Goal: Task Accomplishment & Management: Complete application form

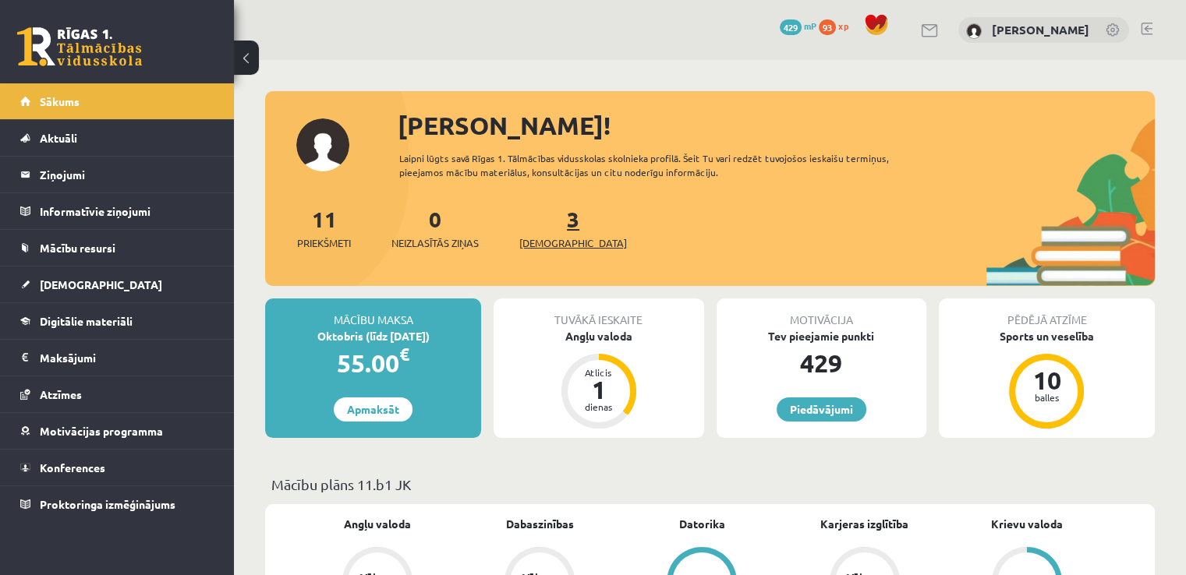
click at [558, 236] on span "[DEMOGRAPHIC_DATA]" at bounding box center [573, 243] width 108 height 16
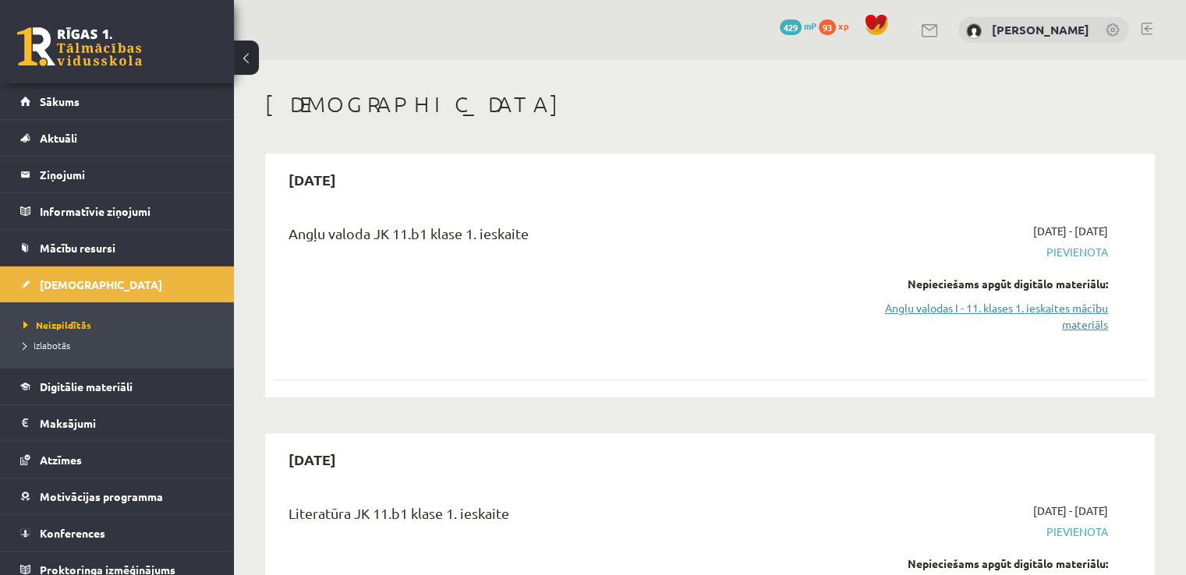
click at [1055, 317] on link "Angļu valodas I - 11. klases 1. ieskaites mācību materiāls" at bounding box center [979, 316] width 257 height 33
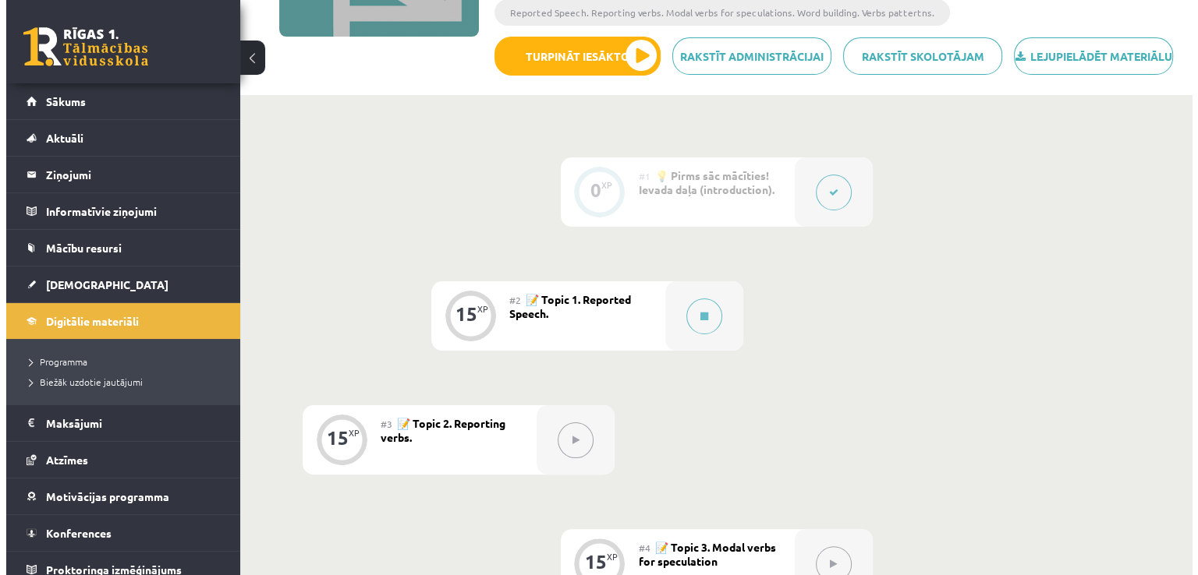
scroll to position [286, 0]
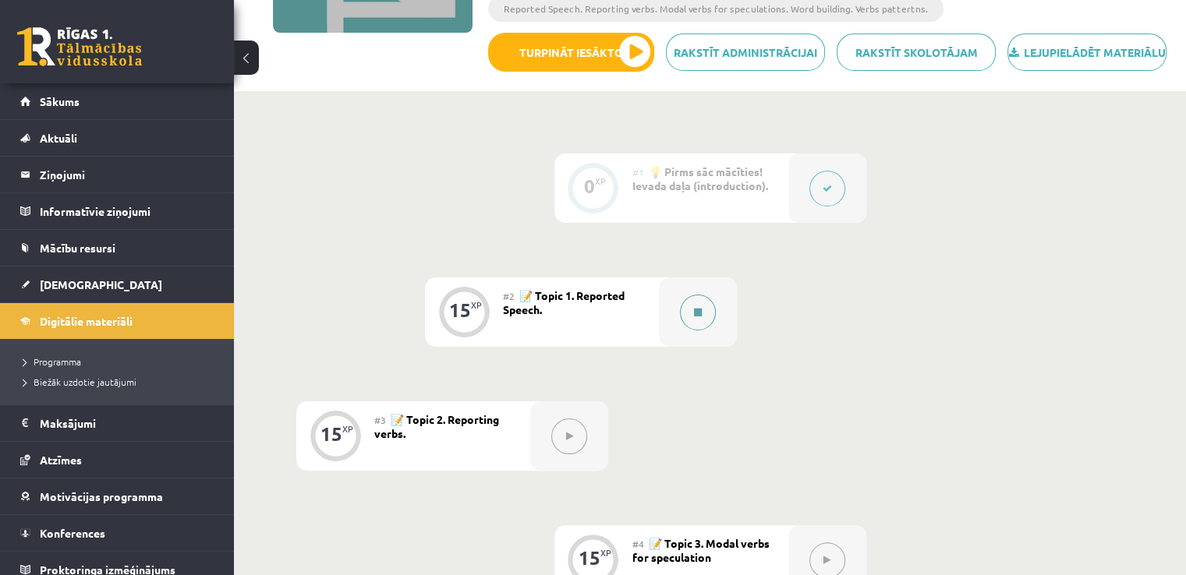
click at [699, 331] on button at bounding box center [698, 313] width 36 height 36
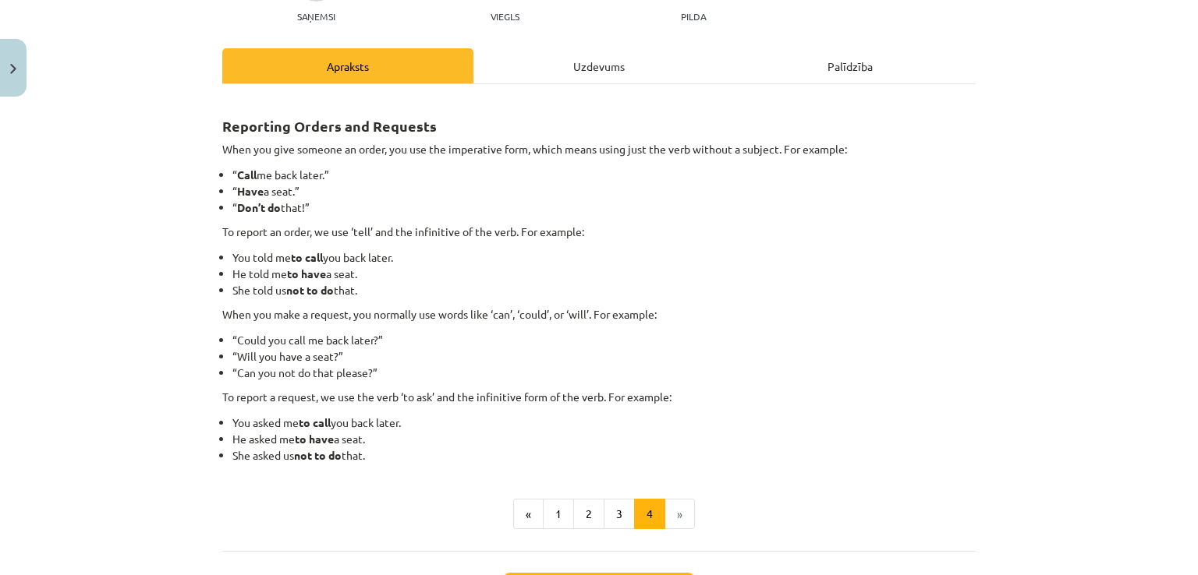
scroll to position [197, 0]
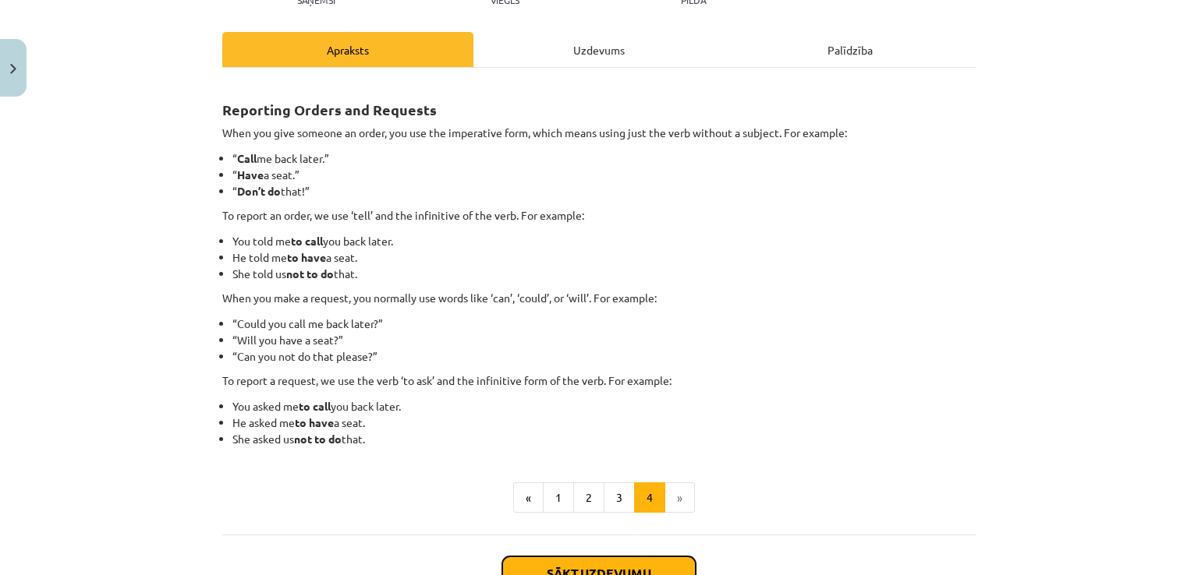
click at [646, 562] on button "Sākt uzdevumu" at bounding box center [598, 574] width 193 height 34
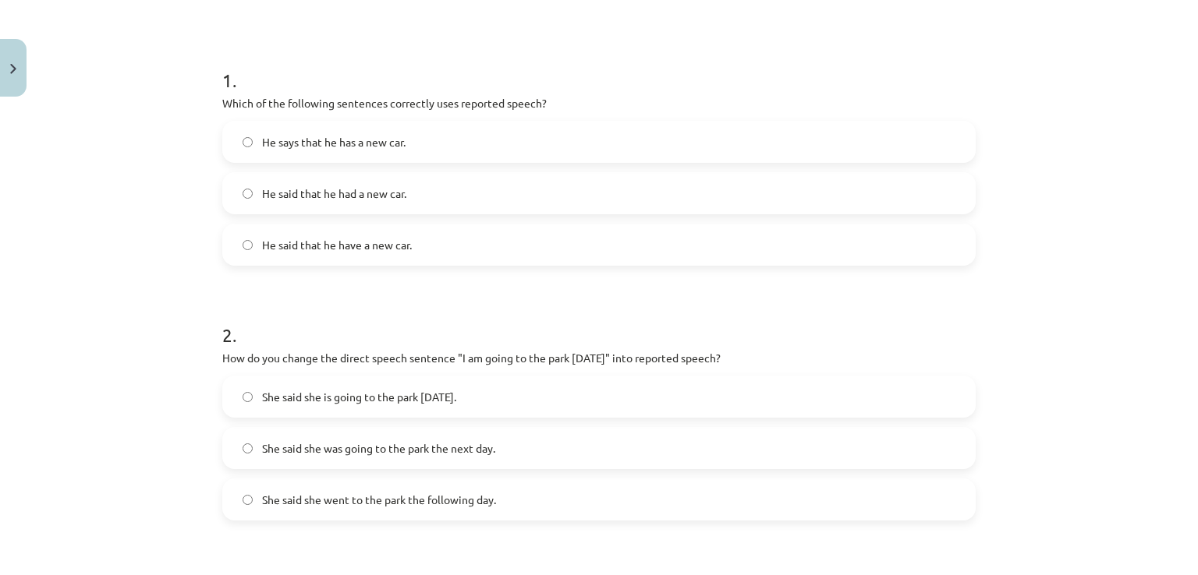
scroll to position [270, 0]
click at [502, 188] on label "He said that he had a new car." at bounding box center [599, 191] width 750 height 39
click at [527, 447] on label "She said she was going to the park the next day." at bounding box center [599, 446] width 750 height 39
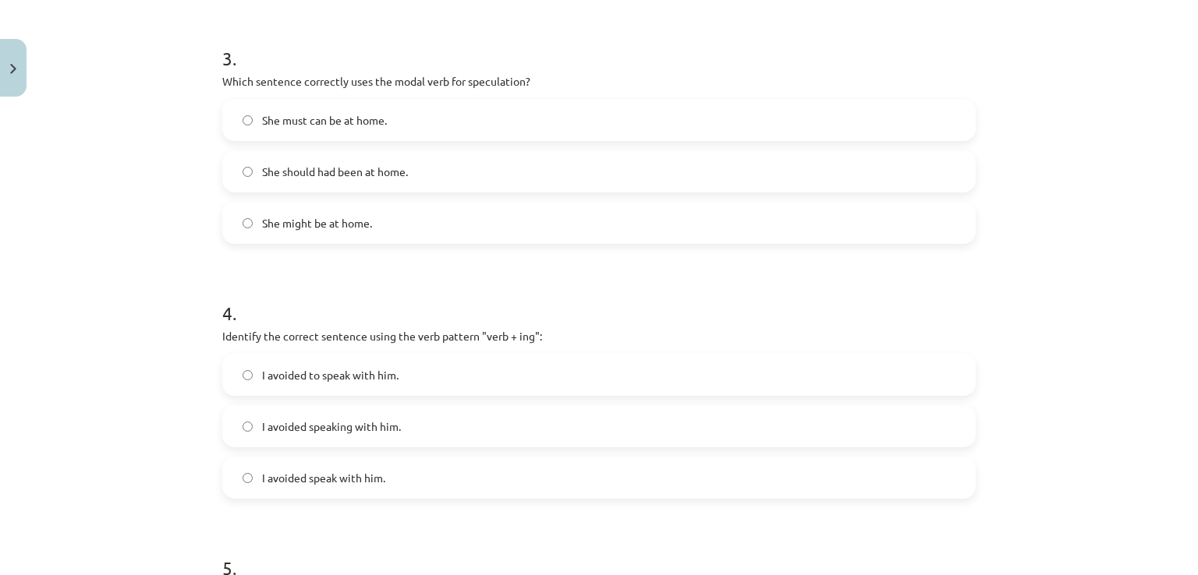
scroll to position [812, 0]
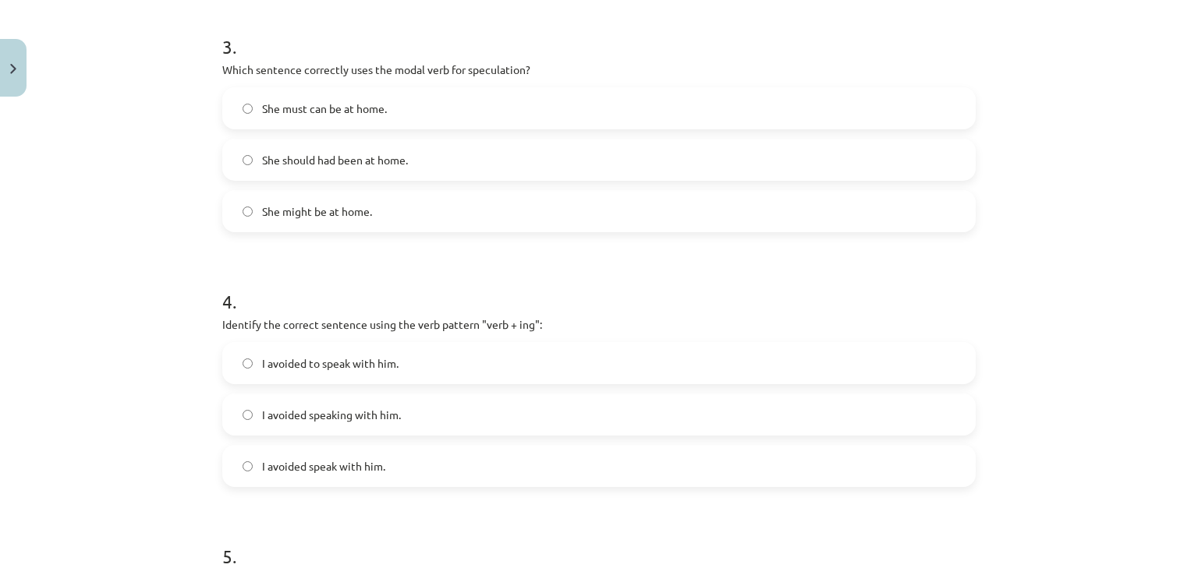
click at [677, 205] on label "She might be at home." at bounding box center [599, 211] width 750 height 39
click at [375, 411] on span "I avoided speaking with him." at bounding box center [331, 415] width 139 height 16
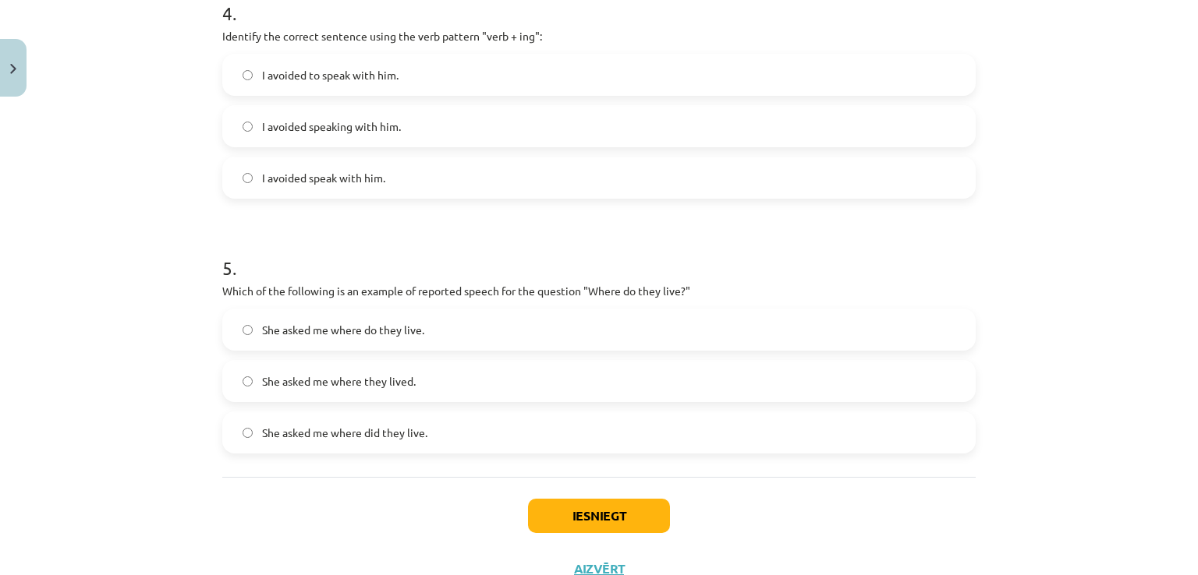
scroll to position [1159, 0]
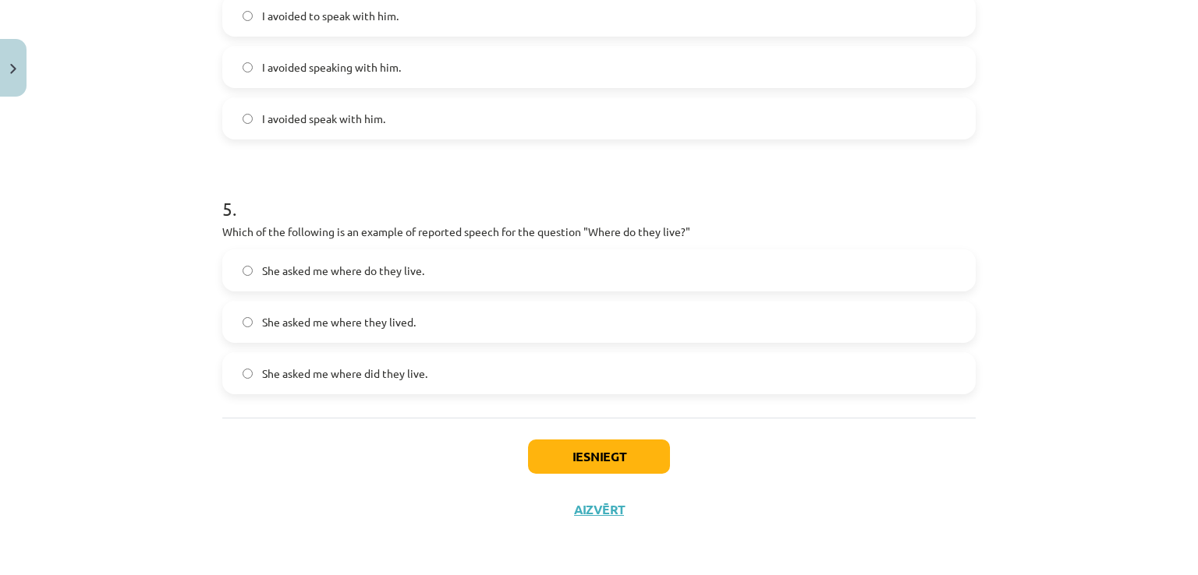
click at [781, 325] on label "She asked me where they lived." at bounding box center [599, 322] width 750 height 39
click at [611, 453] on button "Iesniegt" at bounding box center [599, 457] width 142 height 34
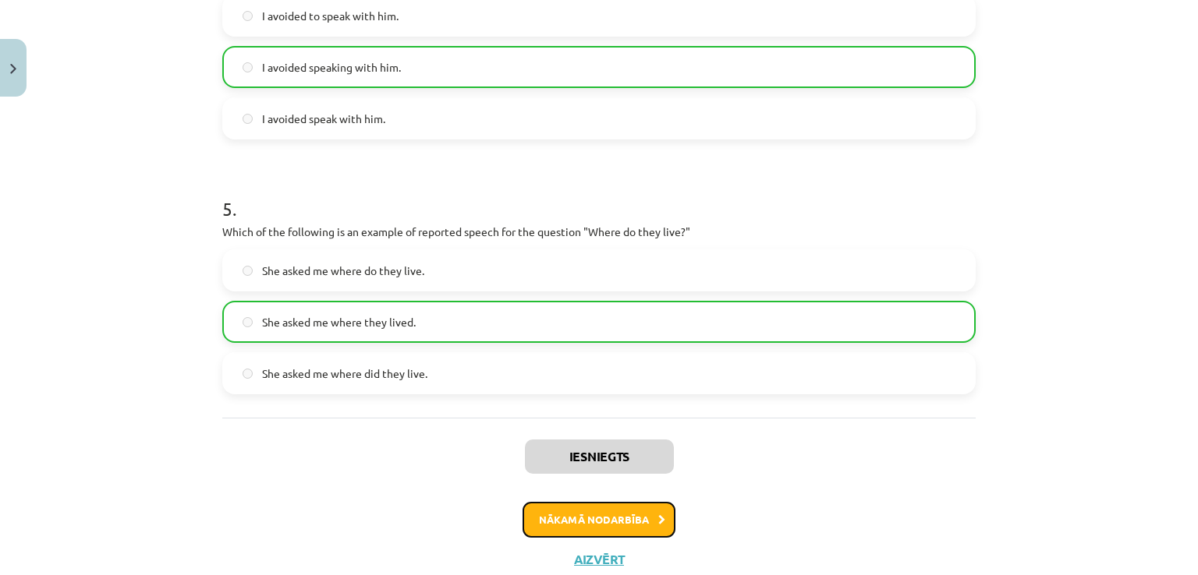
click at [564, 530] on button "Nākamā nodarbība" at bounding box center [598, 520] width 153 height 36
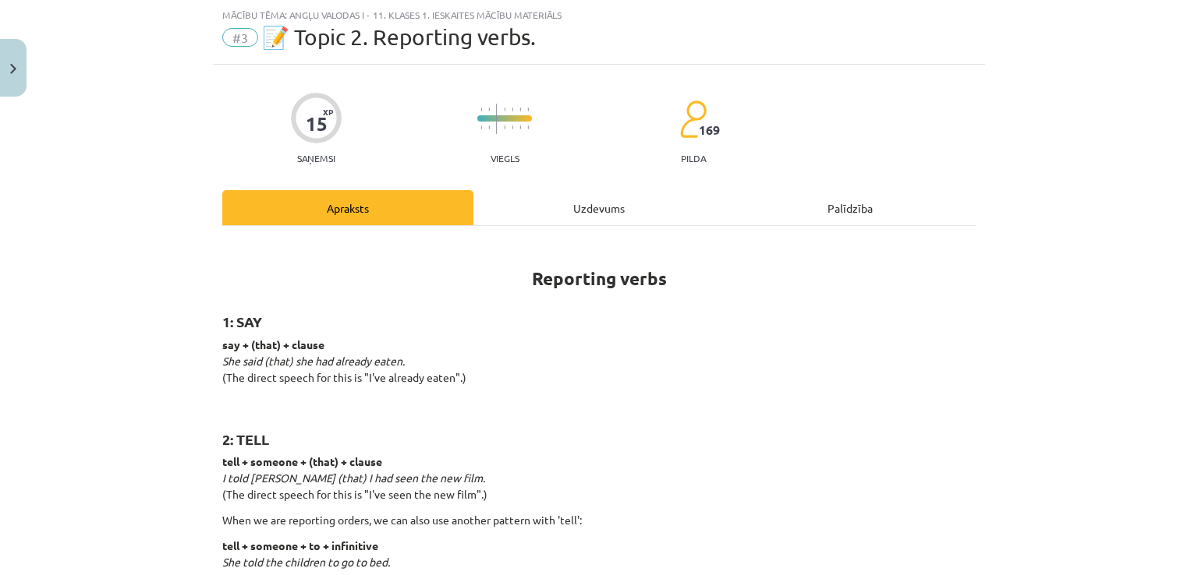
scroll to position [862, 0]
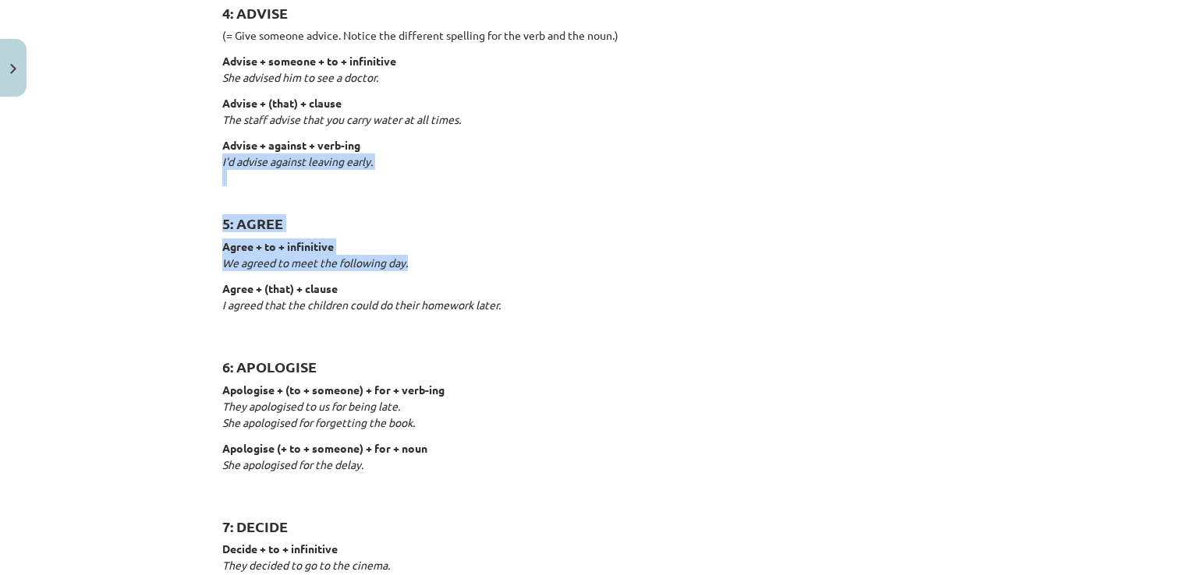
drag, startPoint x: 1105, startPoint y: 266, endPoint x: 1081, endPoint y: 144, distance: 124.0
click at [1081, 143] on div "Mācību tēma: Angļu valodas i - 11. klases 1. ieskaites mācību materiāls #3 📝 To…" at bounding box center [599, 287] width 1198 height 575
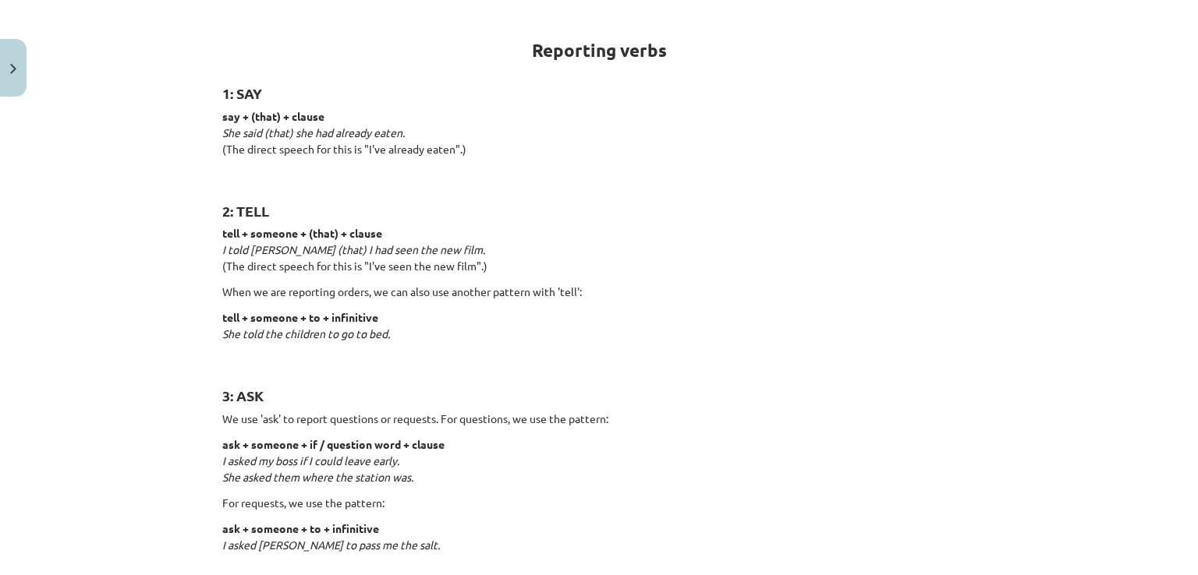
scroll to position [257, 0]
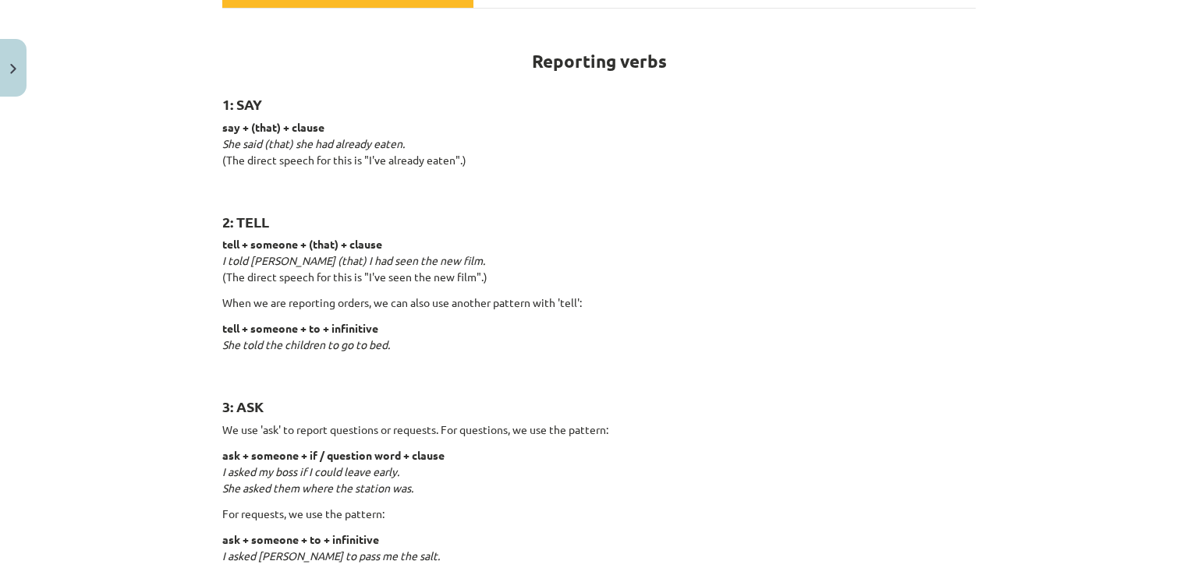
click at [951, 240] on p "tell + someone + (that) + clause I told John (that) I had seen the new film. (T…" at bounding box center [598, 260] width 753 height 49
click at [10, 51] on button "Close" at bounding box center [13, 68] width 27 height 58
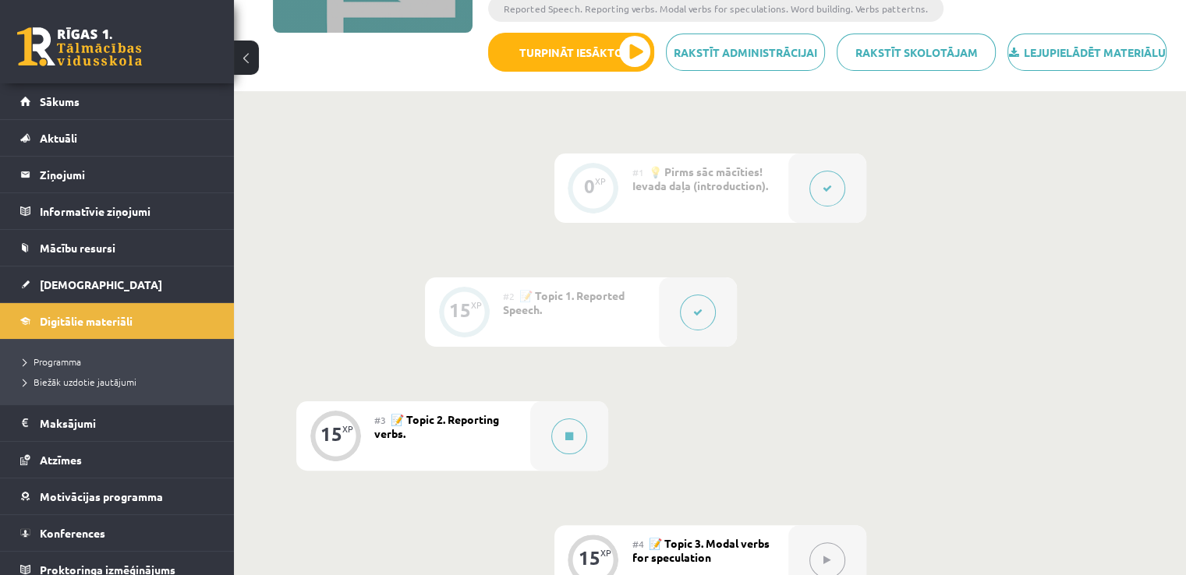
click at [716, 347] on div at bounding box center [698, 312] width 78 height 69
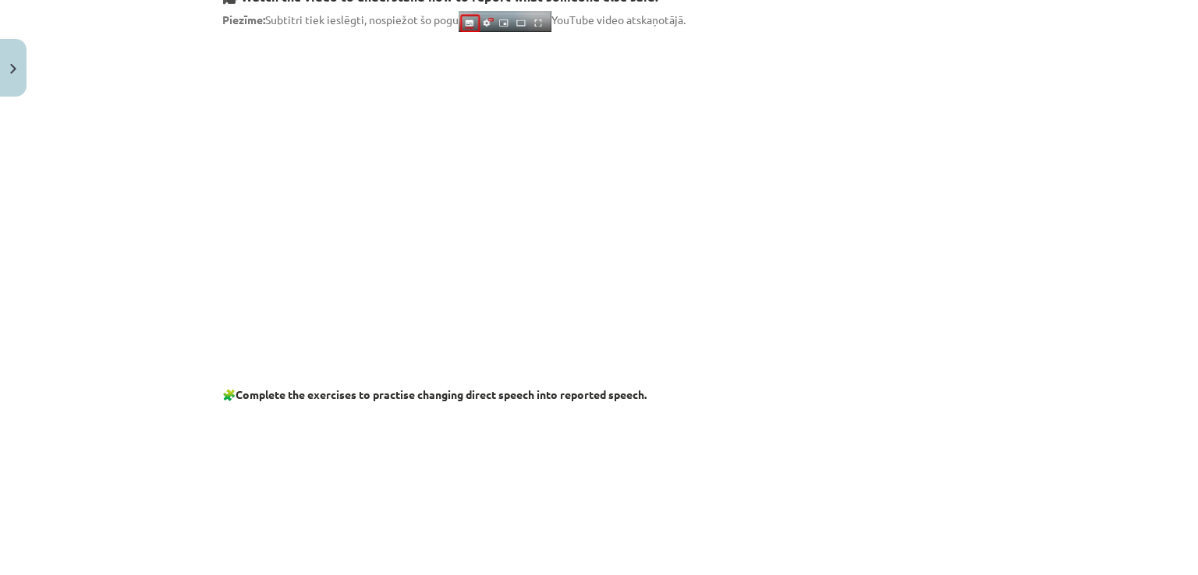
scroll to position [289, 0]
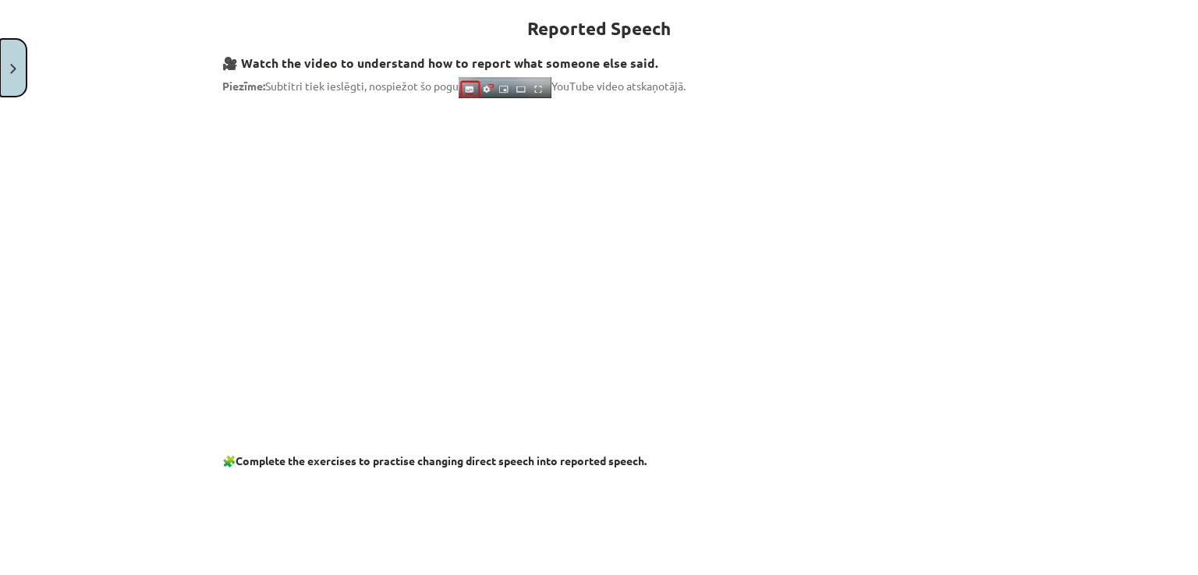
click at [11, 58] on button "Close" at bounding box center [13, 68] width 27 height 58
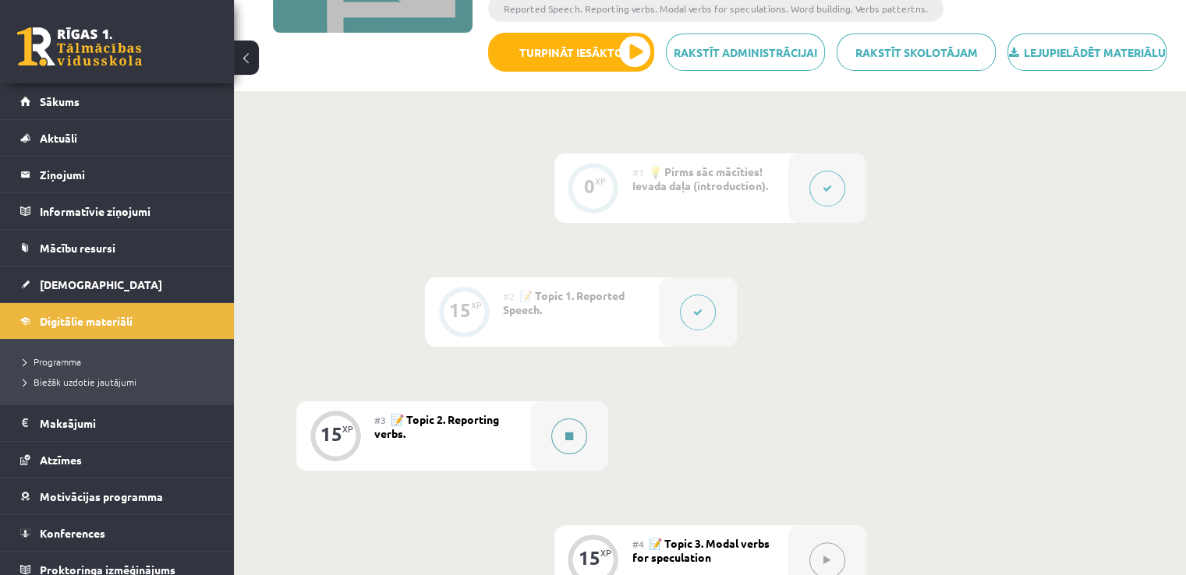
click at [569, 441] on icon at bounding box center [569, 436] width 8 height 9
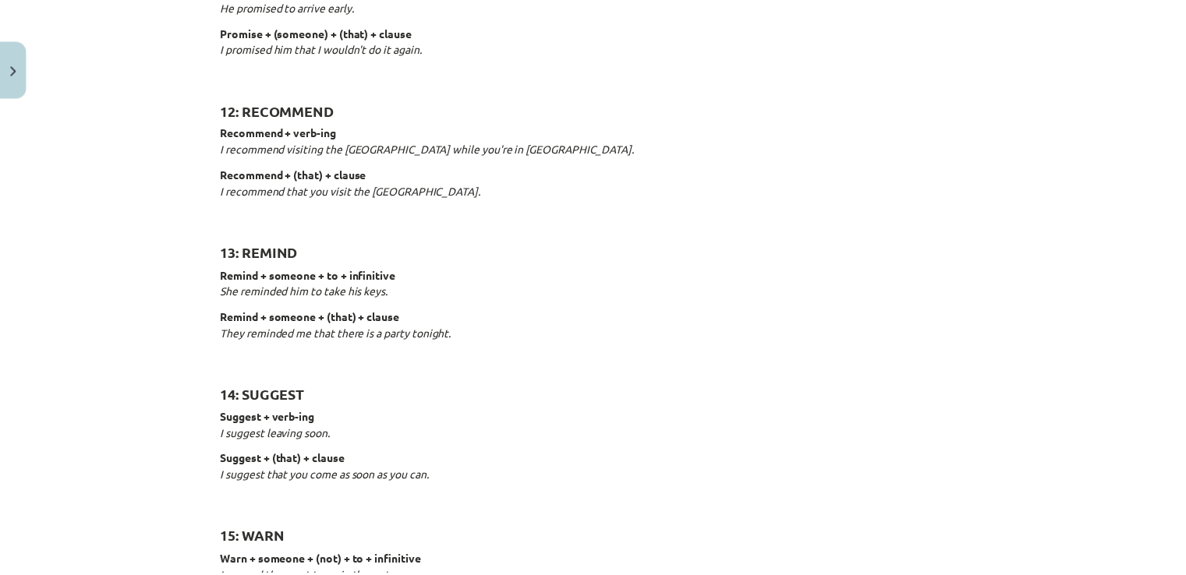
scroll to position [2077, 0]
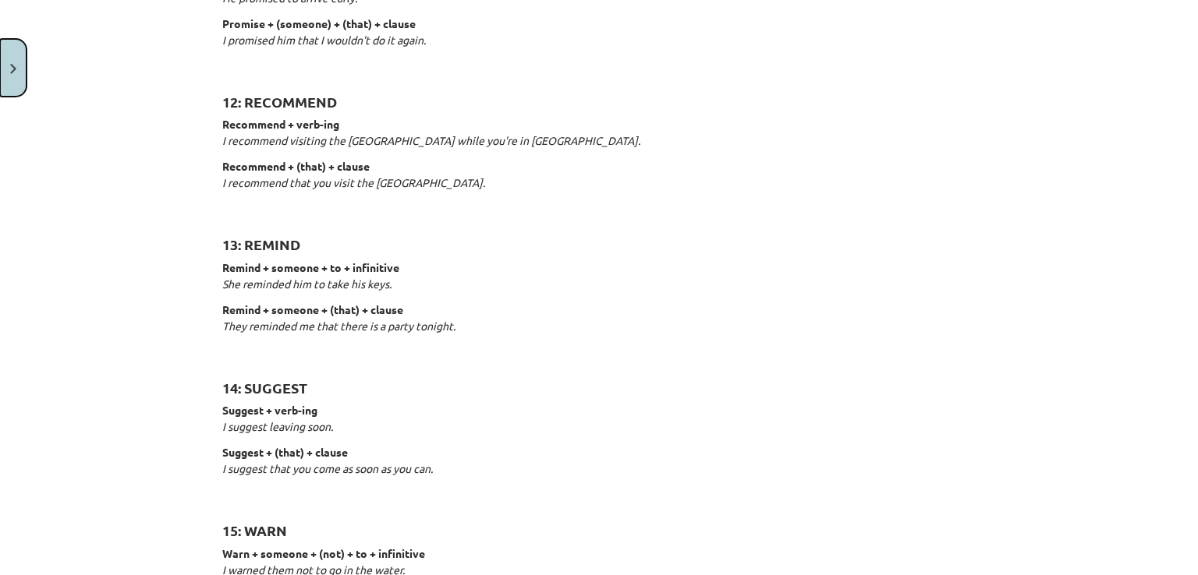
click at [12, 79] on button "Close" at bounding box center [13, 68] width 27 height 58
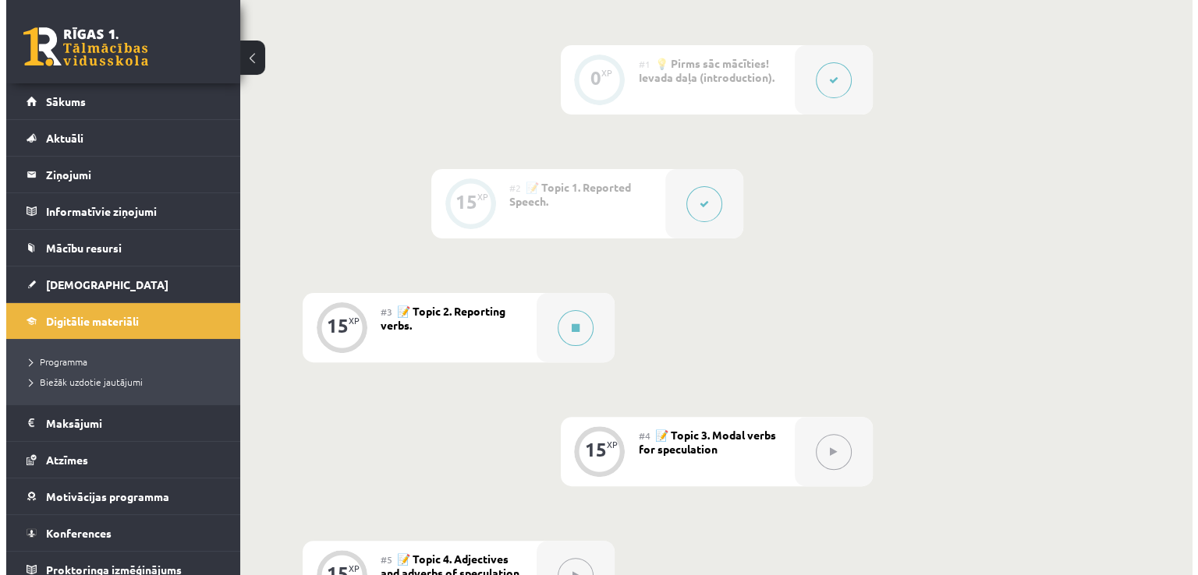
scroll to position [427, 0]
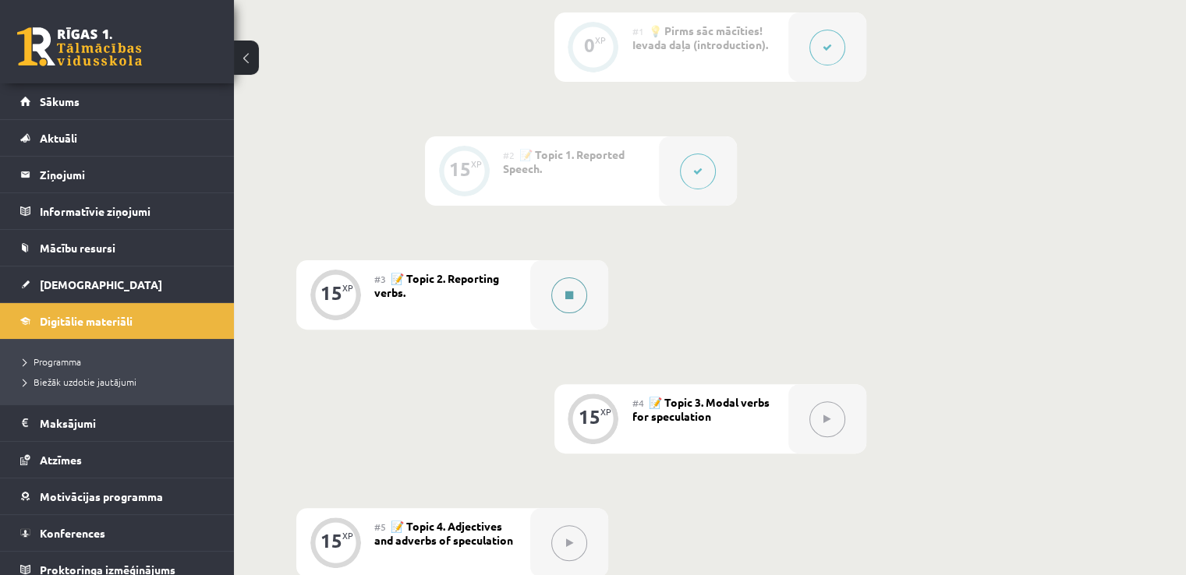
click at [555, 313] on button at bounding box center [569, 296] width 36 height 36
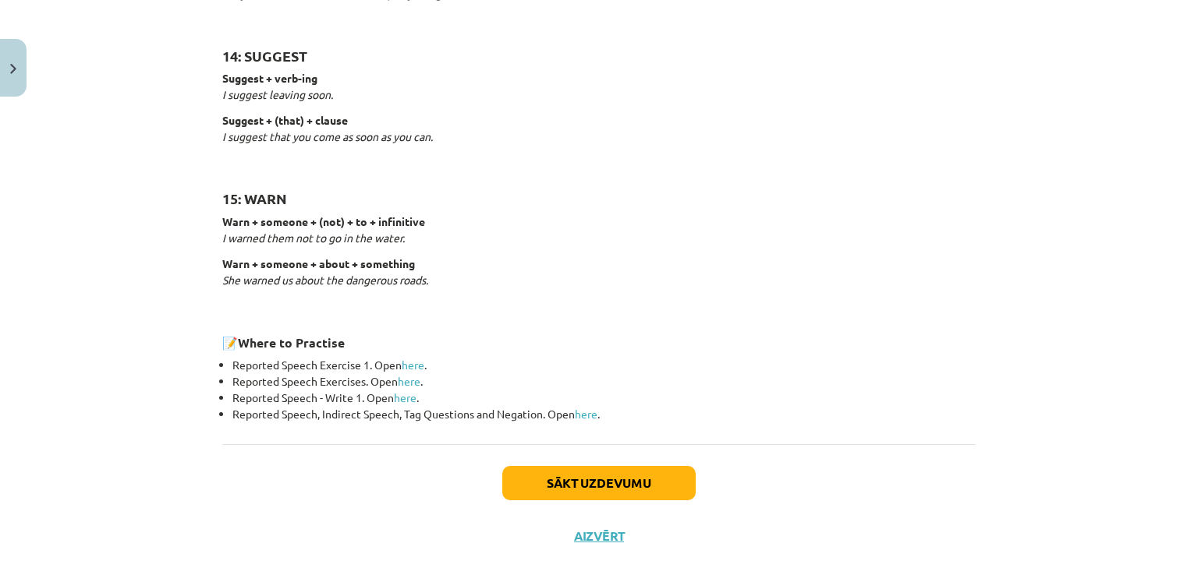
scroll to position [2420, 0]
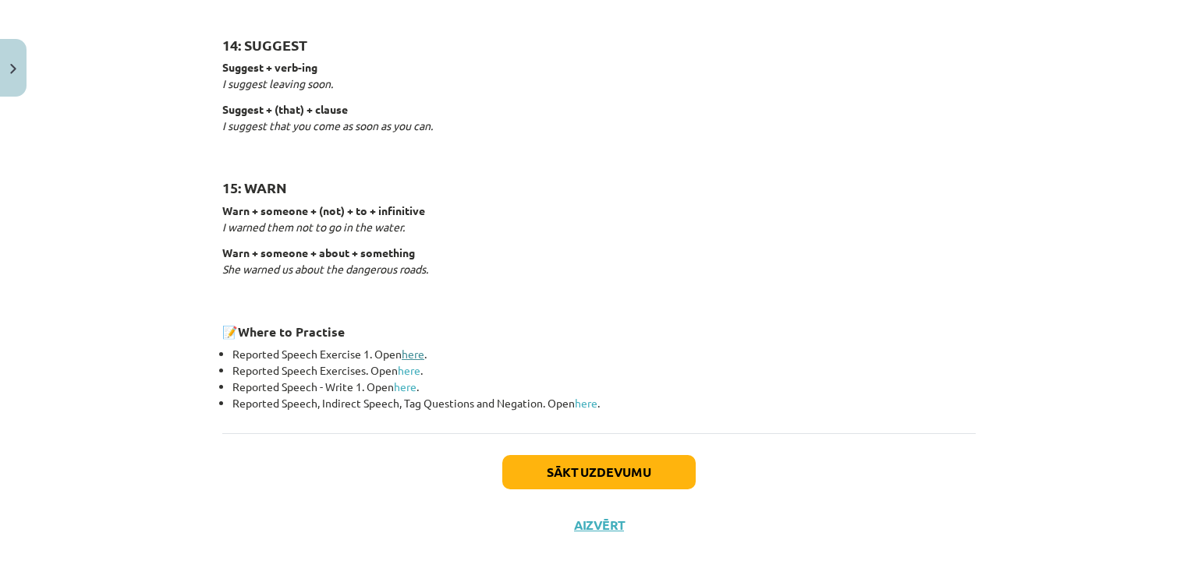
click at [405, 350] on link "here" at bounding box center [413, 354] width 23 height 14
click at [594, 464] on button "Sākt uzdevumu" at bounding box center [598, 472] width 193 height 34
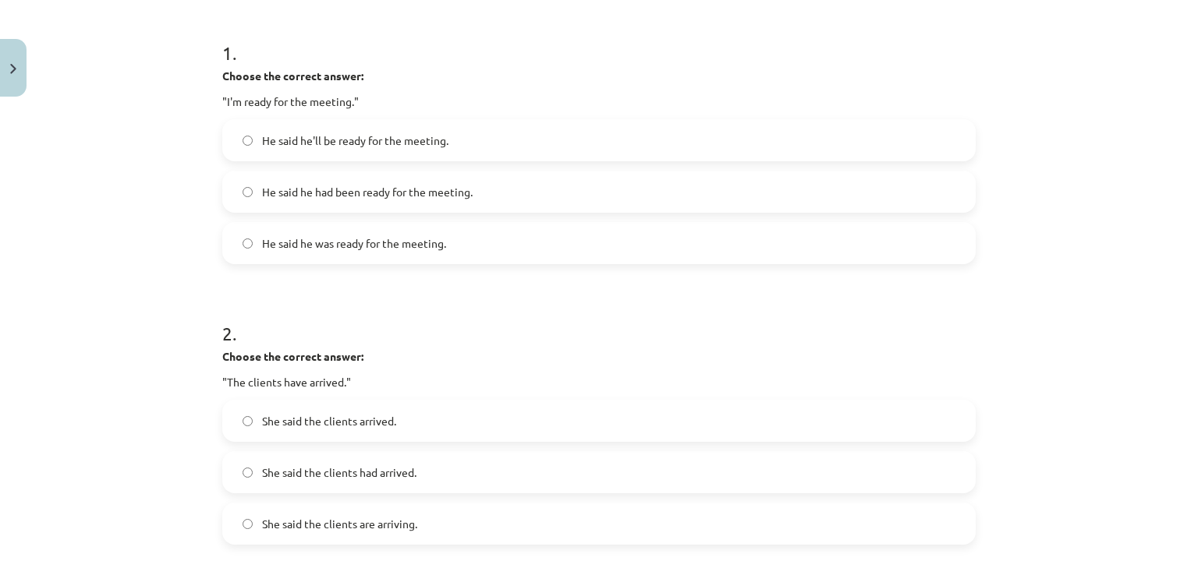
scroll to position [303, 0]
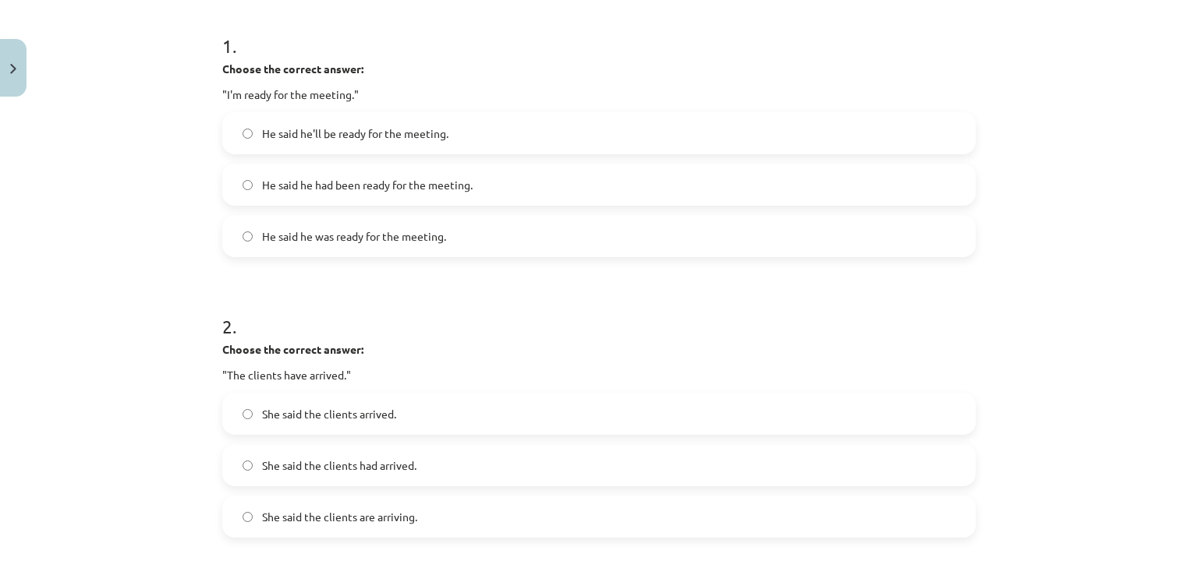
click at [788, 239] on label "He said he was ready for the meeting." at bounding box center [599, 236] width 750 height 39
click at [532, 472] on label "She said the clients had arrived." at bounding box center [599, 465] width 750 height 39
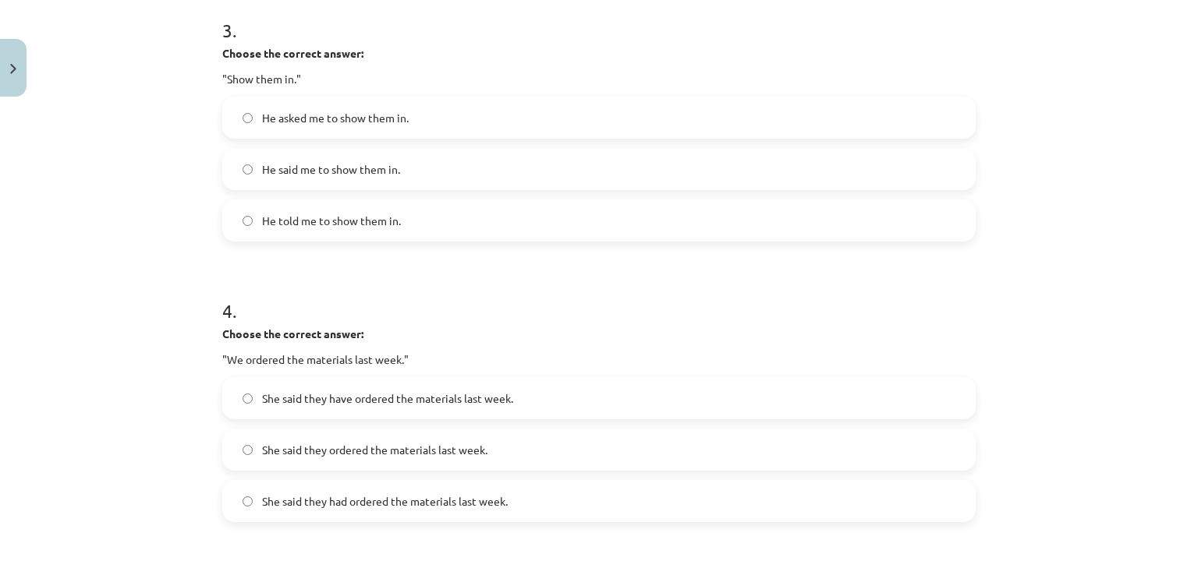
scroll to position [876, 0]
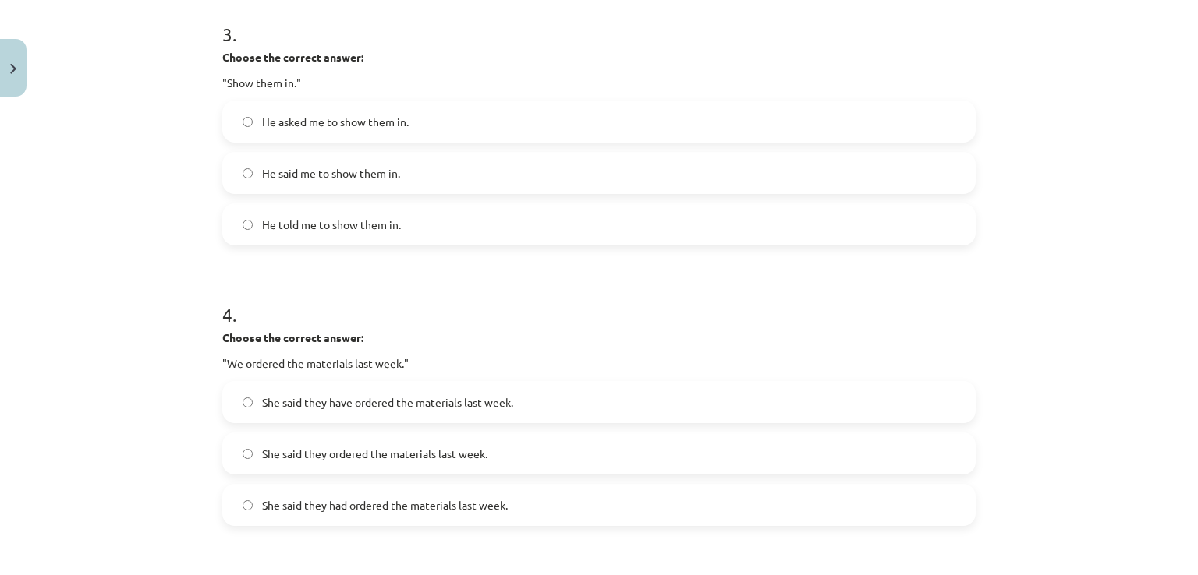
click at [536, 226] on label "He told me to show them in." at bounding box center [599, 224] width 750 height 39
click at [421, 506] on span "She said they had ordered the materials last week." at bounding box center [385, 505] width 246 height 16
click at [410, 459] on span "She said they ordered the materials last week." at bounding box center [374, 454] width 225 height 16
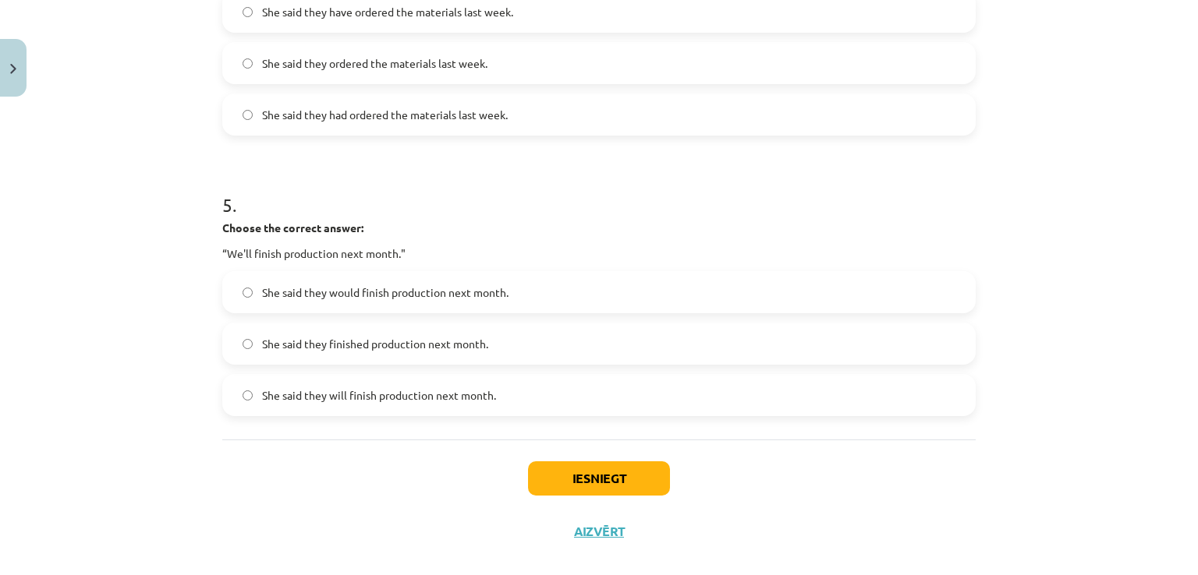
scroll to position [1288, 0]
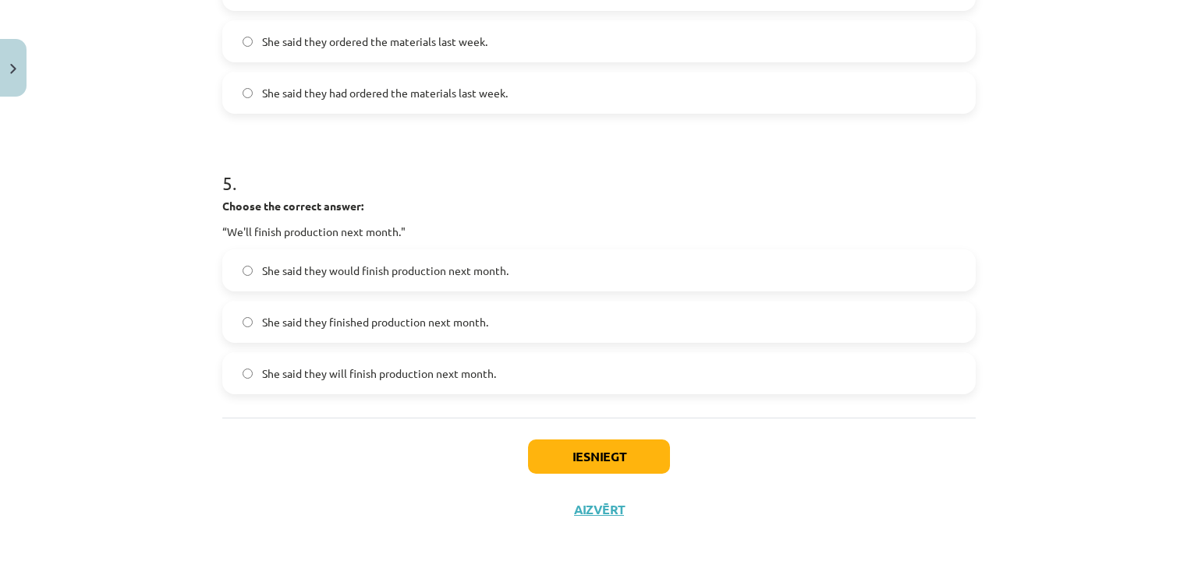
click at [708, 275] on label "She said they would finish production next month." at bounding box center [599, 270] width 750 height 39
click at [635, 452] on button "Iesniegt" at bounding box center [599, 457] width 142 height 34
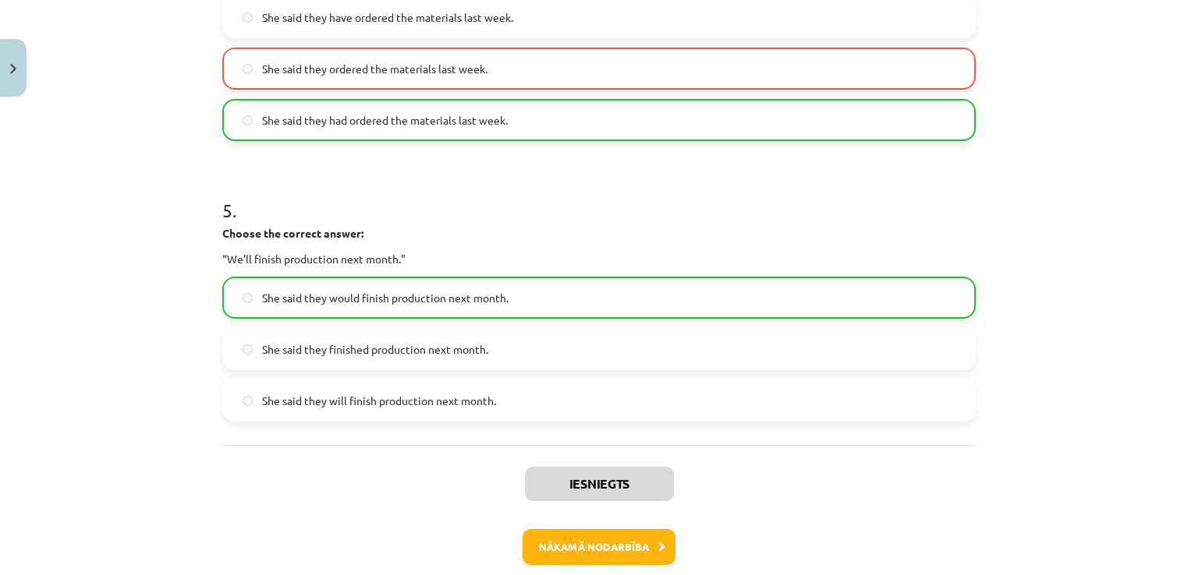
scroll to position [1337, 0]
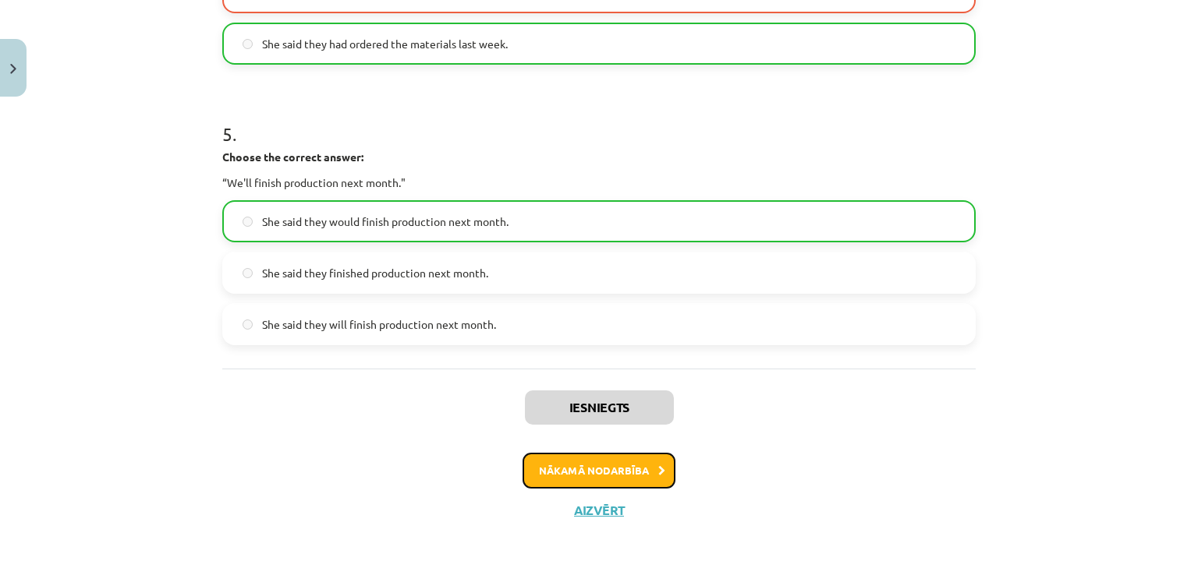
click at [651, 478] on button "Nākamā nodarbība" at bounding box center [598, 471] width 153 height 36
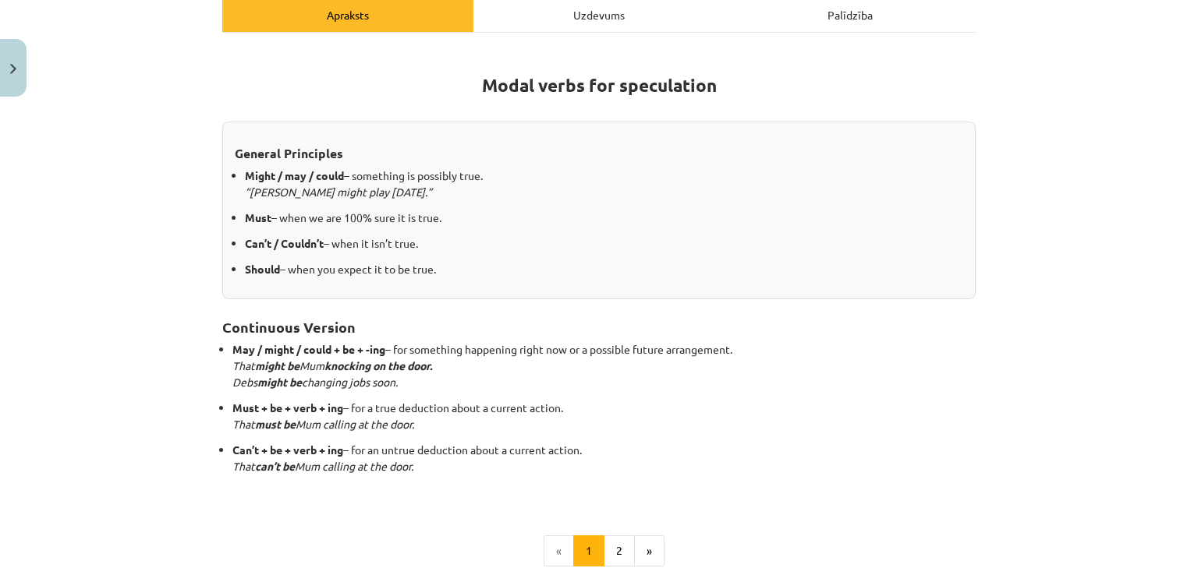
scroll to position [230, 0]
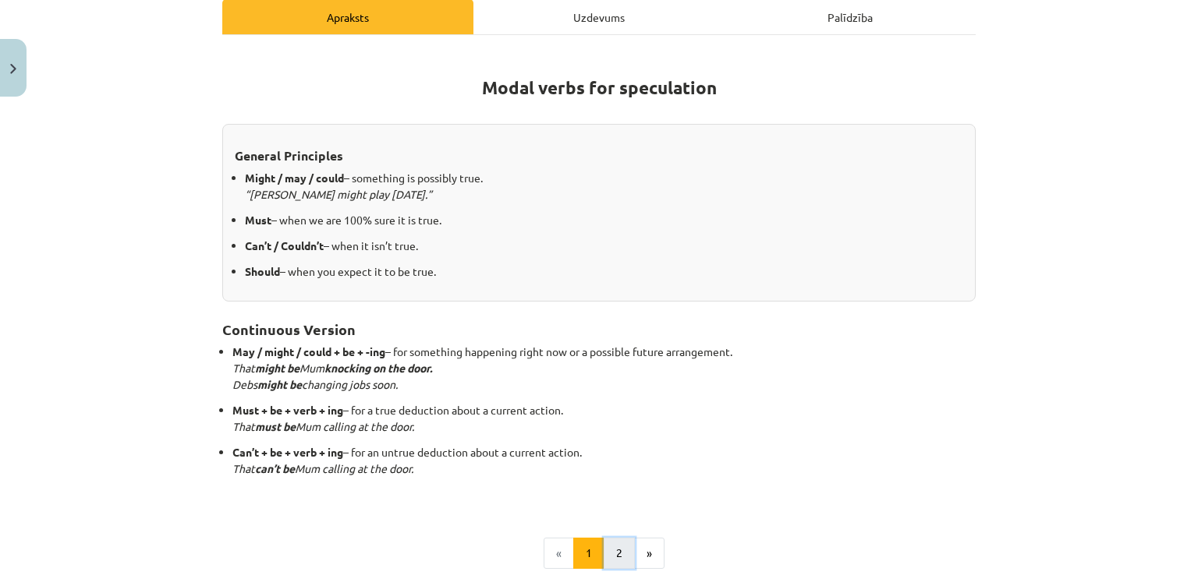
click at [621, 554] on button "2" at bounding box center [619, 553] width 31 height 31
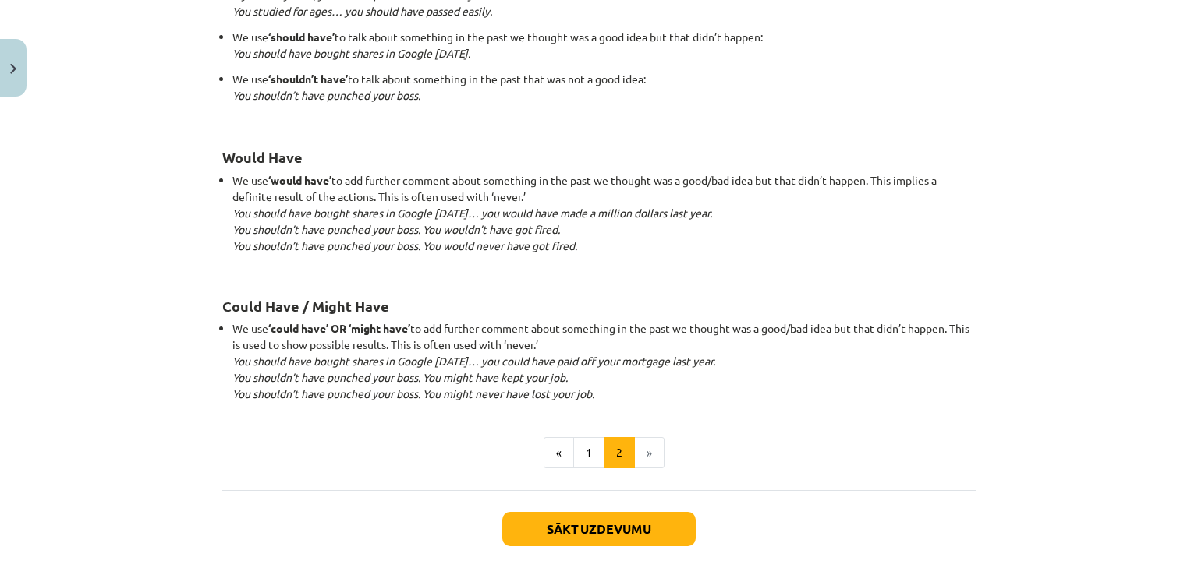
scroll to position [1520, 0]
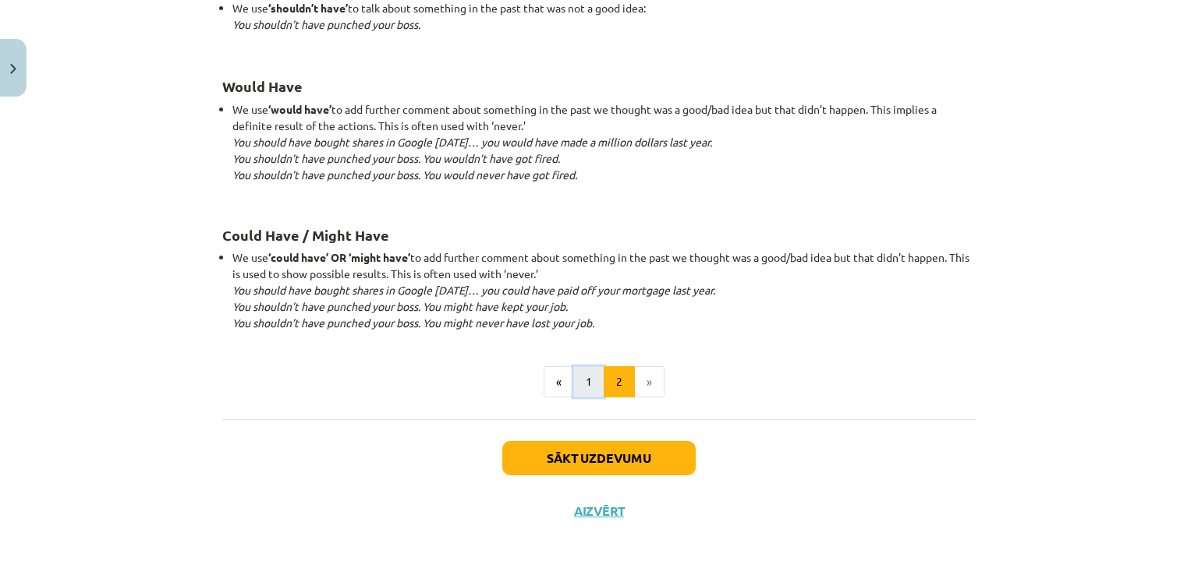
click at [579, 384] on button "1" at bounding box center [588, 381] width 31 height 31
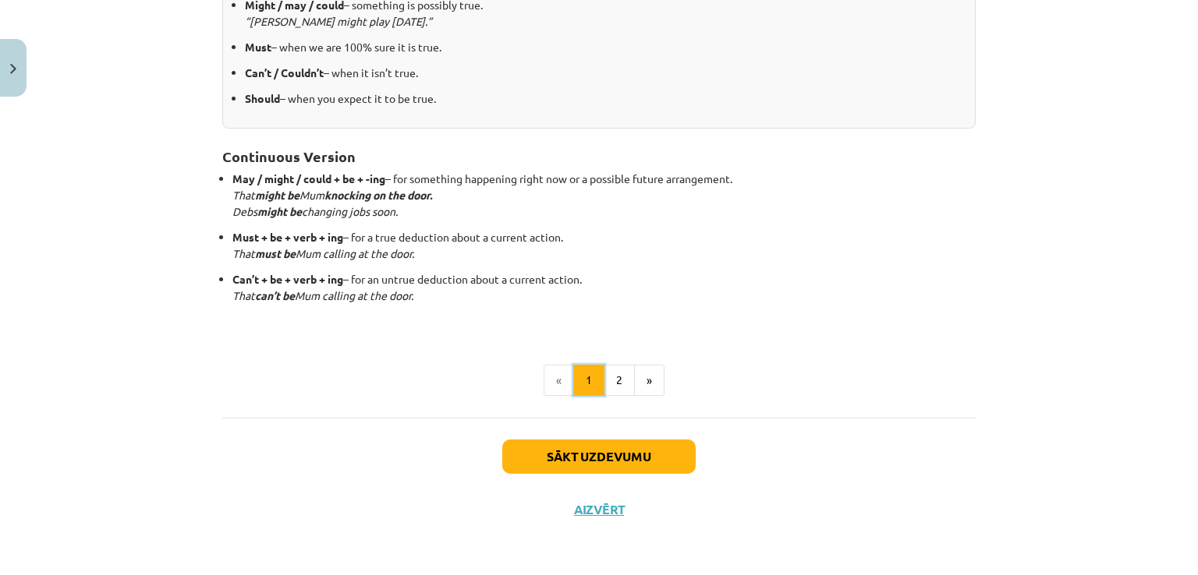
scroll to position [278, 0]
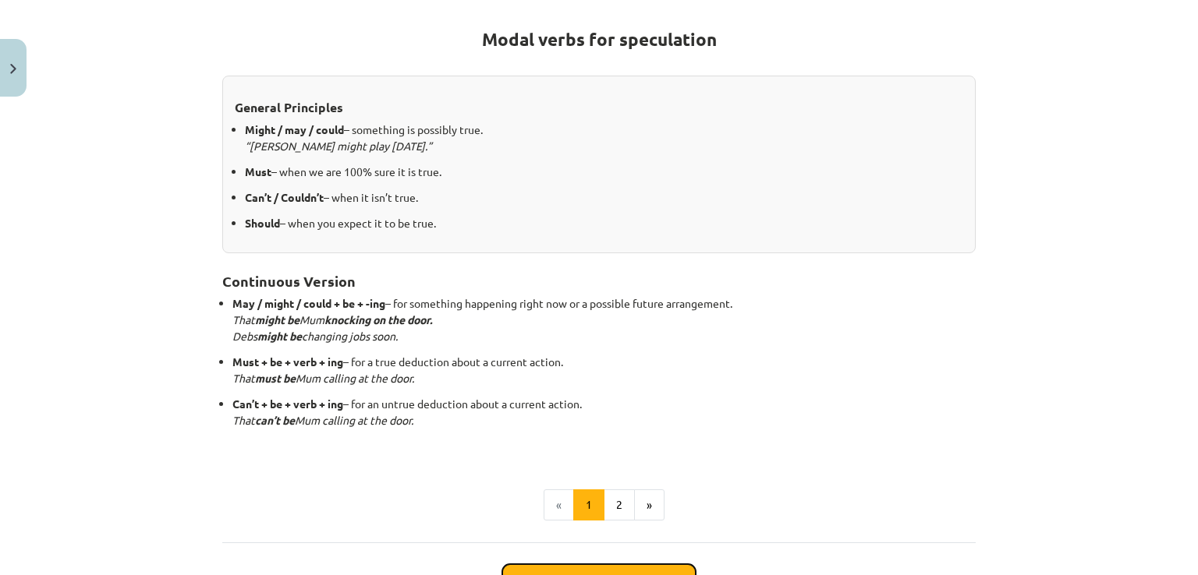
click at [596, 572] on button "Sākt uzdevumu" at bounding box center [598, 582] width 193 height 34
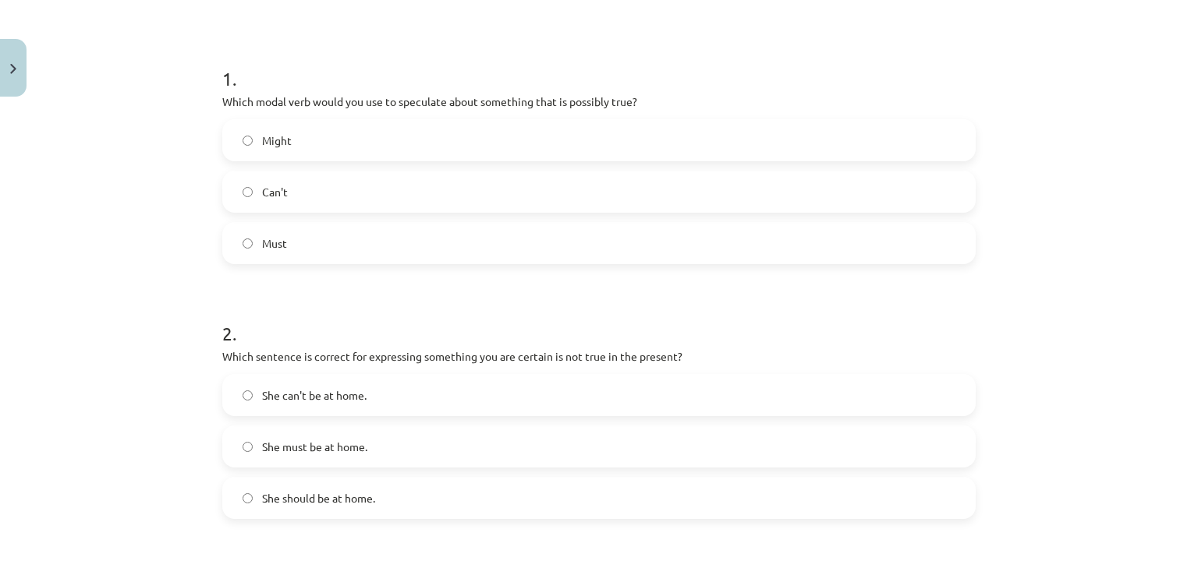
scroll to position [256, 0]
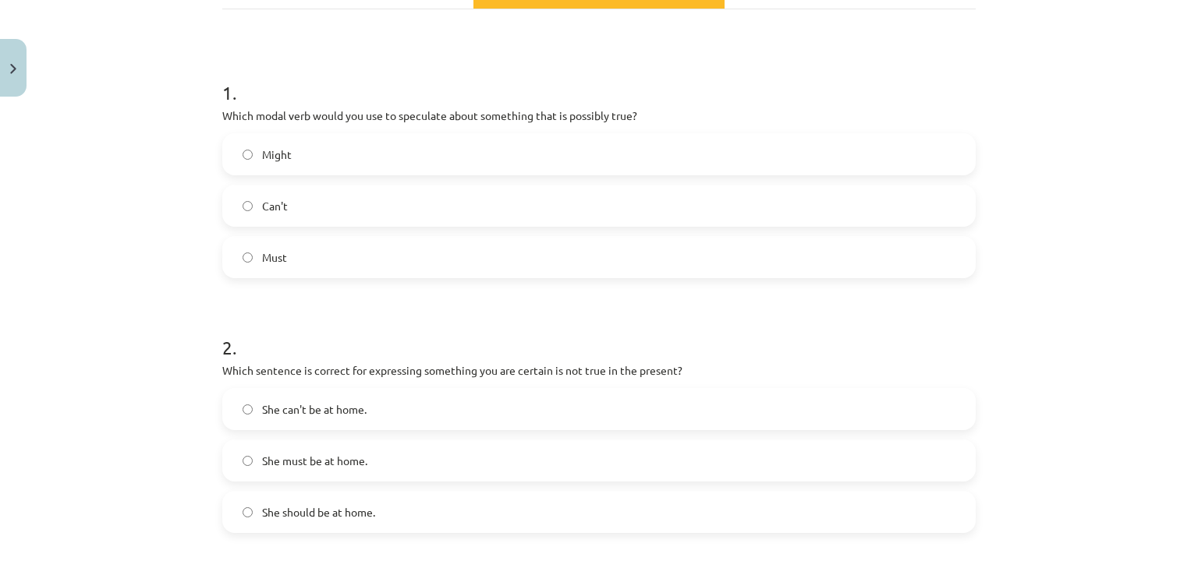
click at [655, 157] on label "Might" at bounding box center [599, 154] width 750 height 39
click at [493, 408] on label "She can't be at home." at bounding box center [599, 409] width 750 height 39
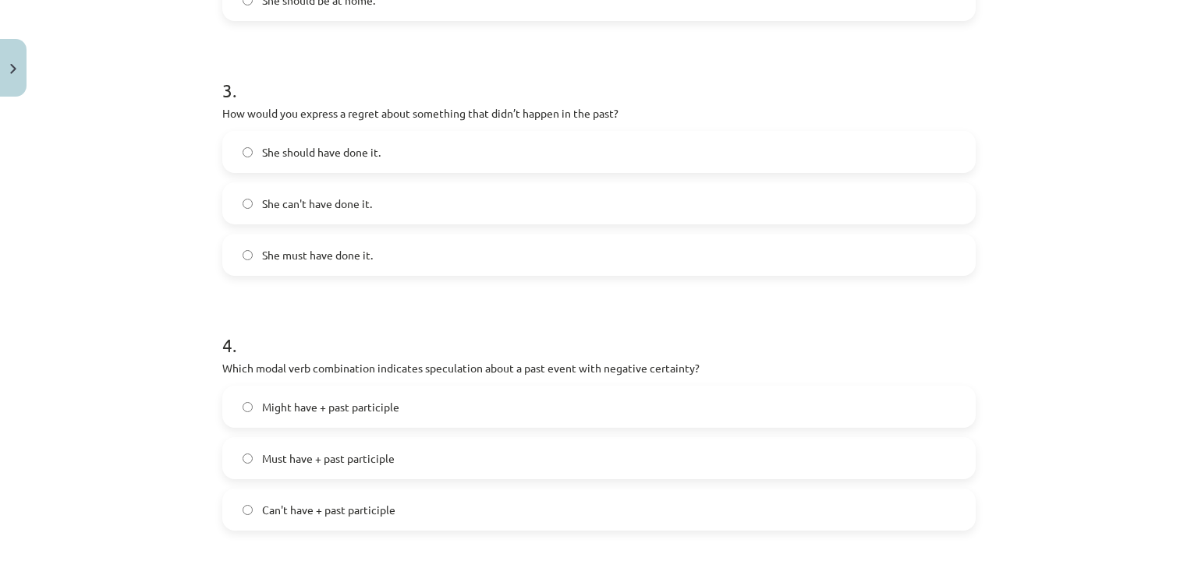
scroll to position [770, 0]
click at [885, 150] on label "She should have done it." at bounding box center [599, 149] width 750 height 39
click at [363, 519] on label "Can't have + past participle" at bounding box center [599, 507] width 750 height 39
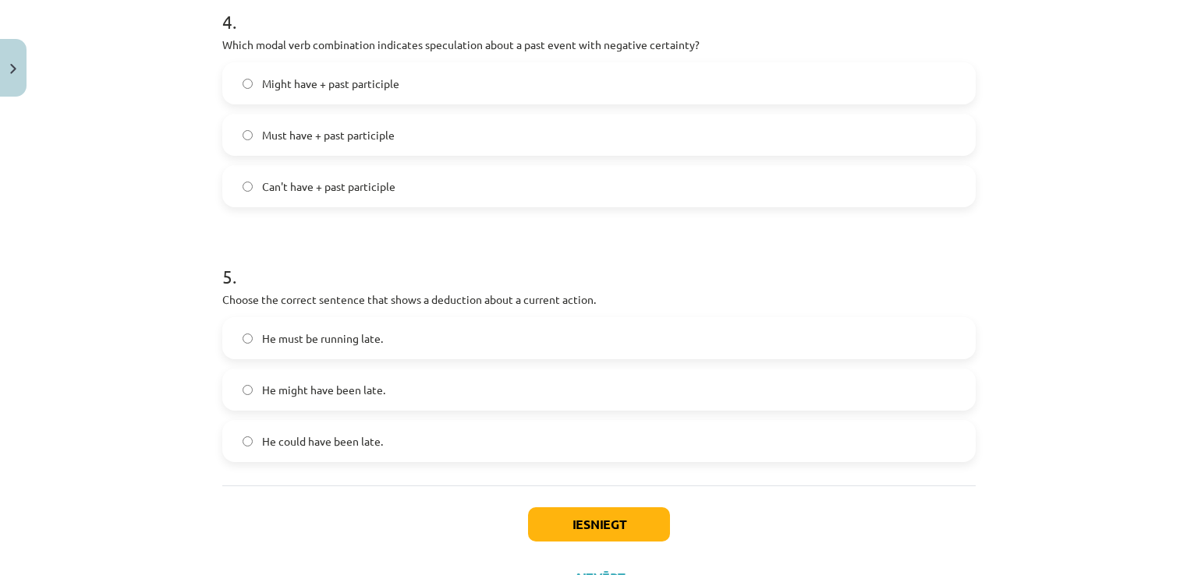
scroll to position [1159, 0]
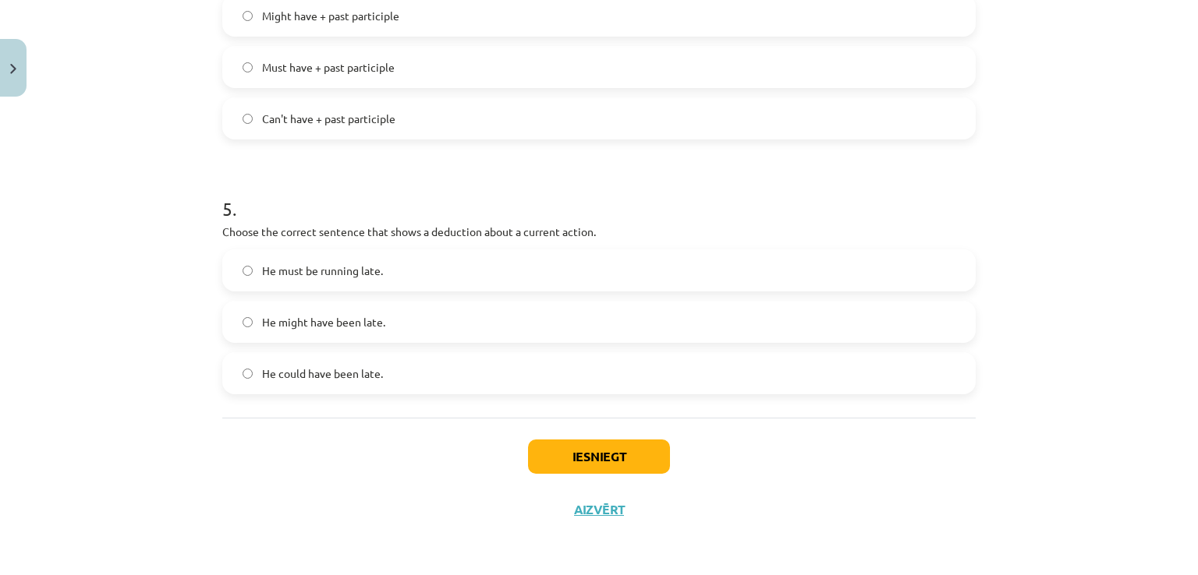
click at [828, 260] on label "He must be running late." at bounding box center [599, 270] width 750 height 39
click at [607, 459] on button "Iesniegt" at bounding box center [599, 457] width 142 height 34
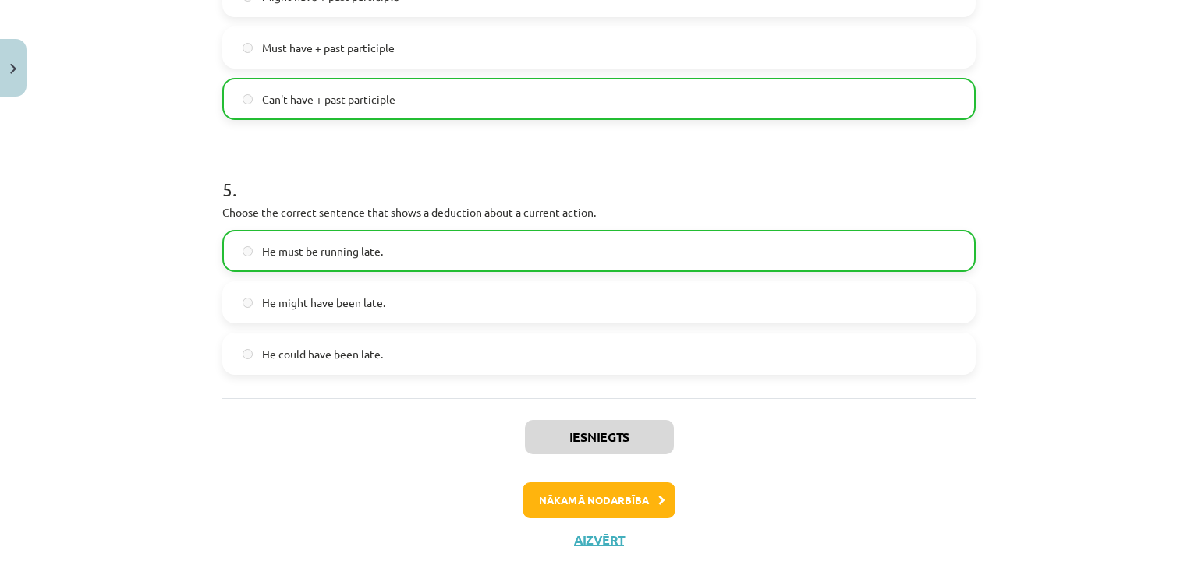
scroll to position [1208, 0]
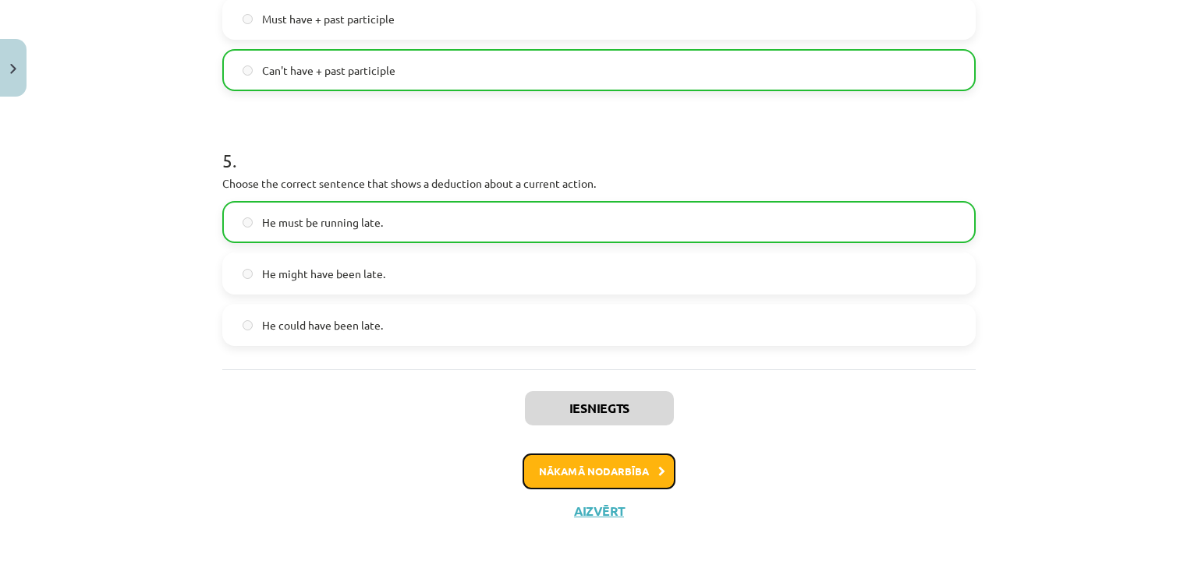
click at [604, 478] on button "Nākamā nodarbība" at bounding box center [598, 472] width 153 height 36
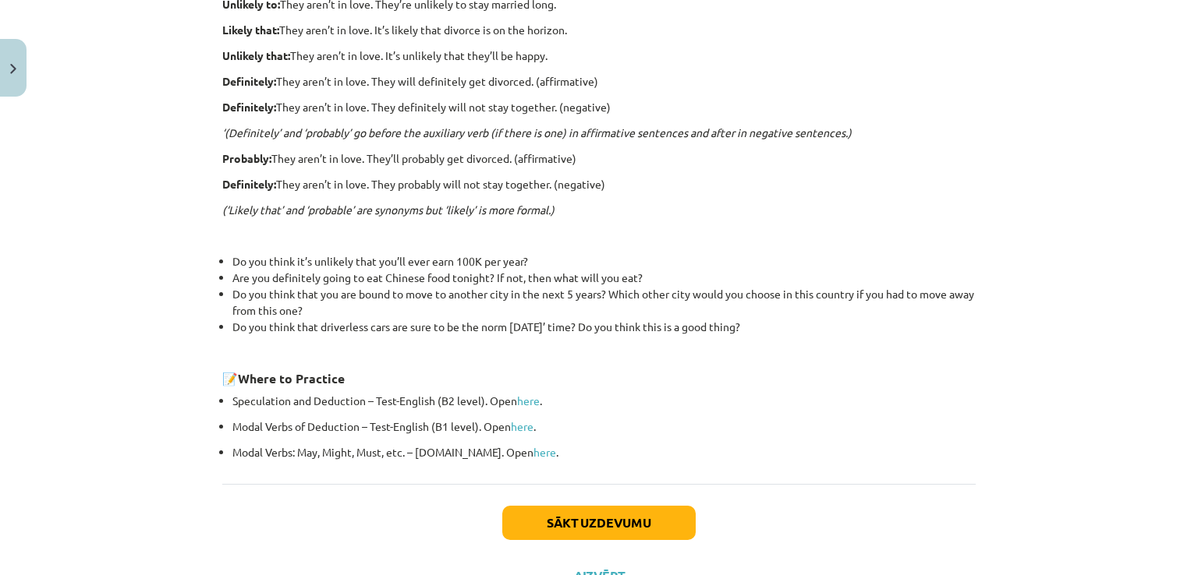
scroll to position [499, 0]
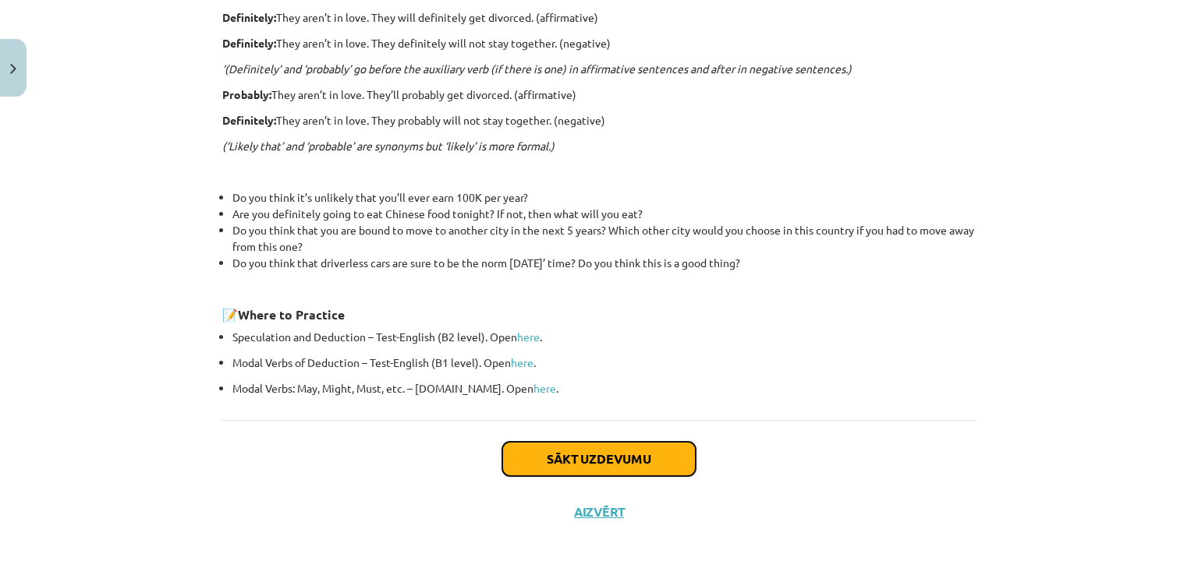
click at [661, 456] on button "Sākt uzdevumu" at bounding box center [598, 459] width 193 height 34
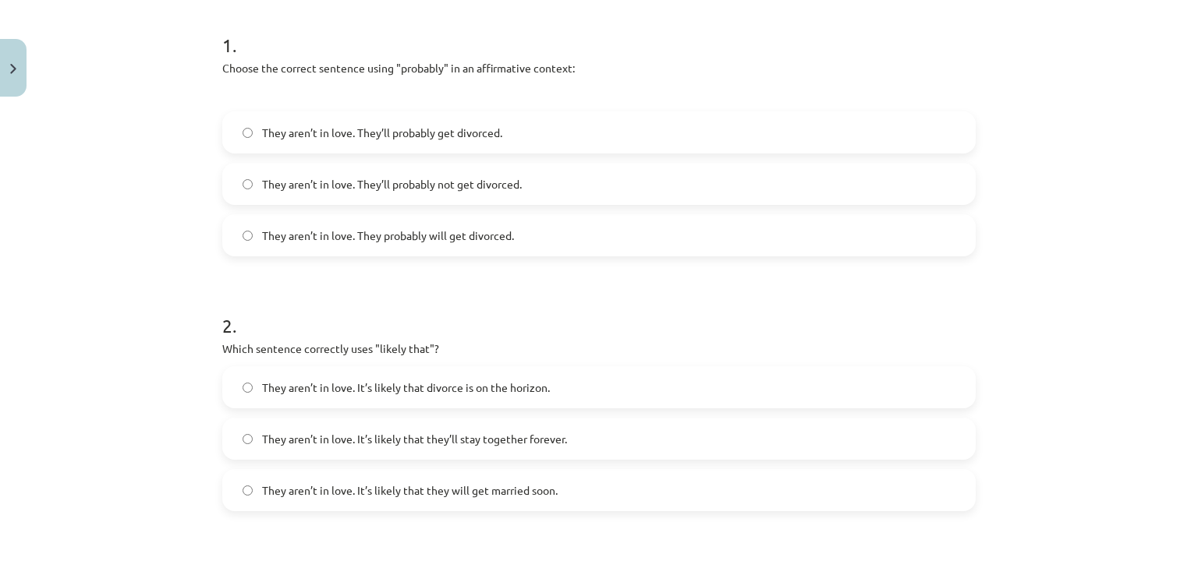
scroll to position [296, 0]
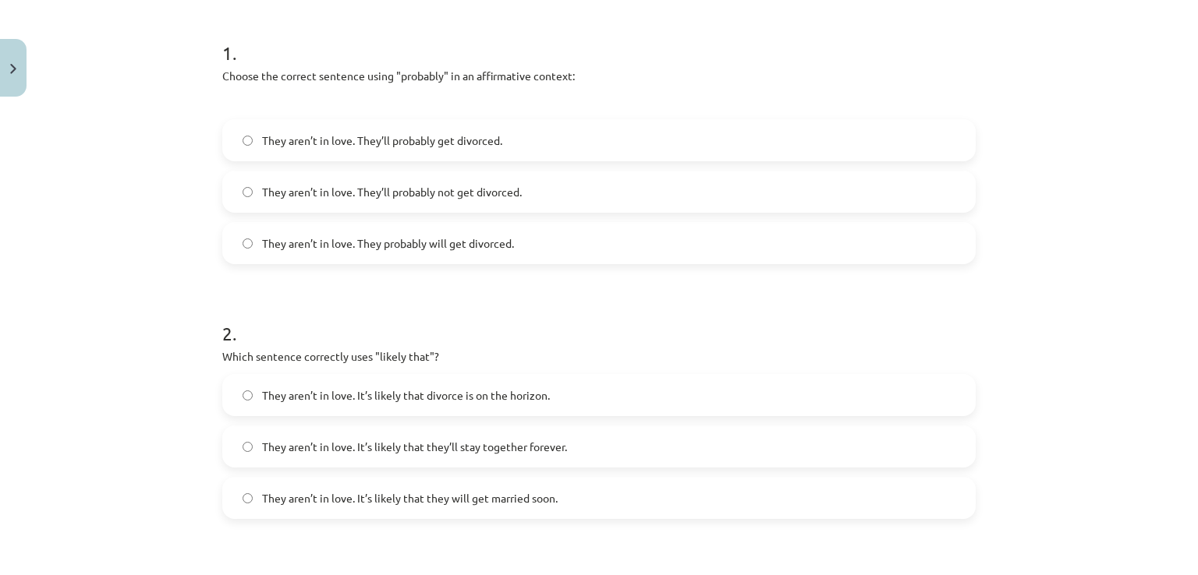
click at [681, 141] on label "They aren’t in love. They’ll probably get divorced." at bounding box center [599, 140] width 750 height 39
click at [451, 507] on label "They aren’t in love. It’s likely that they will get married soon." at bounding box center [599, 498] width 750 height 39
click at [443, 394] on span "They aren’t in love. It’s likely that divorce is on the horizon." at bounding box center [406, 396] width 288 height 16
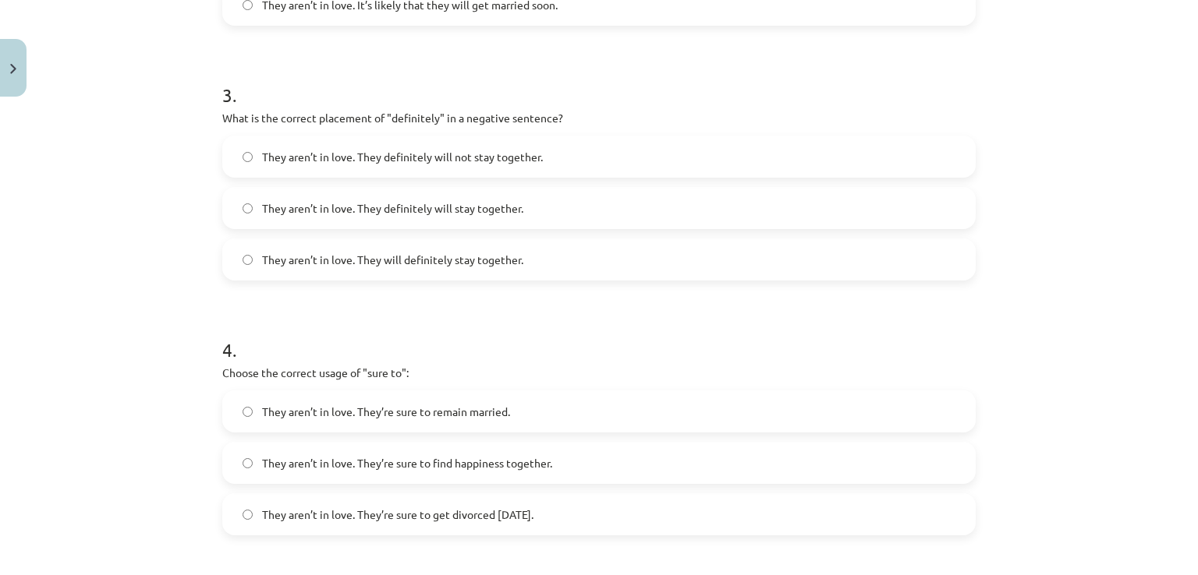
scroll to position [788, 0]
click at [809, 151] on label "They aren’t in love. They definitely will not stay together." at bounding box center [599, 158] width 750 height 39
click at [533, 521] on span "They aren’t in love. They’re sure to get divorced within six months." at bounding box center [397, 516] width 271 height 16
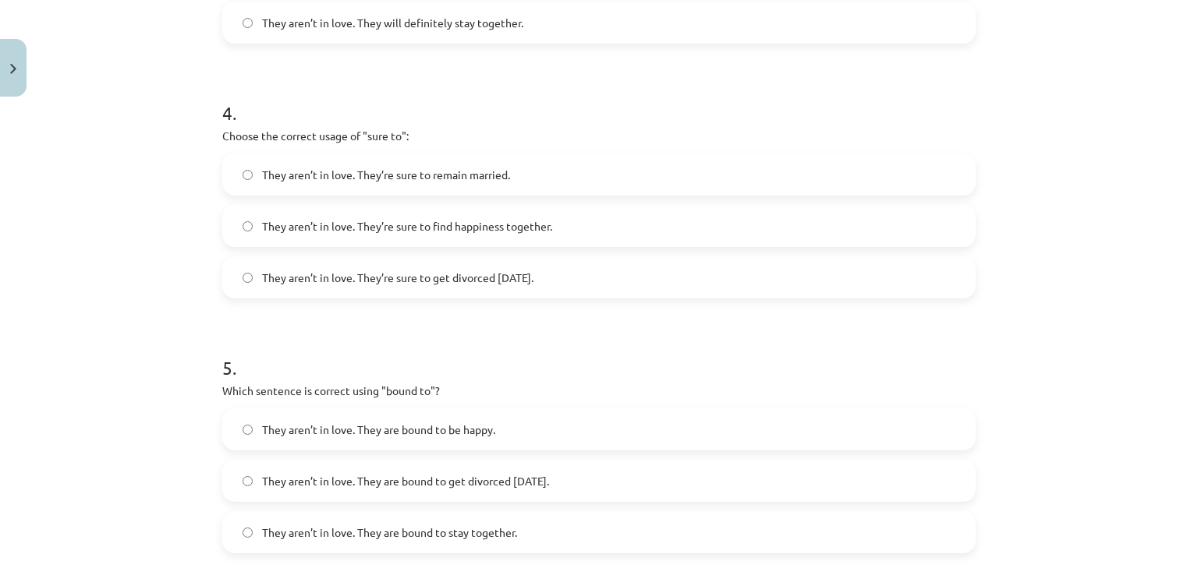
scroll to position [1185, 0]
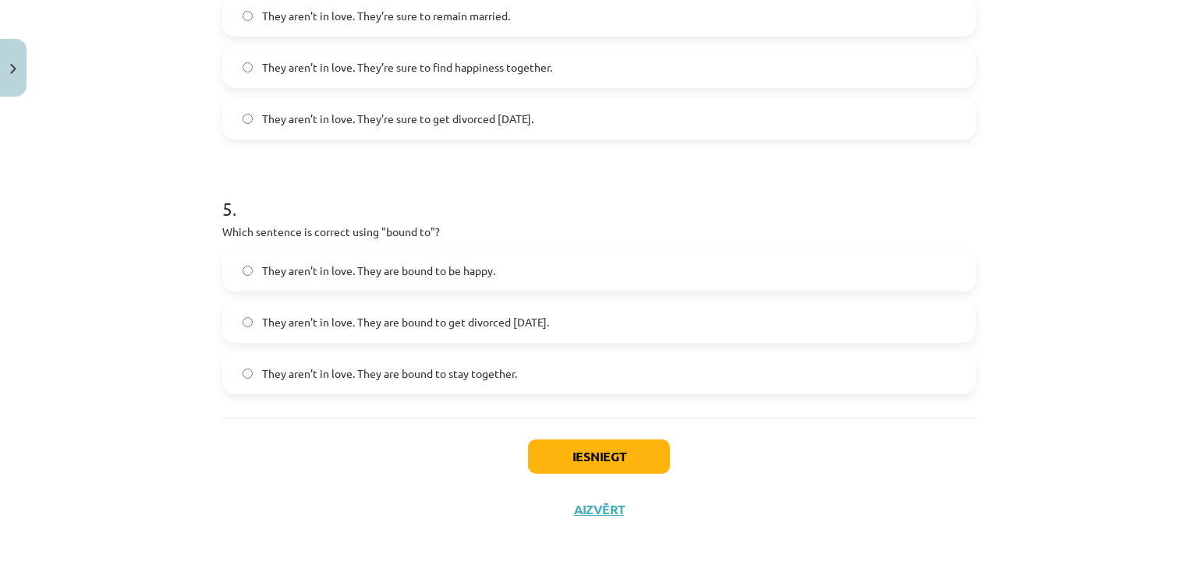
click at [499, 372] on span "They aren’t in love. They are bound to stay together." at bounding box center [389, 374] width 255 height 16
click at [530, 326] on span "They aren’t in love. They are bound to get divorced within six months." at bounding box center [405, 322] width 287 height 16
click at [639, 458] on button "Iesniegt" at bounding box center [599, 457] width 142 height 34
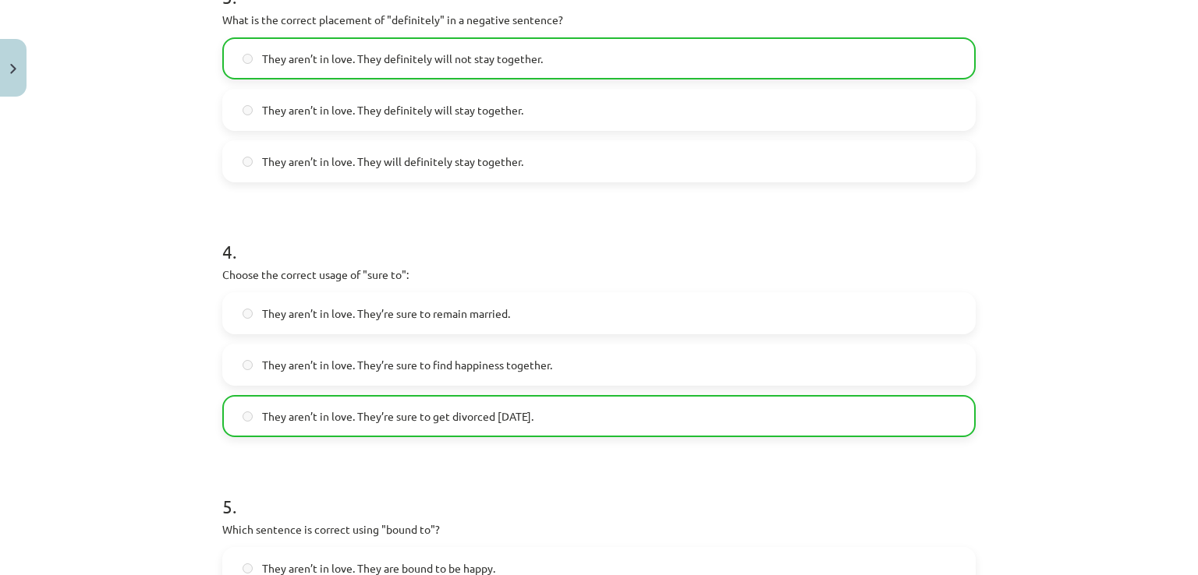
scroll to position [1234, 0]
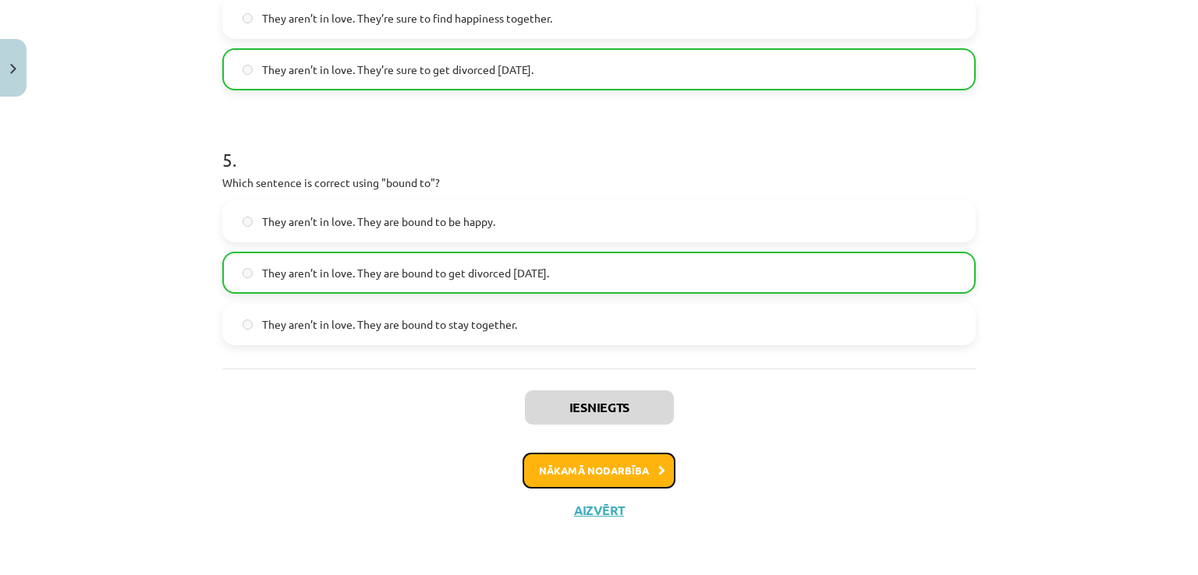
click at [633, 469] on button "Nākamā nodarbība" at bounding box center [598, 471] width 153 height 36
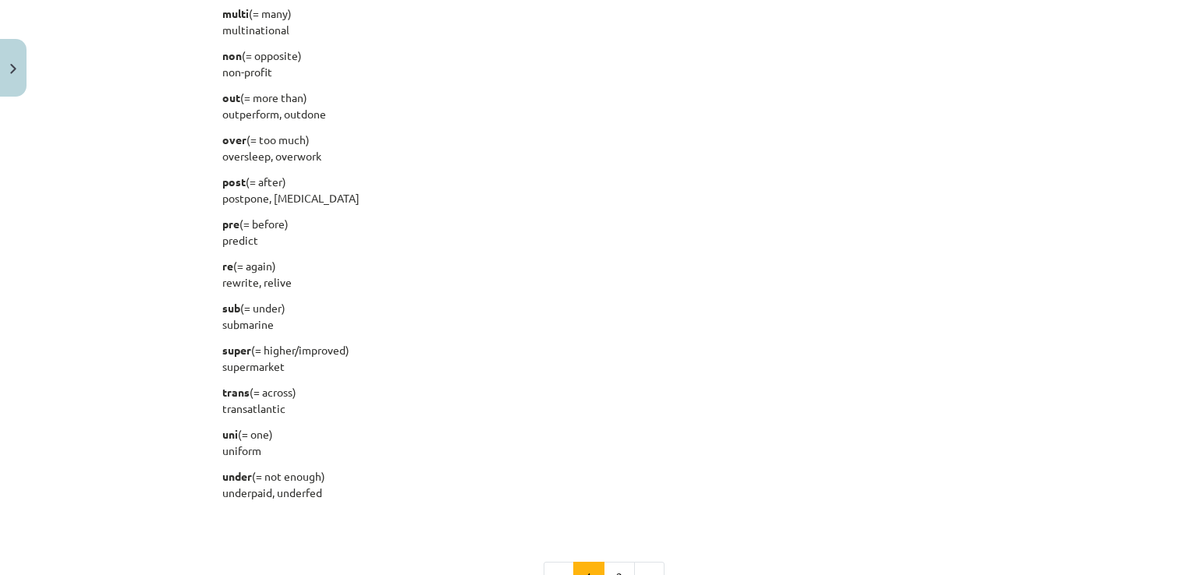
scroll to position [1969, 0]
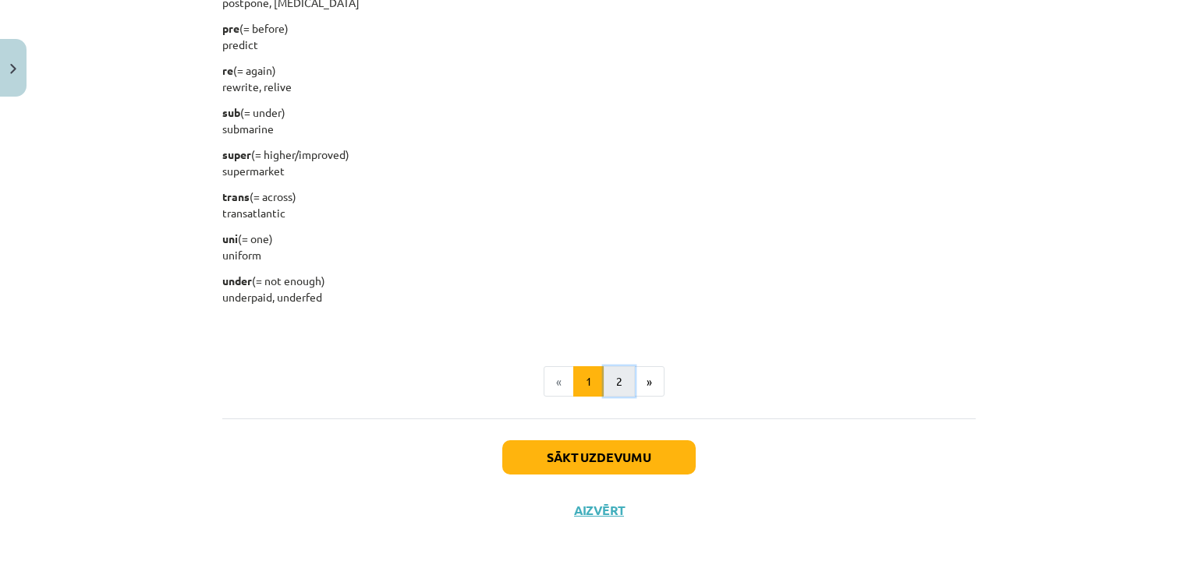
click at [618, 378] on button "2" at bounding box center [619, 381] width 31 height 31
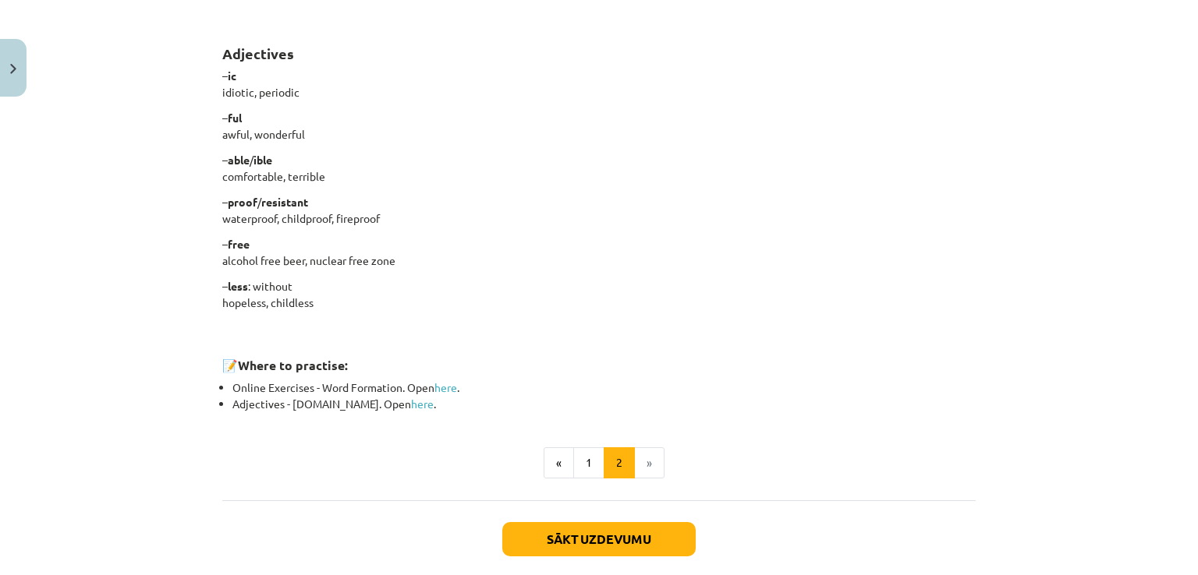
scroll to position [1234, 0]
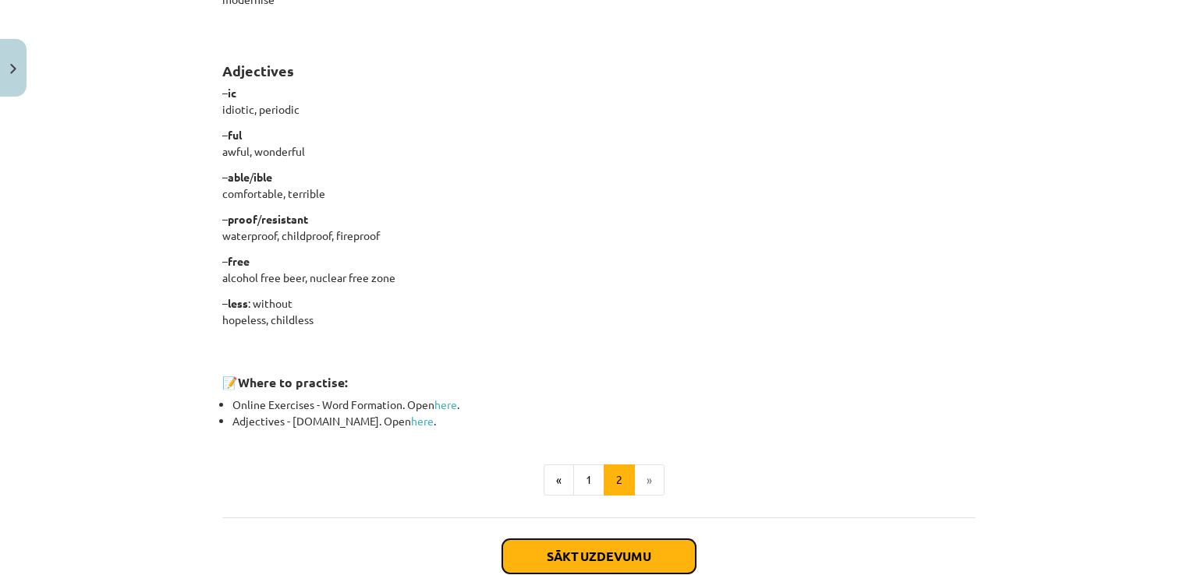
click at [632, 561] on button "Sākt uzdevumu" at bounding box center [598, 557] width 193 height 34
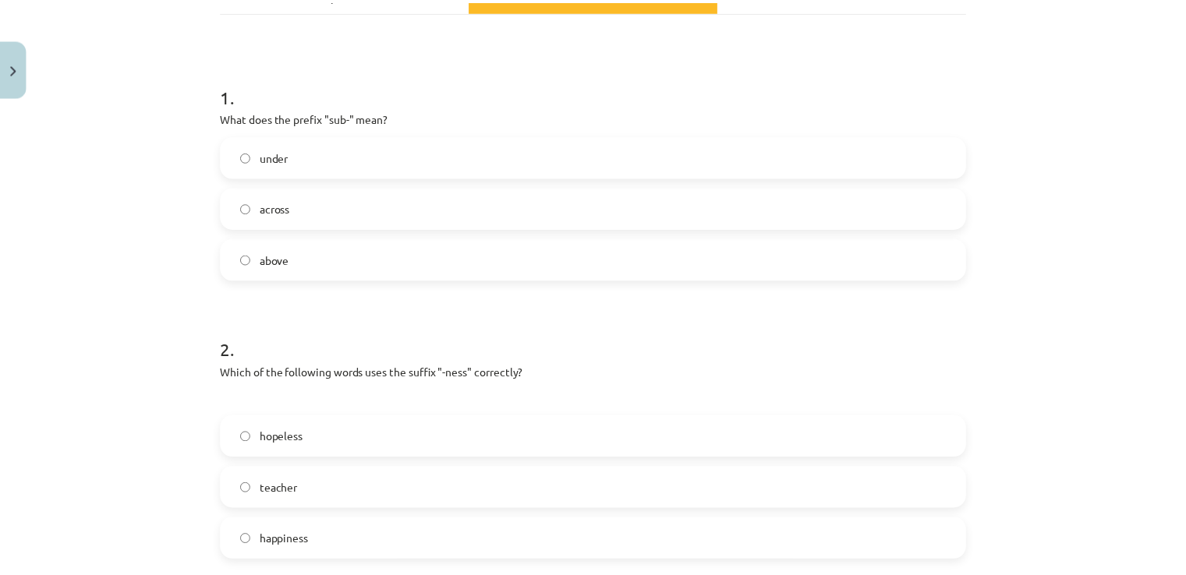
scroll to position [293, 0]
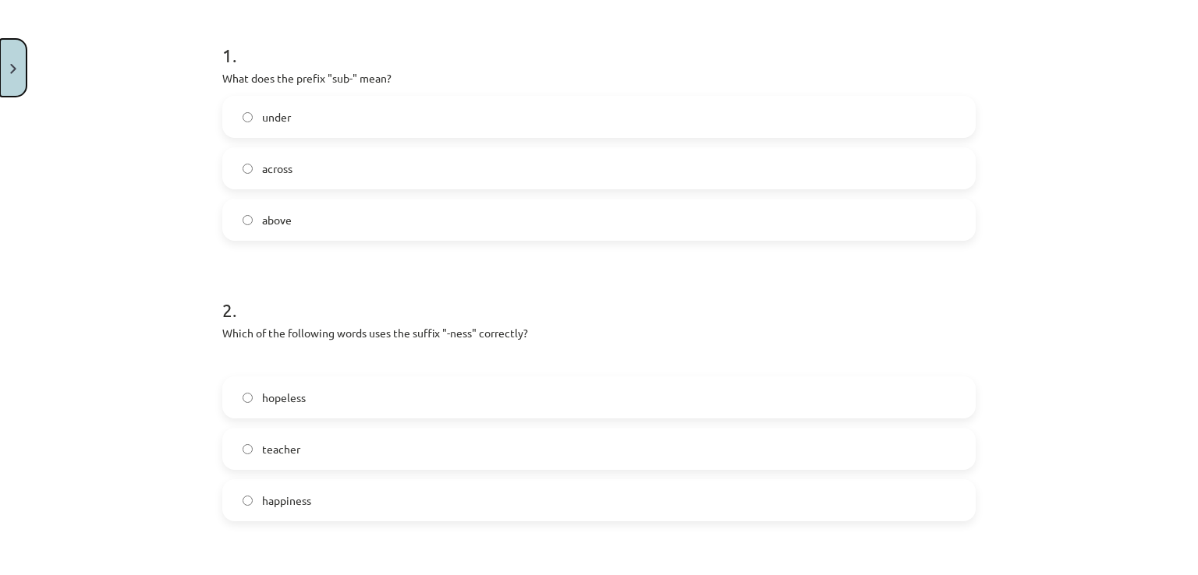
click at [21, 71] on button "Close" at bounding box center [13, 68] width 27 height 58
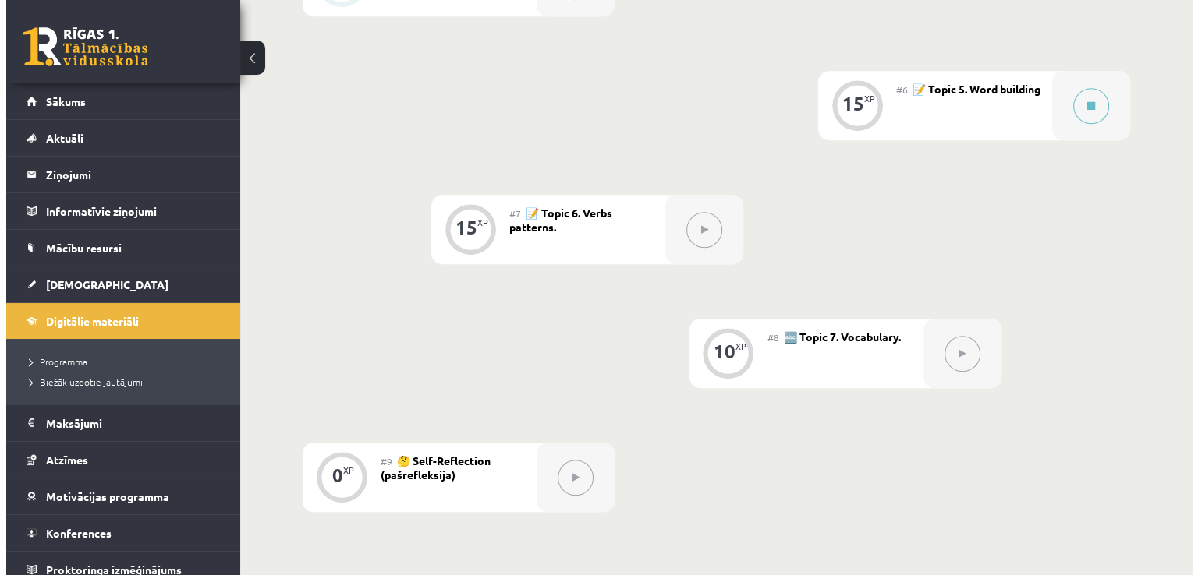
scroll to position [991, 0]
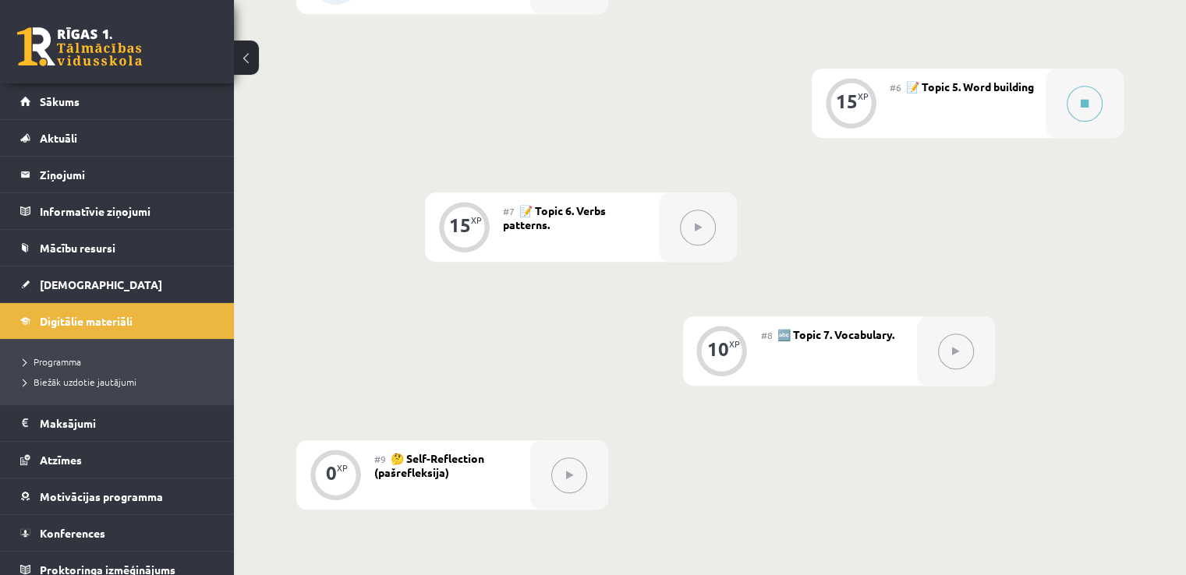
click at [241, 55] on button at bounding box center [246, 58] width 25 height 34
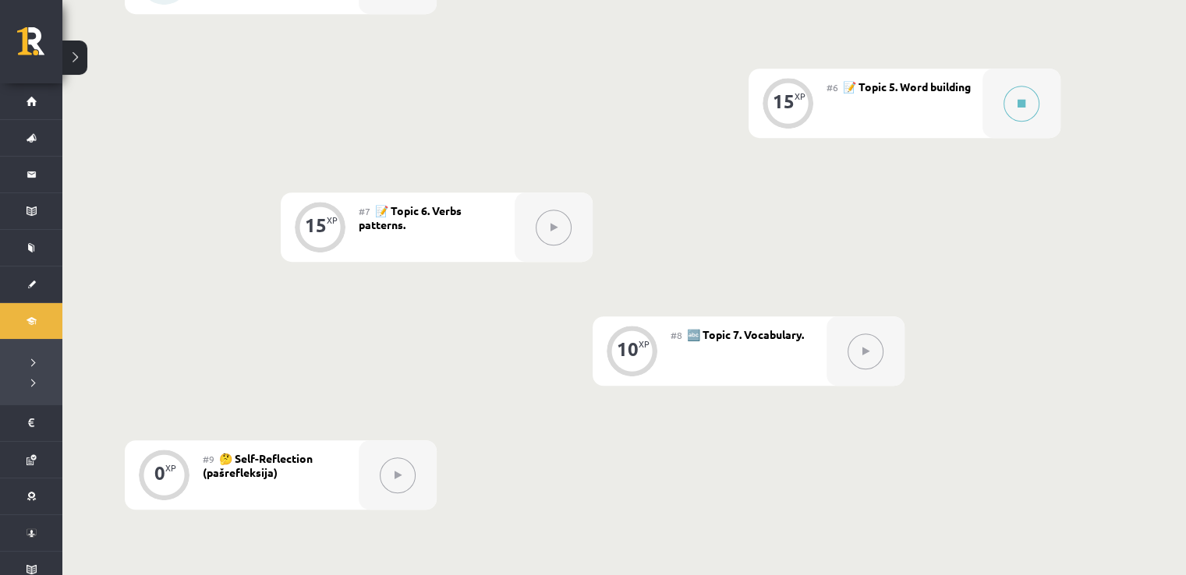
click at [1060, 87] on div "0 XP #1 💡 Pirms sāc mācīties! Ievada daļa (introduction). 15 XP #2 📝 Topic 1. R…" at bounding box center [592, 6] width 1060 height 1241
click at [1015, 116] on button at bounding box center [1022, 104] width 36 height 36
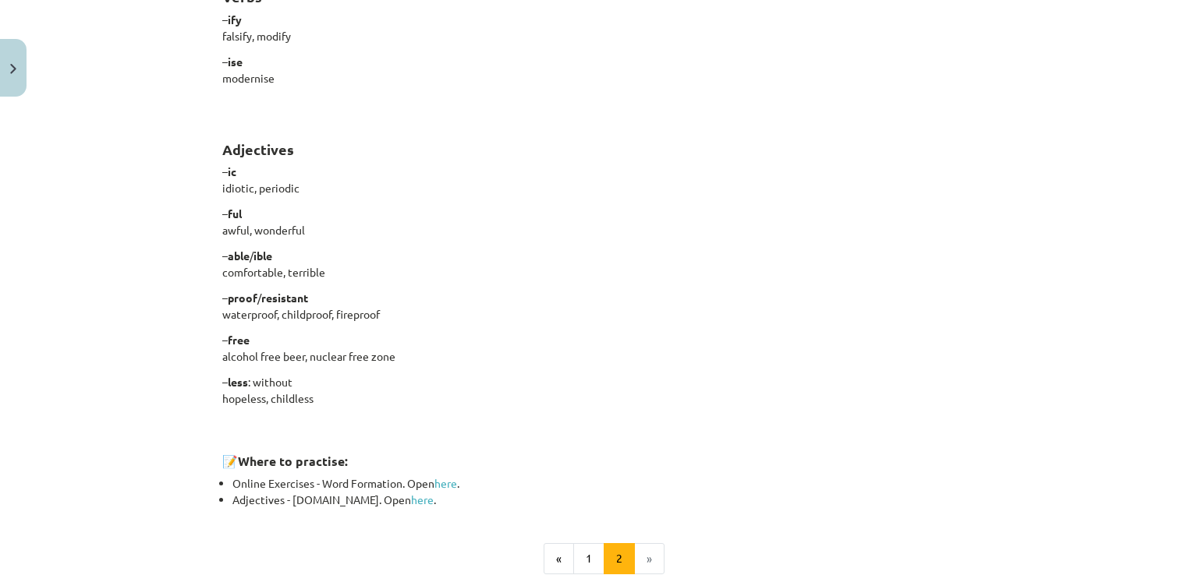
scroll to position [1333, 0]
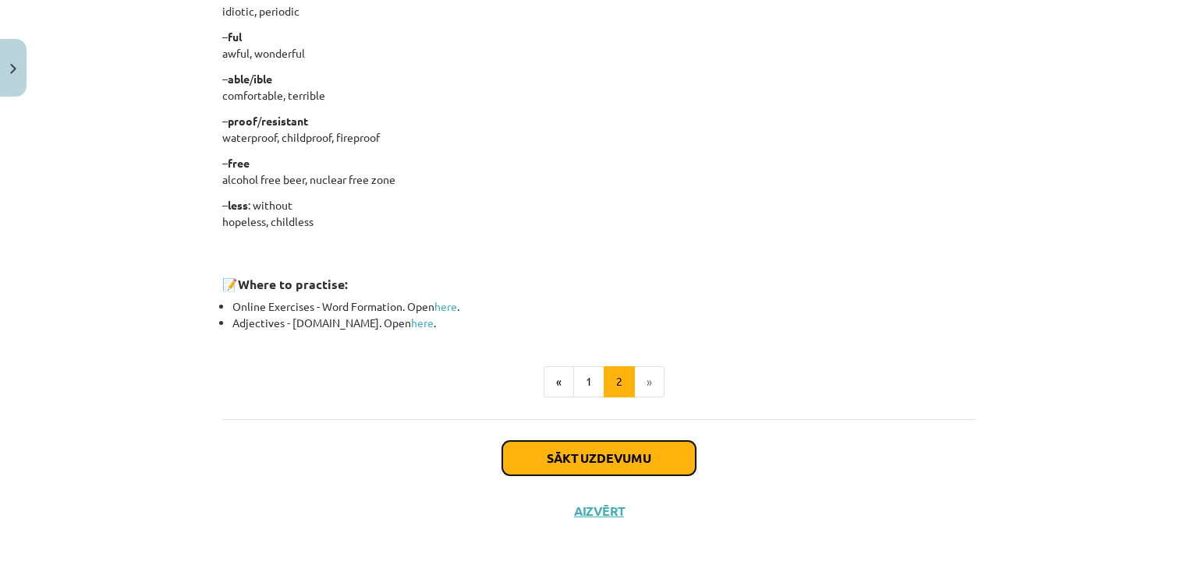
click at [597, 444] on button "Sākt uzdevumu" at bounding box center [598, 458] width 193 height 34
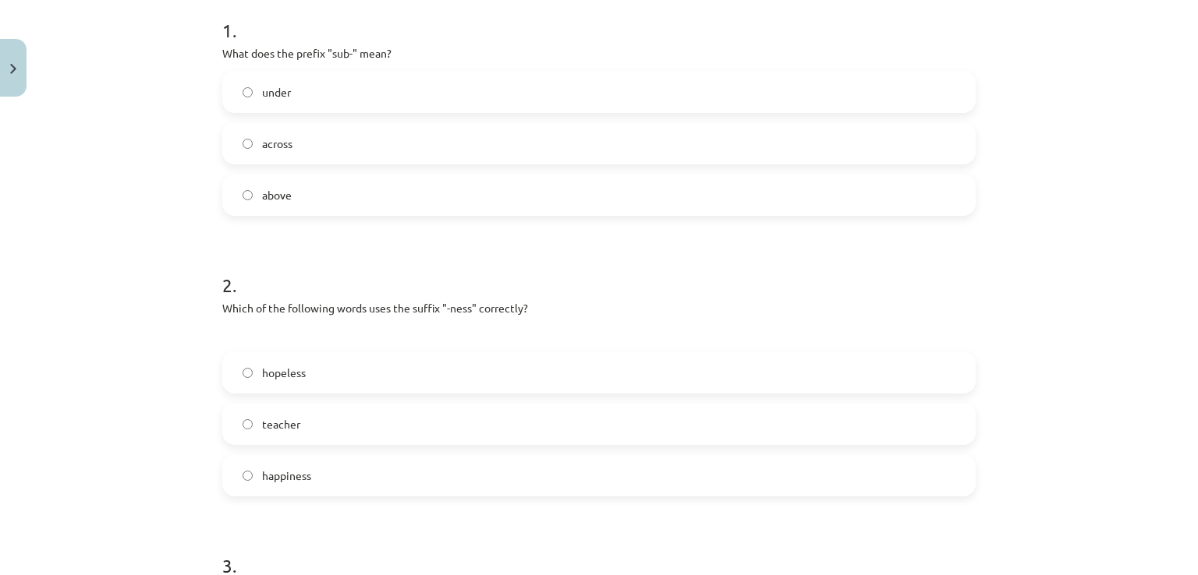
scroll to position [310, 0]
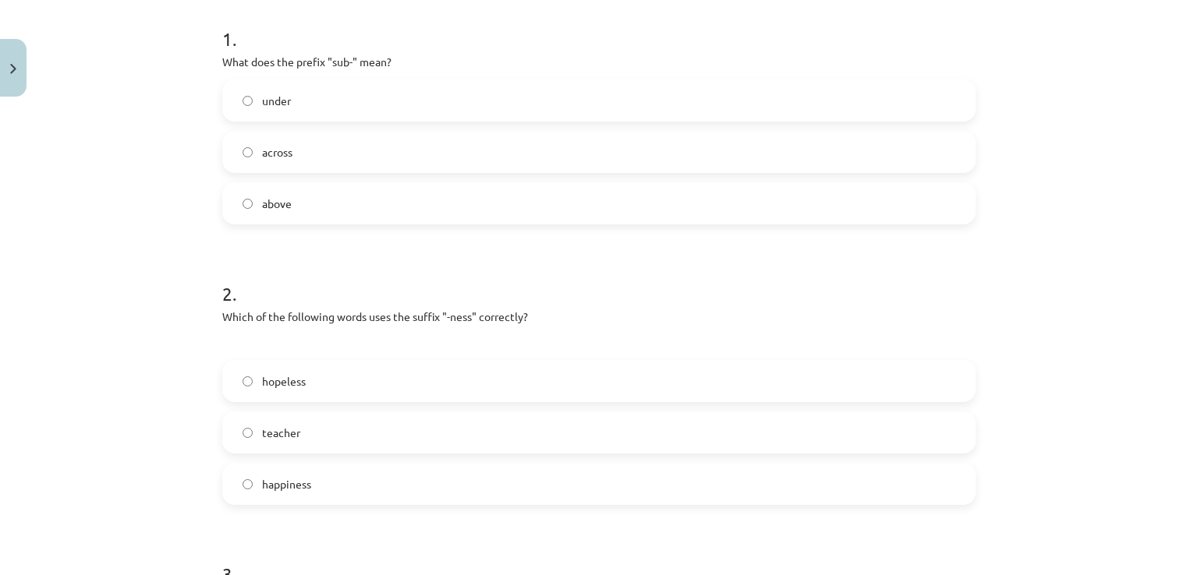
click at [672, 113] on label "under" at bounding box center [599, 100] width 750 height 39
click at [485, 483] on label "happiness" at bounding box center [599, 484] width 750 height 39
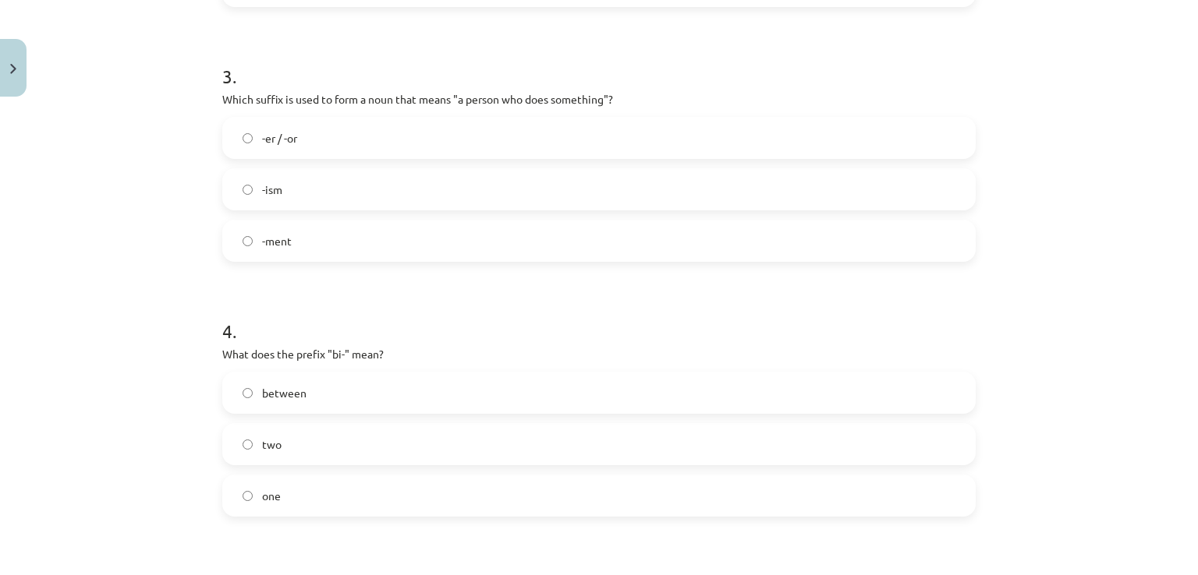
scroll to position [864, 0]
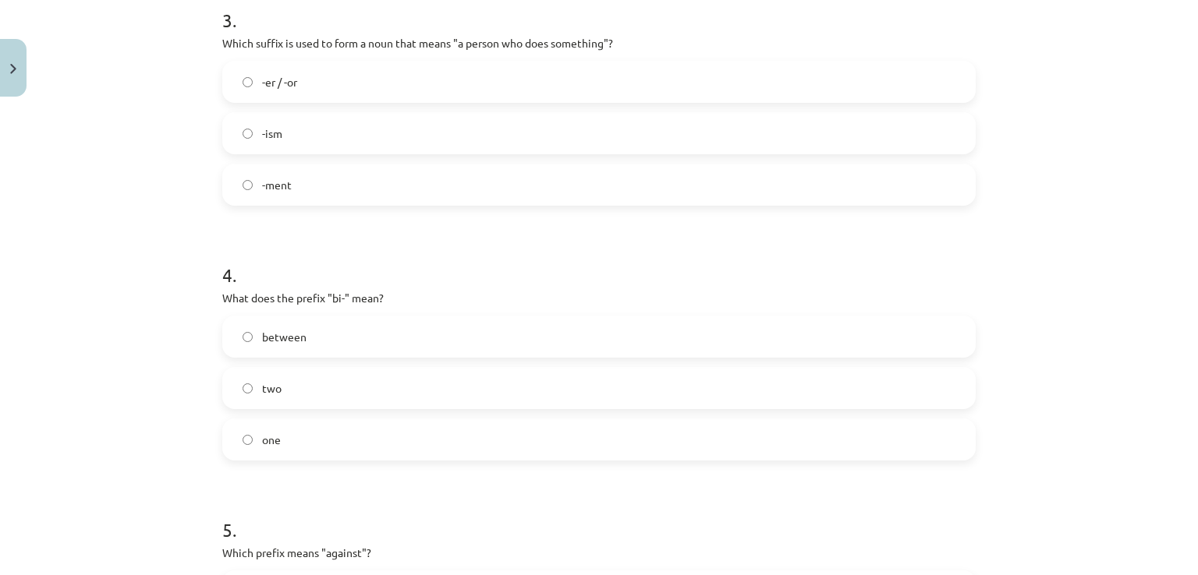
click at [840, 83] on label "-er / -or" at bounding box center [599, 81] width 750 height 39
click at [534, 398] on label "two" at bounding box center [599, 388] width 750 height 39
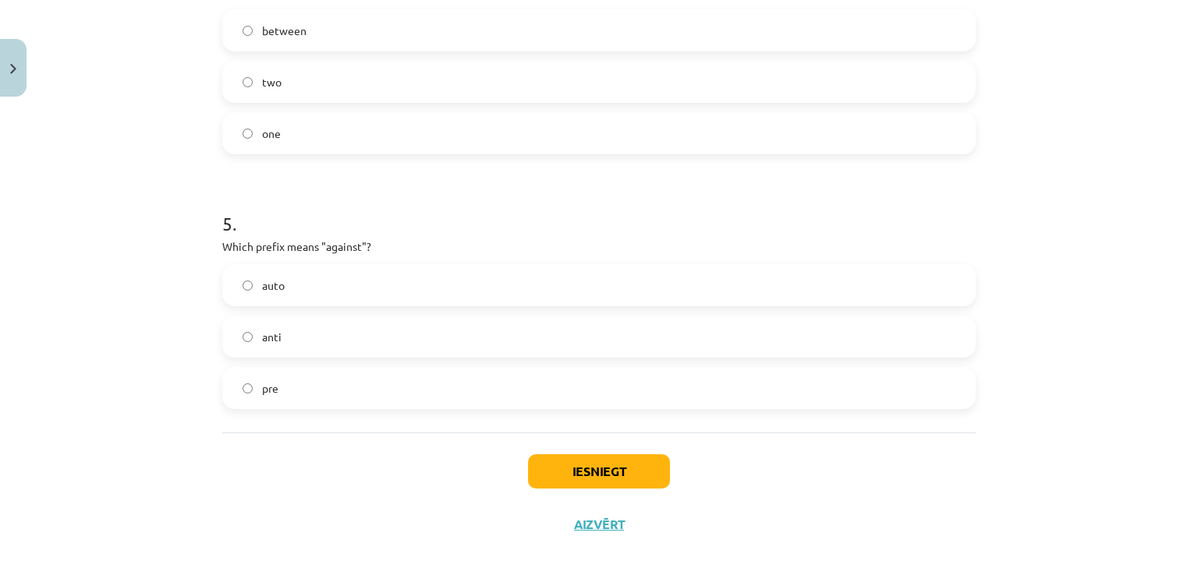
scroll to position [1185, 0]
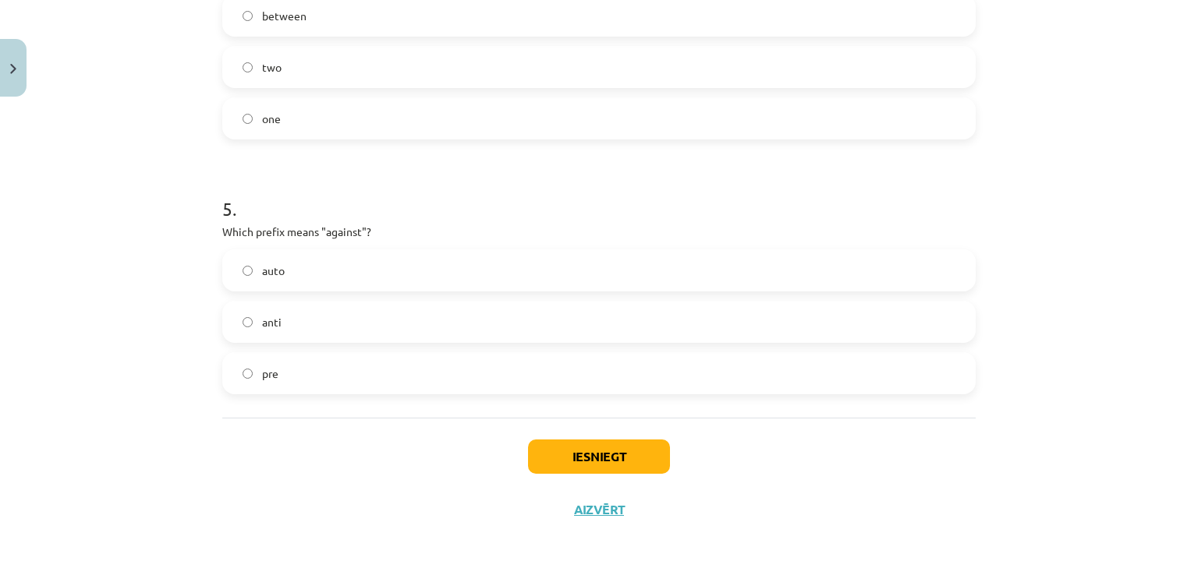
click at [585, 320] on label "anti" at bounding box center [599, 322] width 750 height 39
click at [621, 456] on button "Iesniegt" at bounding box center [599, 457] width 142 height 34
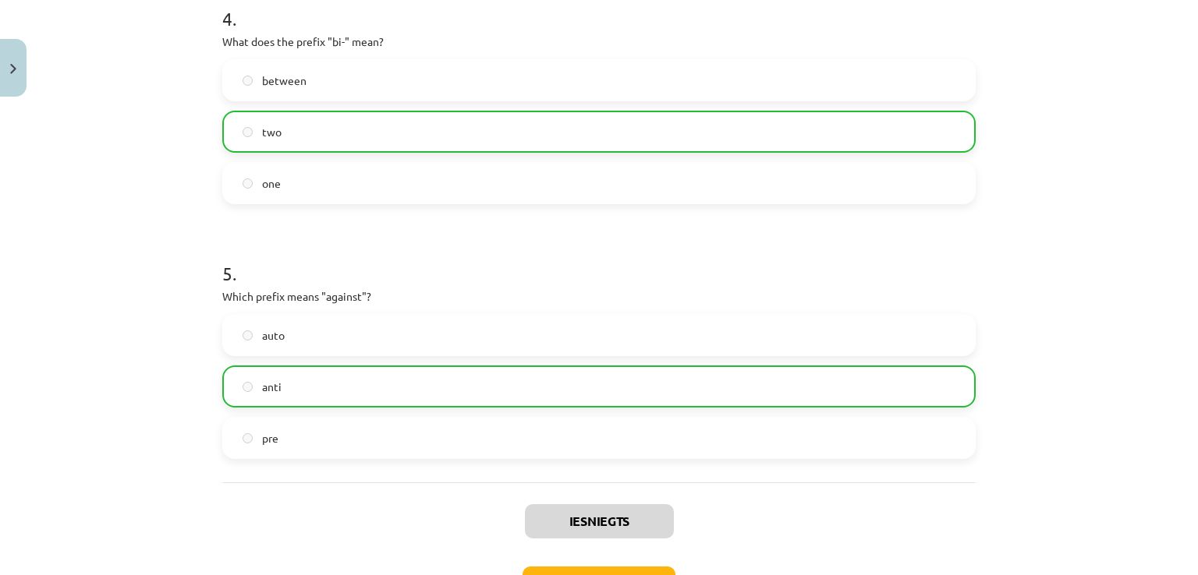
scroll to position [1234, 0]
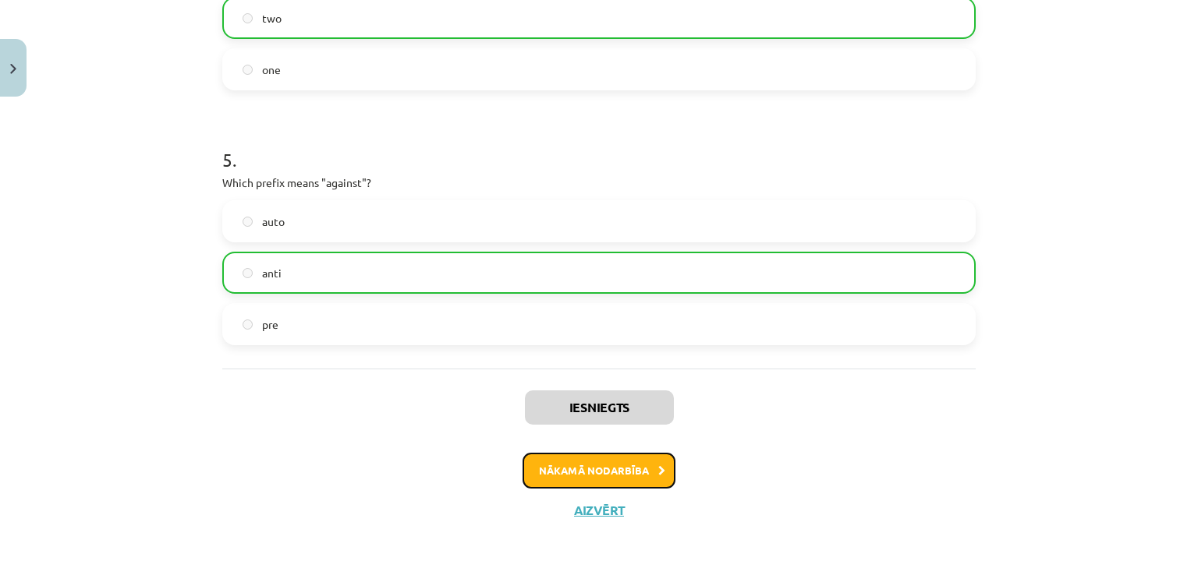
click at [626, 466] on button "Nākamā nodarbība" at bounding box center [598, 471] width 153 height 36
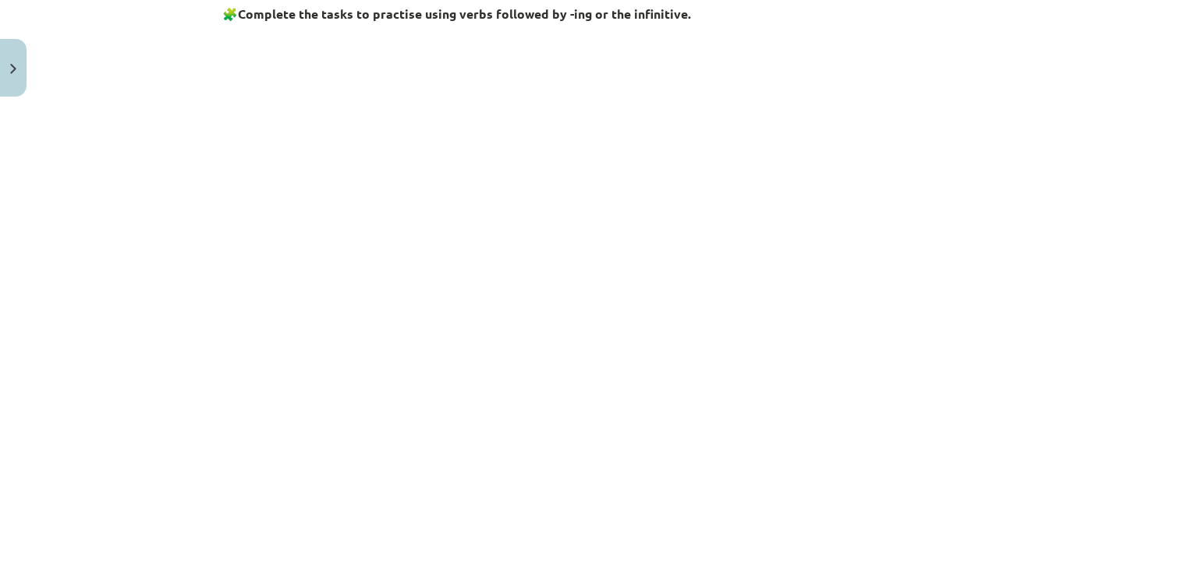
scroll to position [671, 0]
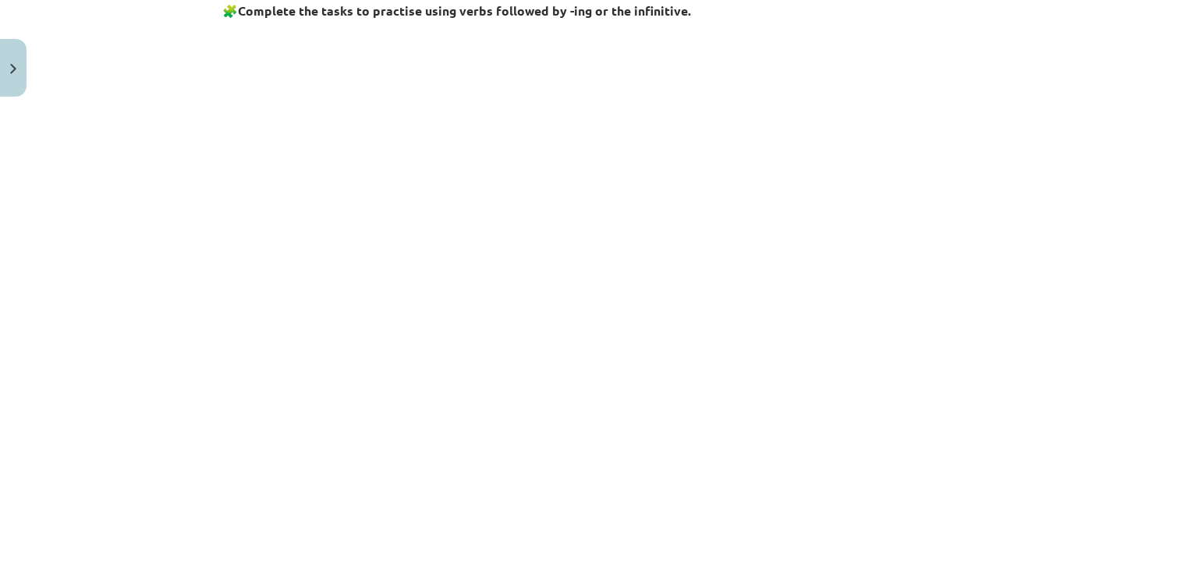
drag, startPoint x: 1185, startPoint y: 207, endPoint x: 1183, endPoint y: 242, distance: 34.4
click at [1183, 242] on div "Mācību tēma: Angļu valodas i - 11. klases 1. ieskaites mācību materiāls #7 📝 To…" at bounding box center [599, 287] width 1198 height 575
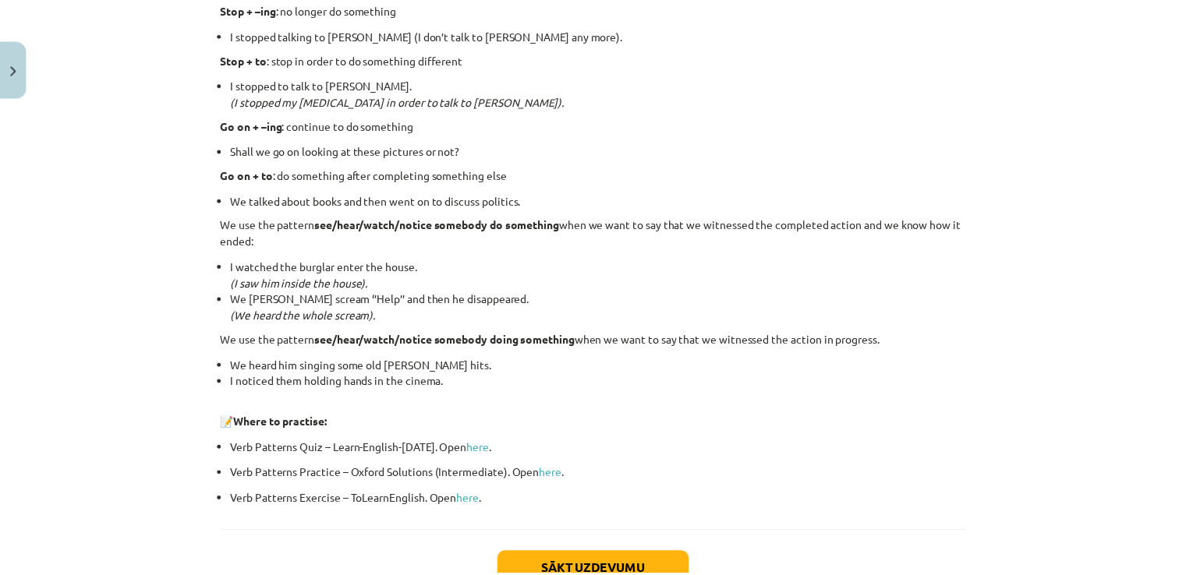
scroll to position [2086, 0]
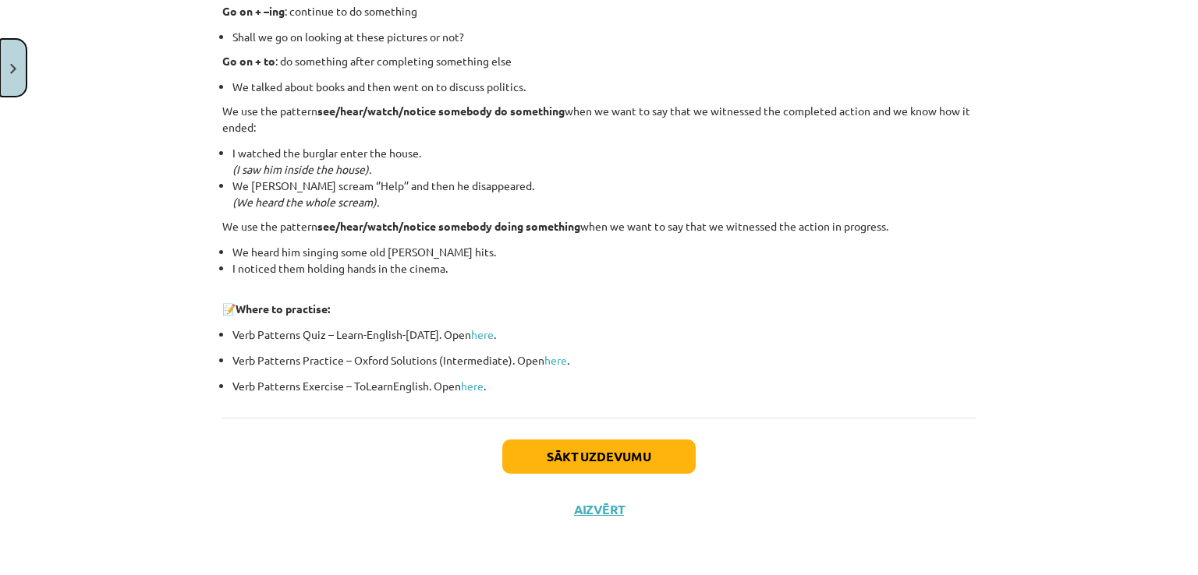
click at [0, 69] on button "Close" at bounding box center [13, 68] width 27 height 58
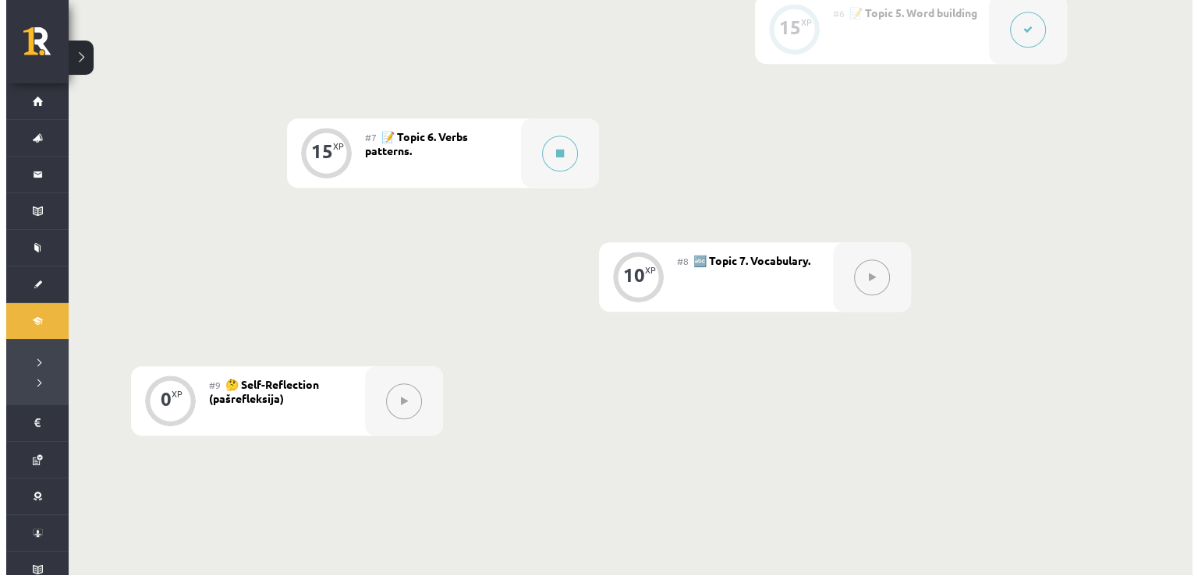
scroll to position [1067, 0]
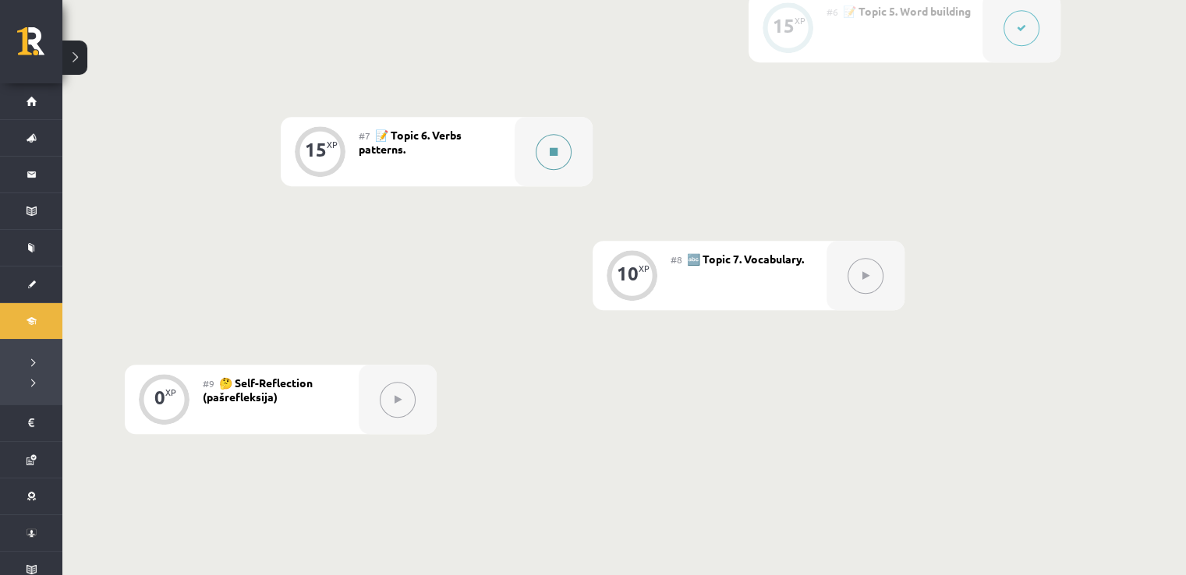
click at [558, 144] on button at bounding box center [554, 152] width 36 height 36
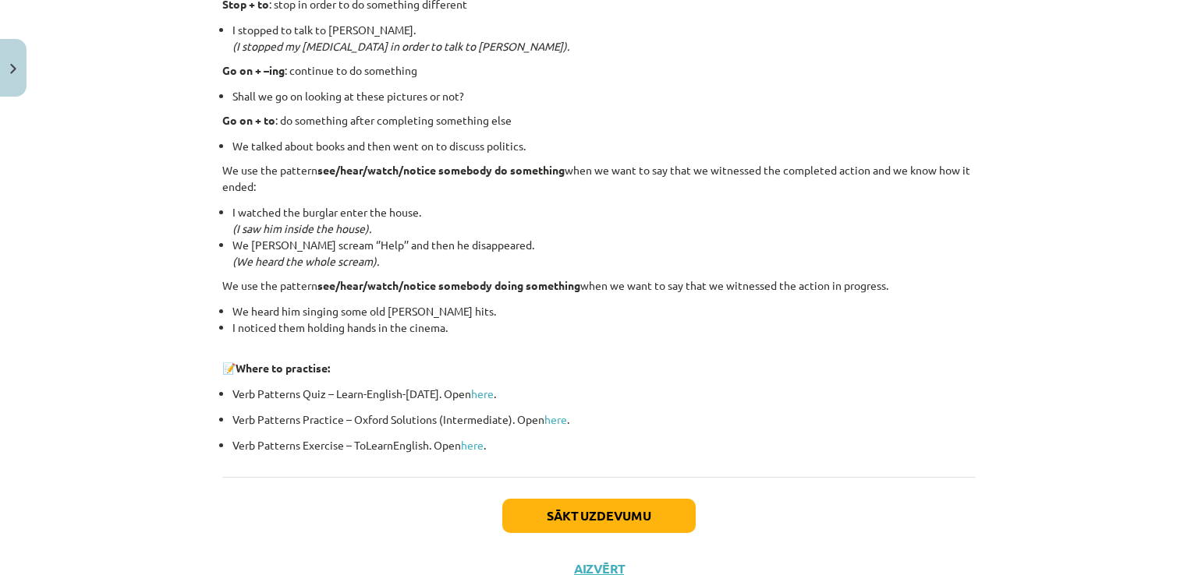
scroll to position [2084, 0]
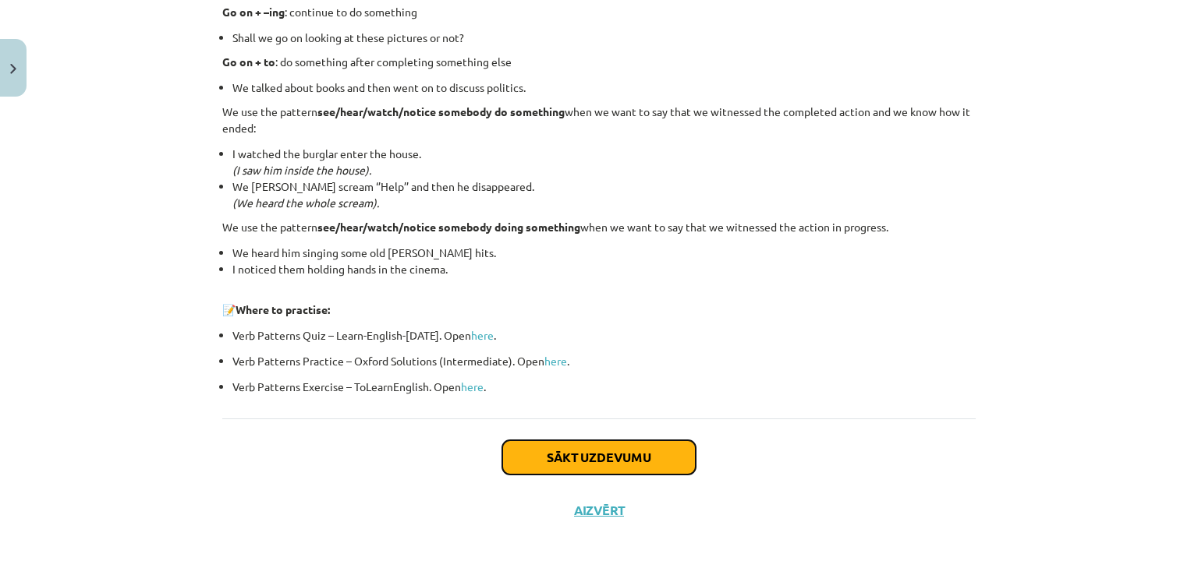
click at [628, 464] on button "Sākt uzdevumu" at bounding box center [598, 458] width 193 height 34
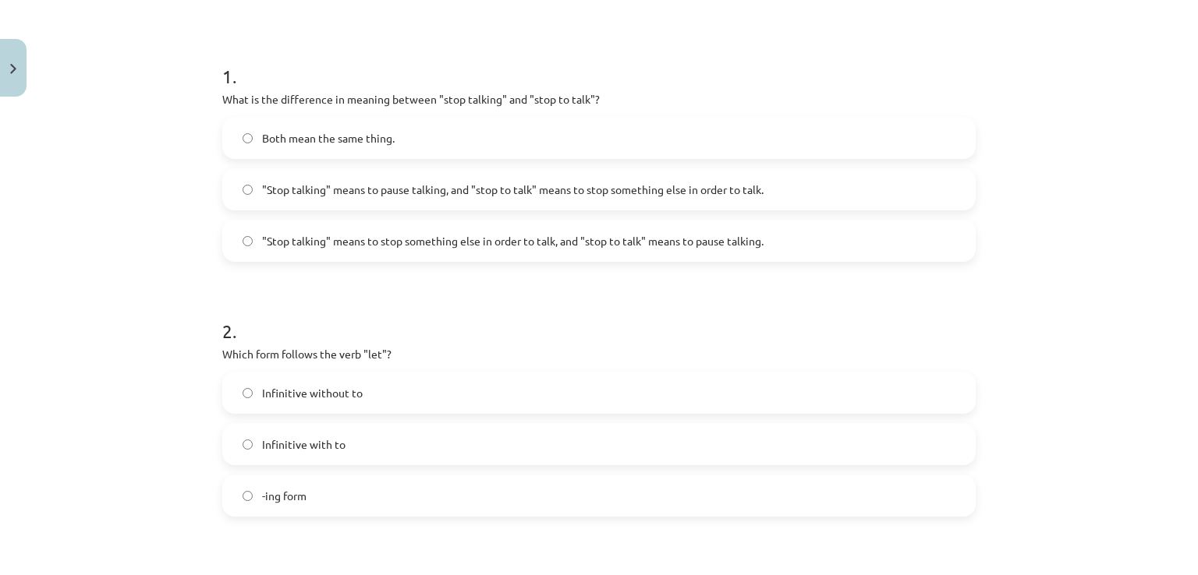
scroll to position [278, 0]
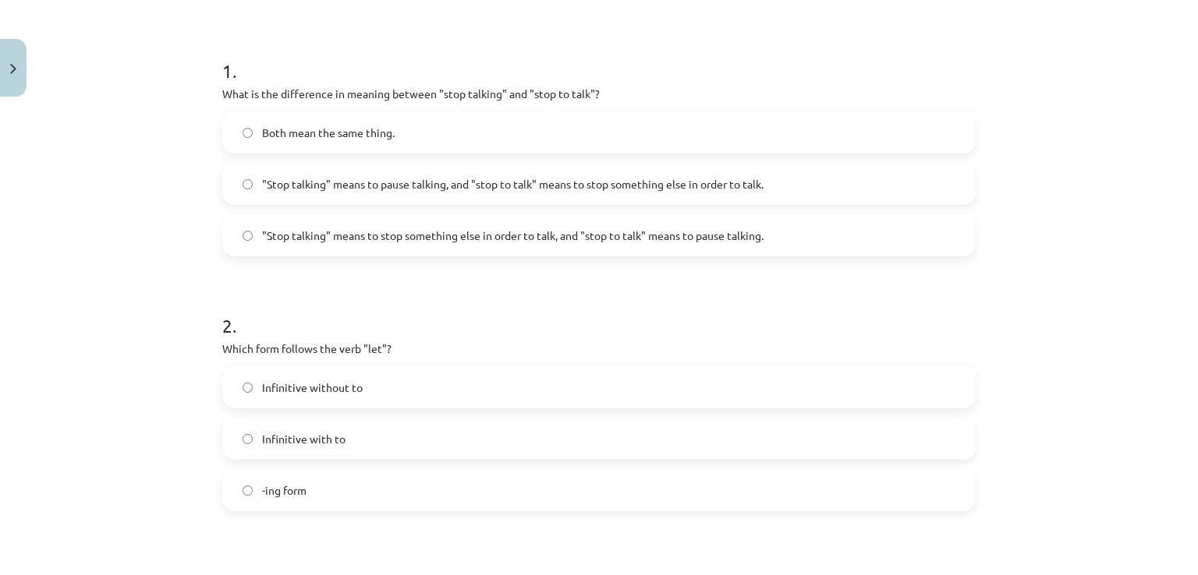
click at [653, 239] on span ""Stop talking" means to stop something else in order to talk, and "stop to talk…" at bounding box center [512, 236] width 501 height 16
click at [586, 187] on span ""Stop talking" means to pause talking, and "stop to talk" means to stop somethi…" at bounding box center [512, 184] width 501 height 16
click at [538, 380] on label "Infinitive without to" at bounding box center [599, 387] width 750 height 39
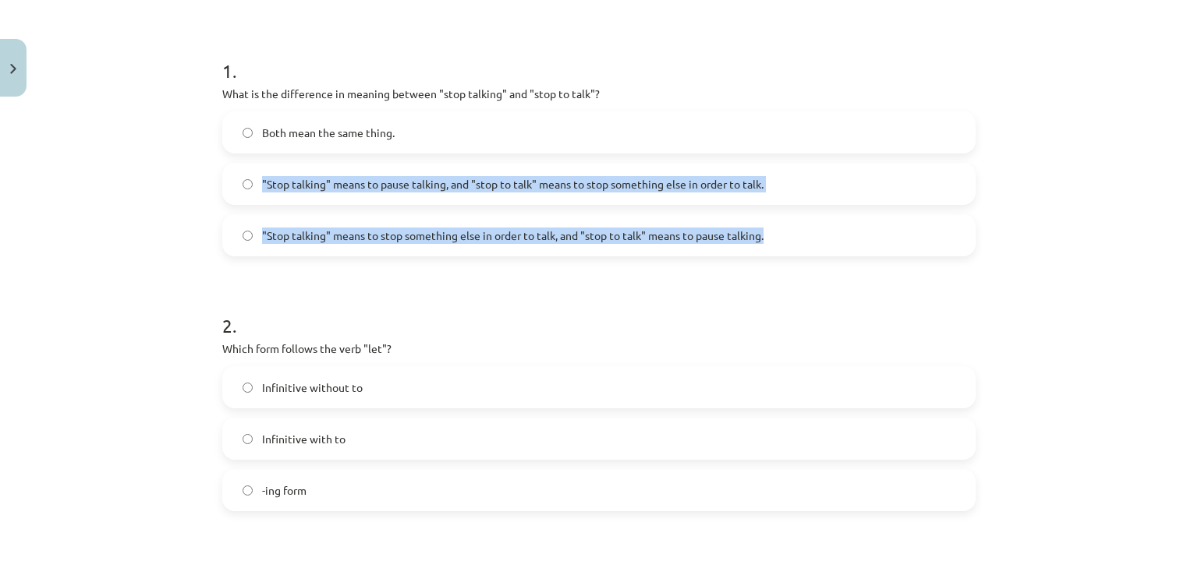
drag, startPoint x: 1184, startPoint y: 146, endPoint x: 1186, endPoint y: 221, distance: 74.9
click at [1186, 221] on div "Mācību tēma: Angļu valodas i - 11. klases 1. ieskaites mācību materiāls #7 📝 To…" at bounding box center [599, 287] width 1198 height 575
click at [1150, 221] on div "Mācību tēma: Angļu valodas i - 11. klases 1. ieskaites mācību materiāls #7 📝 To…" at bounding box center [599, 287] width 1198 height 575
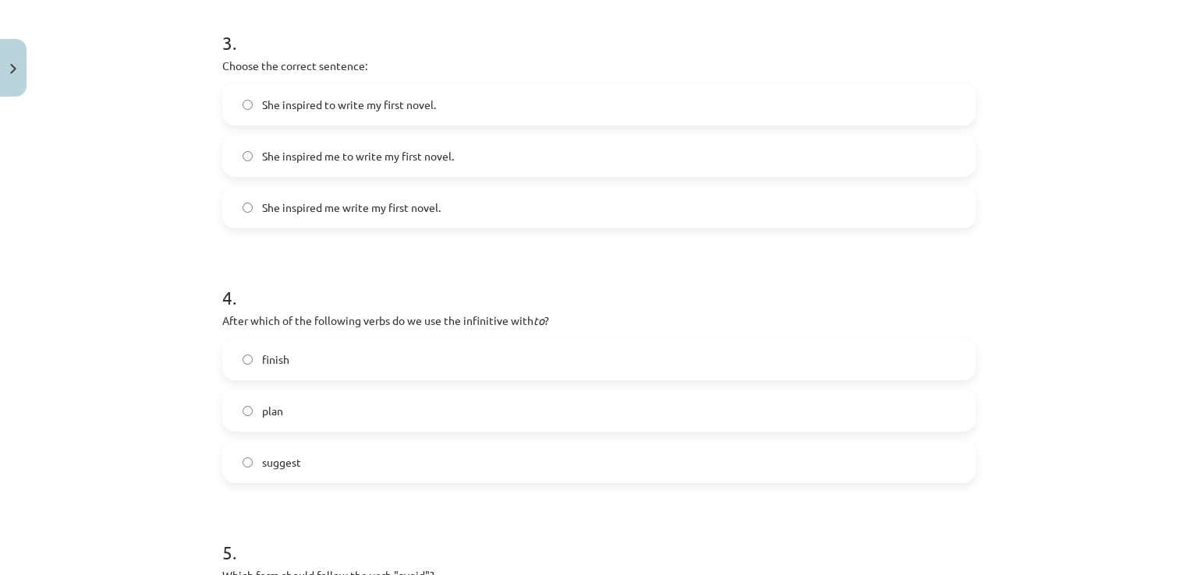
scroll to position [820, 0]
click at [409, 150] on span "She inspired me to write my first novel." at bounding box center [358, 152] width 192 height 16
click at [353, 361] on label "finish" at bounding box center [599, 355] width 750 height 39
click at [438, 390] on label "plan" at bounding box center [599, 407] width 750 height 39
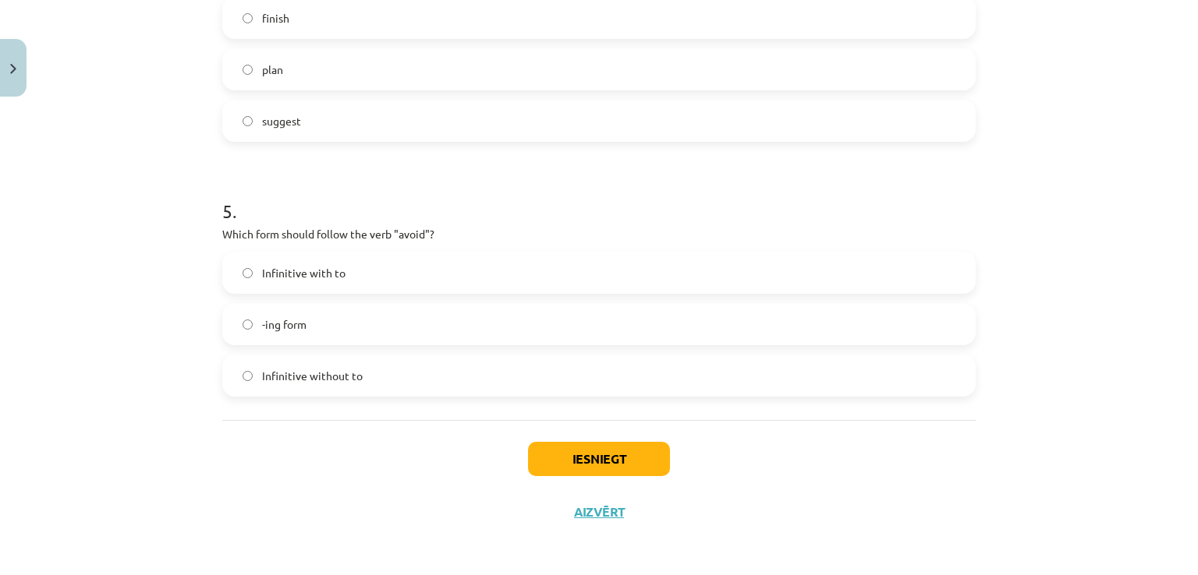
scroll to position [1159, 0]
click at [922, 278] on label "Infinitive with to" at bounding box center [599, 270] width 750 height 39
click at [734, 322] on label "-ing form" at bounding box center [599, 322] width 750 height 39
click at [629, 467] on button "Iesniegt" at bounding box center [599, 457] width 142 height 34
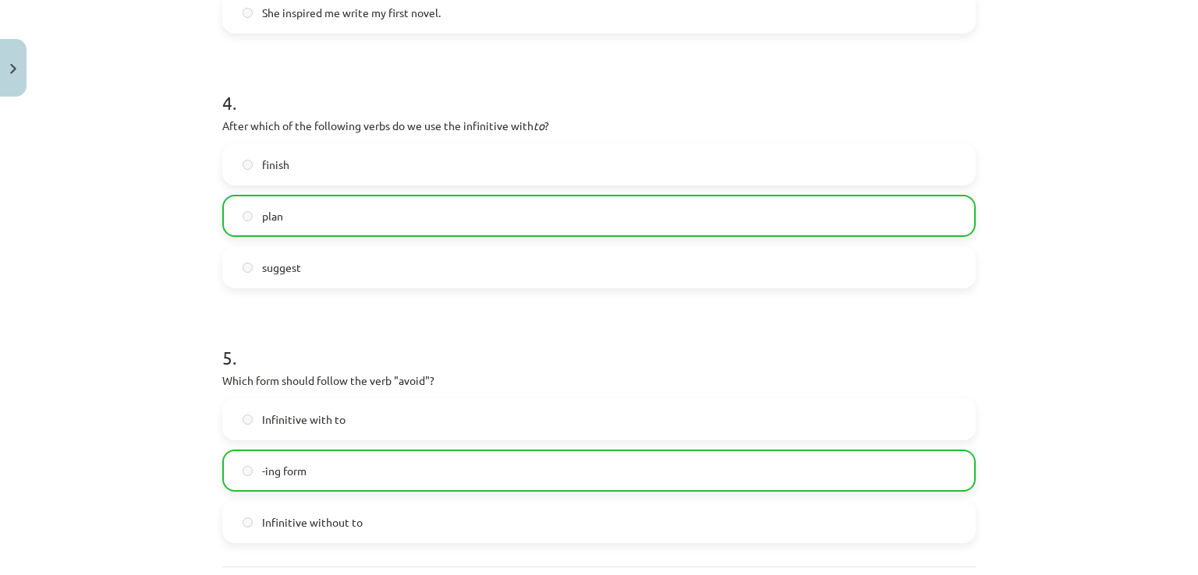
scroll to position [1208, 0]
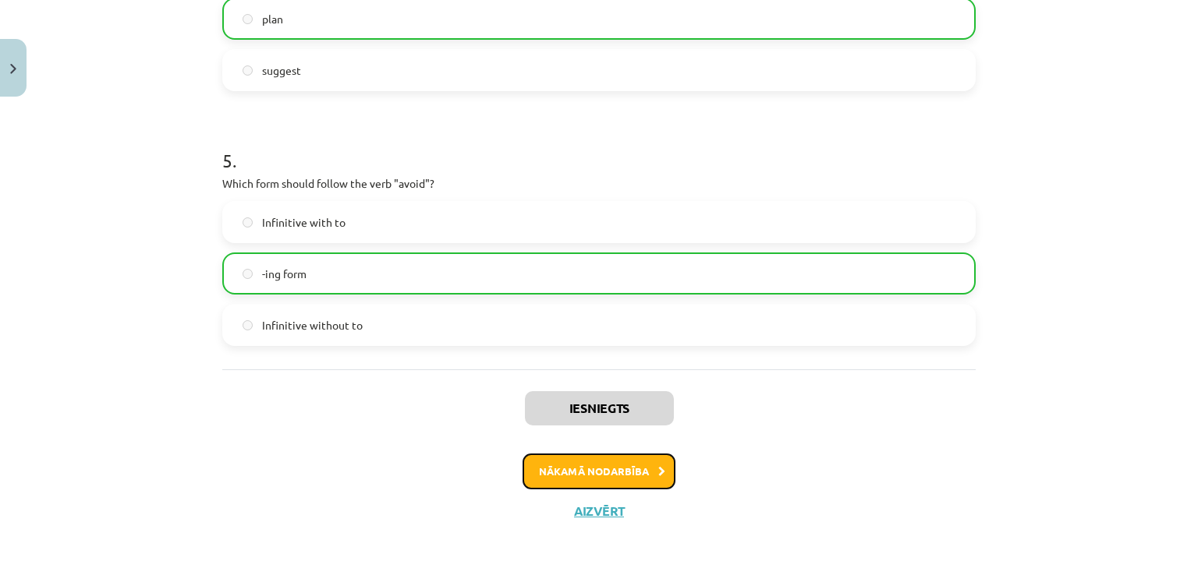
click at [603, 469] on button "Nākamā nodarbība" at bounding box center [598, 472] width 153 height 36
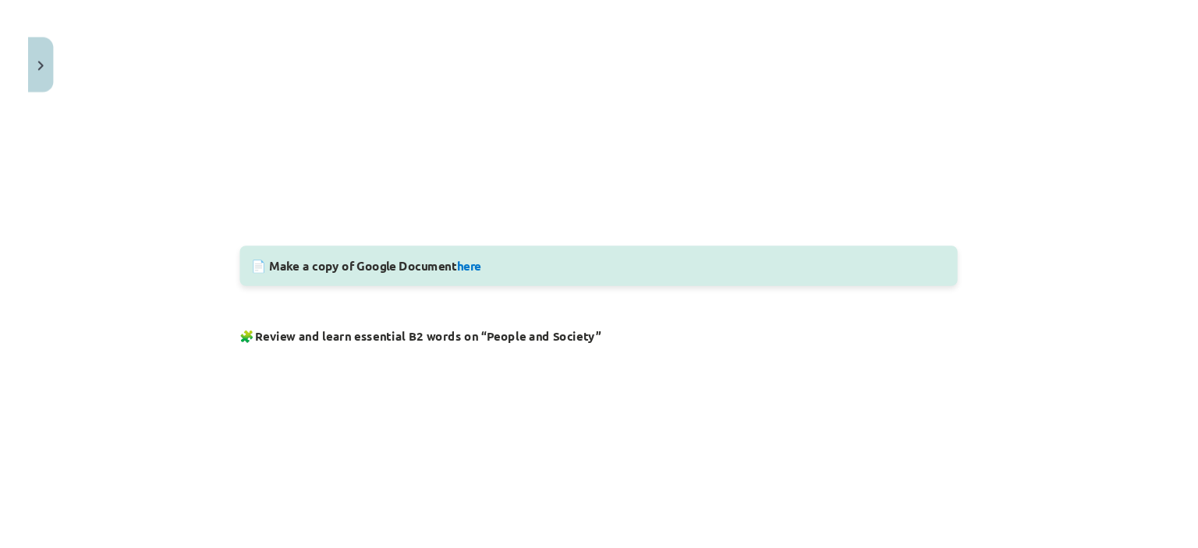
scroll to position [568, 0]
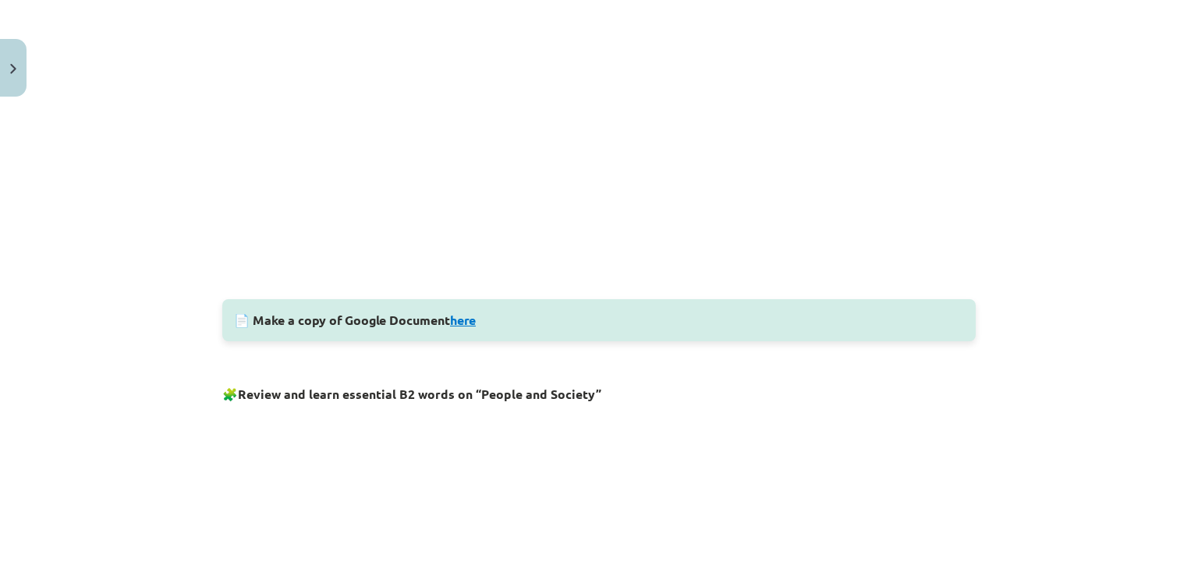
click at [457, 316] on link "here" at bounding box center [463, 320] width 26 height 16
click at [464, 327] on div "📄 Make a copy of Google Document here" at bounding box center [598, 320] width 753 height 42
click at [462, 322] on link "here" at bounding box center [463, 320] width 26 height 16
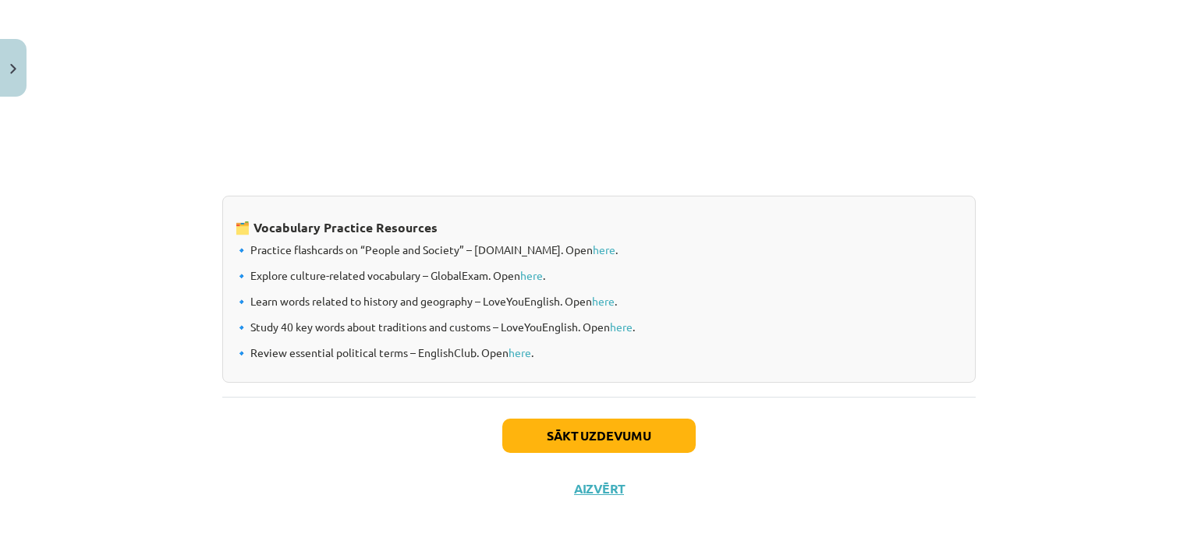
scroll to position [1291, 0]
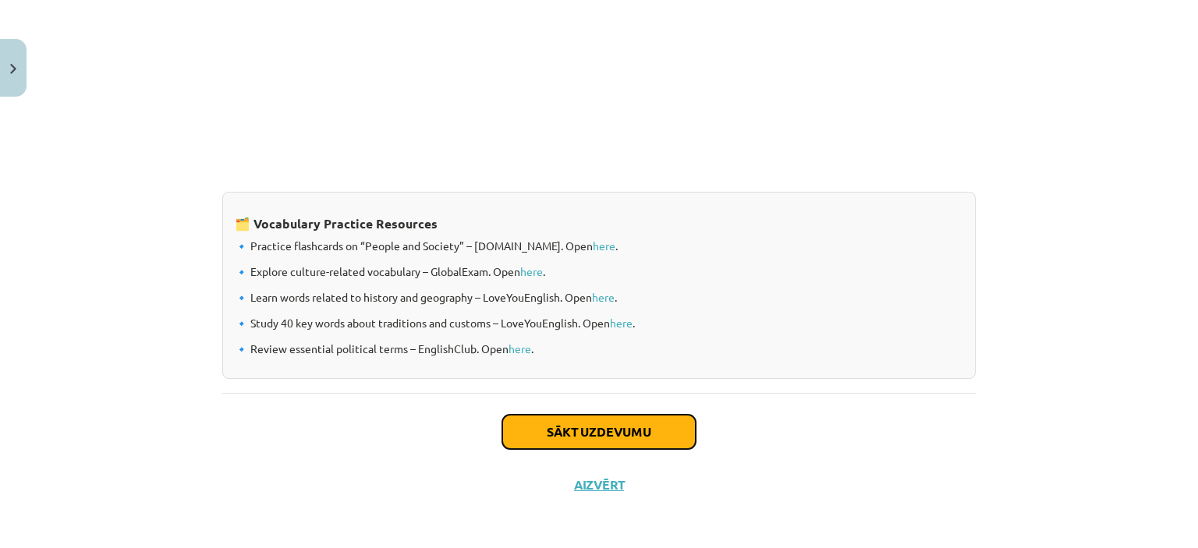
click at [642, 416] on button "Sākt uzdevumu" at bounding box center [598, 432] width 193 height 34
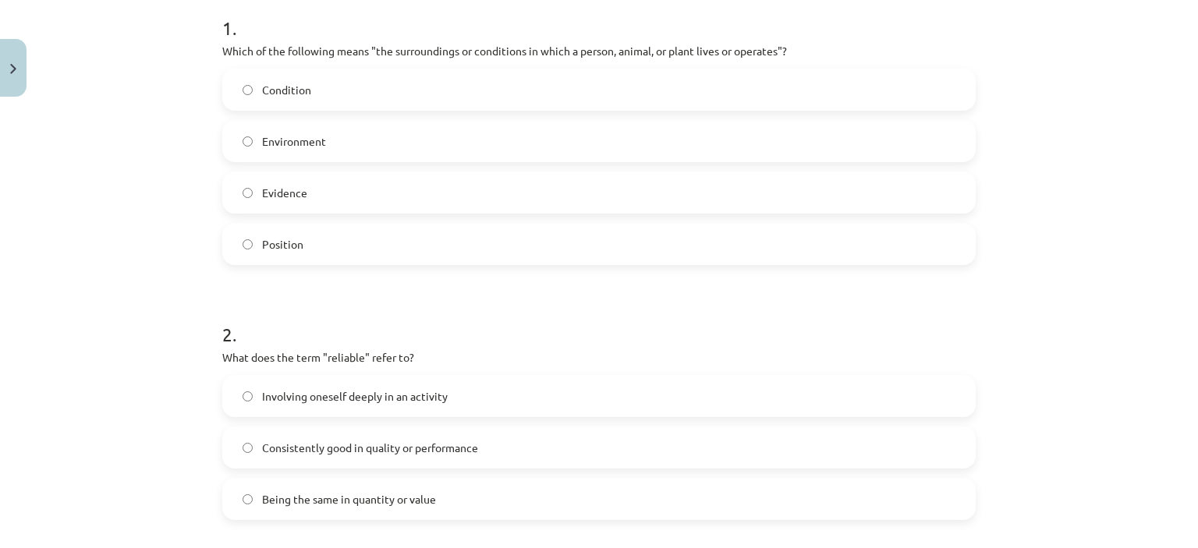
scroll to position [318, 0]
click at [708, 153] on label "Environment" at bounding box center [599, 143] width 750 height 39
click at [443, 455] on span "Consistently good in quality or performance" at bounding box center [370, 450] width 216 height 16
drag, startPoint x: 1184, startPoint y: 246, endPoint x: 1164, endPoint y: 261, distance: 25.6
click at [1183, 271] on div "Mācību tēma: Angļu valodas i - 11. klases 1. ieskaites mācību materiāls #8 🔤 To…" at bounding box center [599, 274] width 1198 height 548
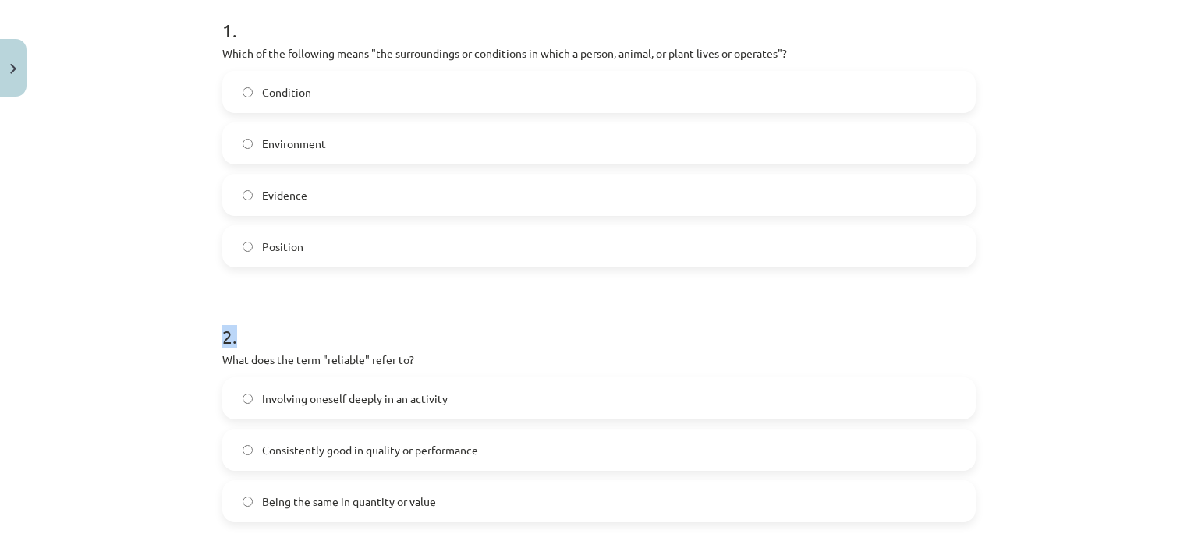
click at [1164, 261] on div "Mācību tēma: Angļu valodas i - 11. klases 1. ieskaites mācību materiāls #8 🔤 To…" at bounding box center [599, 274] width 1198 height 548
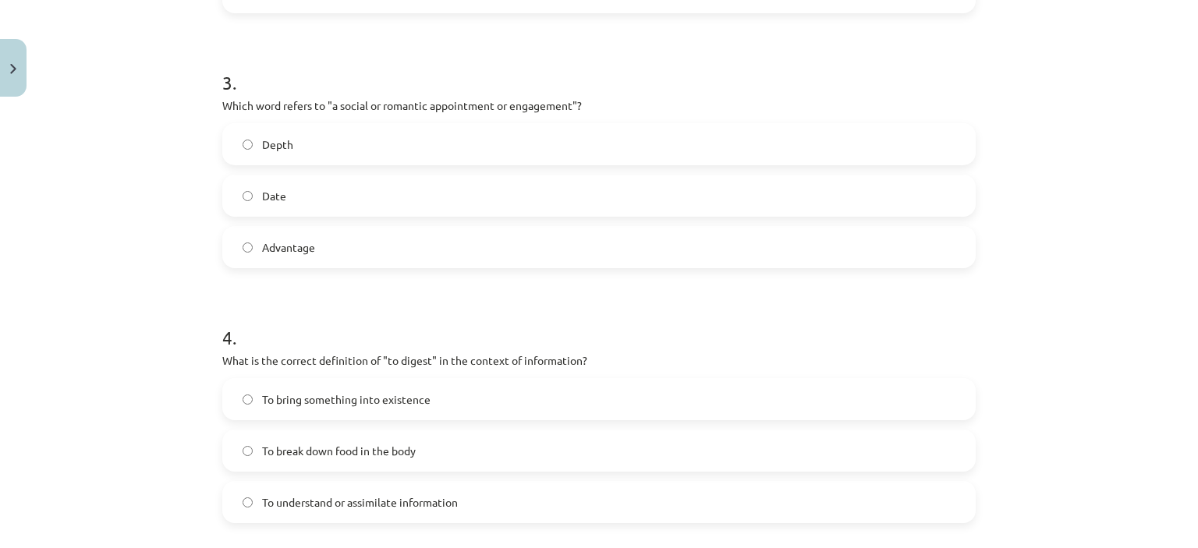
scroll to position [830, 0]
click at [752, 192] on label "Date" at bounding box center [599, 193] width 750 height 39
click at [483, 504] on label "To understand or assimilate information" at bounding box center [599, 499] width 750 height 39
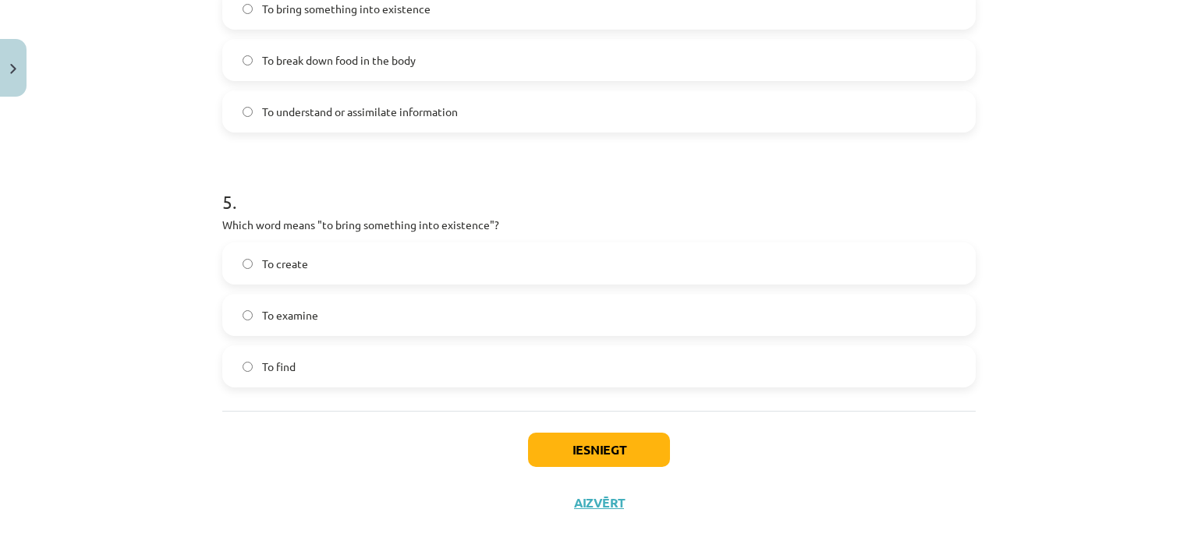
scroll to position [1237, 0]
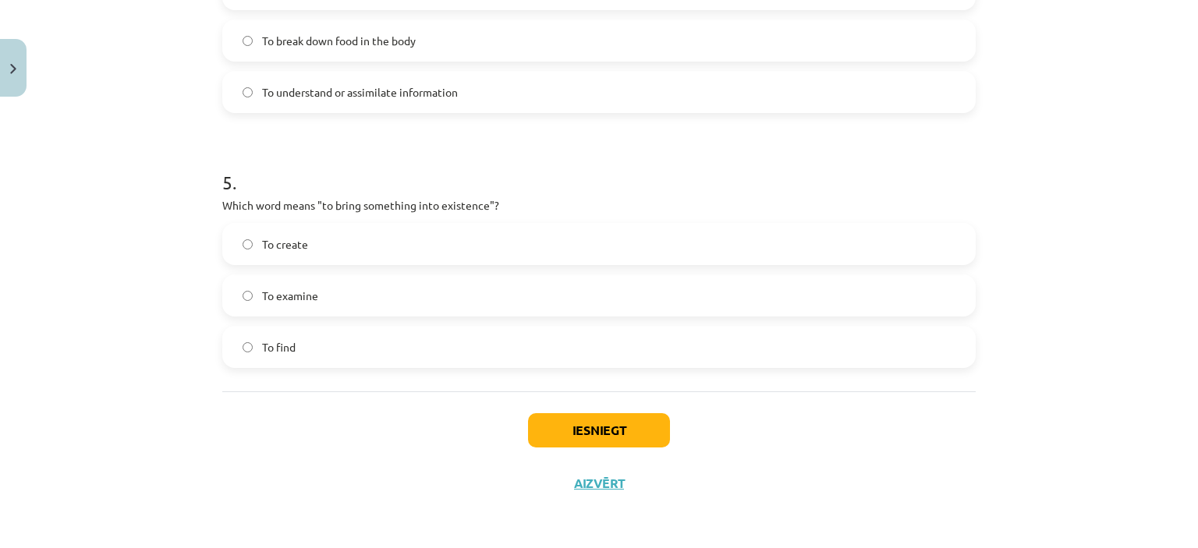
click at [490, 363] on label "To find" at bounding box center [599, 346] width 750 height 39
click at [488, 245] on label "To create" at bounding box center [599, 244] width 750 height 39
click at [624, 427] on button "Iesniegt" at bounding box center [599, 430] width 142 height 34
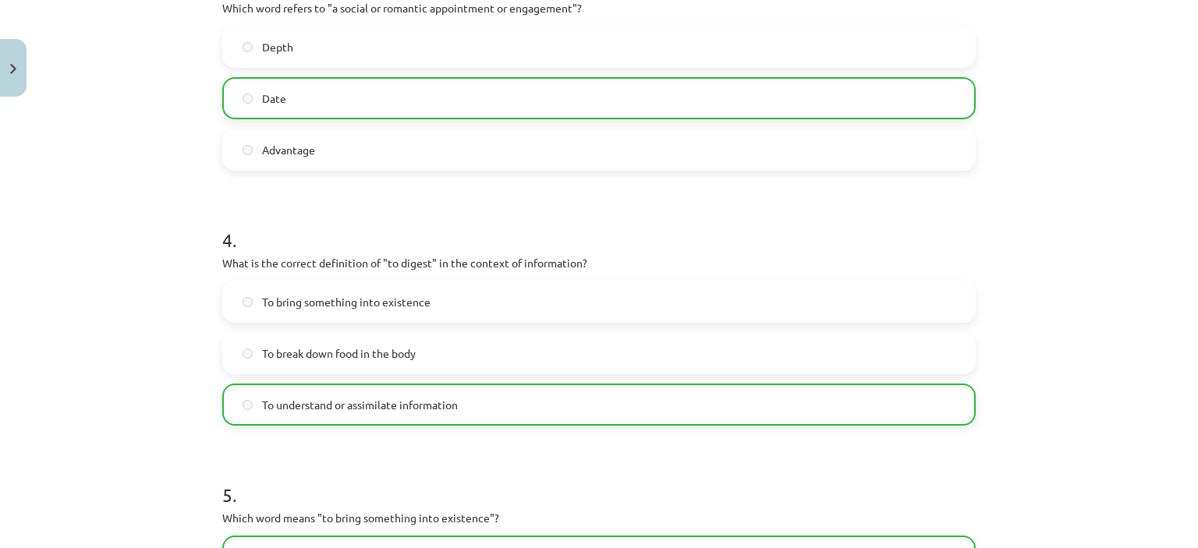
scroll to position [1287, 0]
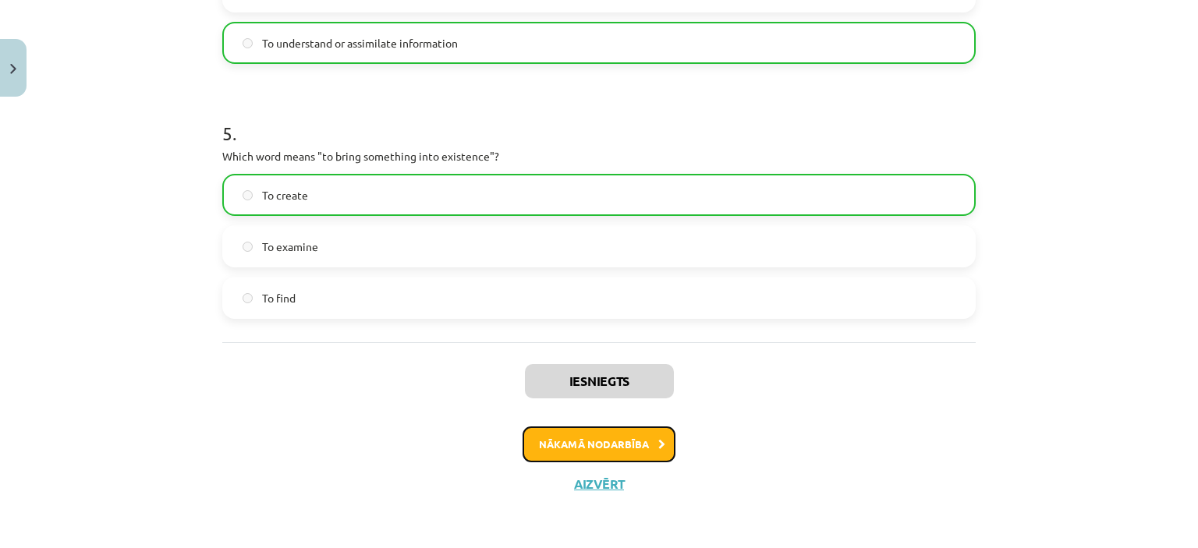
click at [658, 444] on icon at bounding box center [661, 445] width 7 height 10
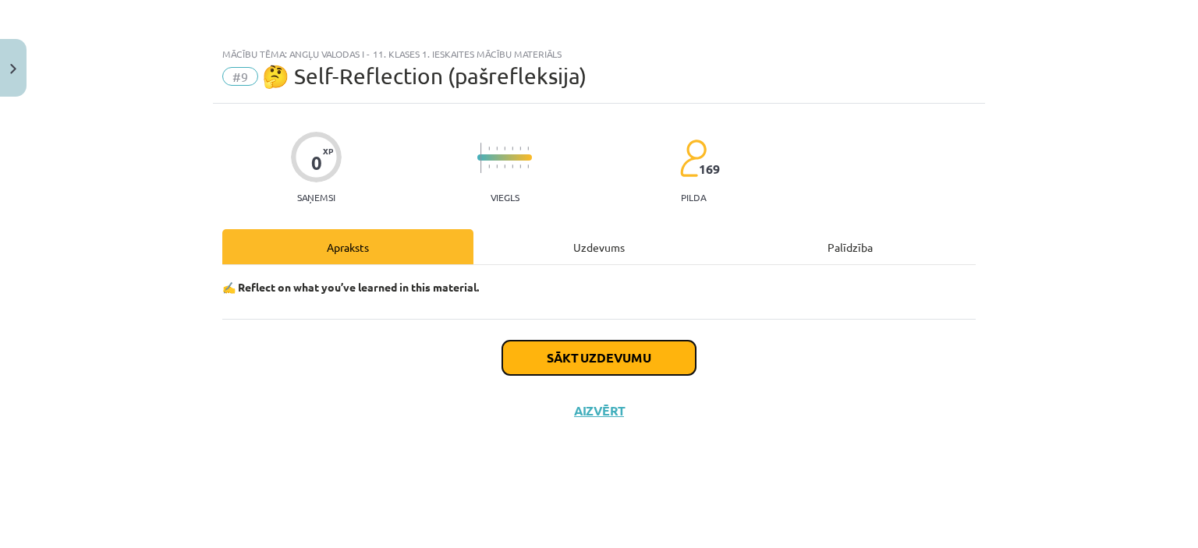
click at [673, 367] on button "Sākt uzdevumu" at bounding box center [598, 358] width 193 height 34
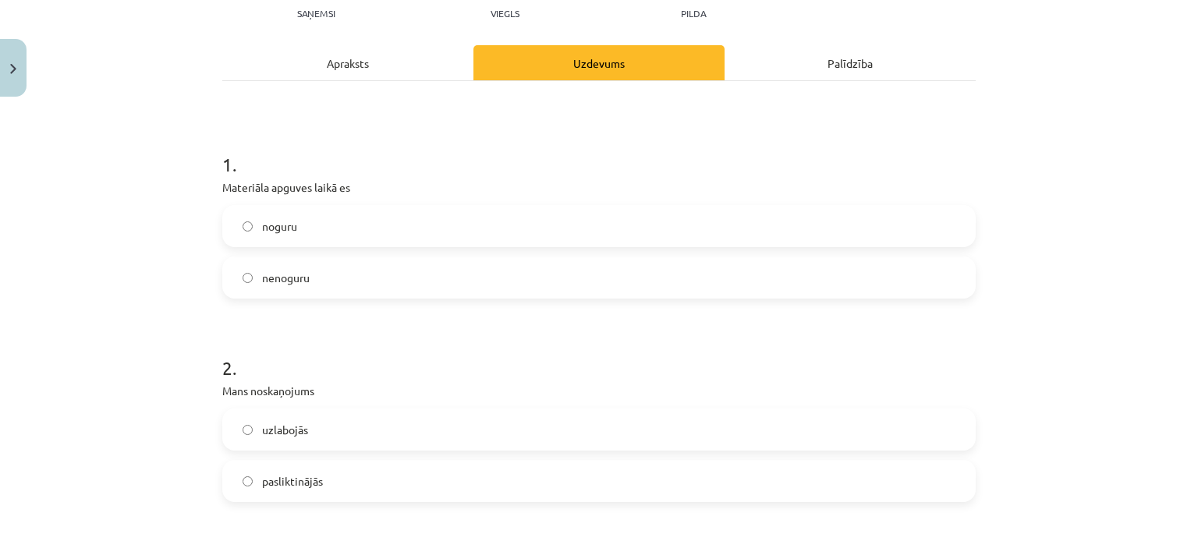
scroll to position [235, 0]
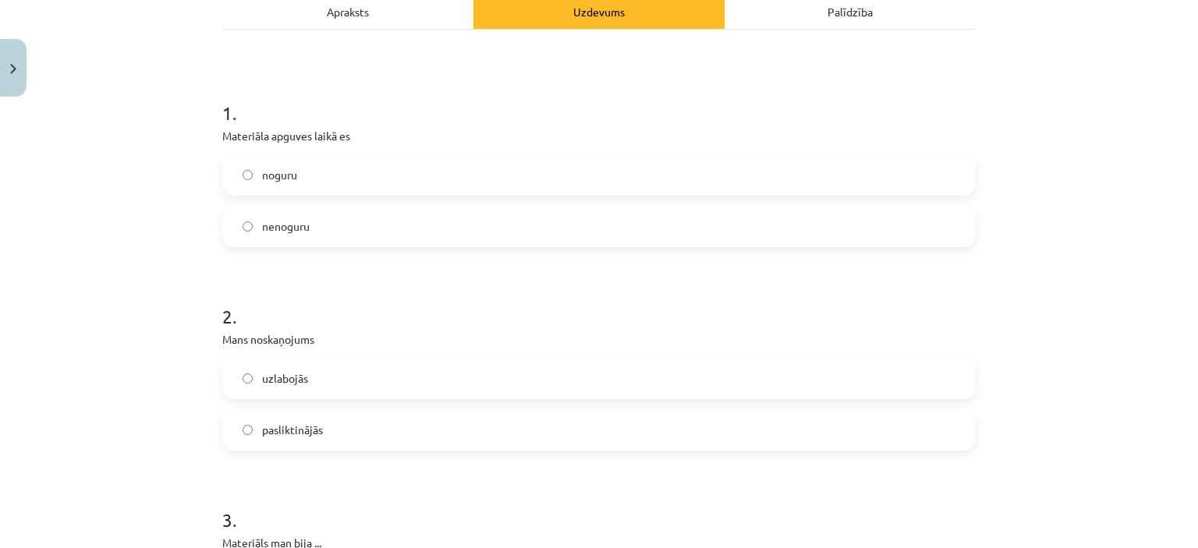
click at [858, 171] on label "noguru" at bounding box center [599, 174] width 750 height 39
click at [483, 386] on label "uzlabojās" at bounding box center [599, 378] width 750 height 39
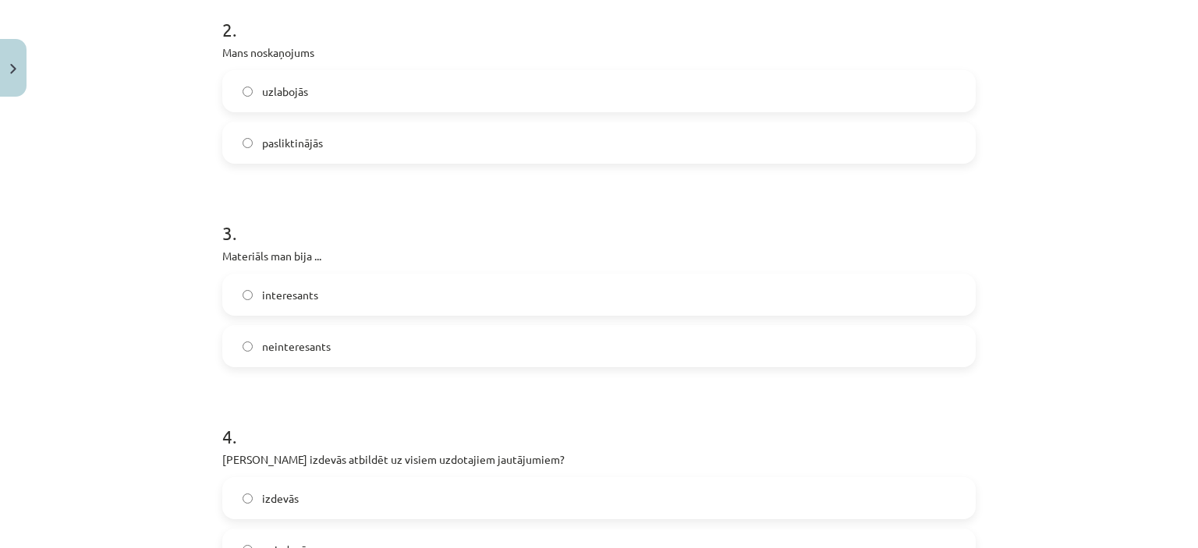
scroll to position [526, 0]
click at [783, 292] on label "interesants" at bounding box center [599, 291] width 750 height 39
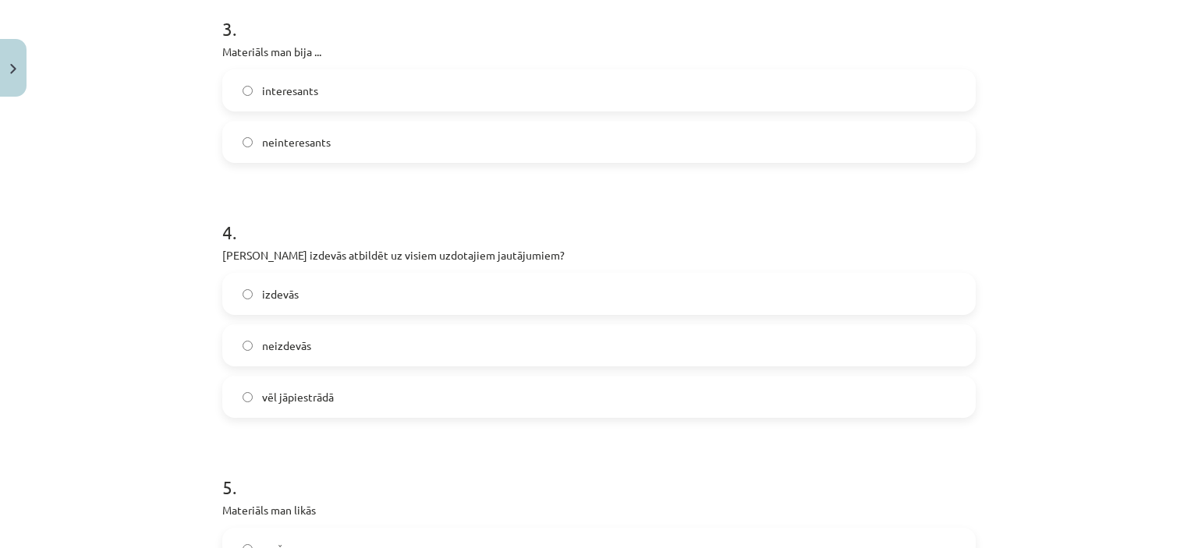
scroll to position [752, 0]
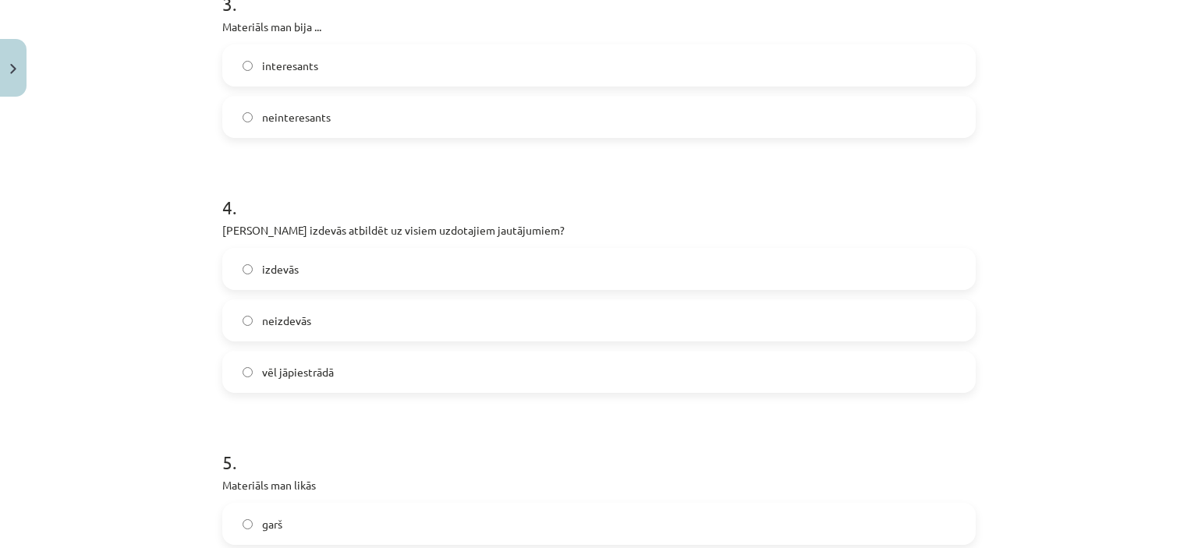
click at [738, 373] on label "vēl jāpiestrādā" at bounding box center [599, 371] width 750 height 39
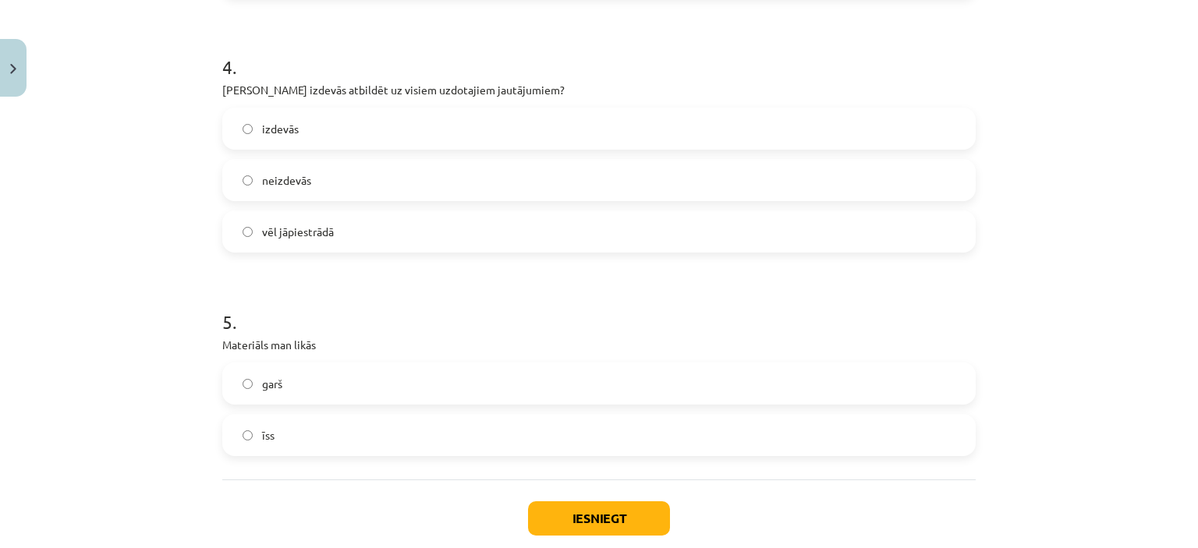
scroll to position [980, 0]
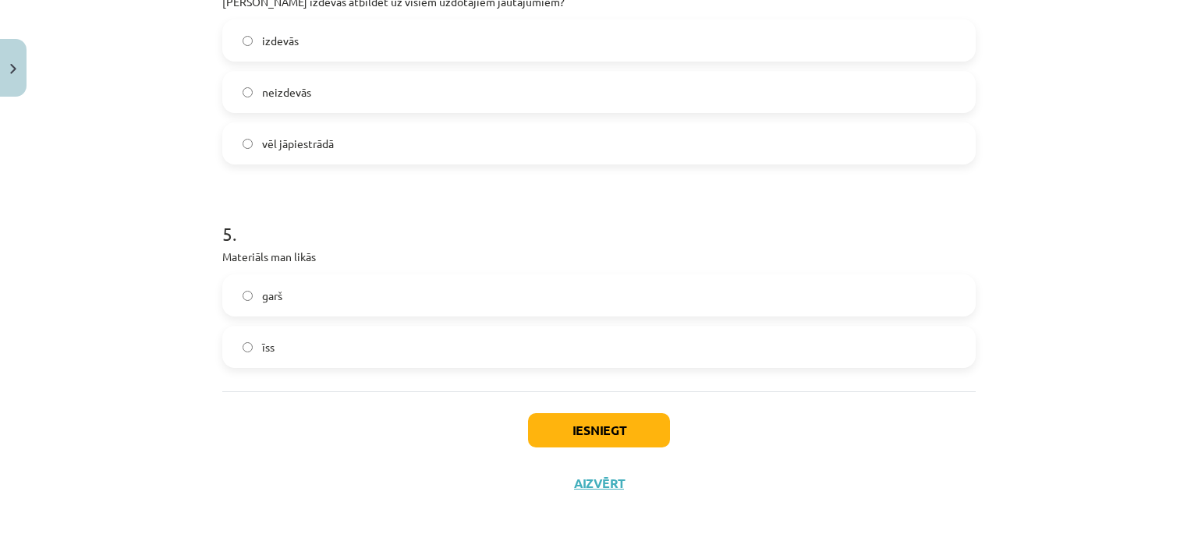
click at [621, 345] on label "īss" at bounding box center [599, 346] width 750 height 39
click at [617, 429] on button "Iesniegt" at bounding box center [599, 430] width 142 height 34
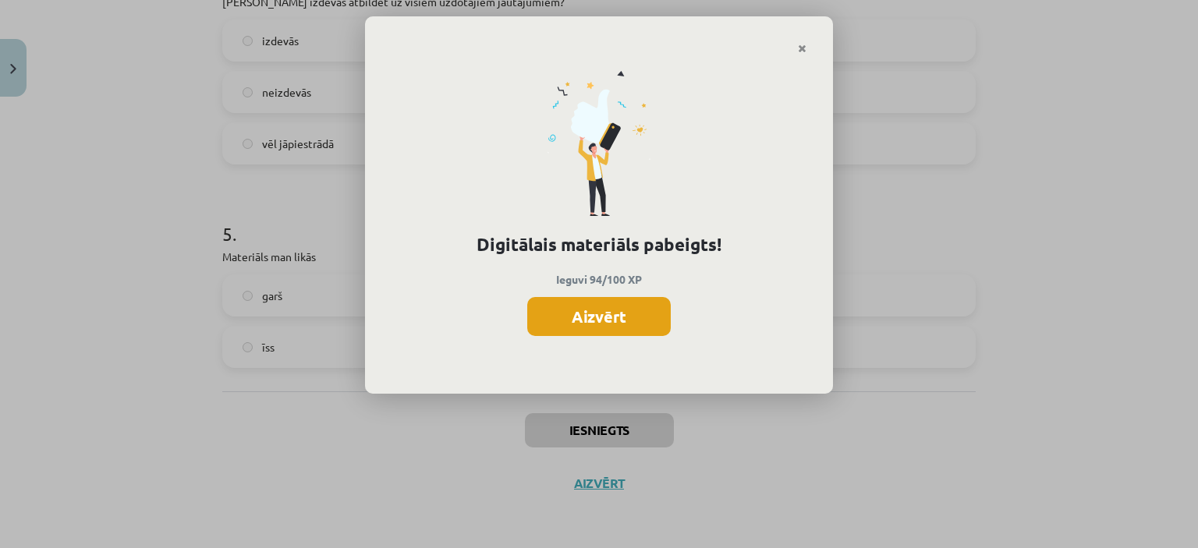
click at [618, 318] on button "Aizvērt" at bounding box center [598, 316] width 143 height 39
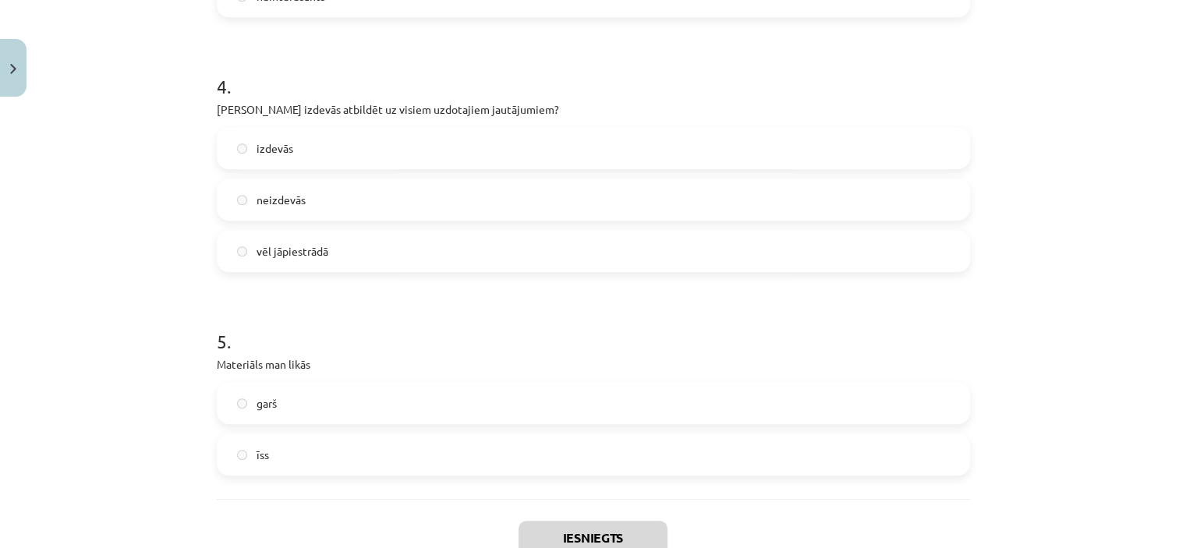
scroll to position [980, 0]
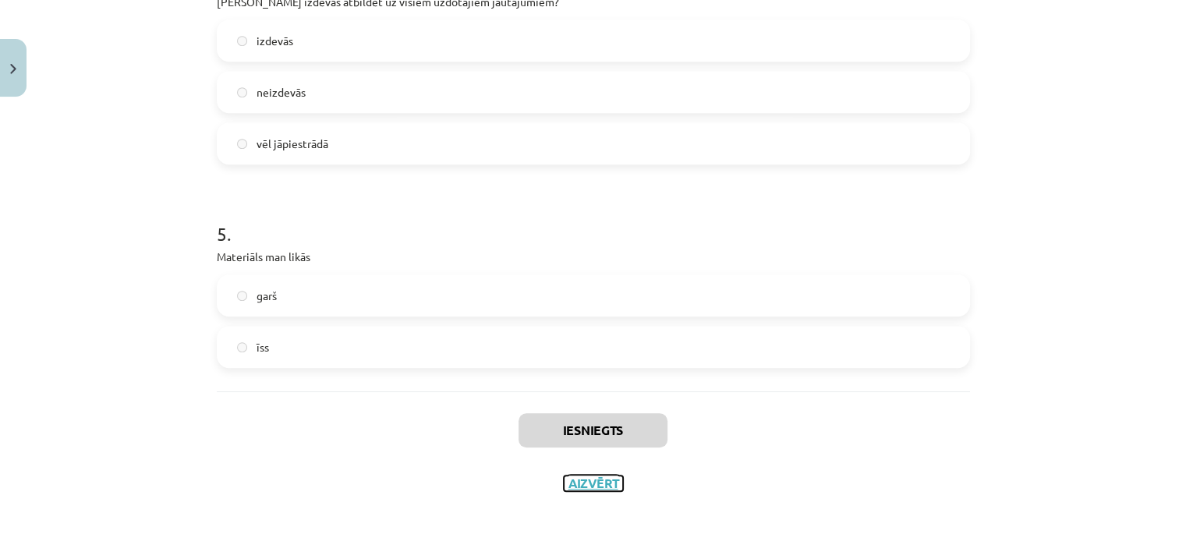
click at [584, 486] on button "Aizvērt" at bounding box center [593, 484] width 59 height 16
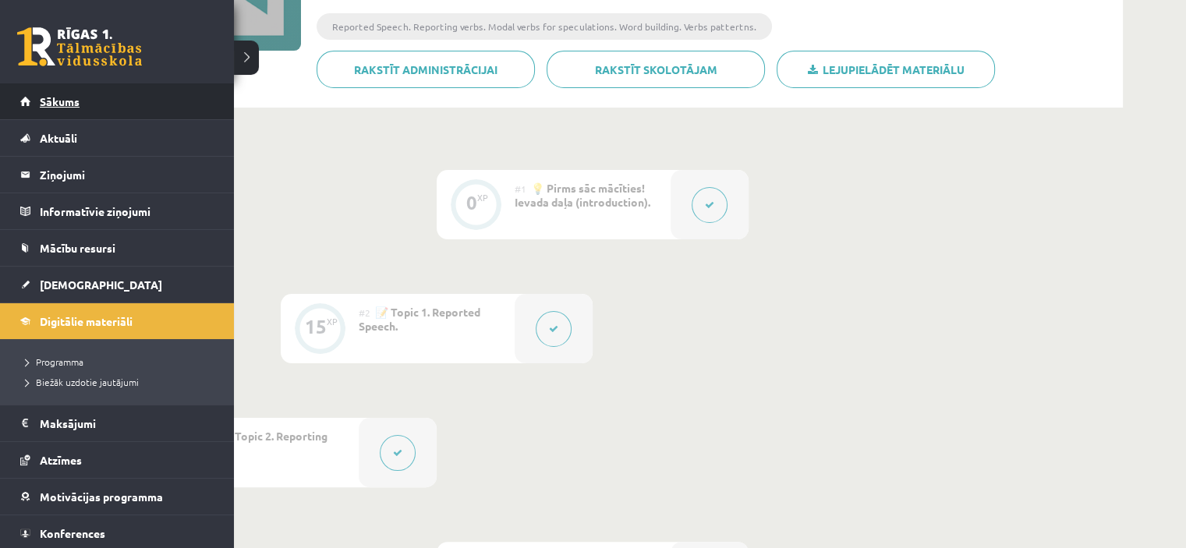
click at [62, 90] on link "Sākums" at bounding box center [117, 101] width 194 height 36
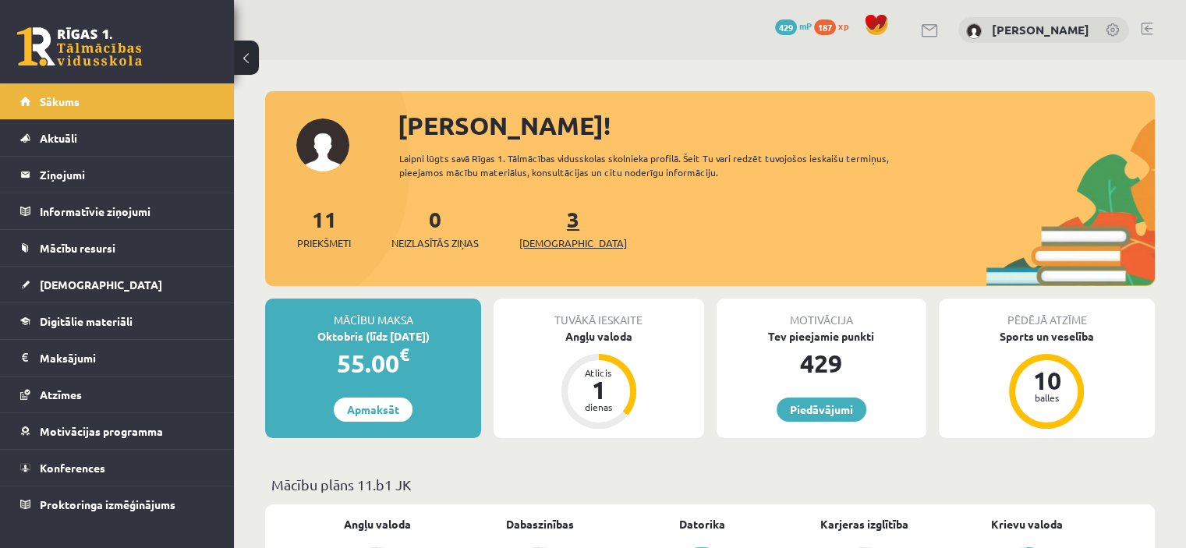
click at [564, 248] on span "[DEMOGRAPHIC_DATA]" at bounding box center [573, 243] width 108 height 16
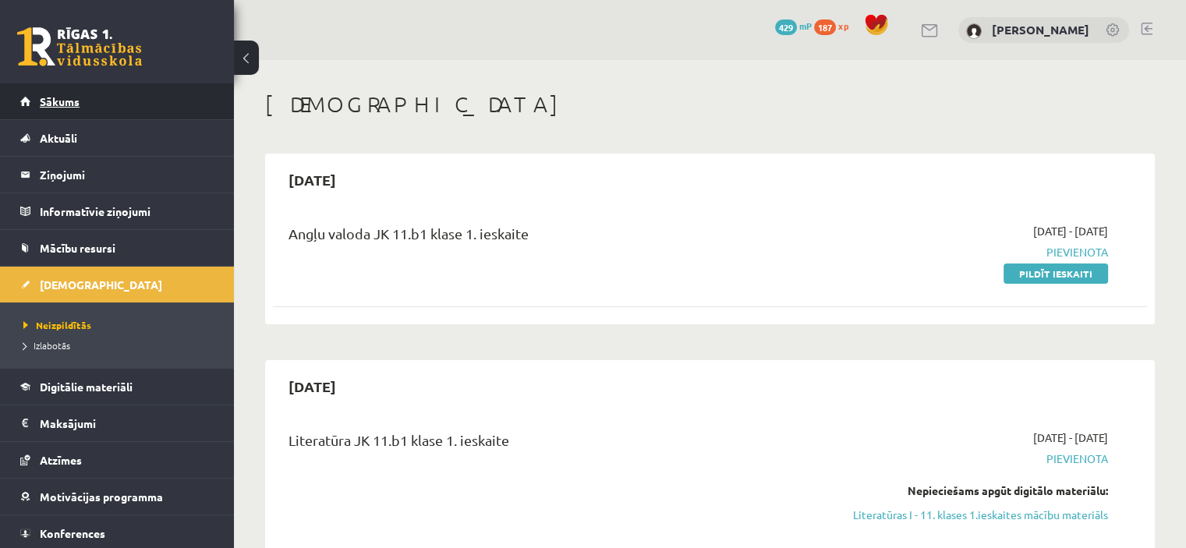
click at [159, 87] on link "Sākums" at bounding box center [117, 101] width 194 height 36
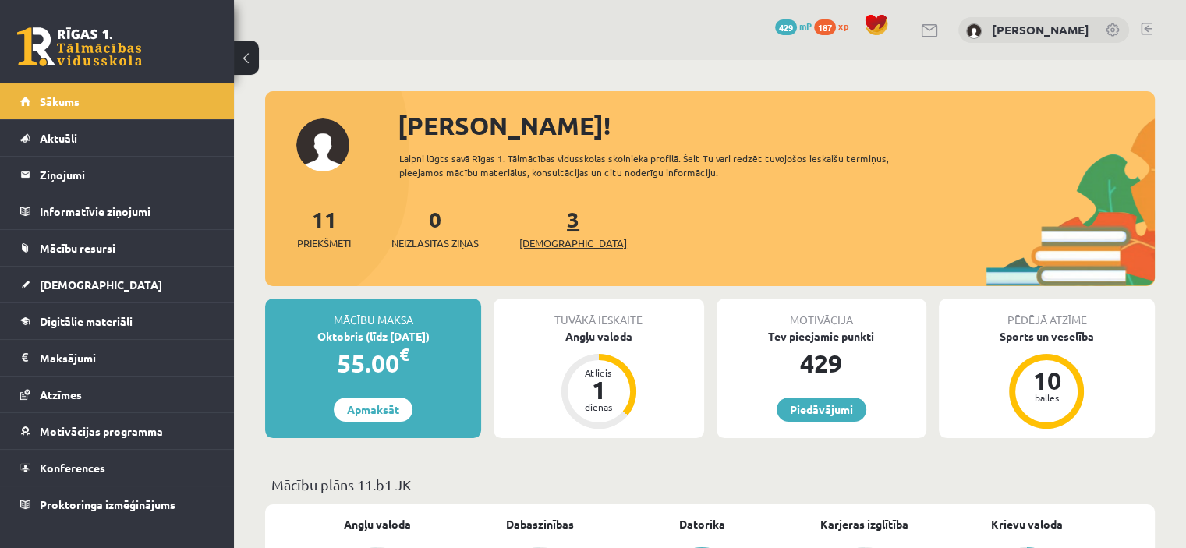
click at [558, 242] on span "[DEMOGRAPHIC_DATA]" at bounding box center [573, 243] width 108 height 16
click at [88, 248] on span "Mācību resursi" at bounding box center [78, 248] width 76 height 14
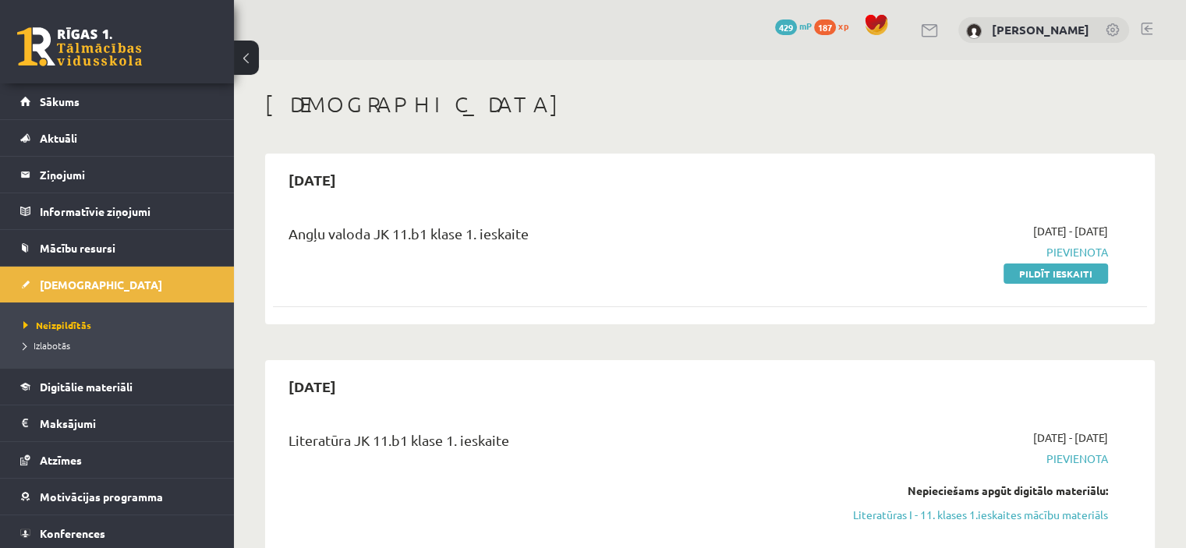
click at [88, 248] on span "Mācību resursi" at bounding box center [78, 248] width 76 height 14
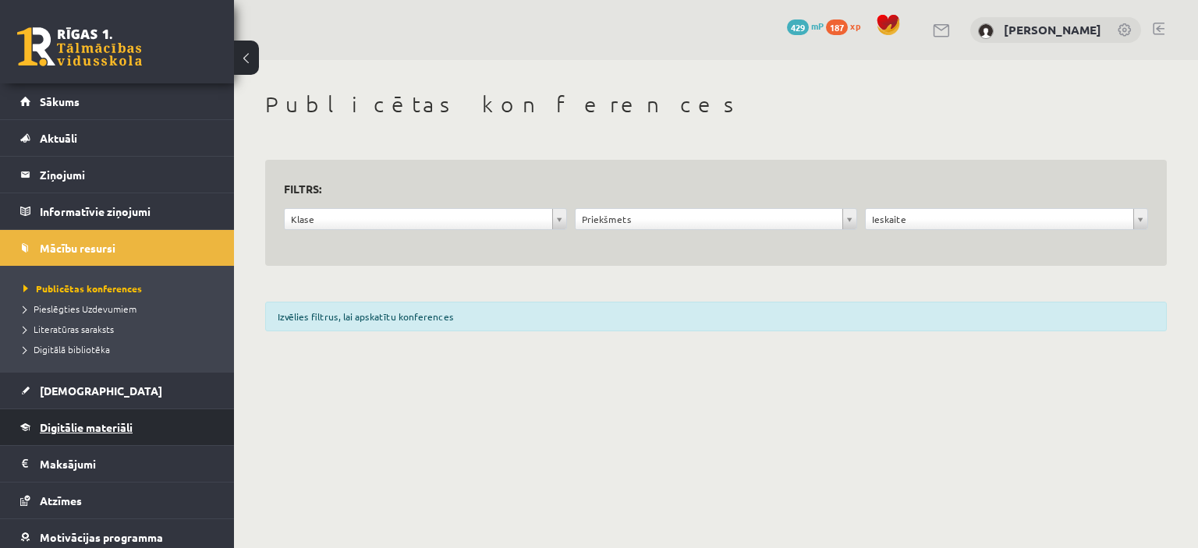
click at [85, 437] on link "Digitālie materiāli" at bounding box center [117, 427] width 194 height 36
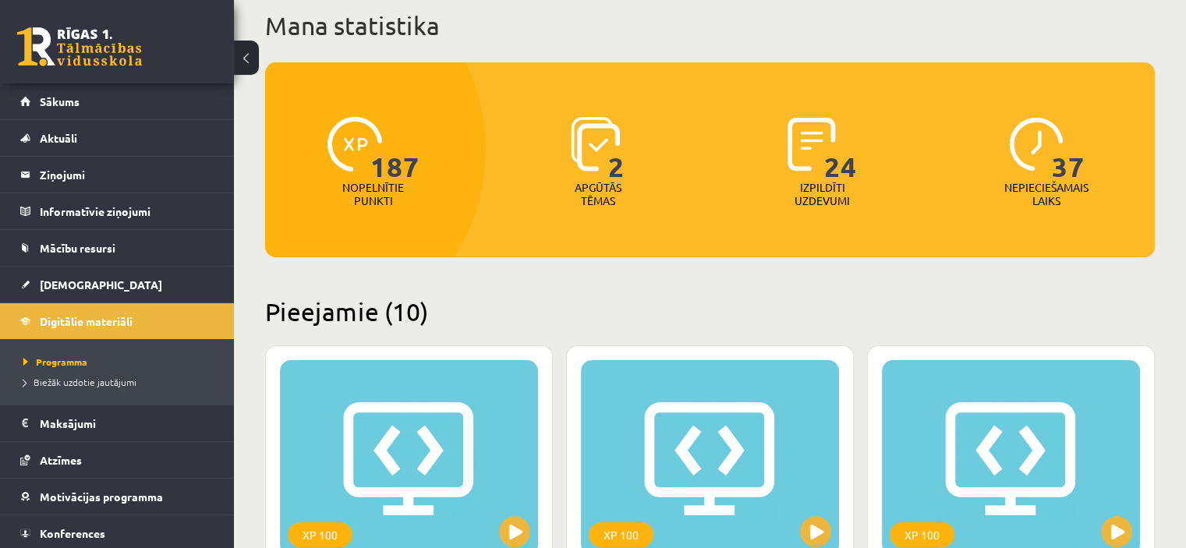
scroll to position [92, 0]
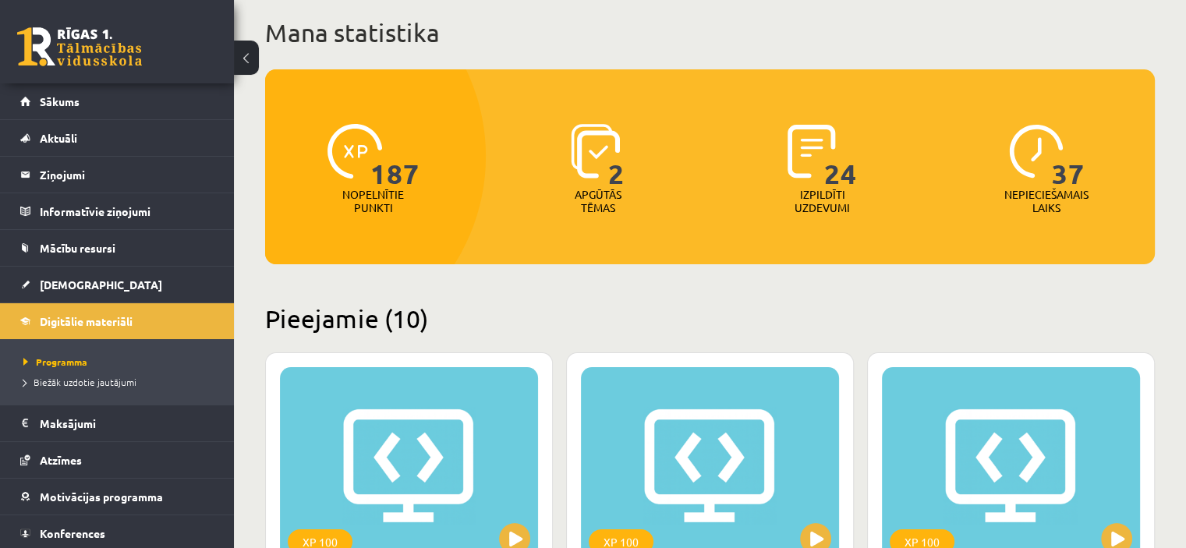
click at [599, 151] on img at bounding box center [595, 151] width 49 height 55
click at [605, 190] on p "Apgūtās tēmas" at bounding box center [598, 201] width 61 height 27
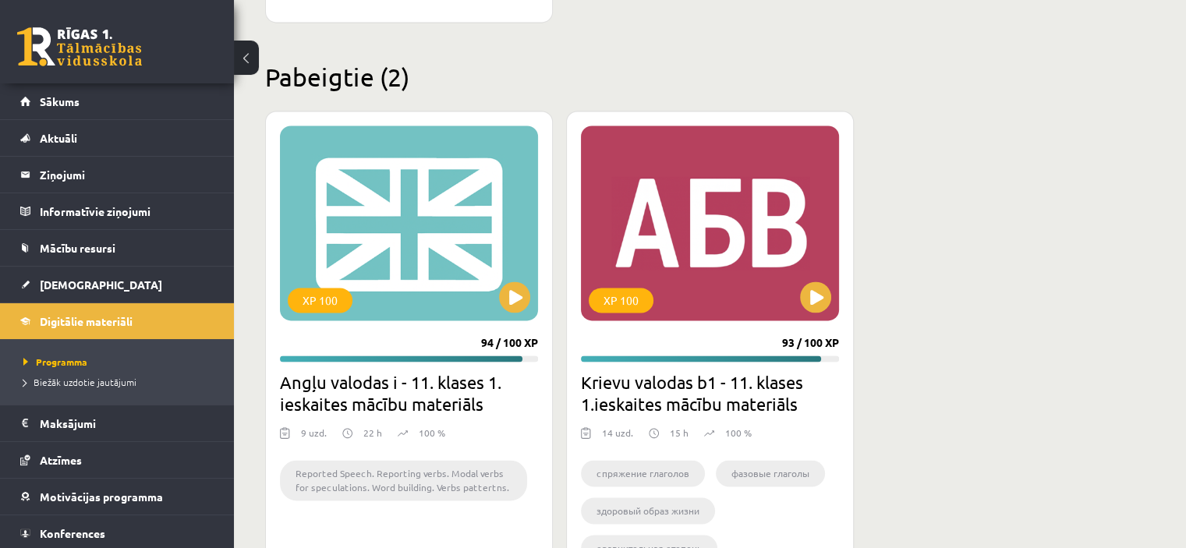
scroll to position [2278, 0]
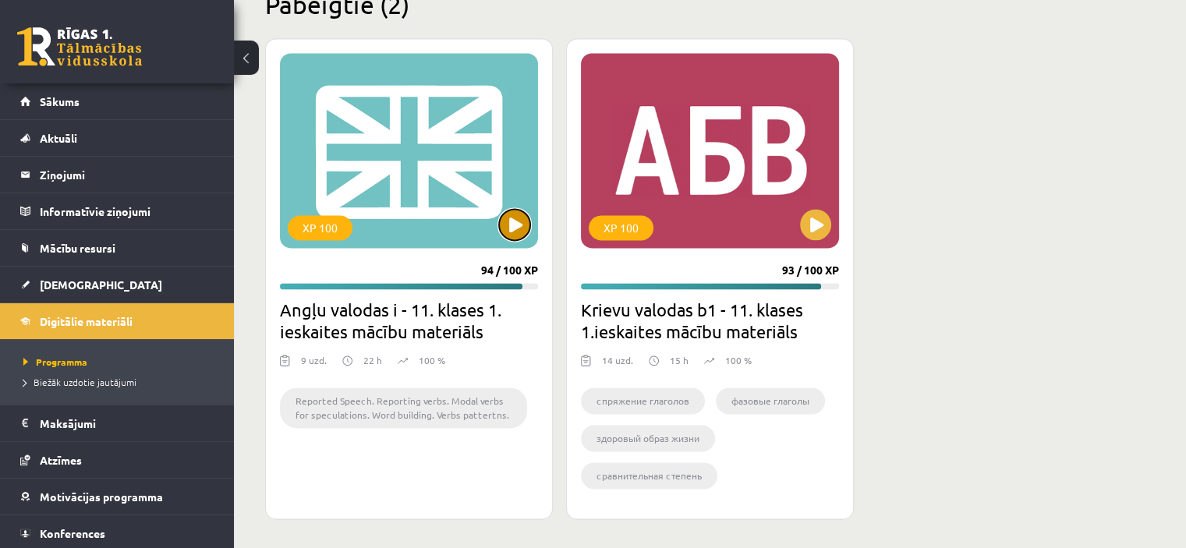
click at [521, 228] on button at bounding box center [514, 224] width 31 height 31
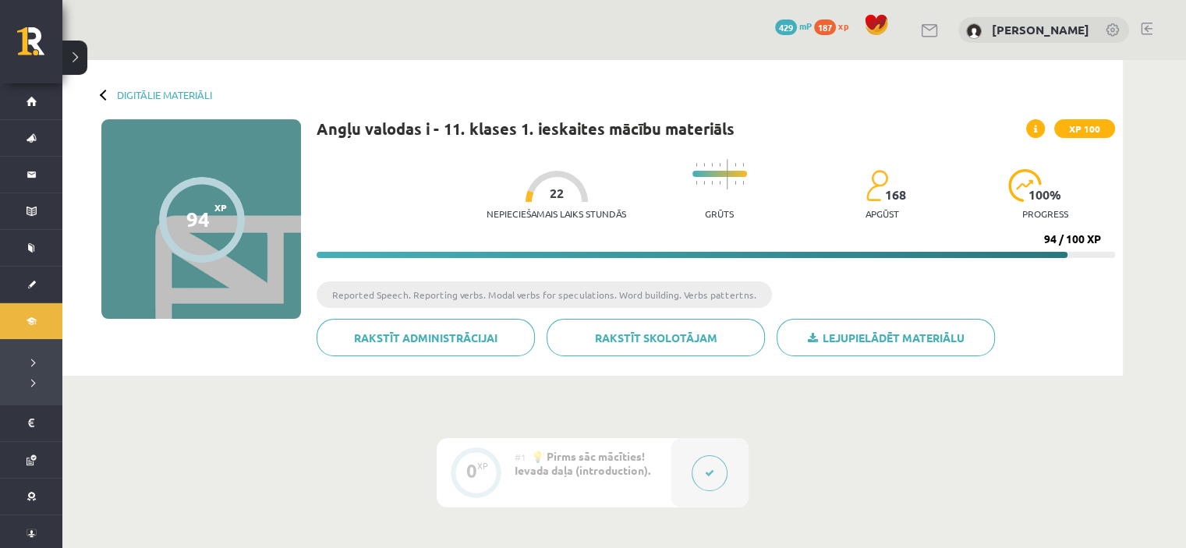
click at [513, 229] on div "Nepieciešamais laiks stundās 22 Grūts 168 apgūst 100 % progress 94 / 100 XP" at bounding box center [716, 204] width 798 height 107
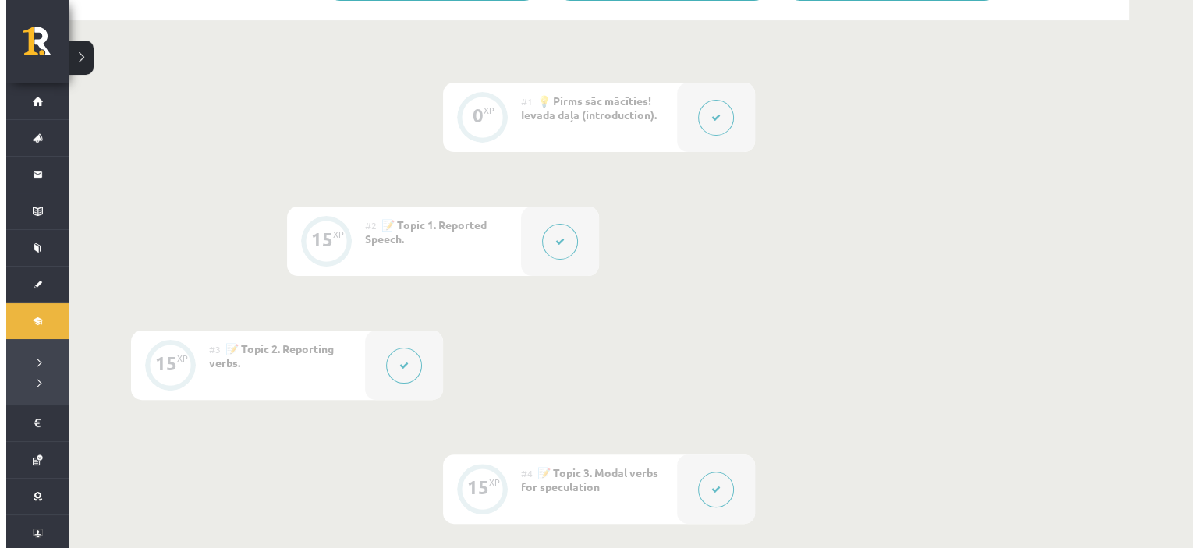
scroll to position [360, 0]
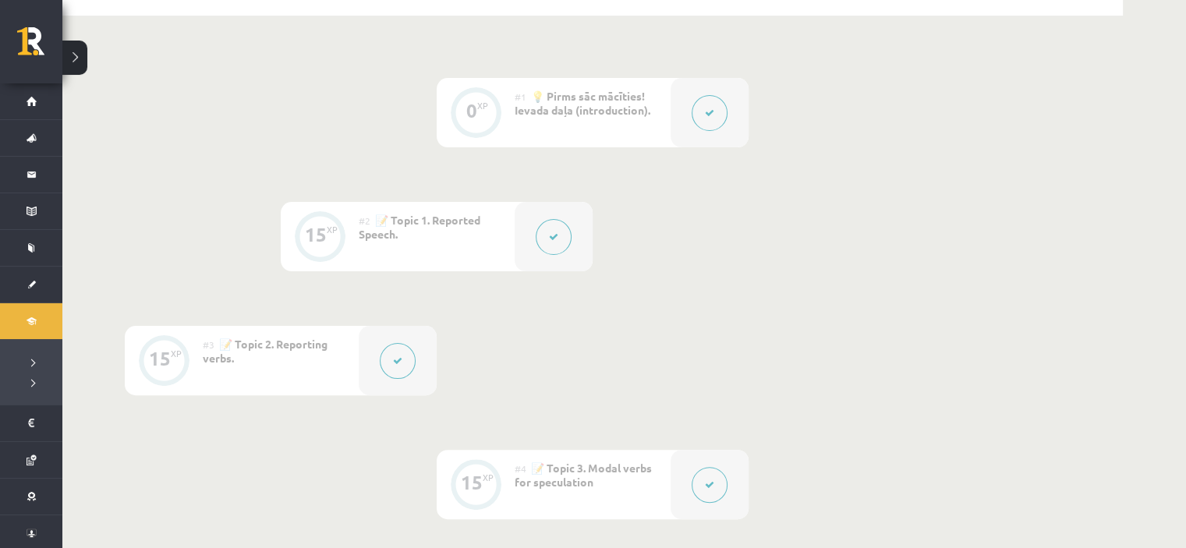
click at [547, 235] on button at bounding box center [554, 237] width 36 height 36
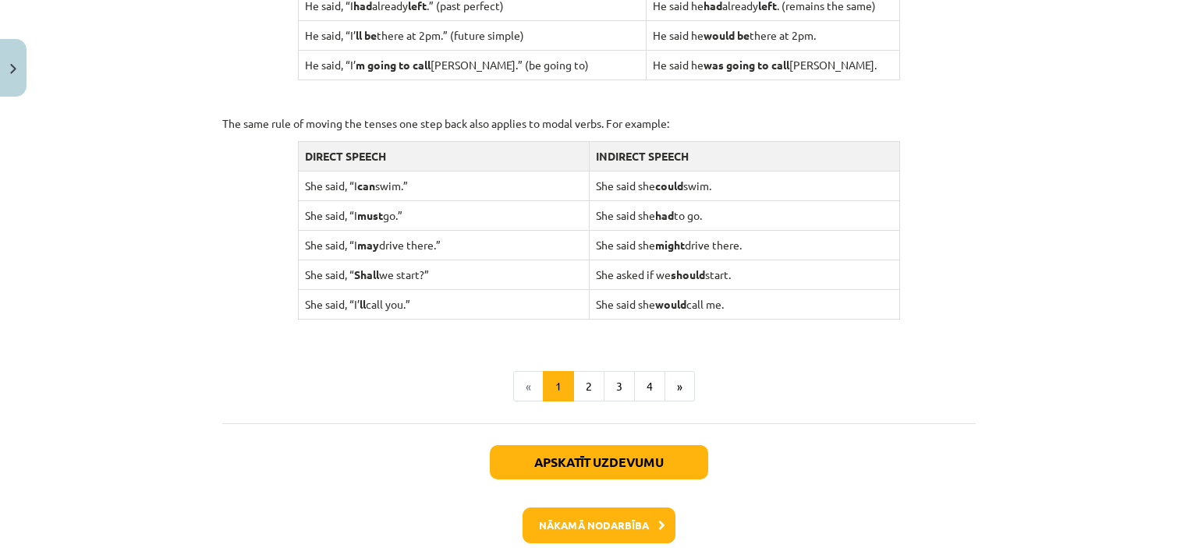
scroll to position [1605, 0]
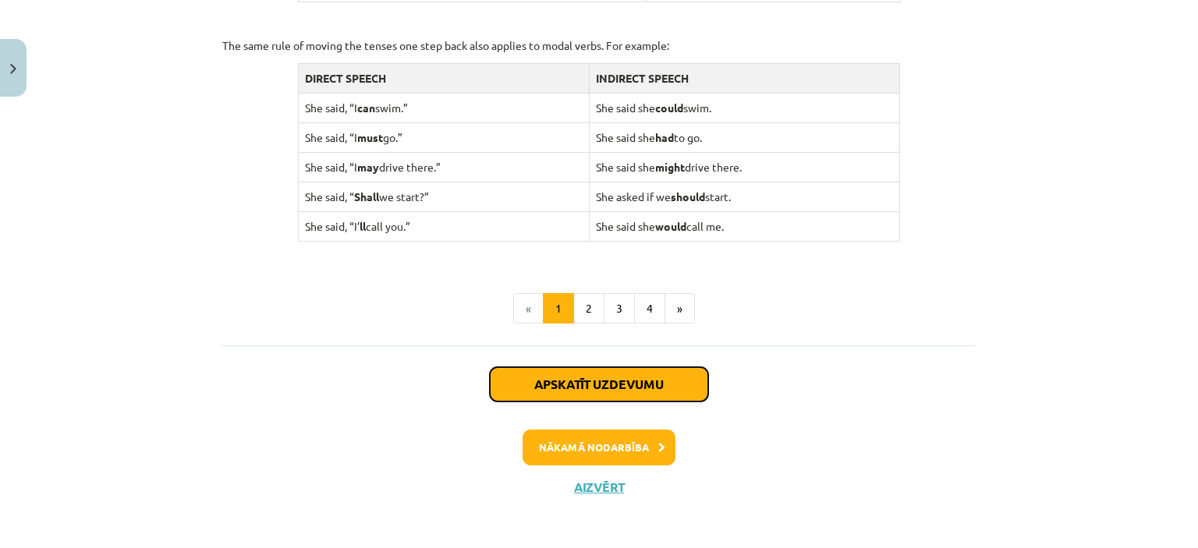
click at [618, 383] on button "Apskatīt uzdevumu" at bounding box center [599, 384] width 218 height 34
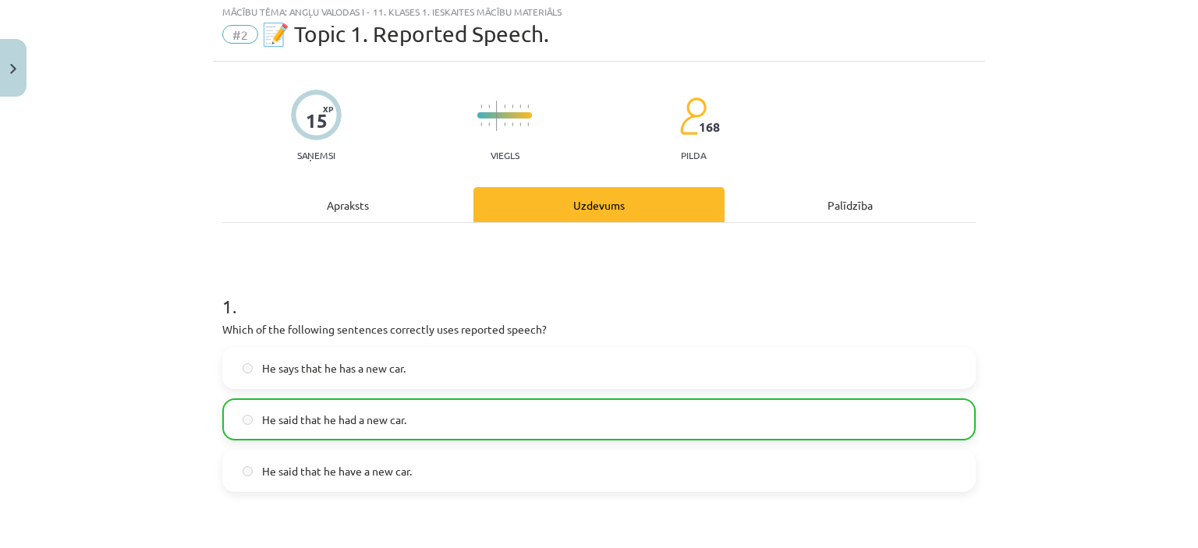
scroll to position [39, 0]
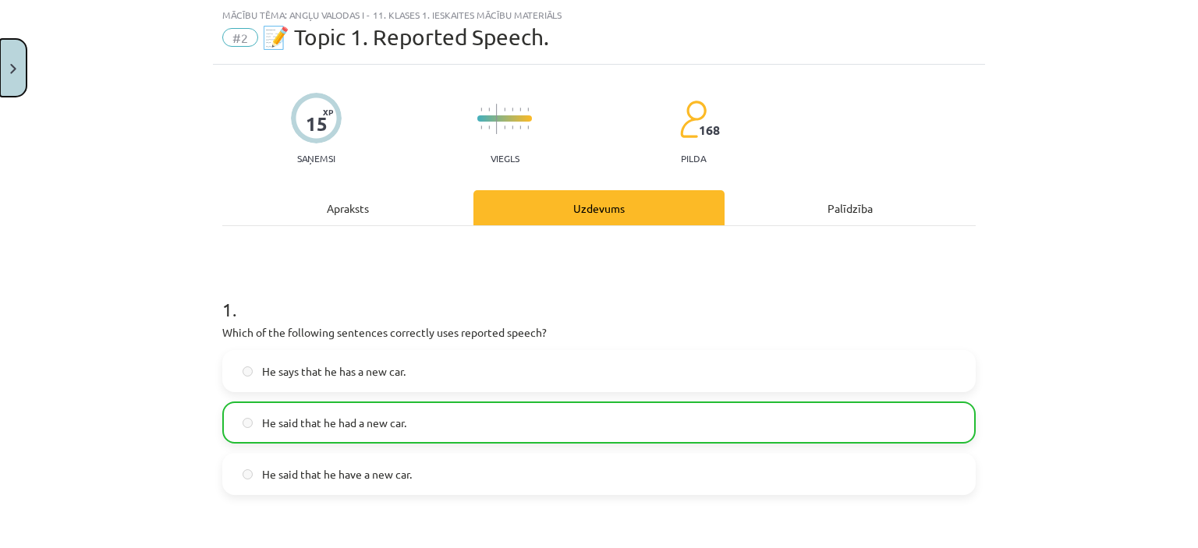
click at [0, 76] on button "Close" at bounding box center [13, 68] width 27 height 58
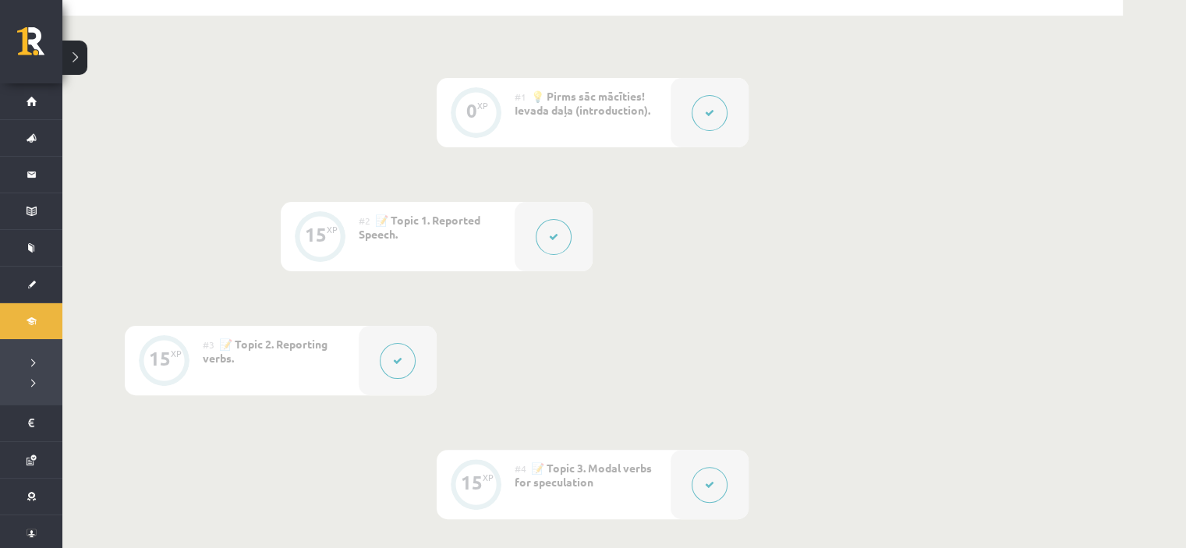
click at [399, 364] on icon at bounding box center [397, 360] width 9 height 9
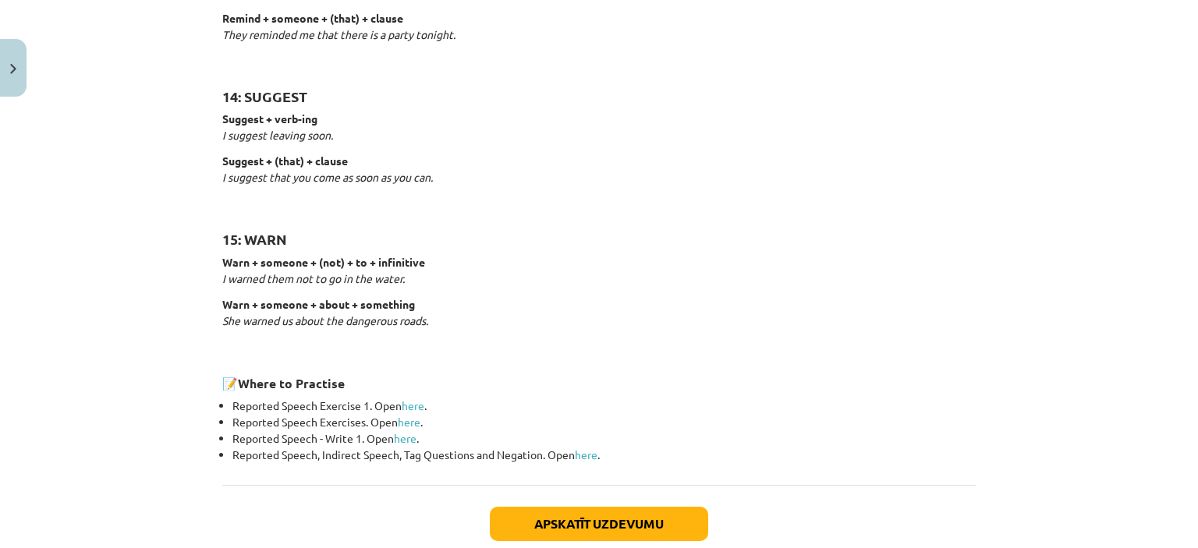
scroll to position [2391, 0]
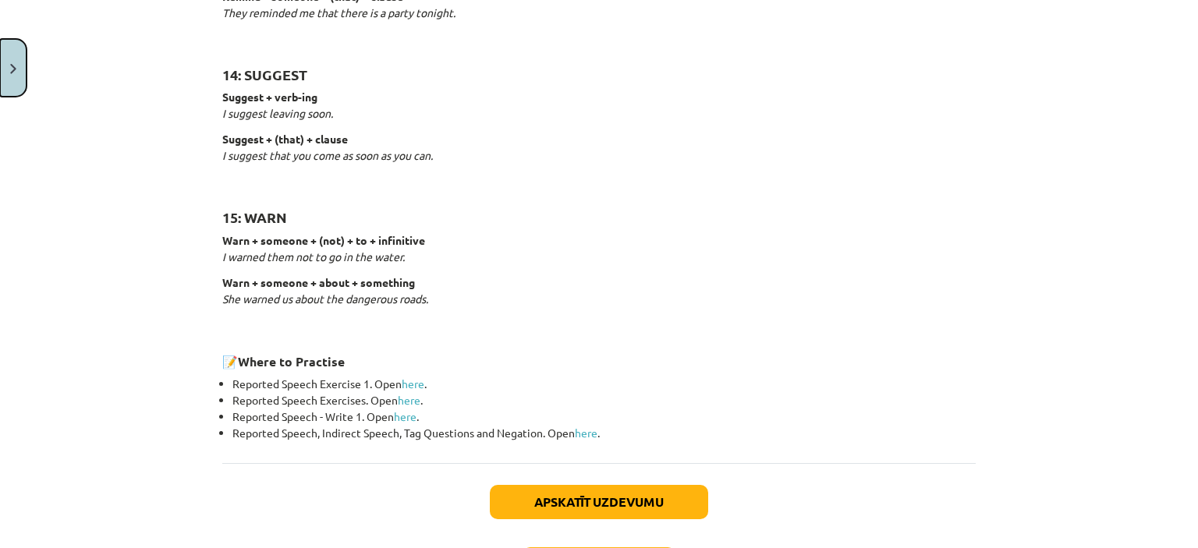
click at [4, 61] on button "Close" at bounding box center [13, 68] width 27 height 58
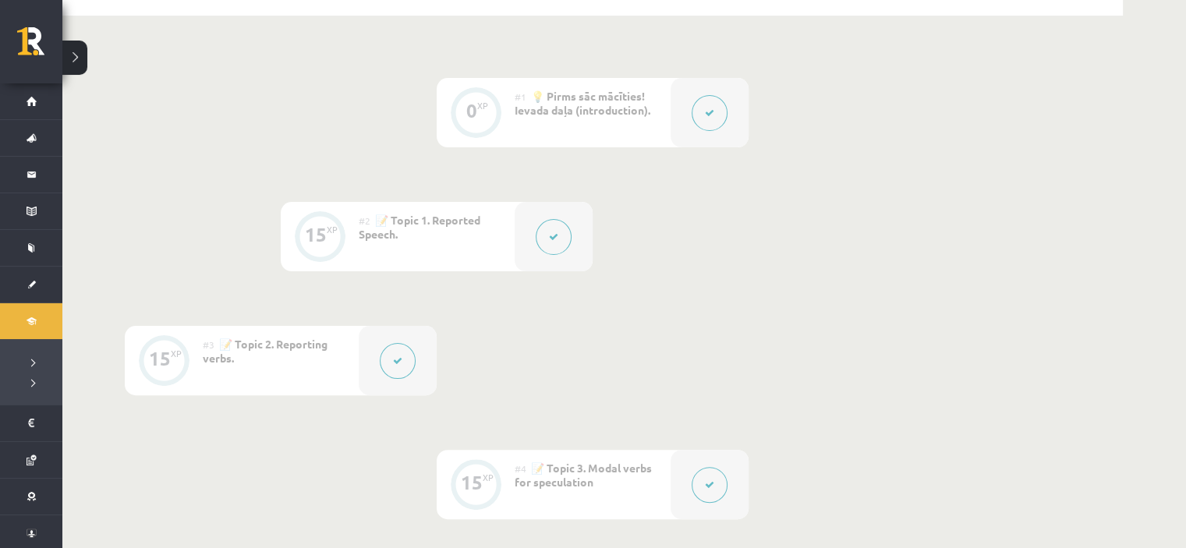
click at [717, 477] on button at bounding box center [710, 485] width 36 height 36
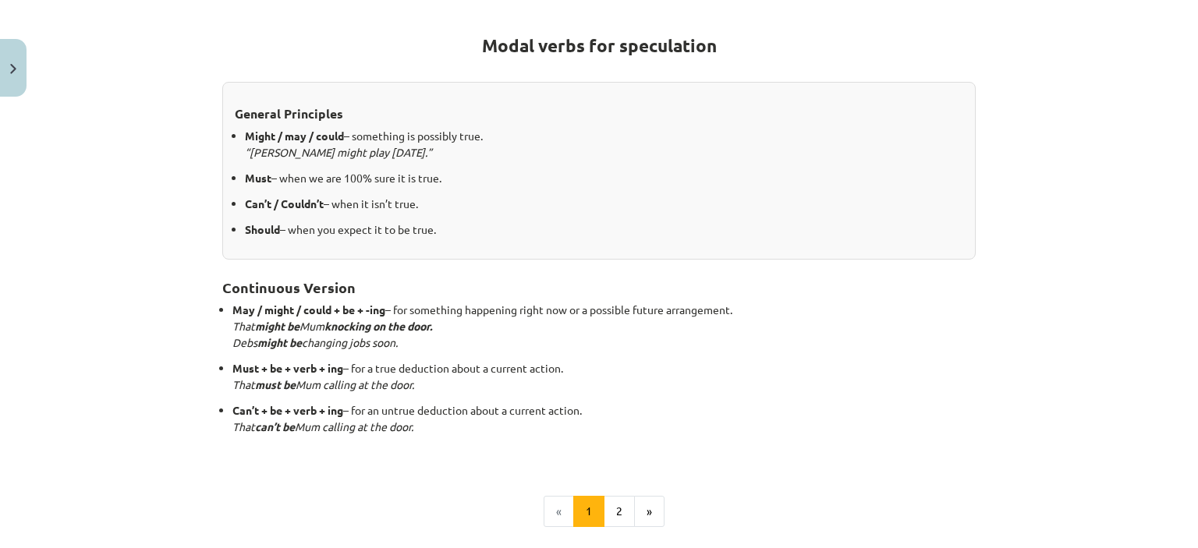
scroll to position [268, 0]
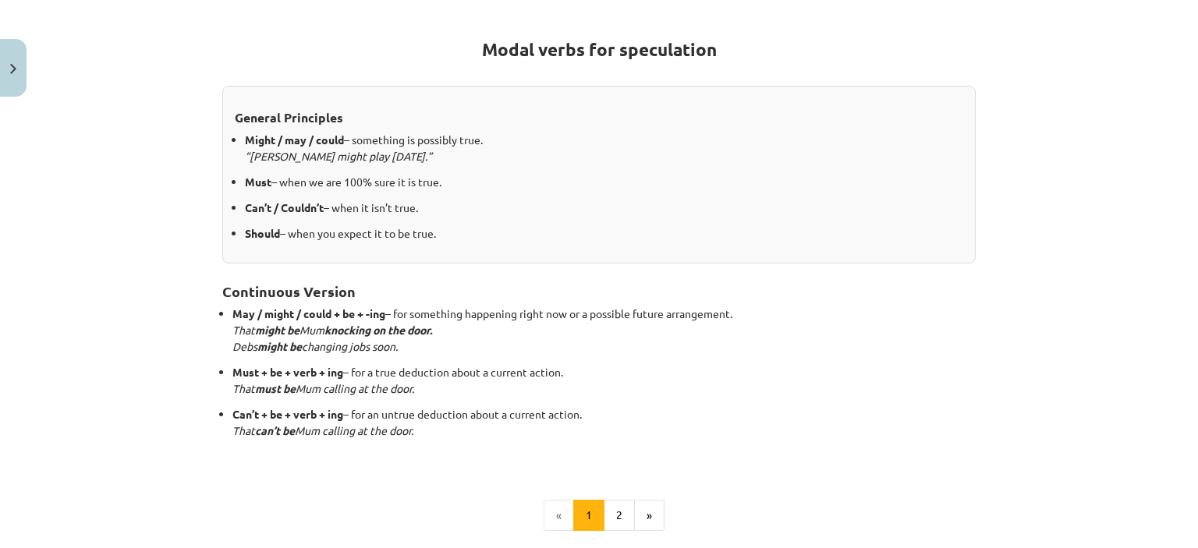
click at [621, 494] on div "Modal verbs for speculation General Principles Might / may / could – something …" at bounding box center [598, 271] width 753 height 520
click at [620, 504] on button "2" at bounding box center [619, 515] width 31 height 31
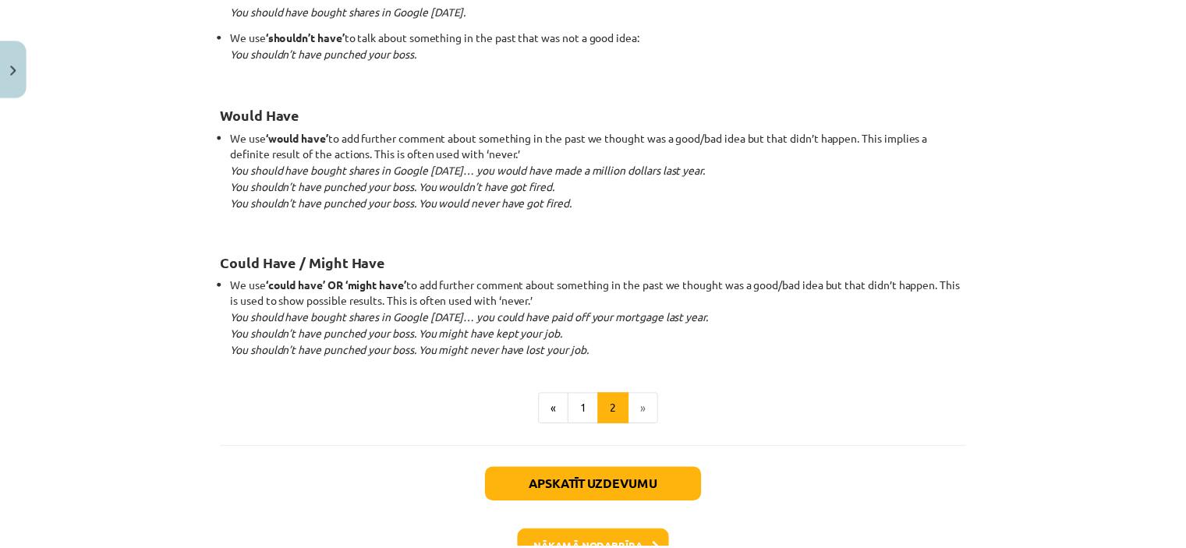
scroll to position [1495, 0]
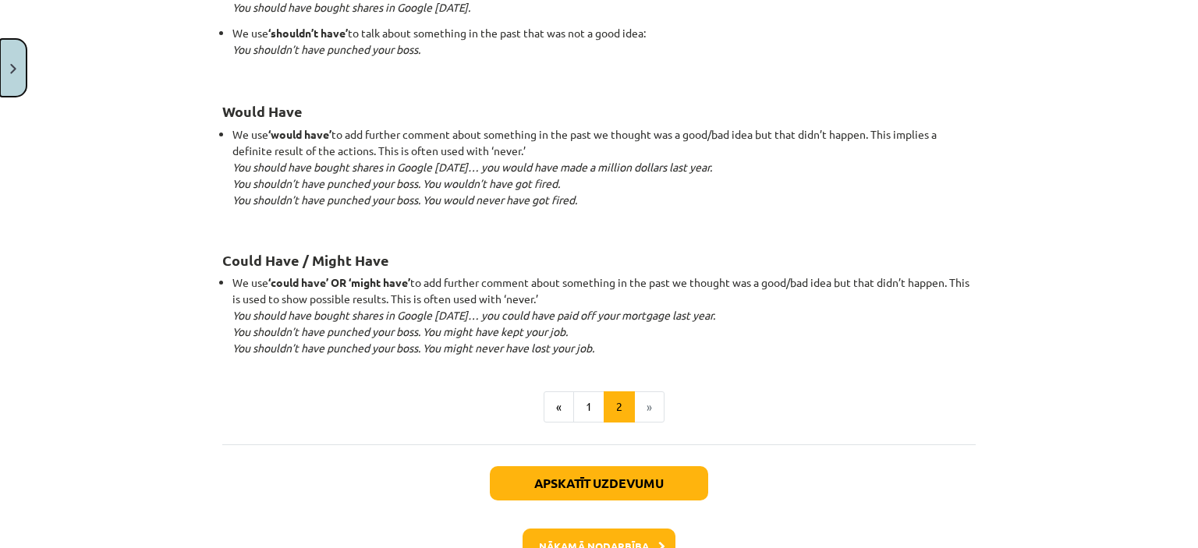
click at [16, 74] on button "Close" at bounding box center [13, 68] width 27 height 58
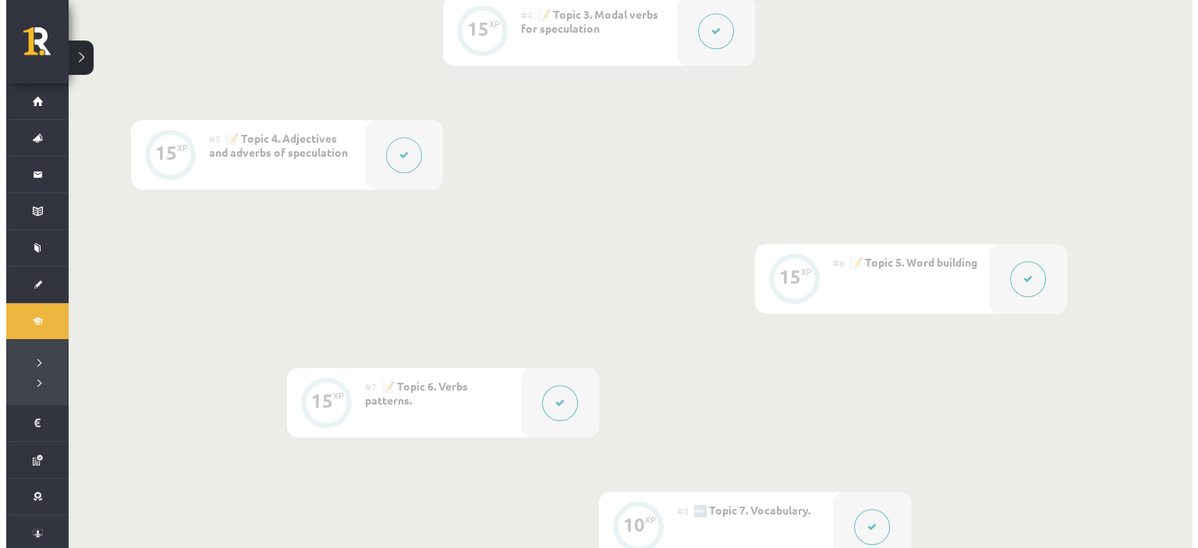
scroll to position [818, 0]
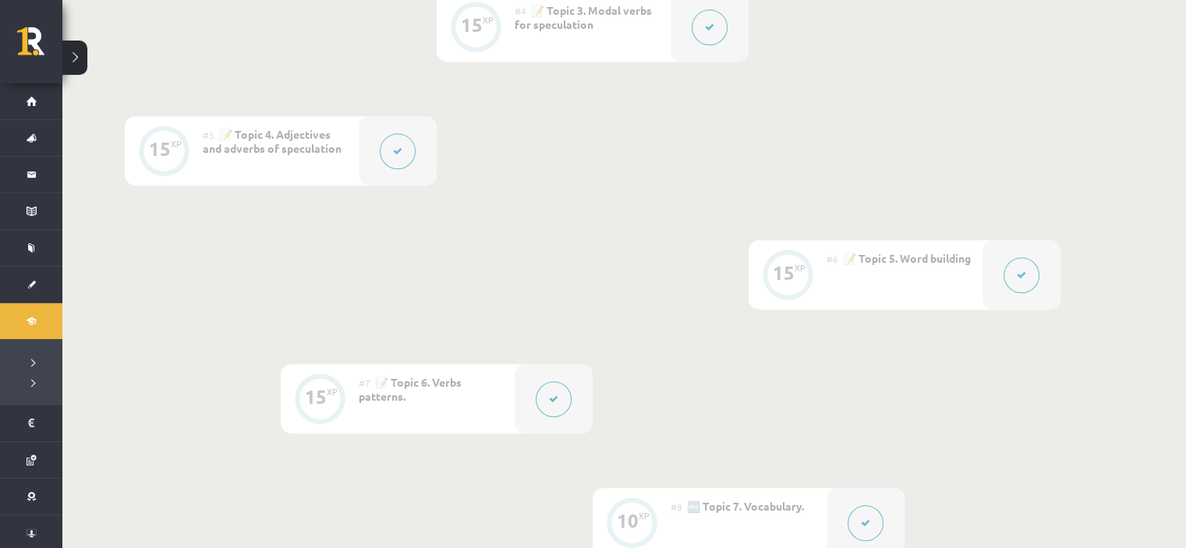
click at [374, 158] on div at bounding box center [398, 150] width 78 height 69
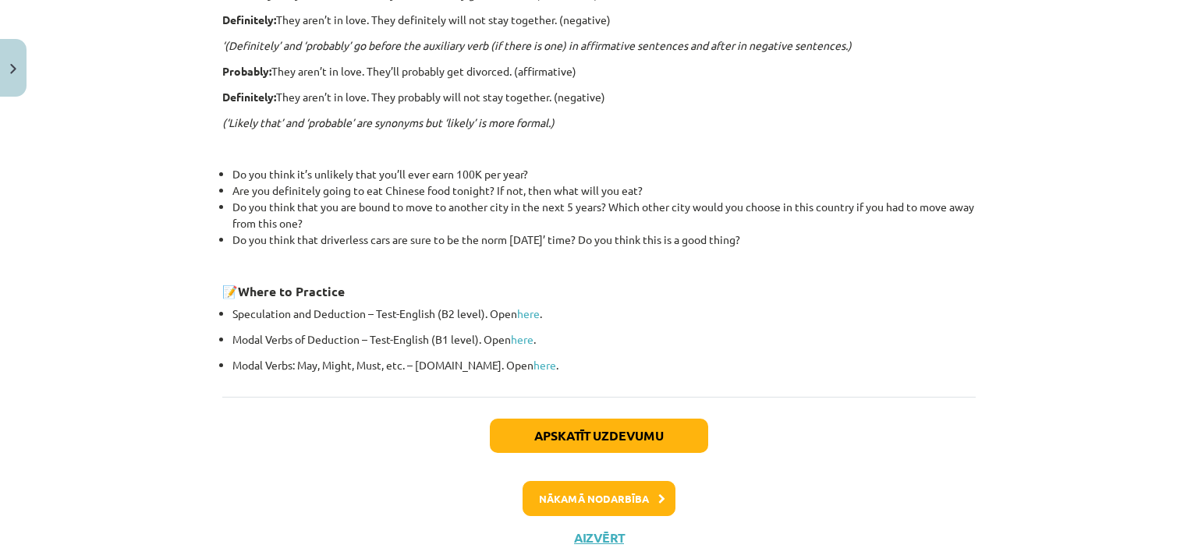
scroll to position [575, 0]
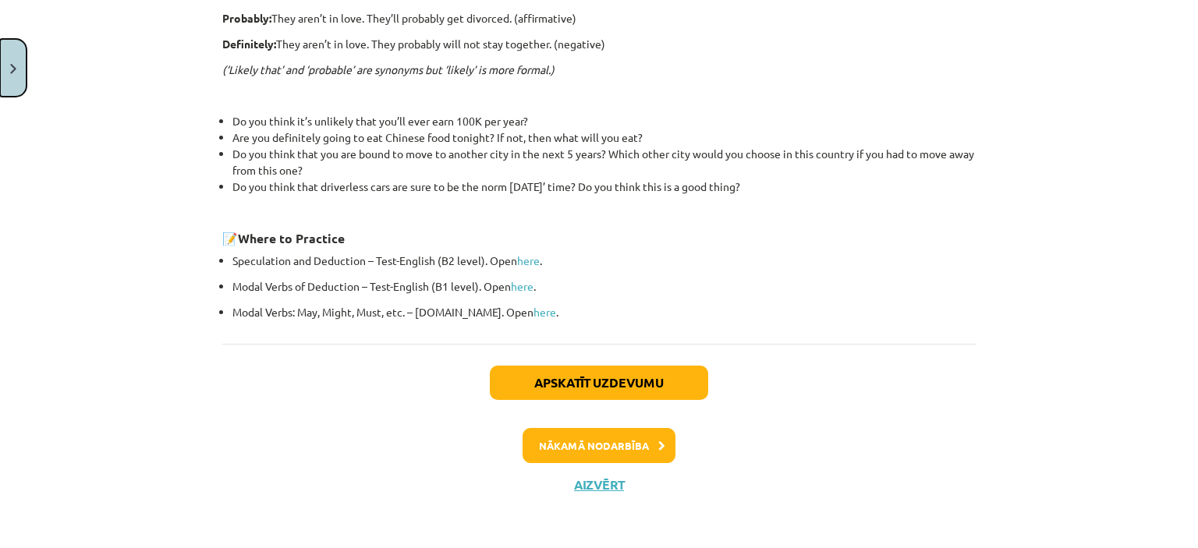
click at [9, 51] on button "Close" at bounding box center [13, 68] width 27 height 58
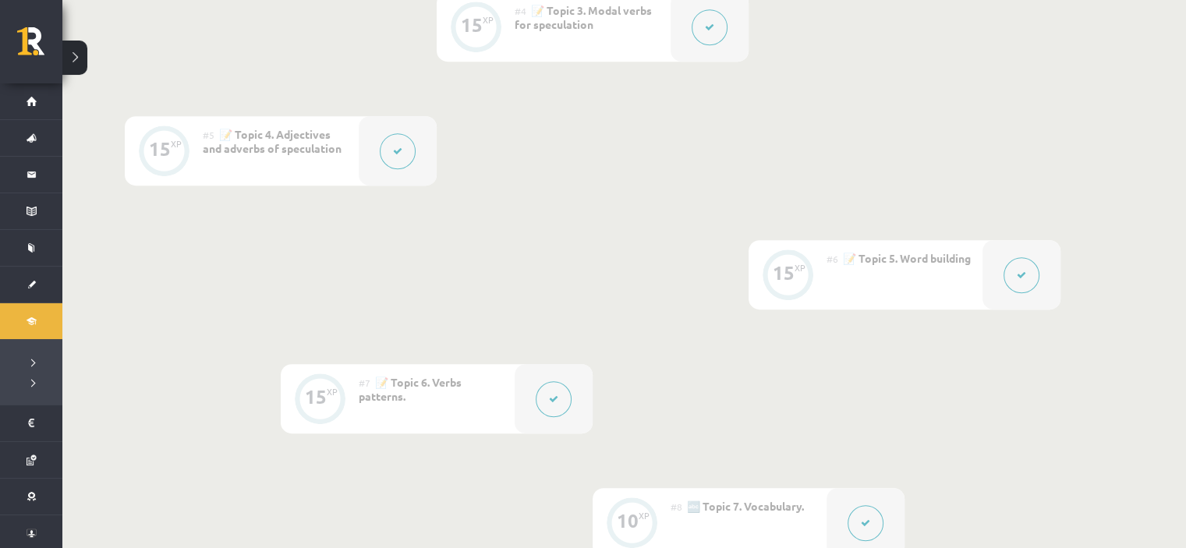
click at [400, 147] on icon at bounding box center [397, 151] width 9 height 9
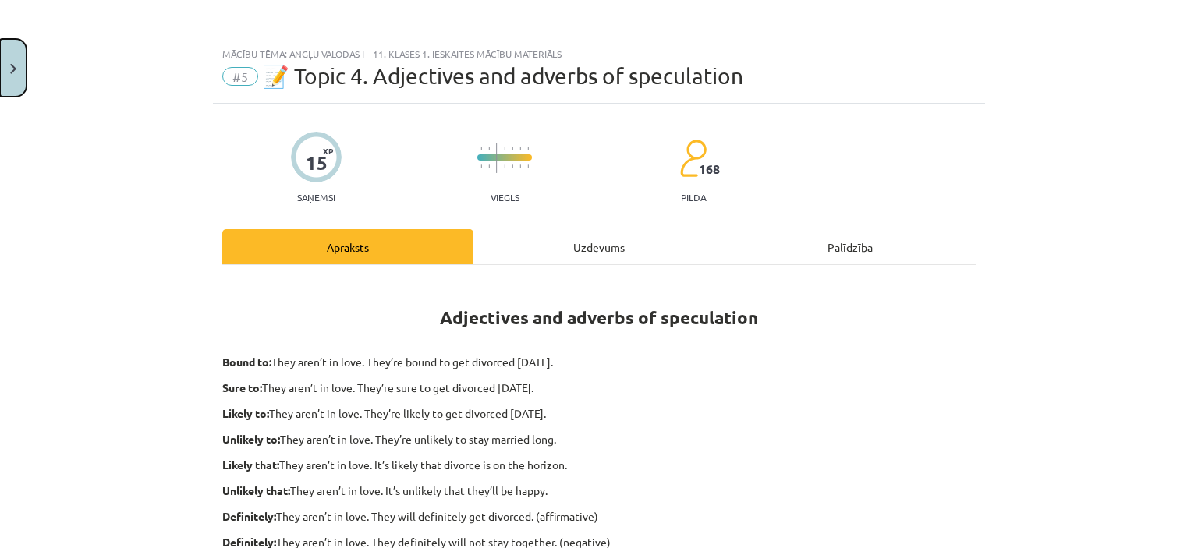
click at [12, 70] on img "Close" at bounding box center [13, 69] width 6 height 10
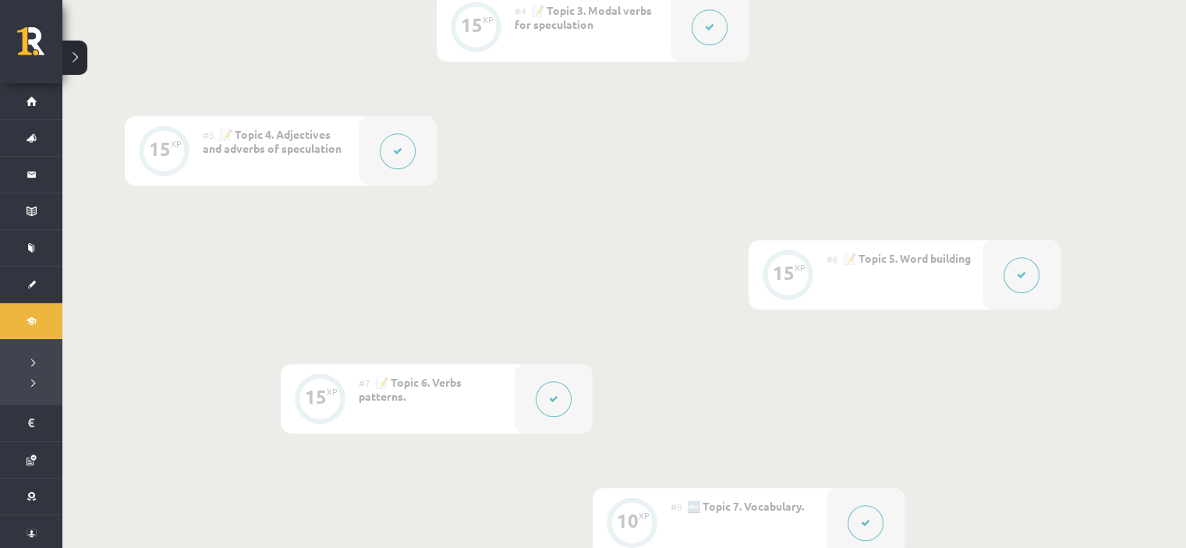
click at [1028, 276] on button at bounding box center [1022, 275] width 36 height 36
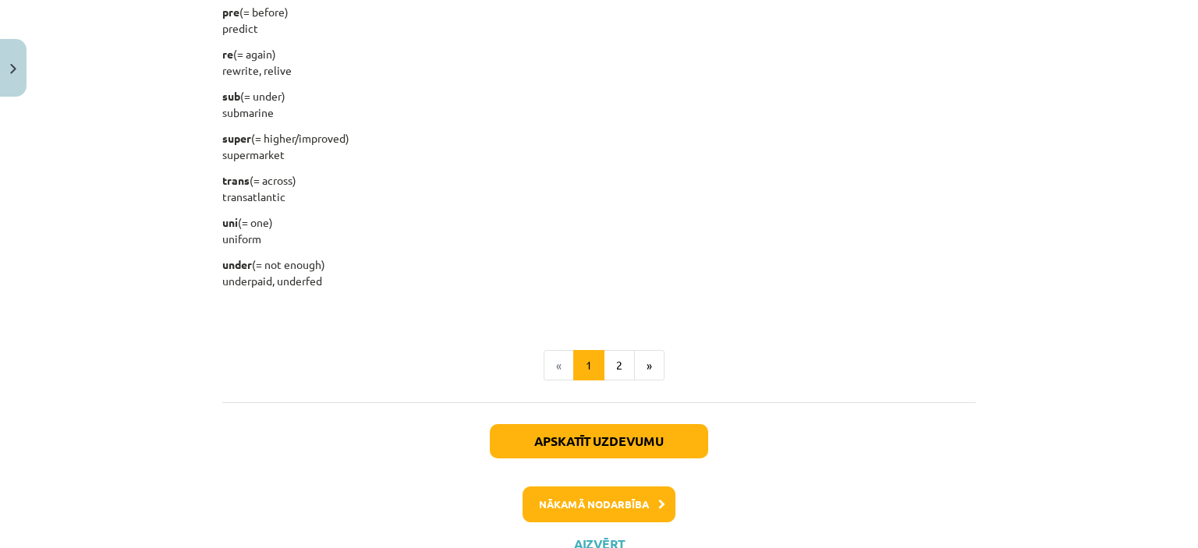
scroll to position [1979, 0]
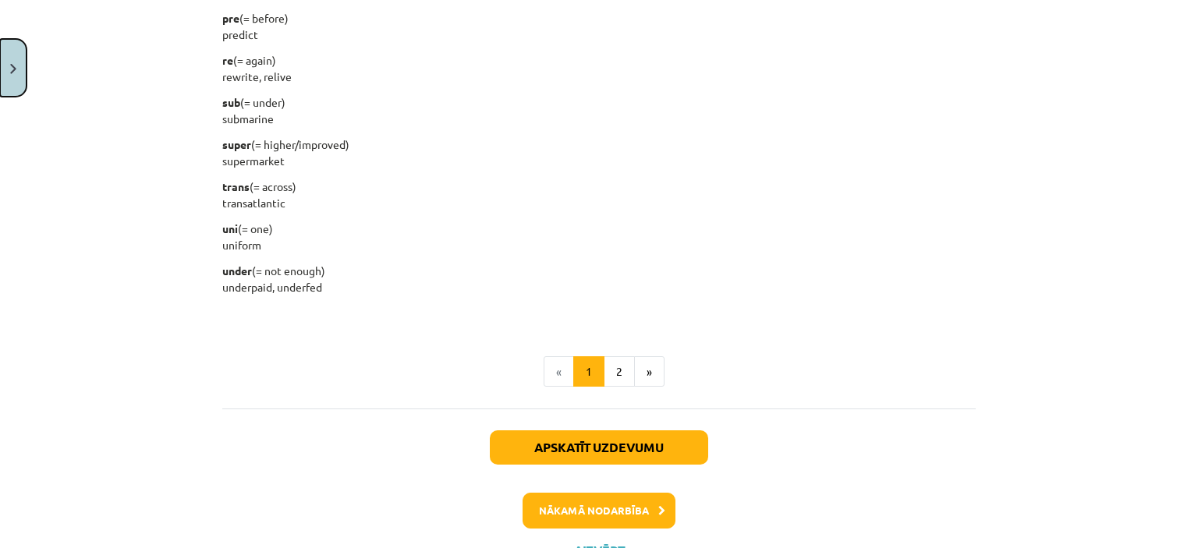
click at [12, 46] on button "Close" at bounding box center [13, 68] width 27 height 58
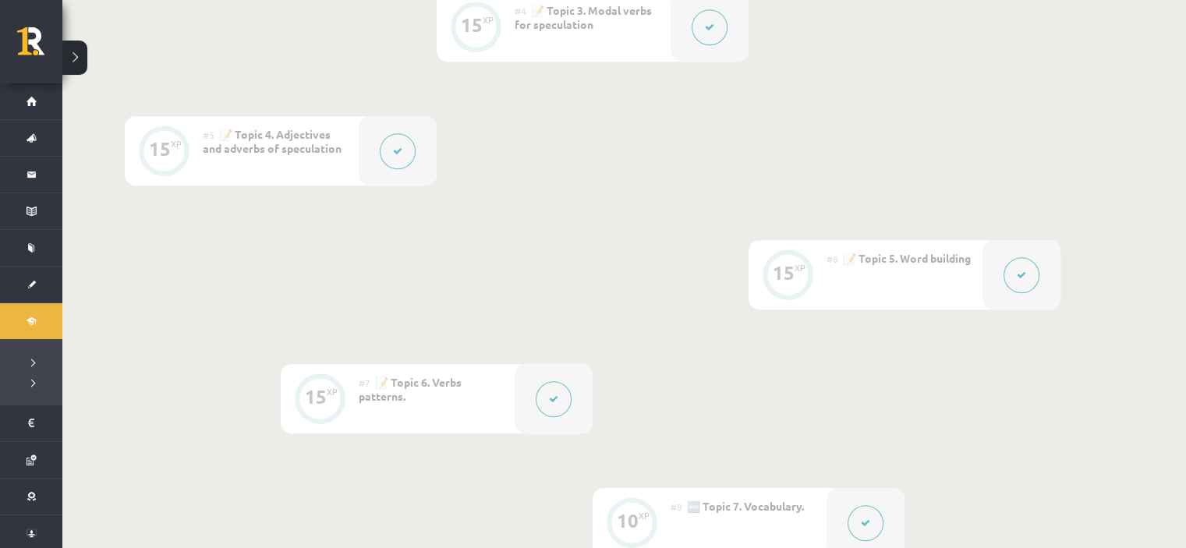
click at [562, 389] on button at bounding box center [554, 399] width 36 height 36
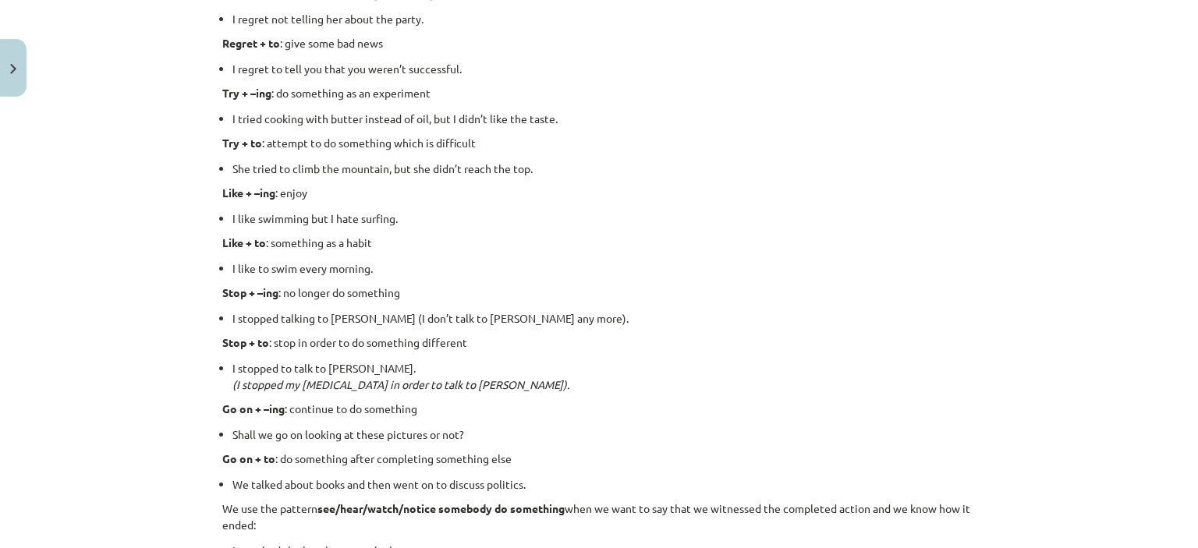
scroll to position [1681, 0]
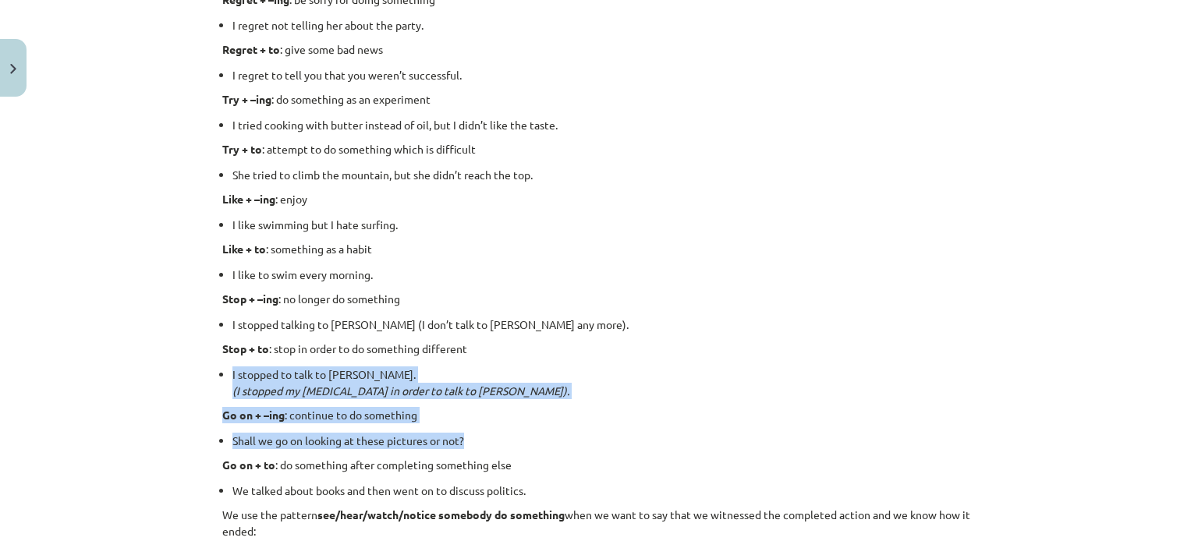
drag, startPoint x: 1184, startPoint y: 375, endPoint x: 1195, endPoint y: 430, distance: 55.8
click at [1195, 430] on div "Mācību tēma: Angļu valodas i - 11. klases 1. ieskaites mācību materiāls #7 📝 To…" at bounding box center [599, 274] width 1198 height 548
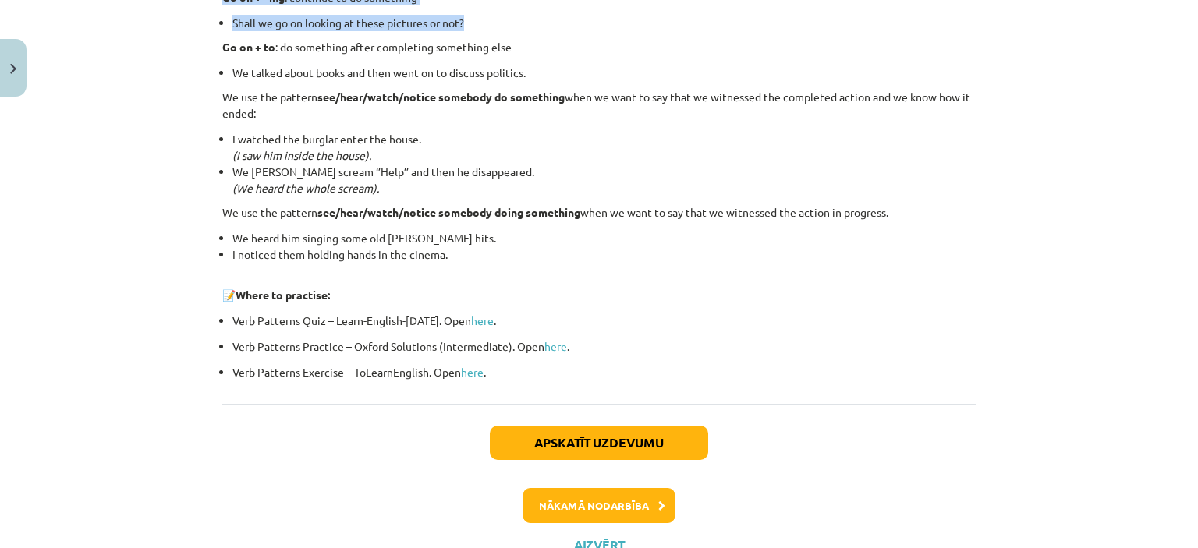
scroll to position [2046, 0]
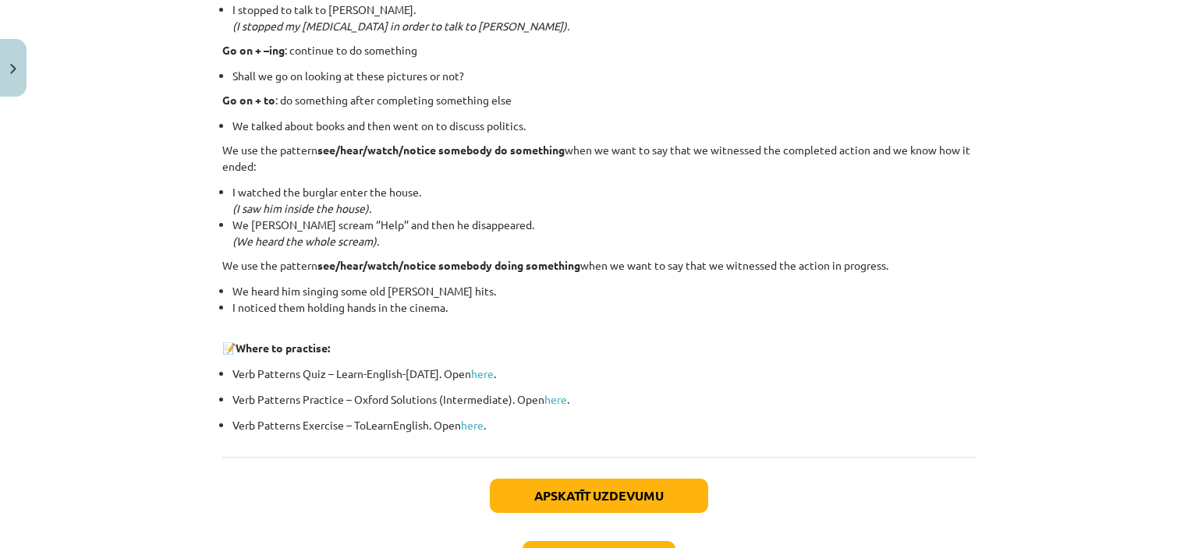
click at [1099, 355] on div "Mācību tēma: Angļu valodas i - 11. klases 1. ieskaites mācību materiāls #7 📝 To…" at bounding box center [599, 274] width 1198 height 548
drag, startPoint x: 1181, startPoint y: 437, endPoint x: 1168, endPoint y: 410, distance: 29.3
click at [1168, 410] on div "Mācību tēma: Angļu valodas i - 11. klases 1. ieskaites mācību materiāls #7 📝 To…" at bounding box center [599, 274] width 1198 height 548
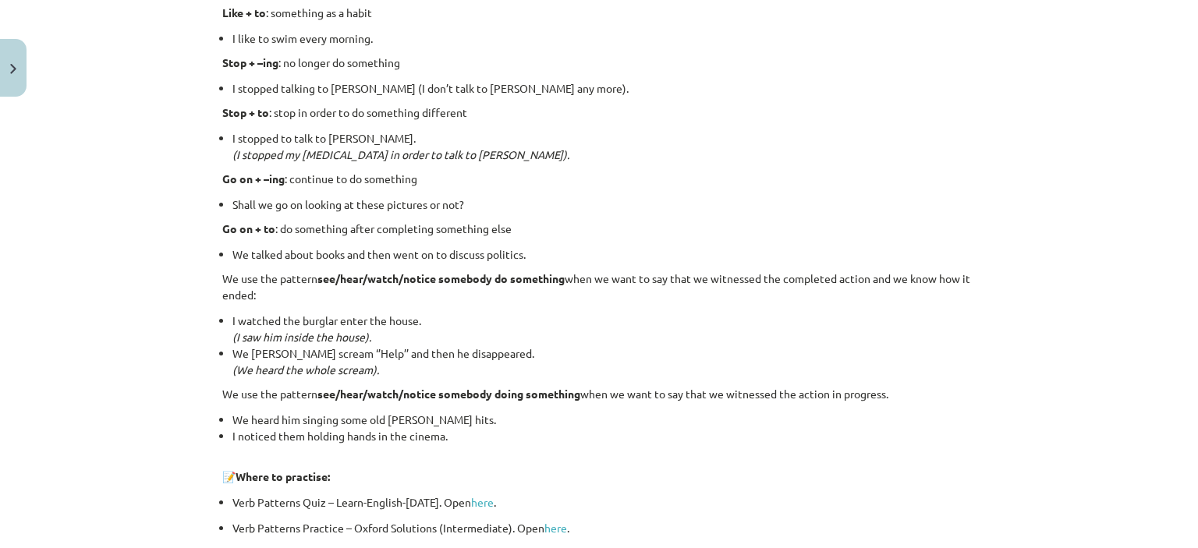
scroll to position [1914, 0]
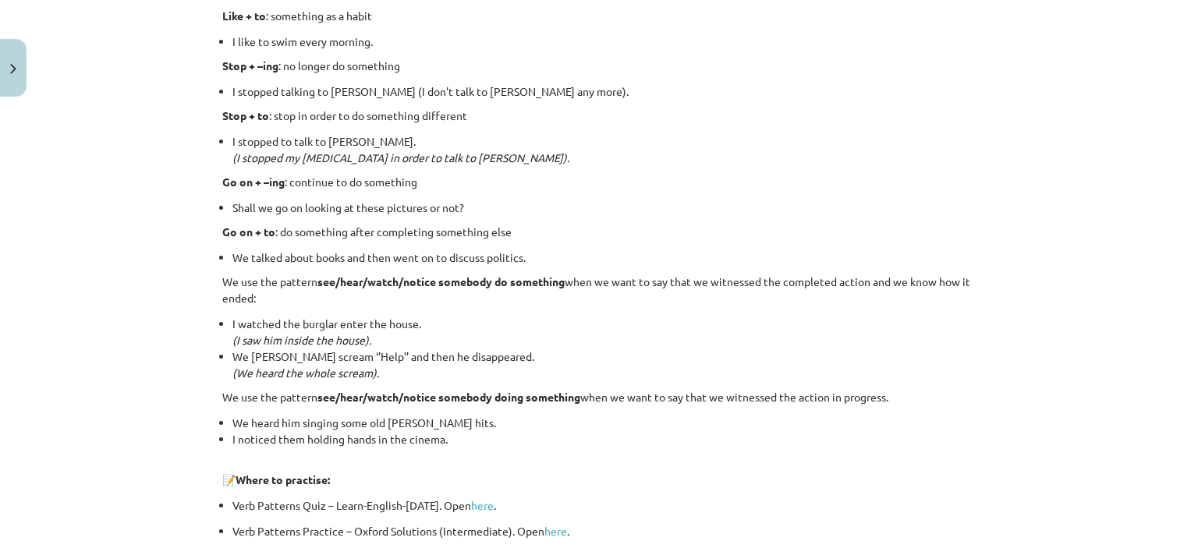
click at [1149, 430] on div "Mācību tēma: Angļu valodas i - 11. klases 1. ieskaites mācību materiāls #7 📝 To…" at bounding box center [599, 274] width 1198 height 548
click at [8, 56] on button "Close" at bounding box center [13, 68] width 27 height 58
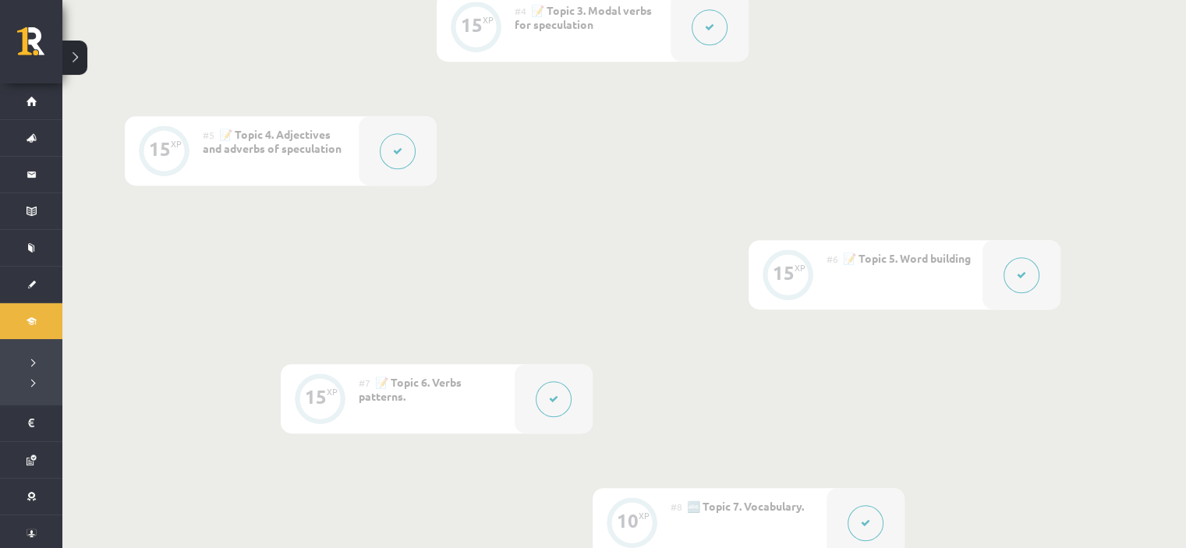
click at [841, 523] on div at bounding box center [866, 522] width 78 height 69
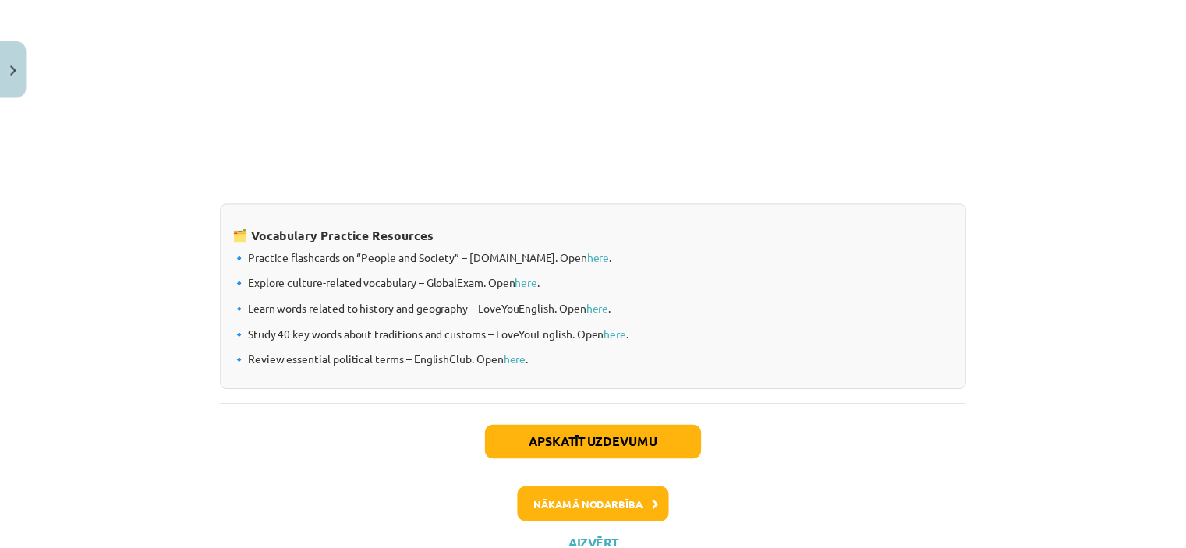
scroll to position [1340, 0]
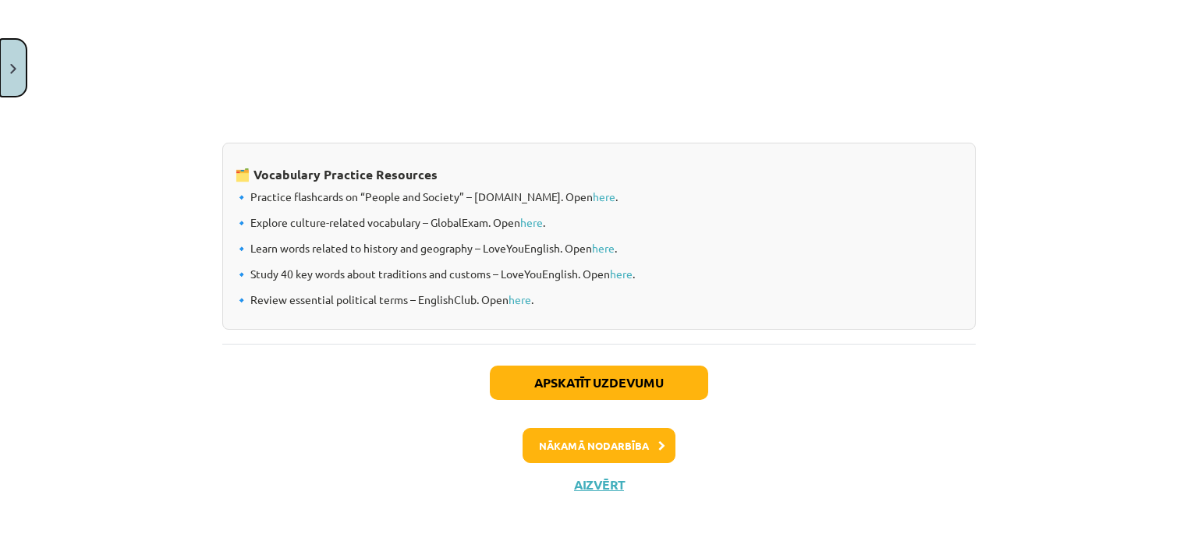
click at [19, 74] on button "Close" at bounding box center [13, 68] width 27 height 58
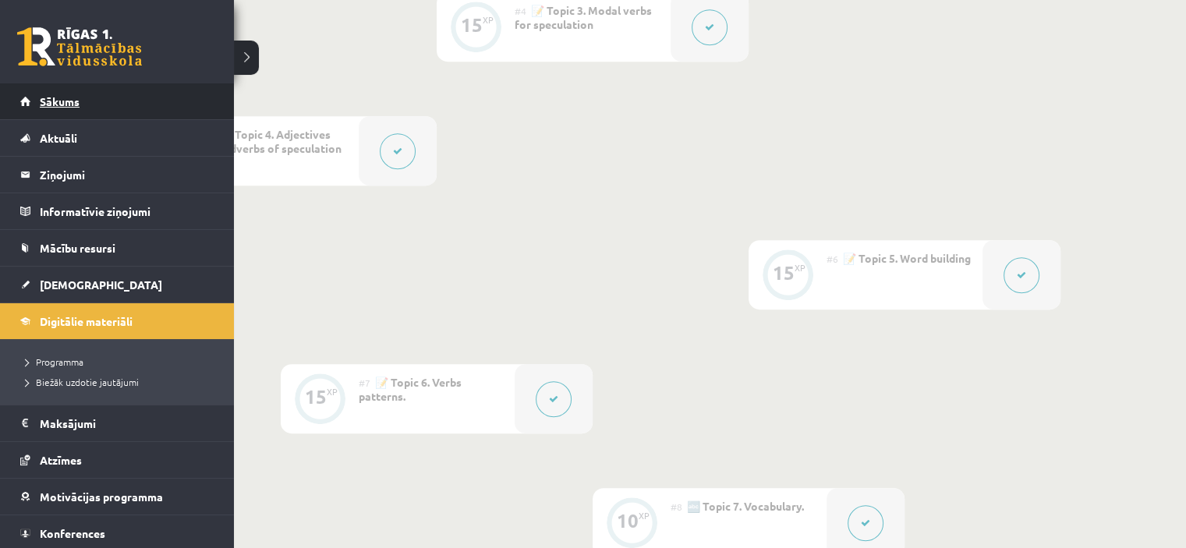
click at [30, 99] on link "Sākums" at bounding box center [117, 101] width 194 height 36
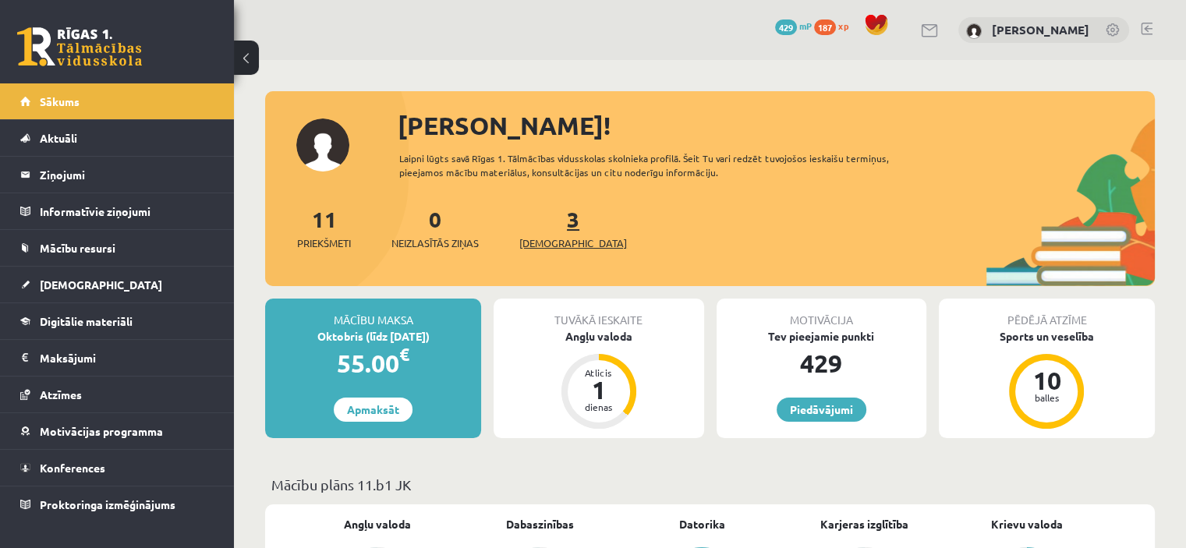
click at [561, 246] on span "[DEMOGRAPHIC_DATA]" at bounding box center [573, 243] width 108 height 16
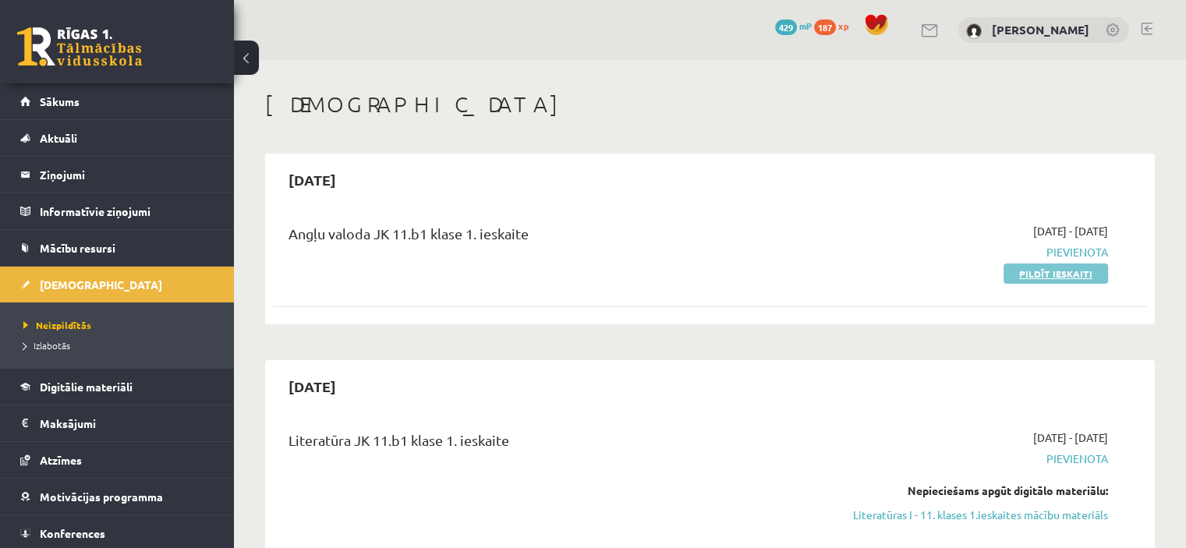
click at [1069, 273] on link "Pildīt ieskaiti" at bounding box center [1056, 274] width 104 height 20
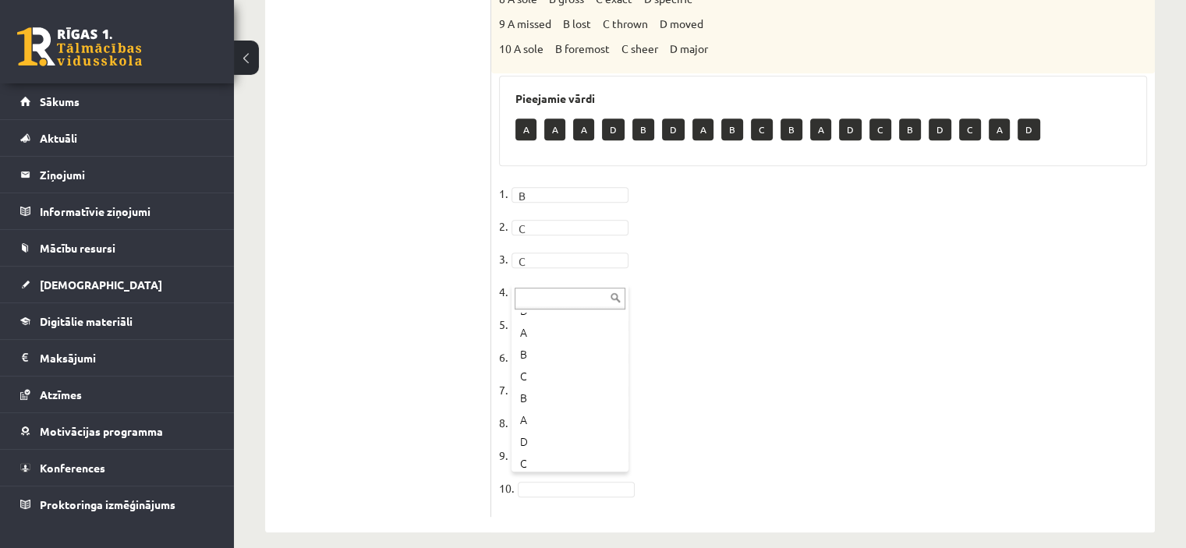
scroll to position [172, 0]
click at [552, 350] on fieldset "1. B * 2. C * 3. C * 4. C * 5. A * 6. 7. 8. 9. 10." at bounding box center [823, 345] width 648 height 327
click at [814, 339] on fieldset "1. B * 2. C * 3. C * 4. C * 5. A * 6. D * 7. C * 8. B * 9. B * 10. C *" at bounding box center [823, 345] width 648 height 327
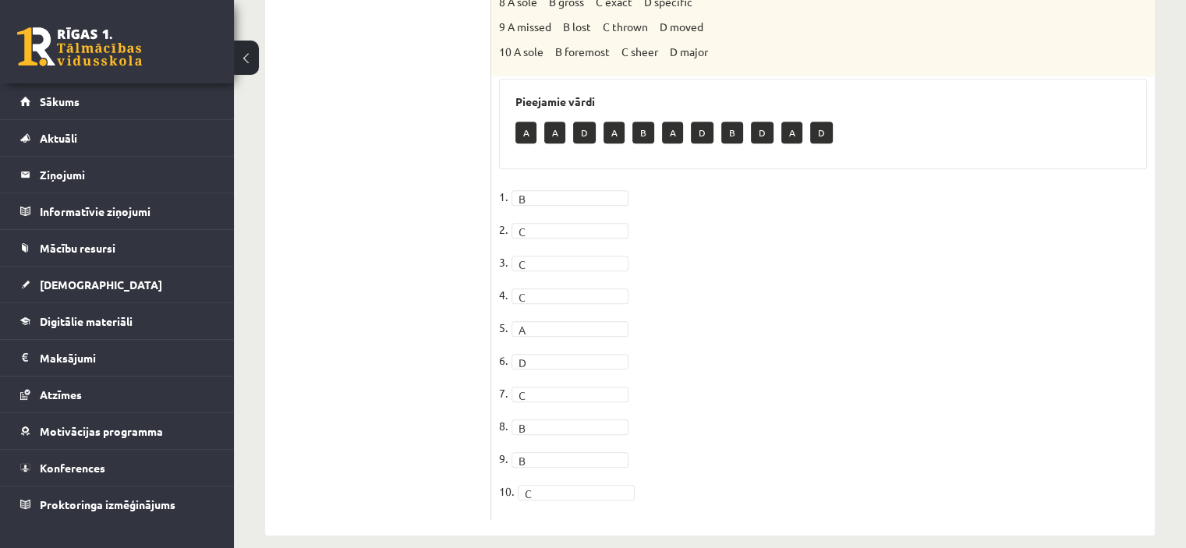
scroll to position [850, 0]
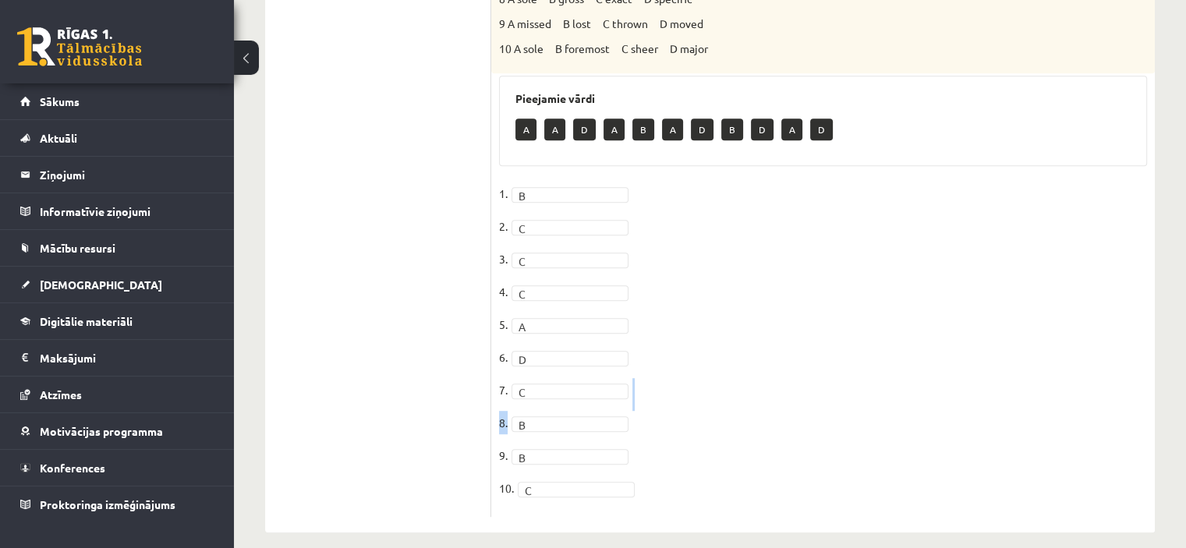
drag, startPoint x: 1185, startPoint y: 415, endPoint x: 1185, endPoint y: 376, distance: 39.0
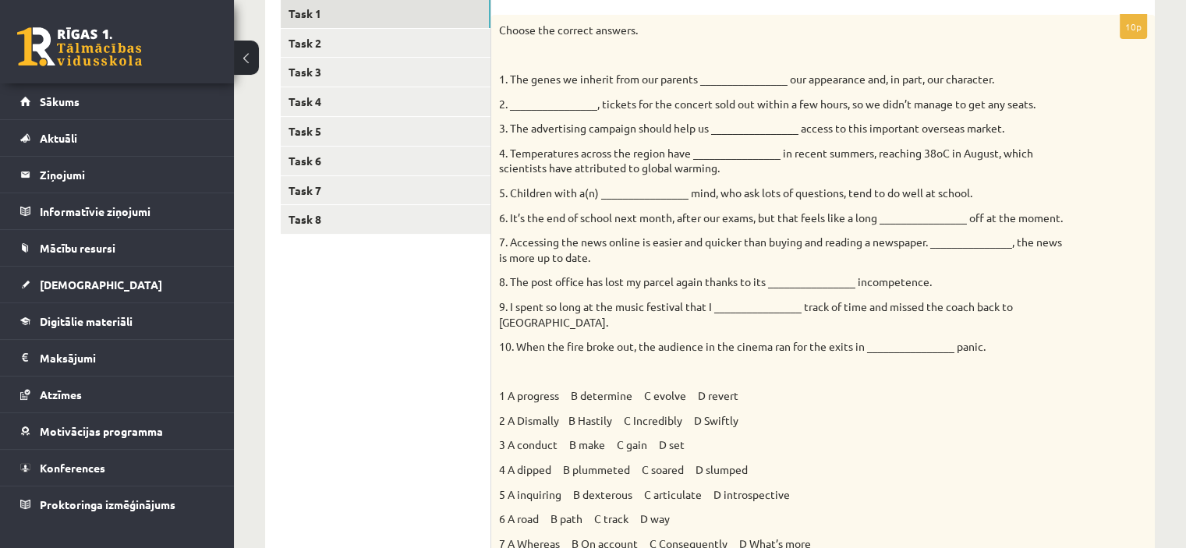
scroll to position [256, 0]
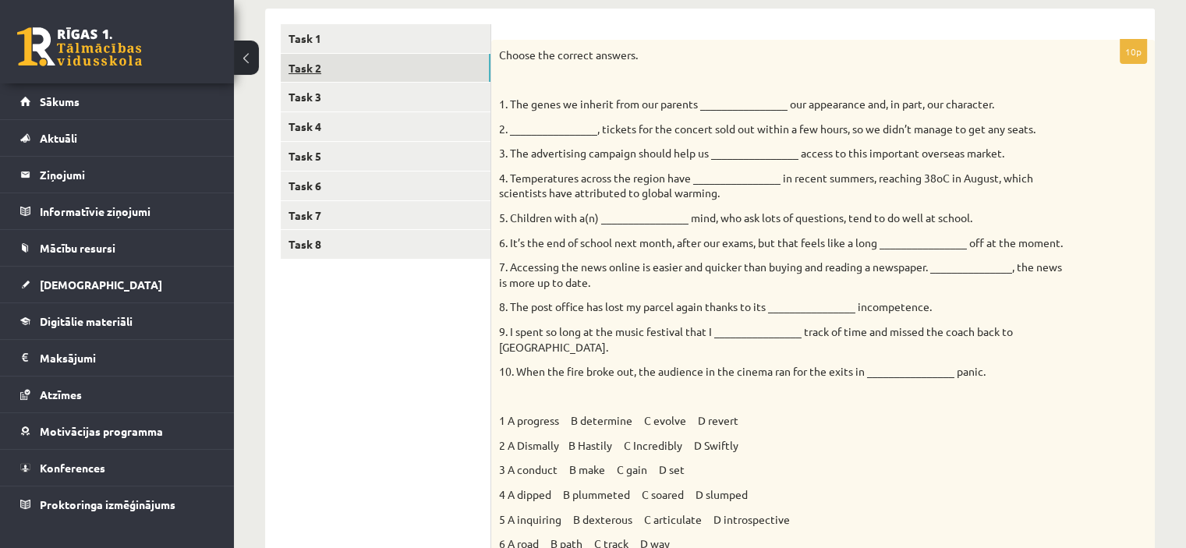
click at [479, 69] on link "Task 2" at bounding box center [386, 68] width 210 height 29
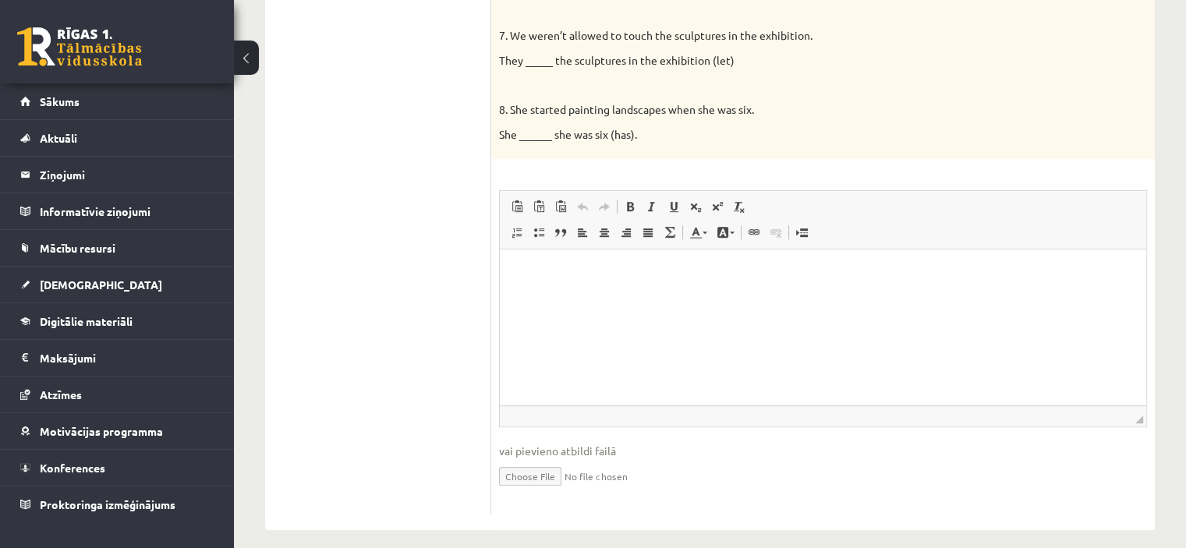
scroll to position [795, 0]
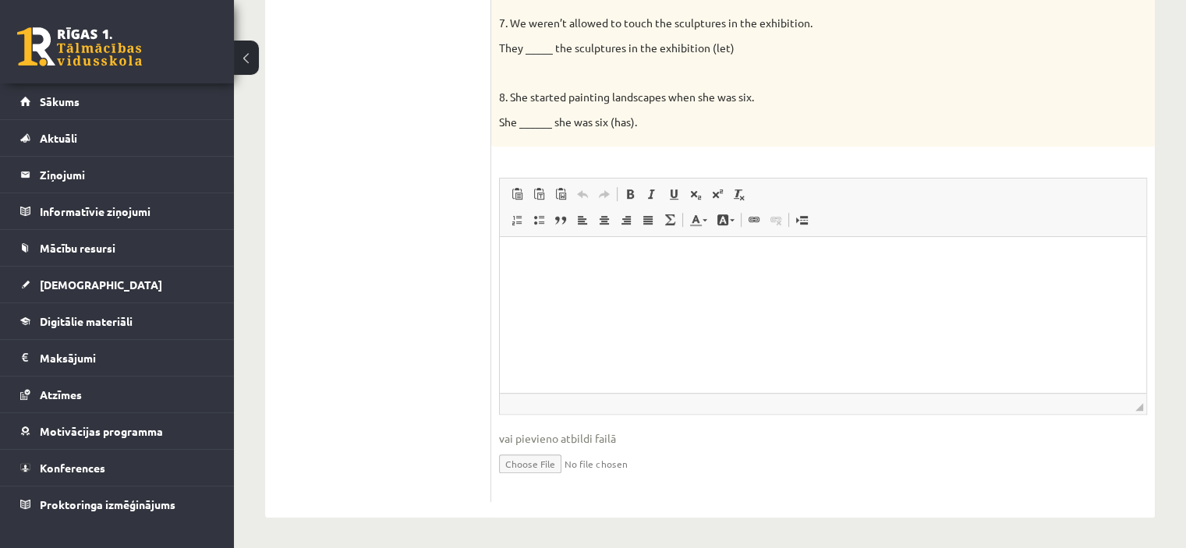
click at [693, 285] on html at bounding box center [823, 261] width 646 height 48
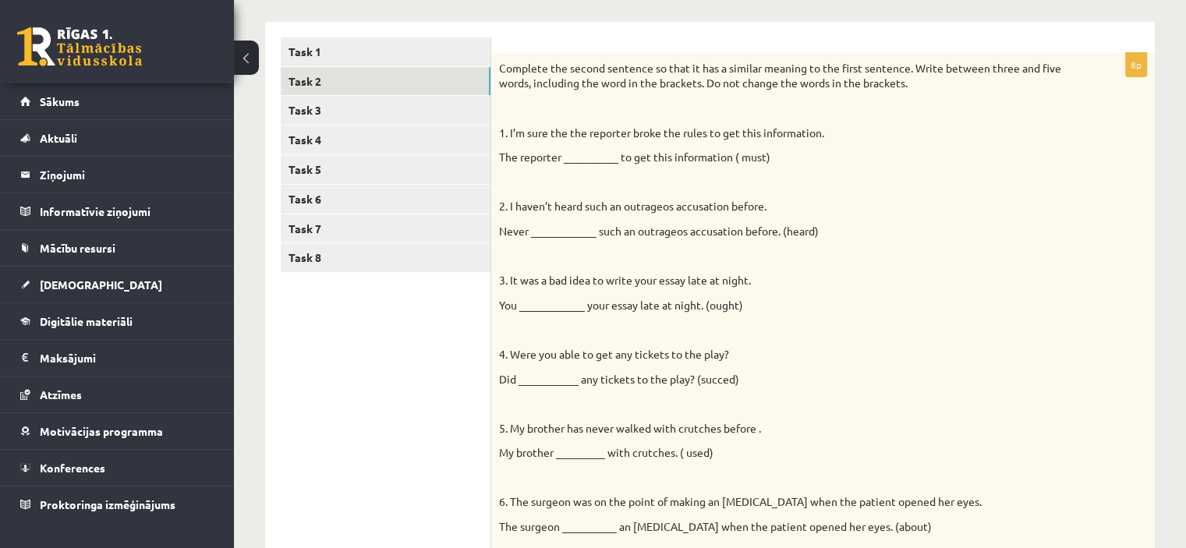
scroll to position [243, 0]
click at [1163, 158] on div "Angļu valoda JK 11.b1 klase 1. ieskaite , Ilona Burdiko (11.b1 JK) Parādīt punk…" at bounding box center [710, 459] width 952 height 1284
drag, startPoint x: 1163, startPoint y: 158, endPoint x: 1176, endPoint y: 181, distance: 26.5
click at [1176, 181] on div "Angļu valoda JK 11.b1 klase 1. ieskaite , Ilona Burdiko (11.b1 JK) Parādīt punk…" at bounding box center [710, 459] width 952 height 1284
click at [608, 153] on p "The reporter __________ to get this information ( must)" at bounding box center [784, 157] width 570 height 16
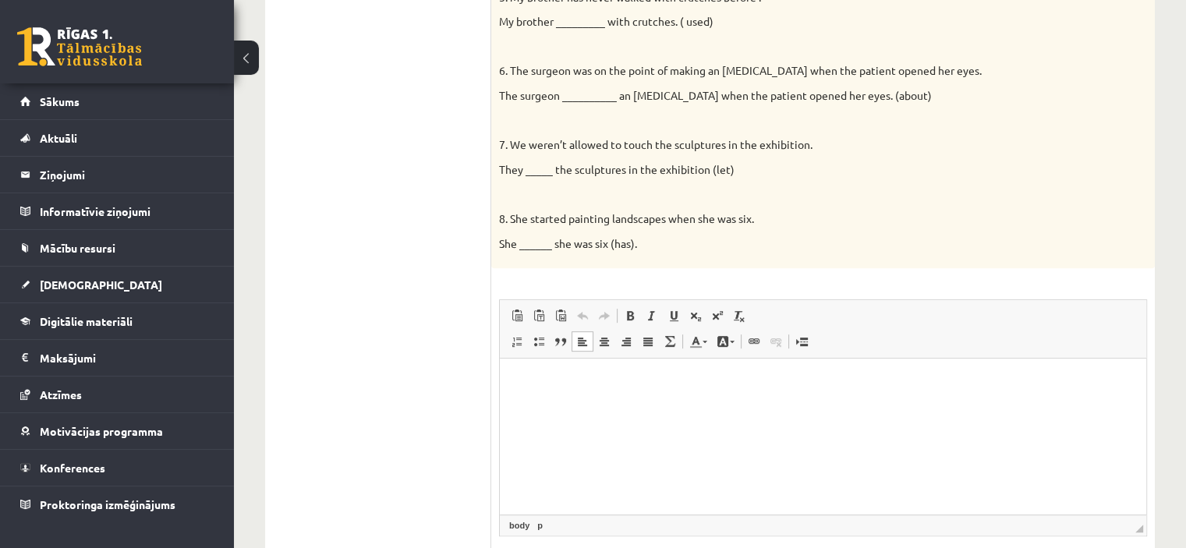
scroll to position [795, 0]
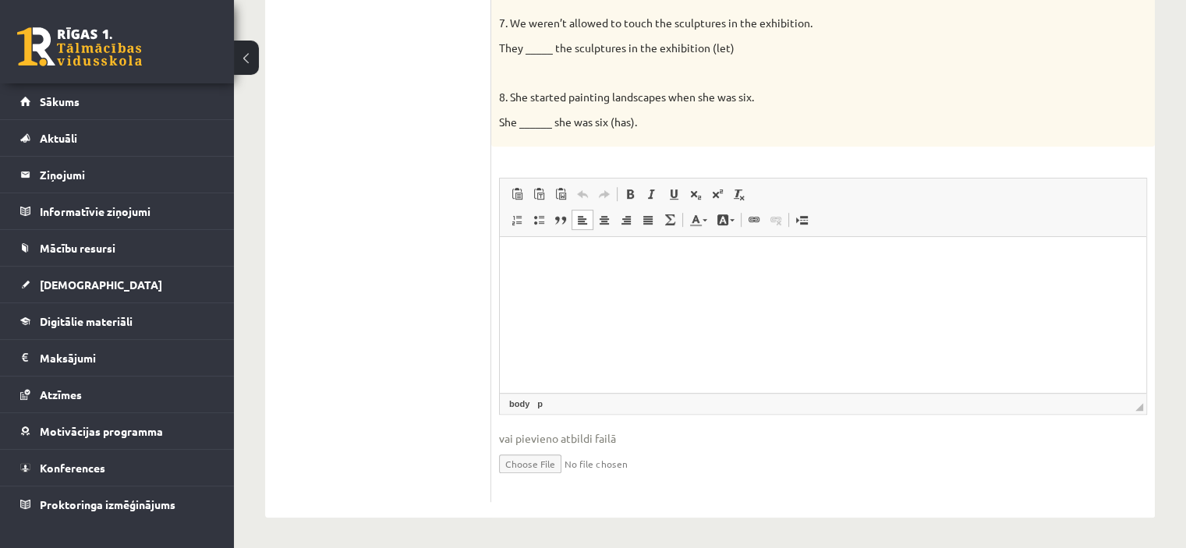
click at [630, 260] on p "Визуальный текстовый редактор, wiswyg-editor-user-answer-47433962824880" at bounding box center [822, 261] width 615 height 16
click at [554, 289] on p "**********" at bounding box center [823, 287] width 616 height 16
click at [614, 291] on p "**********" at bounding box center [823, 287] width 616 height 16
click at [565, 345] on p "******" at bounding box center [823, 339] width 616 height 16
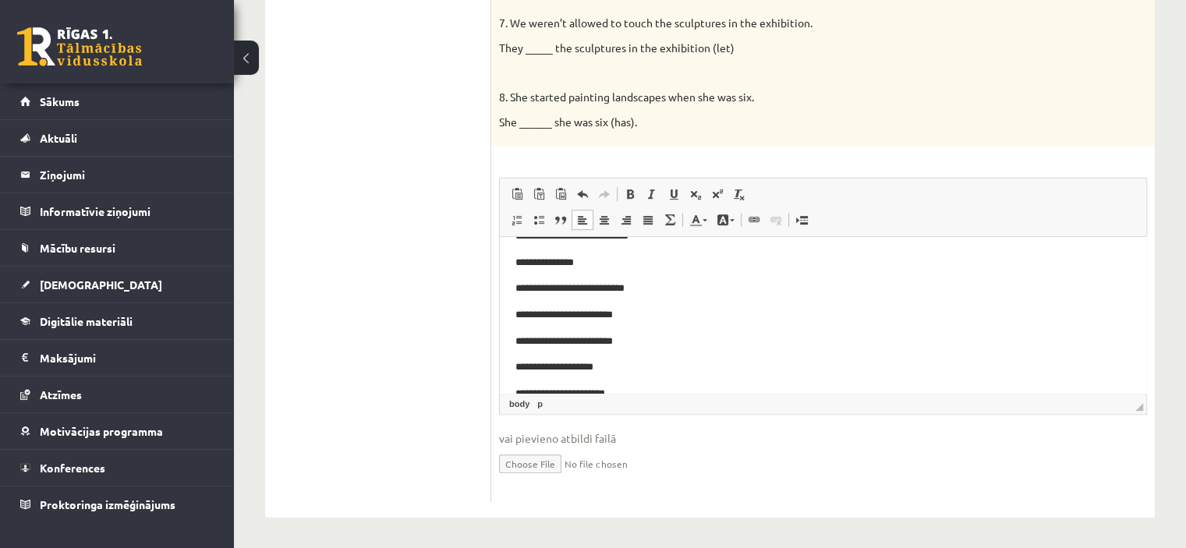
scroll to position [23, 0]
drag, startPoint x: 1151, startPoint y: 317, endPoint x: 1152, endPoint y: 290, distance: 26.5
click at [1152, 290] on div "8p Complete the second sentence so that it has a similar meaning to the first s…" at bounding box center [823, 1] width 664 height 1002
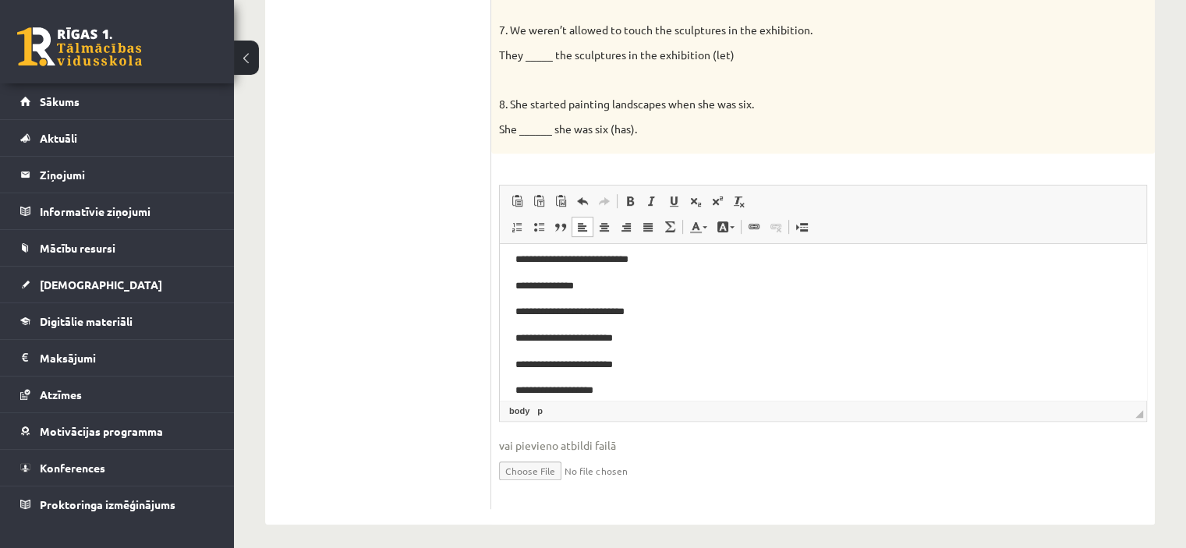
scroll to position [0, 0]
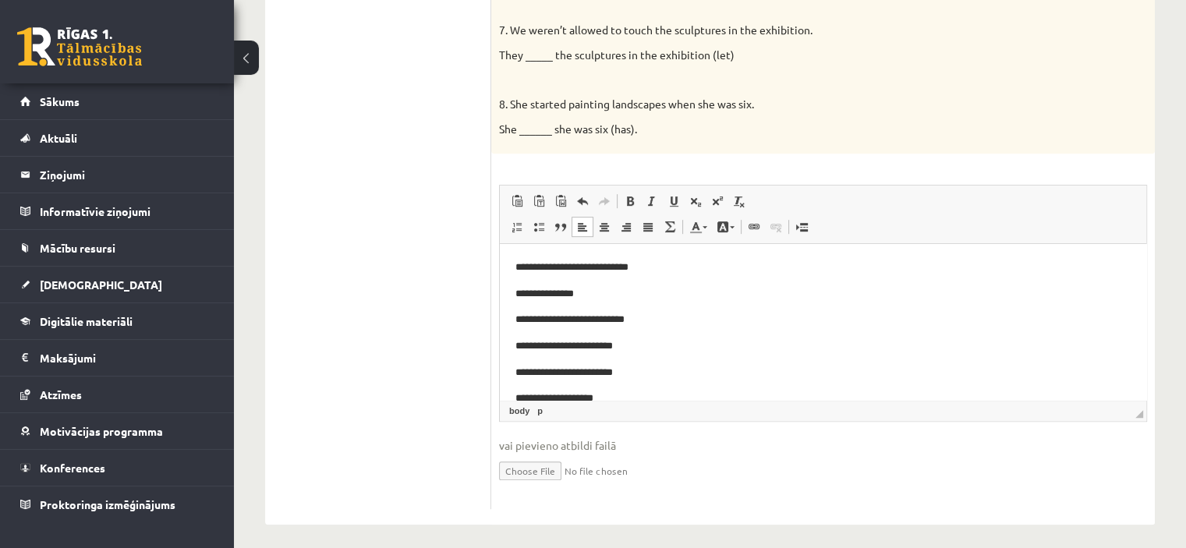
drag, startPoint x: 1139, startPoint y: 315, endPoint x: 1668, endPoint y: 521, distance: 567.3
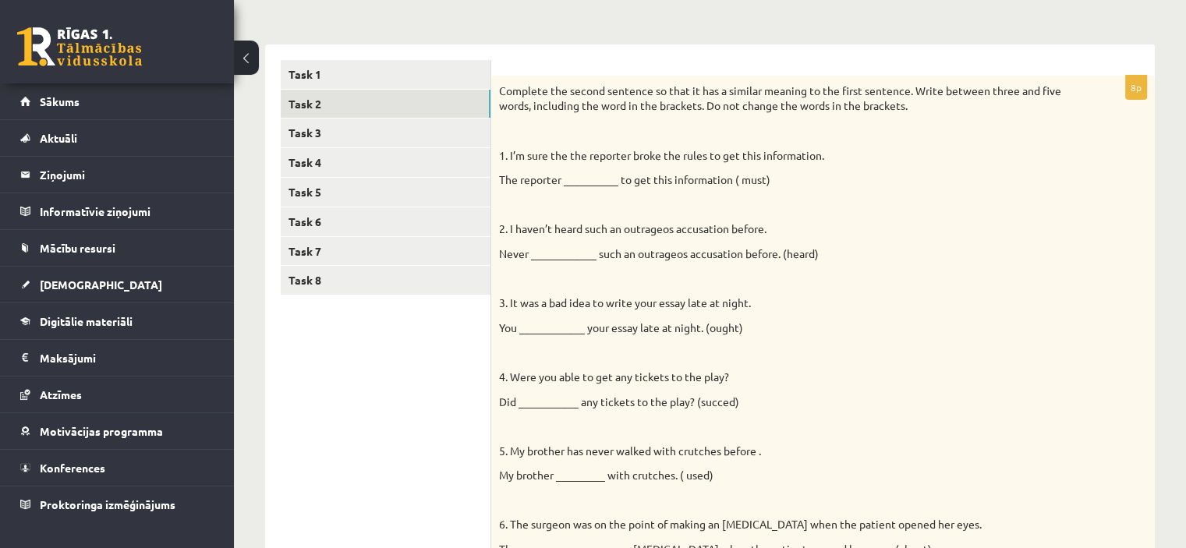
scroll to position [218, 0]
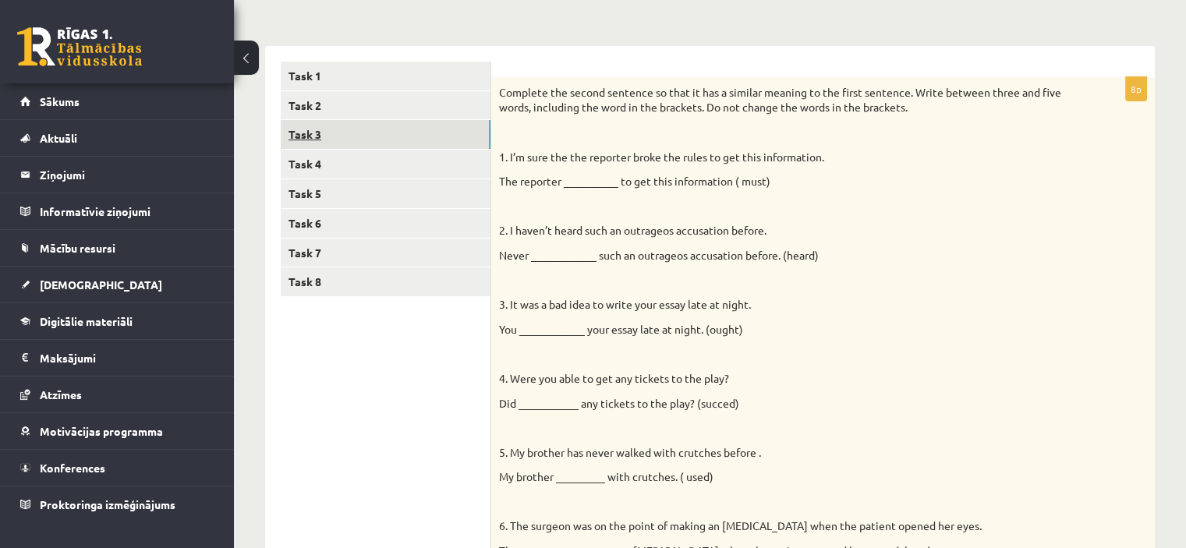
click at [466, 129] on link "Task 3" at bounding box center [386, 134] width 210 height 29
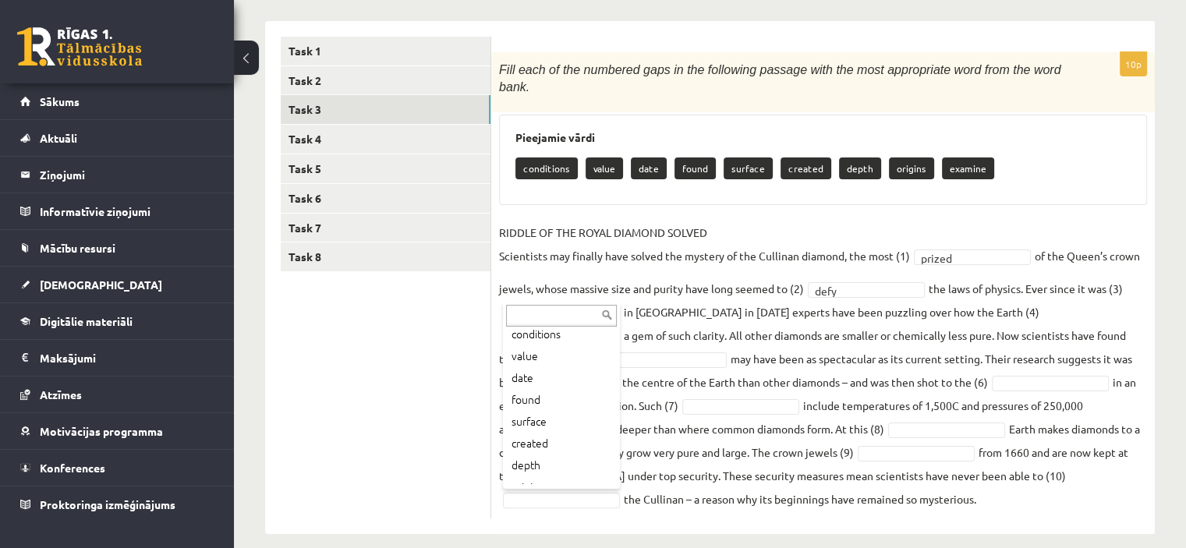
scroll to position [0, 0]
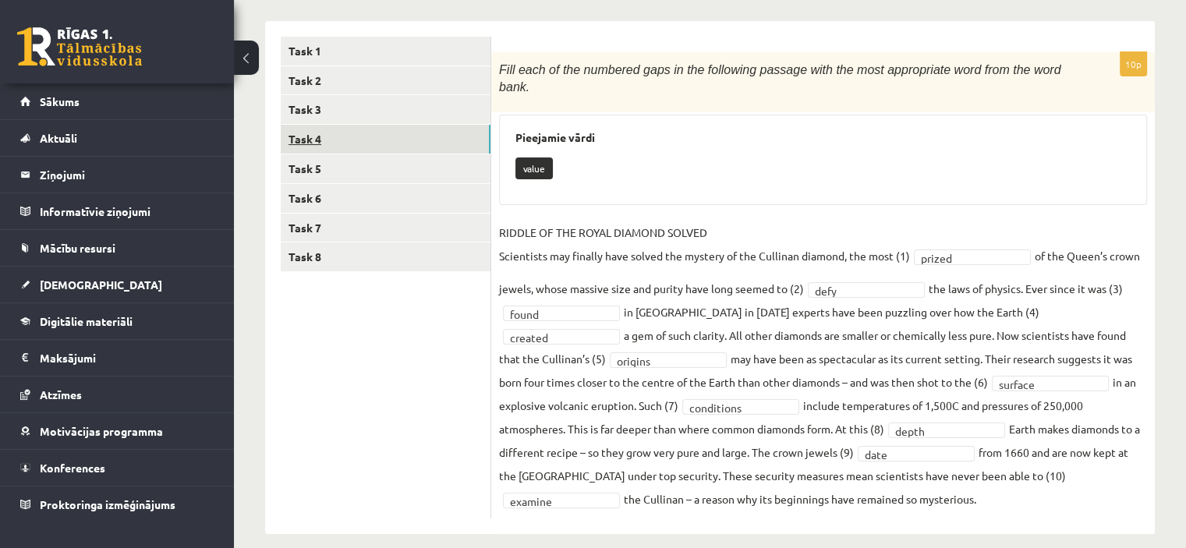
click at [430, 126] on link "Task 4" at bounding box center [386, 139] width 210 height 29
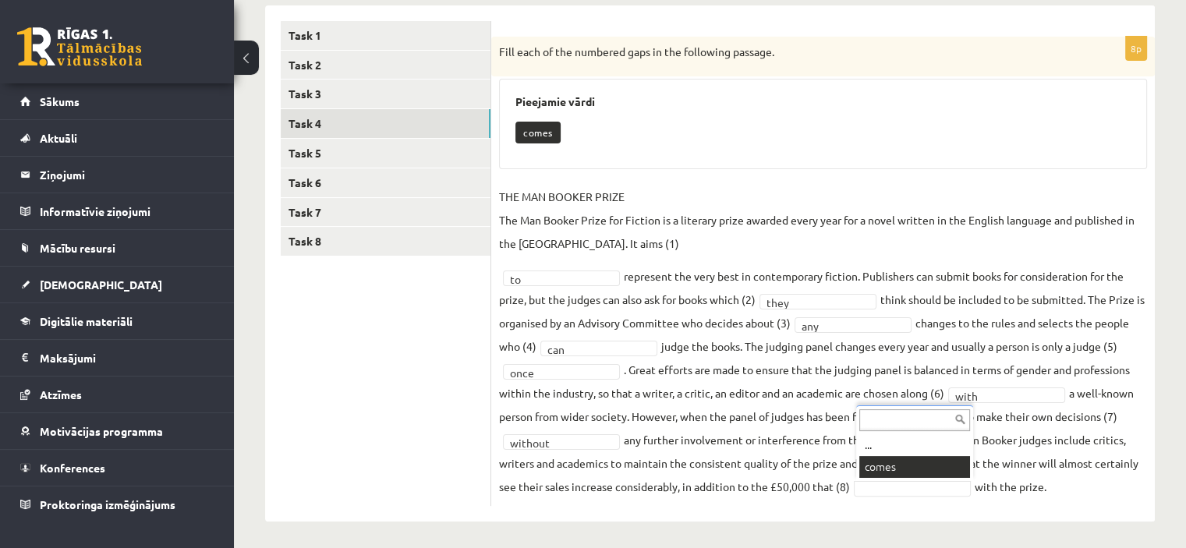
scroll to position [228, 0]
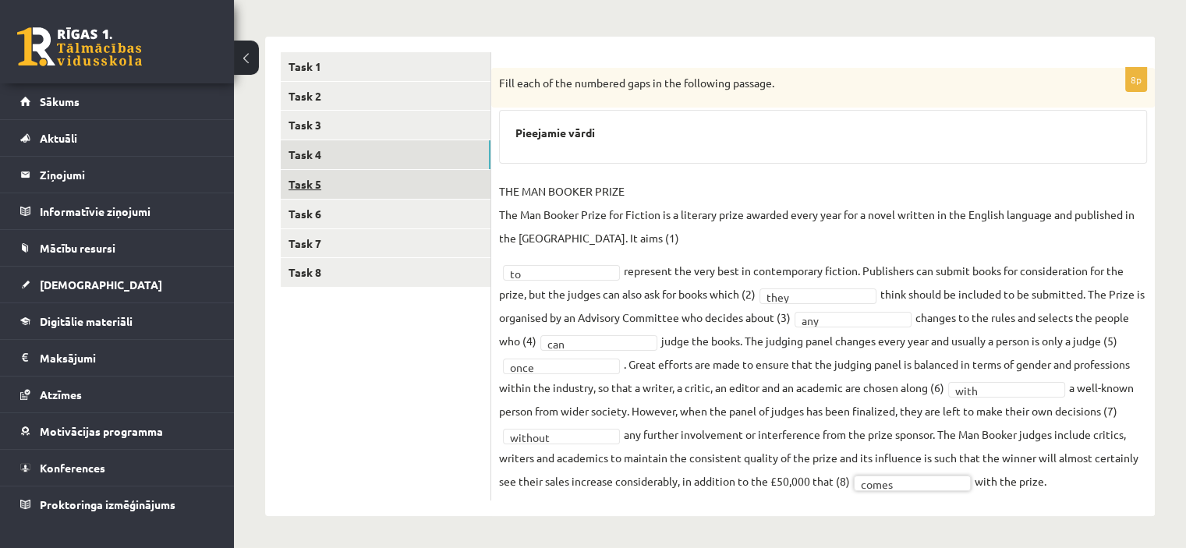
click at [413, 191] on link "Task 5" at bounding box center [386, 184] width 210 height 29
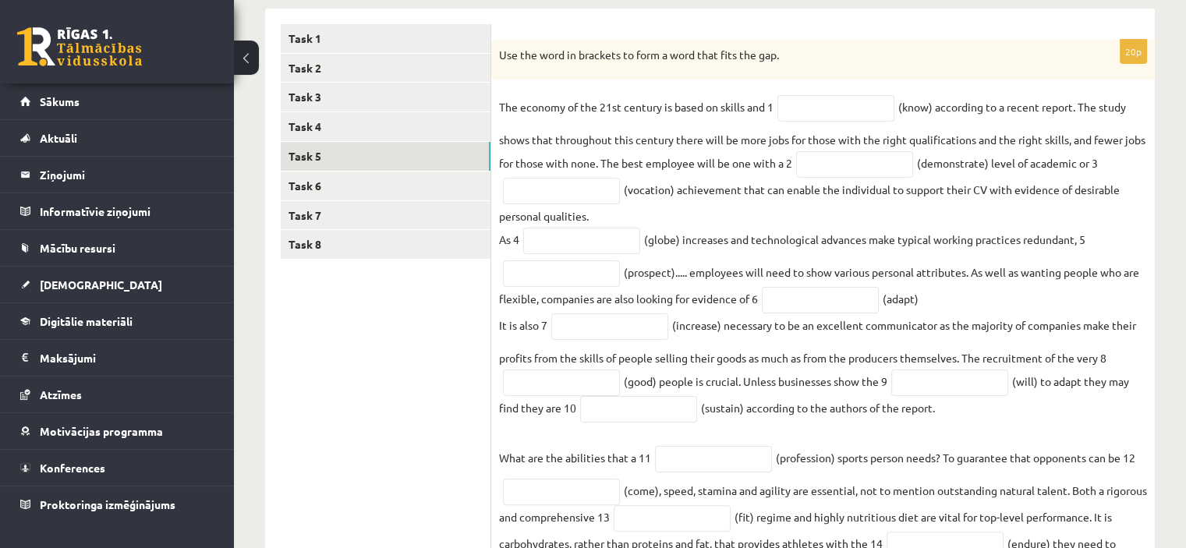
scroll to position [257, 0]
click at [1181, 270] on div "Angļu valoda JK 11.b1 klase 1. ieskaite , Ilona Burdiko (11.b1 JK) Parādīt punk…" at bounding box center [710, 301] width 952 height 994
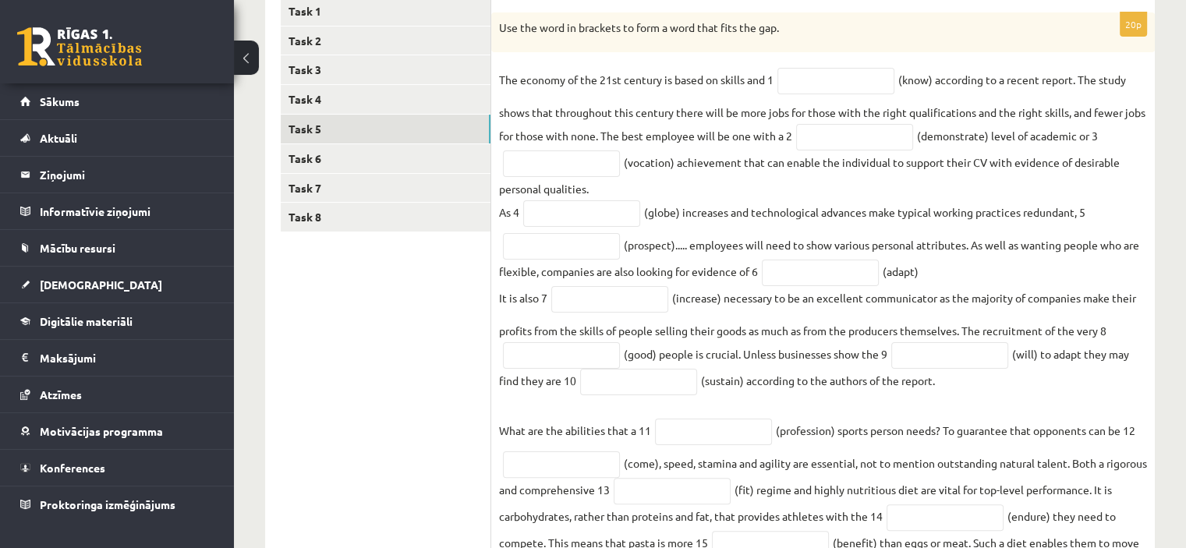
scroll to position [227, 0]
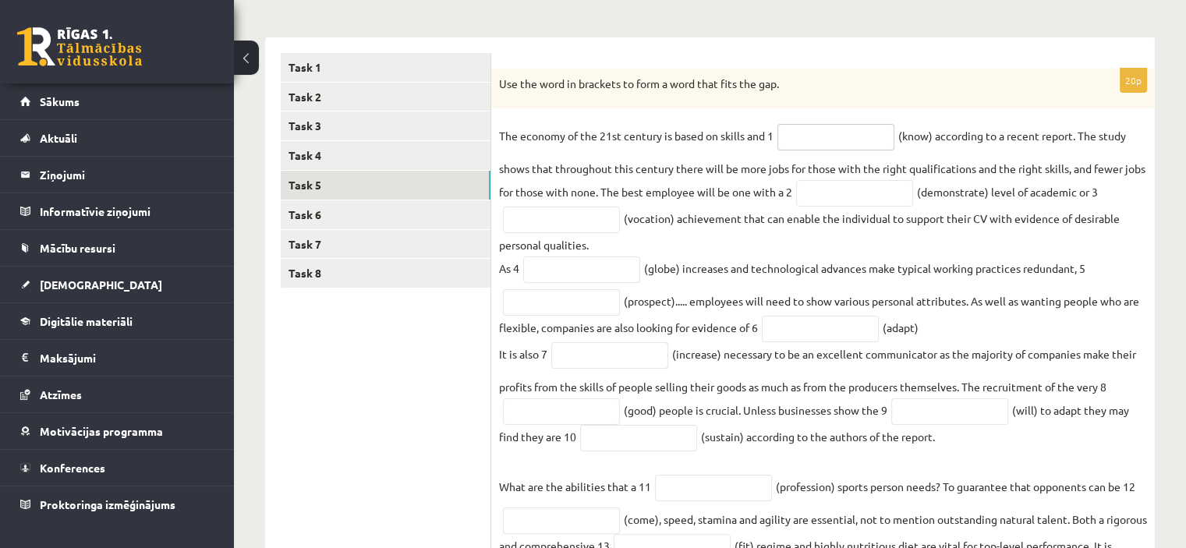
click at [818, 147] on input "text" at bounding box center [835, 137] width 117 height 27
type input "*"
type input "*********"
click at [862, 189] on input "text" at bounding box center [854, 193] width 117 height 27
click at [862, 191] on input "text" at bounding box center [854, 193] width 117 height 27
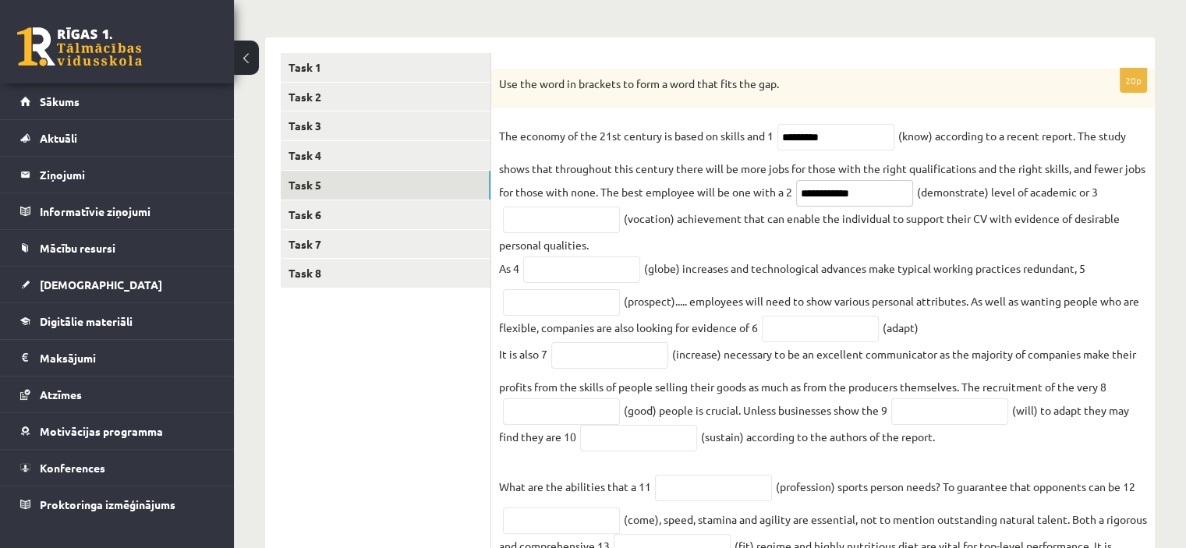
type input "**********"
click at [557, 219] on input "text" at bounding box center [561, 220] width 117 height 27
type input "**********"
click at [582, 283] on input "text" at bounding box center [581, 270] width 117 height 27
type input "******"
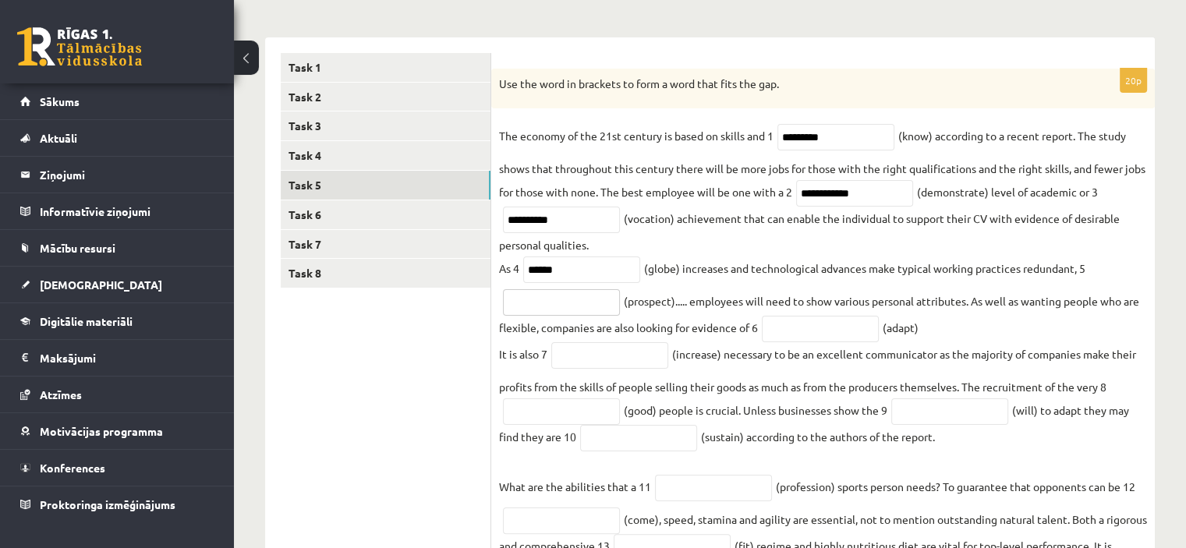
click at [585, 310] on input "text" at bounding box center [561, 302] width 117 height 27
type input "**********"
click at [794, 339] on input "text" at bounding box center [820, 329] width 117 height 27
type input "**********"
click at [575, 356] on input "text" at bounding box center [609, 355] width 117 height 27
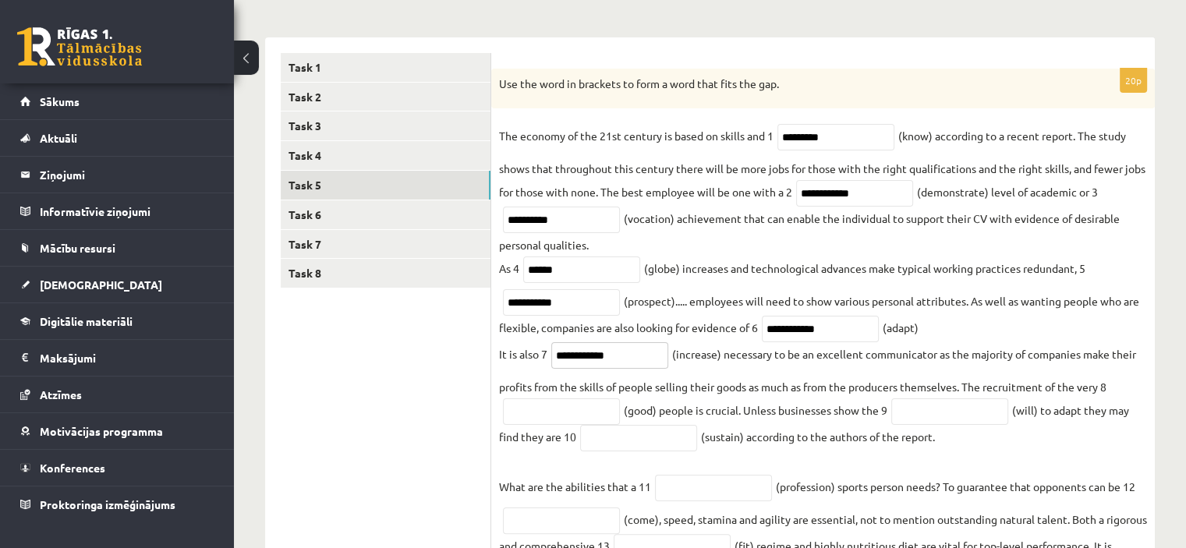
type input "**********"
click at [564, 414] on input "text" at bounding box center [561, 411] width 117 height 27
type input "****"
click at [982, 417] on input "text" at bounding box center [949, 411] width 117 height 27
type input "**********"
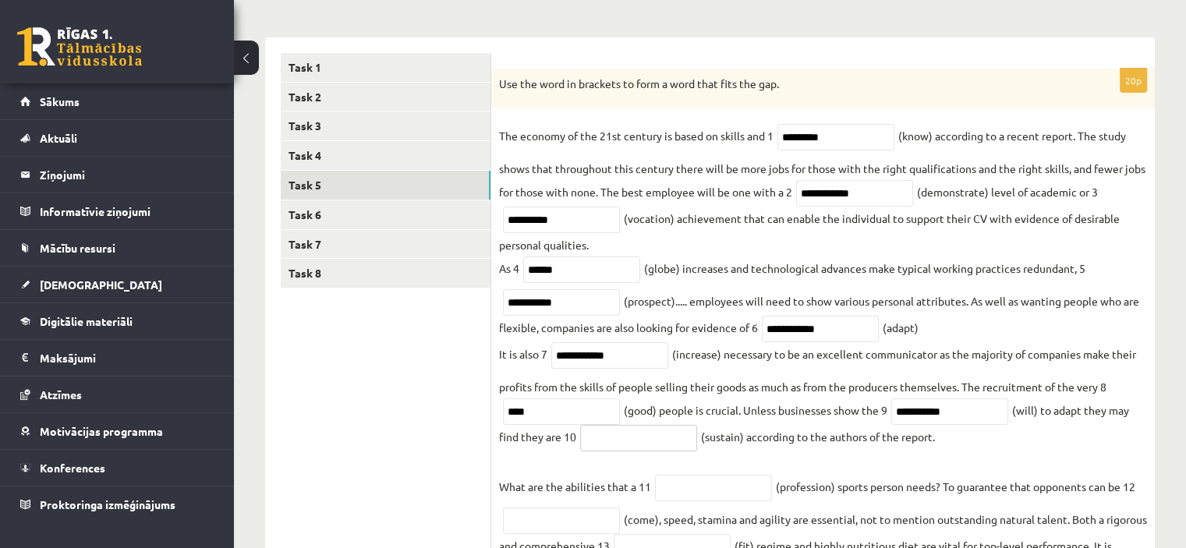
click at [650, 449] on input "text" at bounding box center [638, 438] width 117 height 27
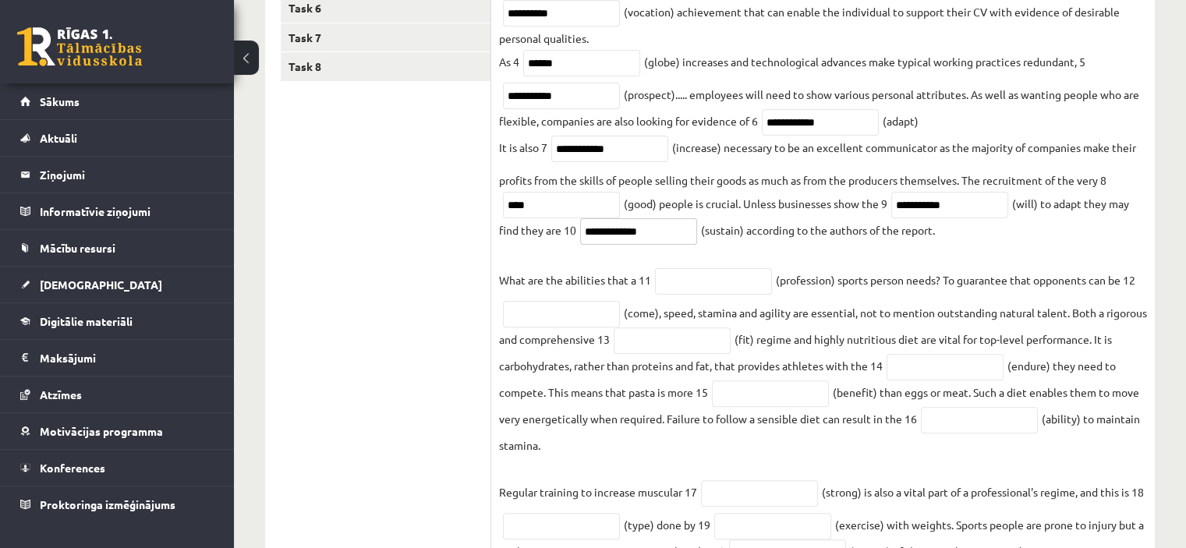
scroll to position [458, 0]
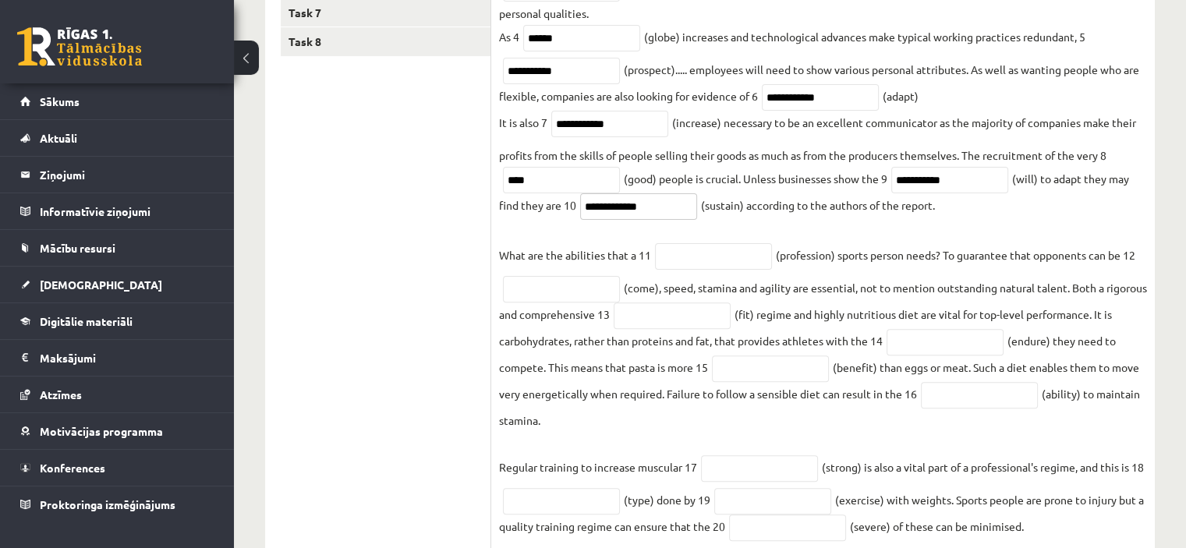
type input "**********"
click at [742, 253] on input "text" at bounding box center [713, 256] width 117 height 27
type input "**********"
click at [543, 299] on input "text" at bounding box center [561, 289] width 117 height 27
type input "********"
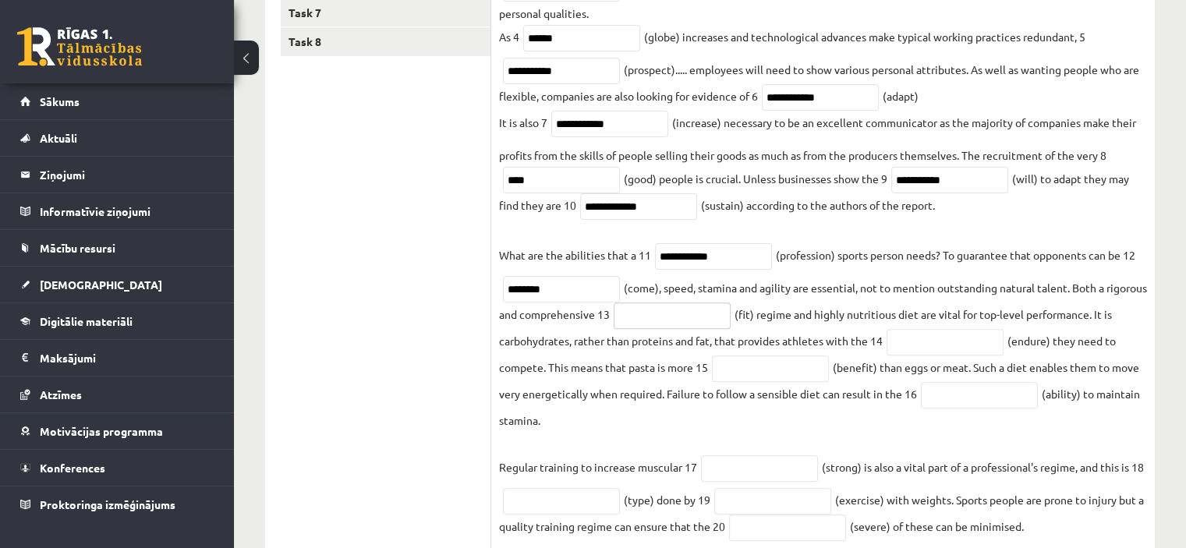
click at [727, 324] on input "text" at bounding box center [672, 316] width 117 height 27
type input "*******"
click at [981, 340] on input "text" at bounding box center [945, 342] width 117 height 27
type input "*********"
click at [800, 371] on input "text" at bounding box center [770, 369] width 117 height 27
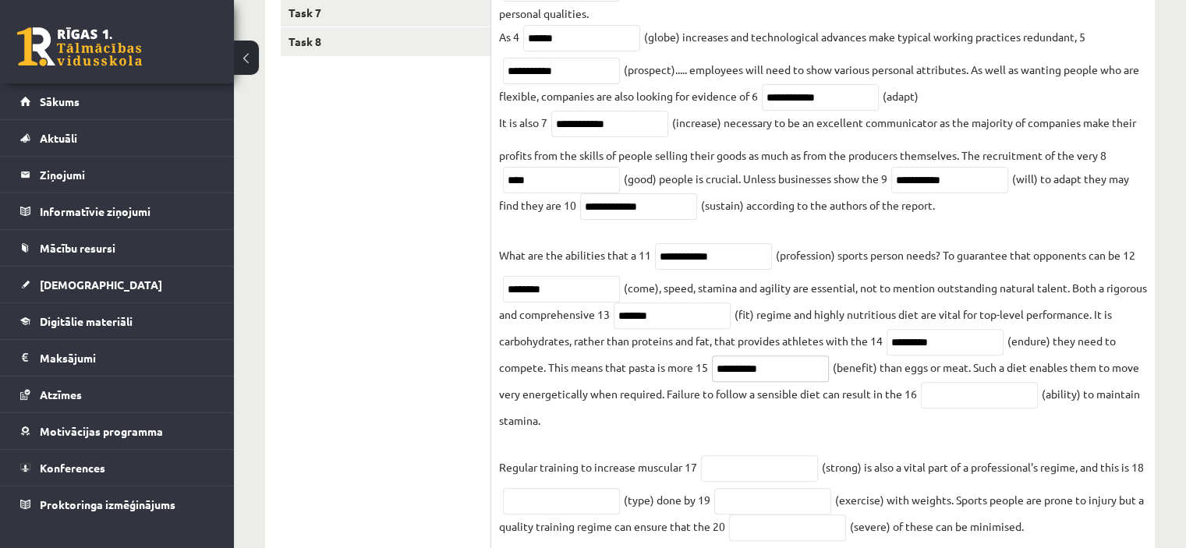
type input "**********"
click at [997, 391] on input "text" at bounding box center [979, 395] width 117 height 27
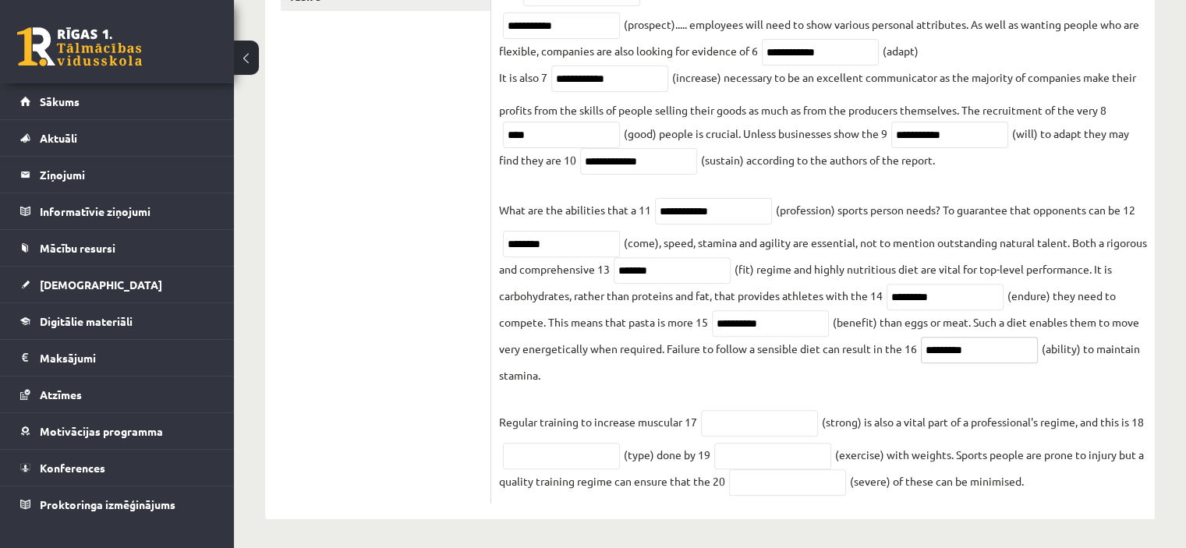
scroll to position [507, 0]
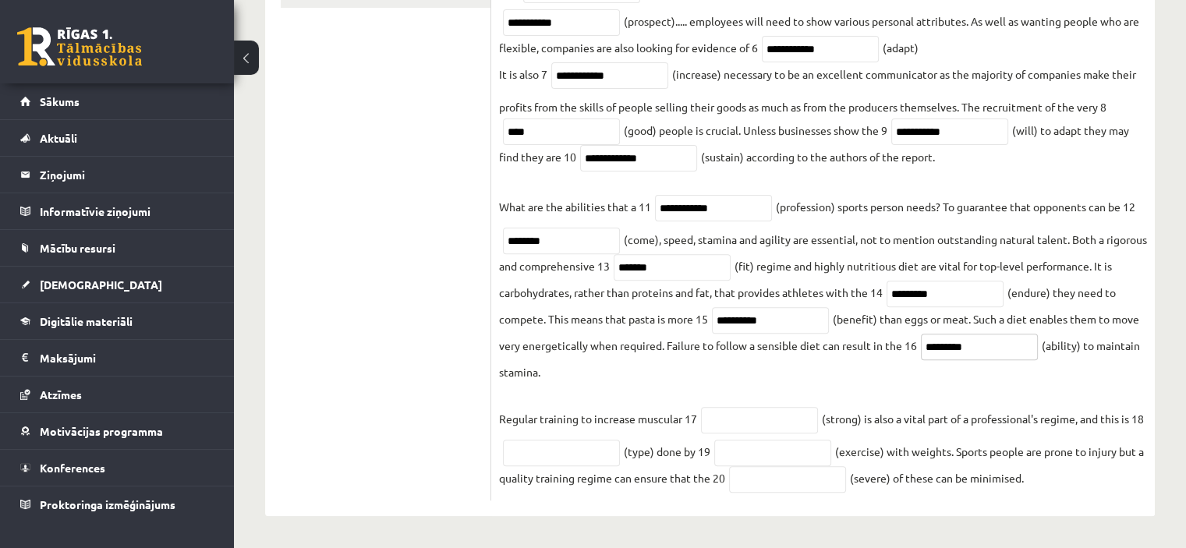
type input "*********"
click at [798, 419] on input "text" at bounding box center [759, 420] width 117 height 27
type input "********"
click at [568, 451] on input "text" at bounding box center [561, 453] width 117 height 27
type input "*********"
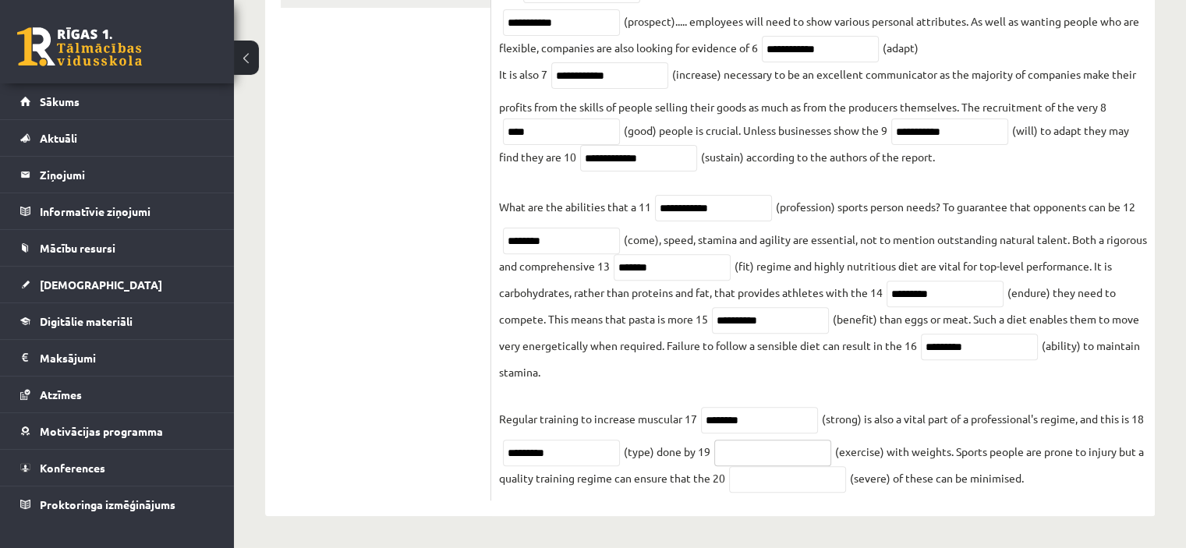
click at [773, 455] on input "text" at bounding box center [772, 453] width 117 height 27
type input "**********"
click at [814, 485] on input "text" at bounding box center [787, 479] width 117 height 27
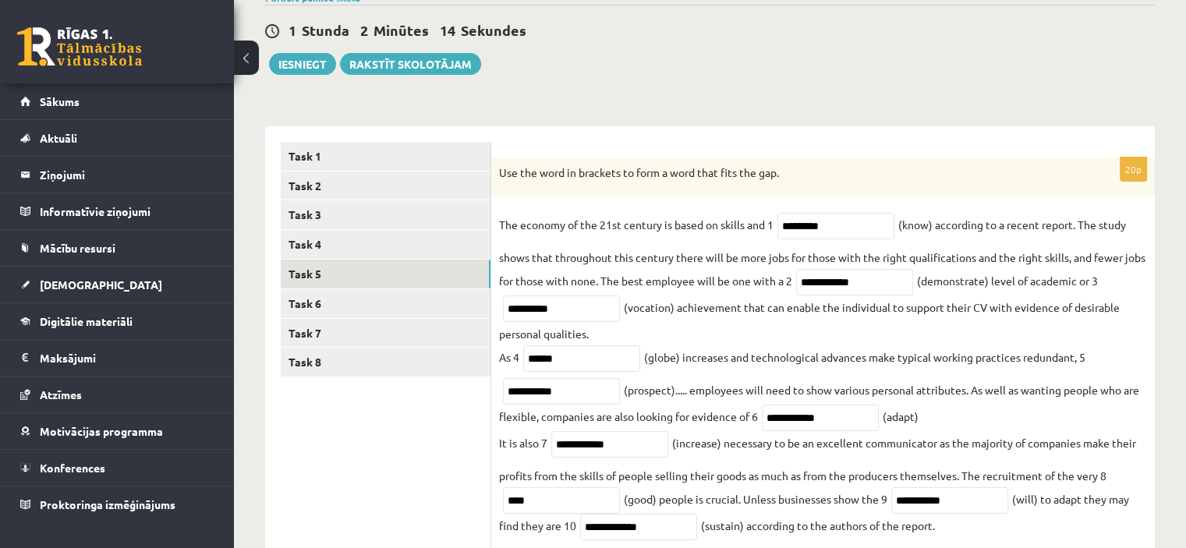
scroll to position [112, 0]
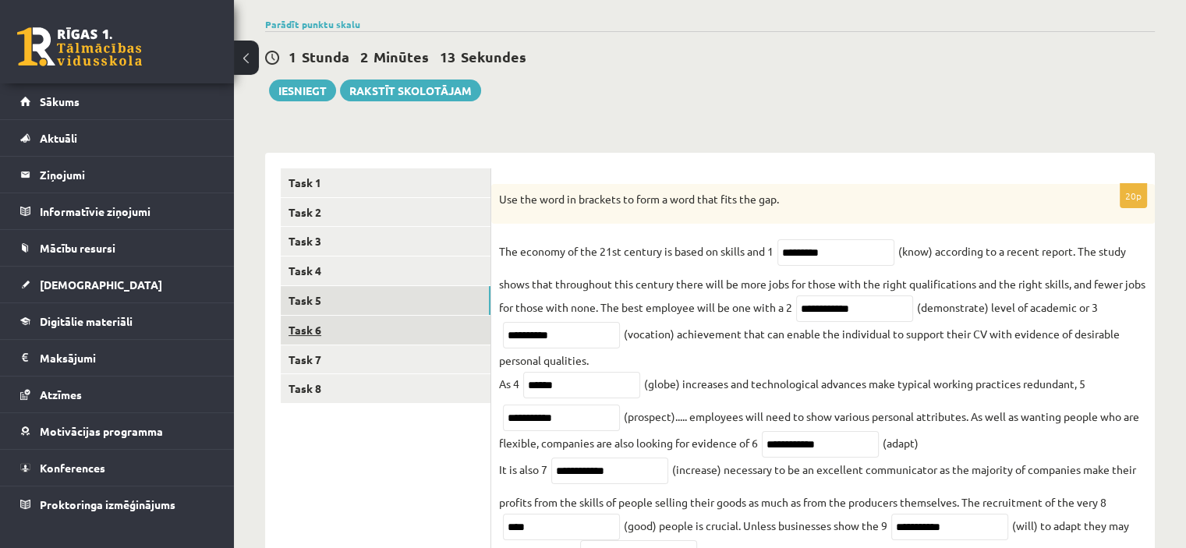
type input "********"
click at [456, 326] on link "Task 6" at bounding box center [386, 330] width 210 height 29
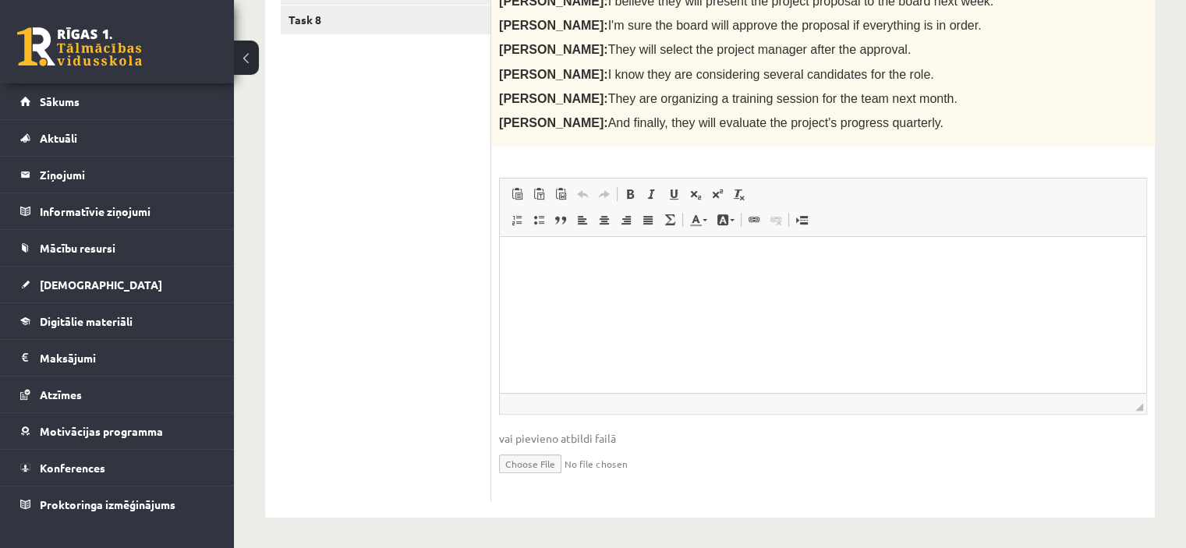
scroll to position [474, 0]
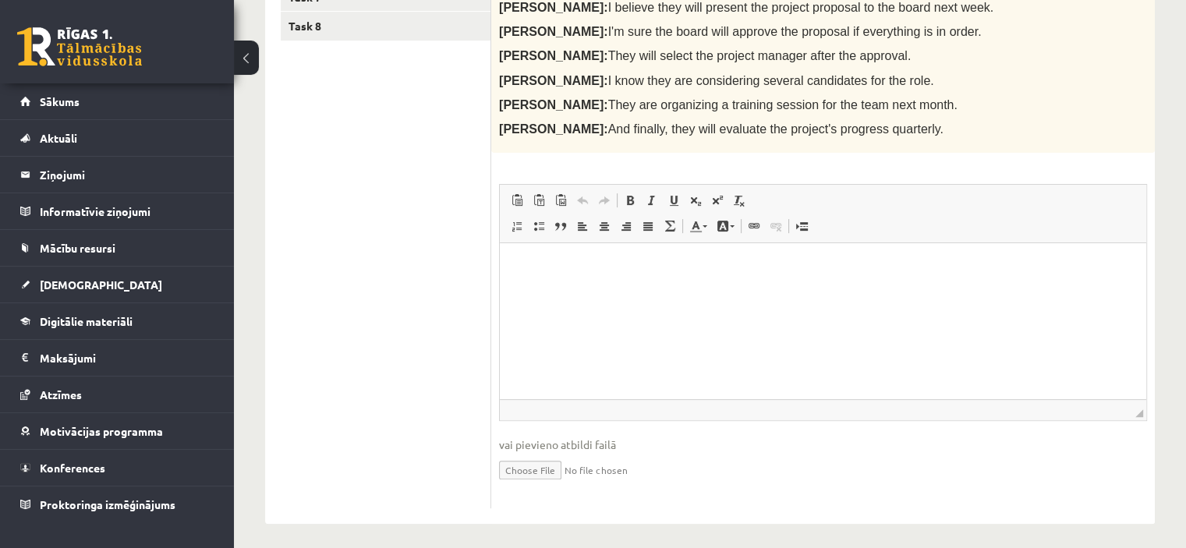
click at [796, 281] on html at bounding box center [823, 267] width 646 height 48
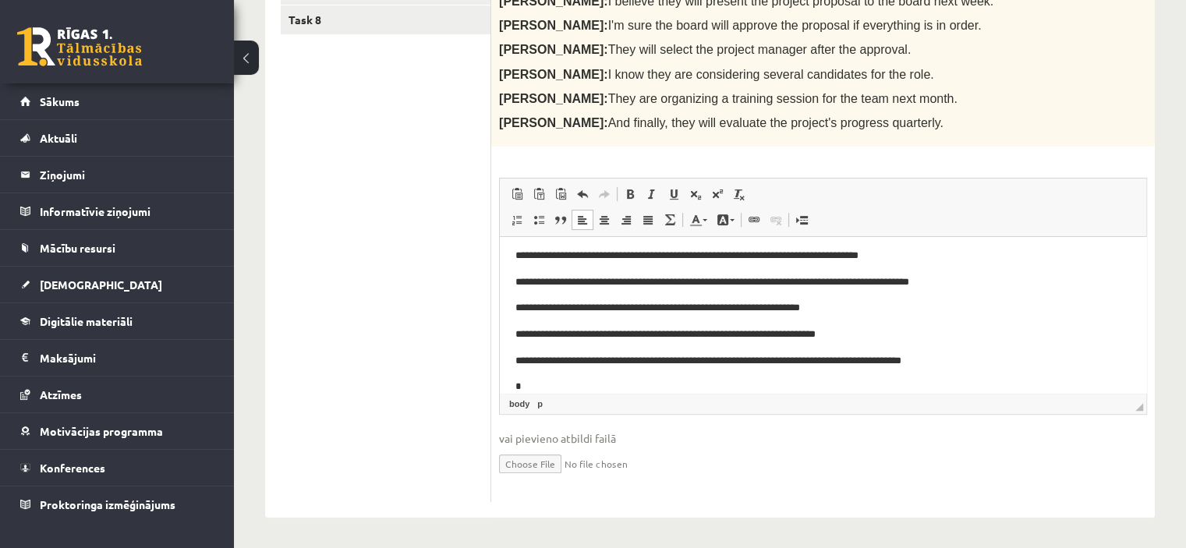
scroll to position [5, 0]
drag, startPoint x: 834, startPoint y: 361, endPoint x: 970, endPoint y: 367, distance: 135.8
click at [970, 367] on p "**********" at bounding box center [817, 360] width 604 height 16
click at [853, 384] on p "**********" at bounding box center [817, 386] width 604 height 16
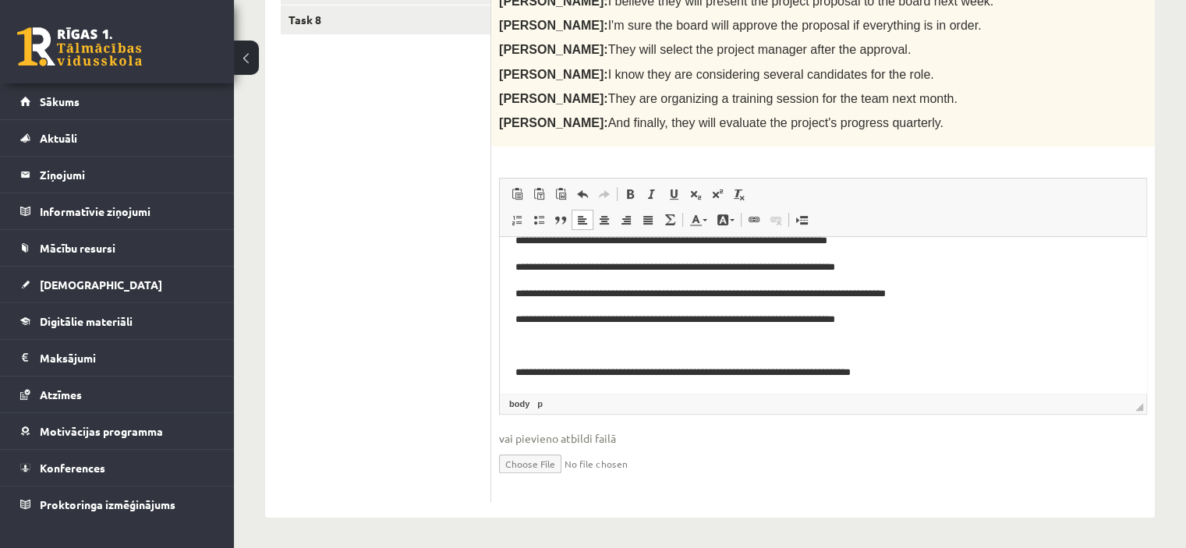
scroll to position [181, 0]
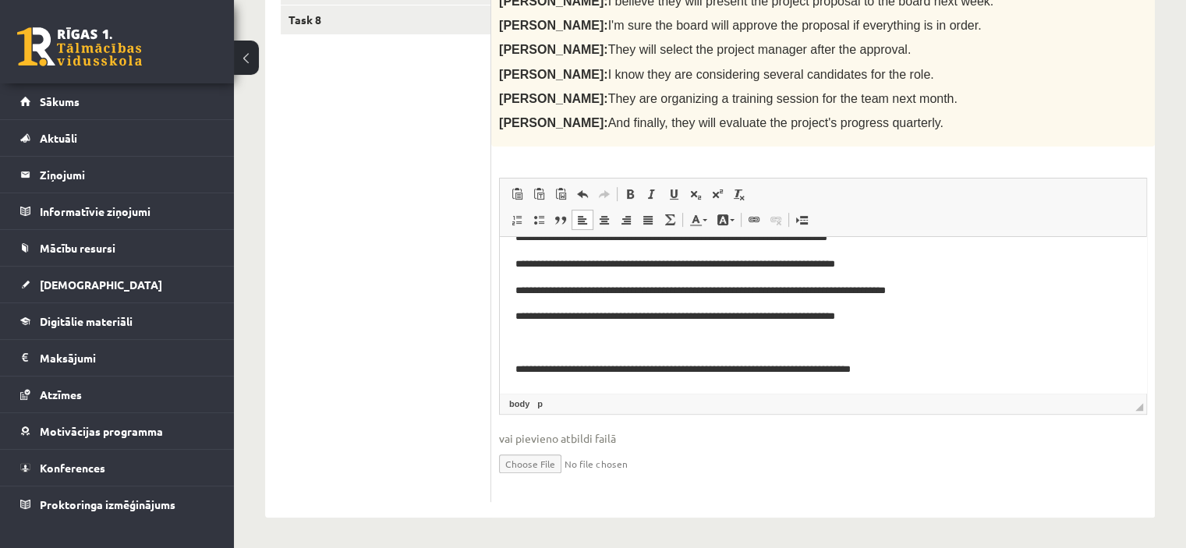
drag, startPoint x: 1139, startPoint y: 338, endPoint x: 1697, endPoint y: 614, distance: 622.1
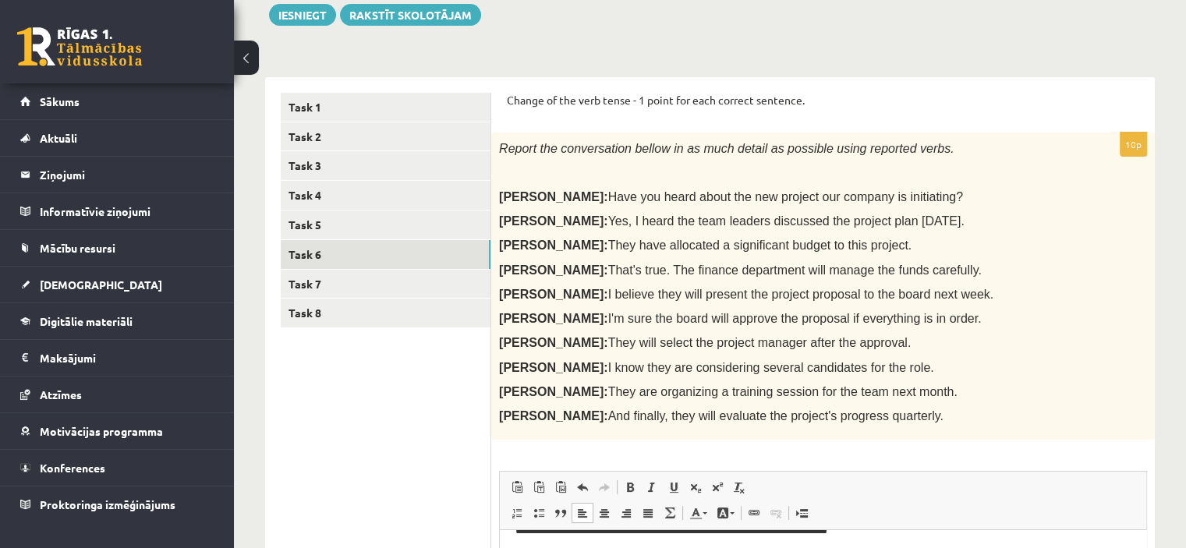
scroll to position [184, 0]
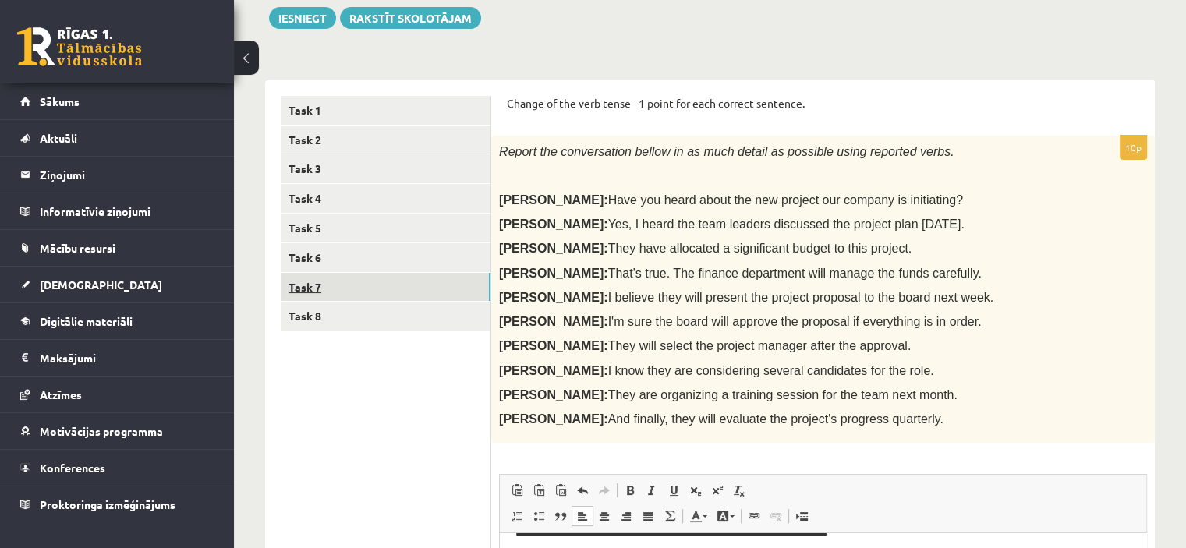
click at [474, 289] on link "Task 7" at bounding box center [386, 287] width 210 height 29
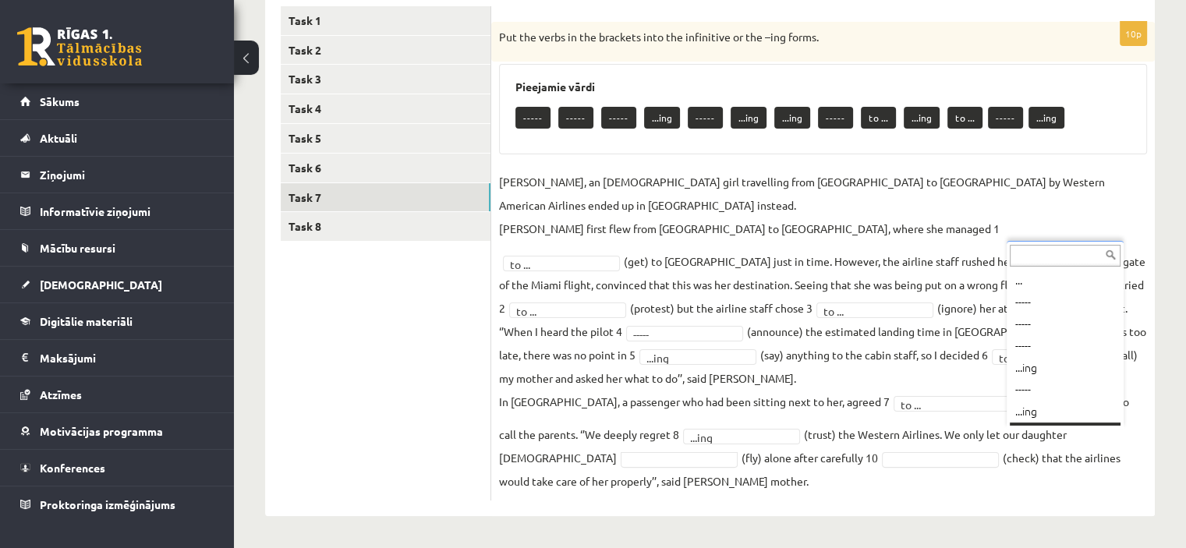
scroll to position [19, 0]
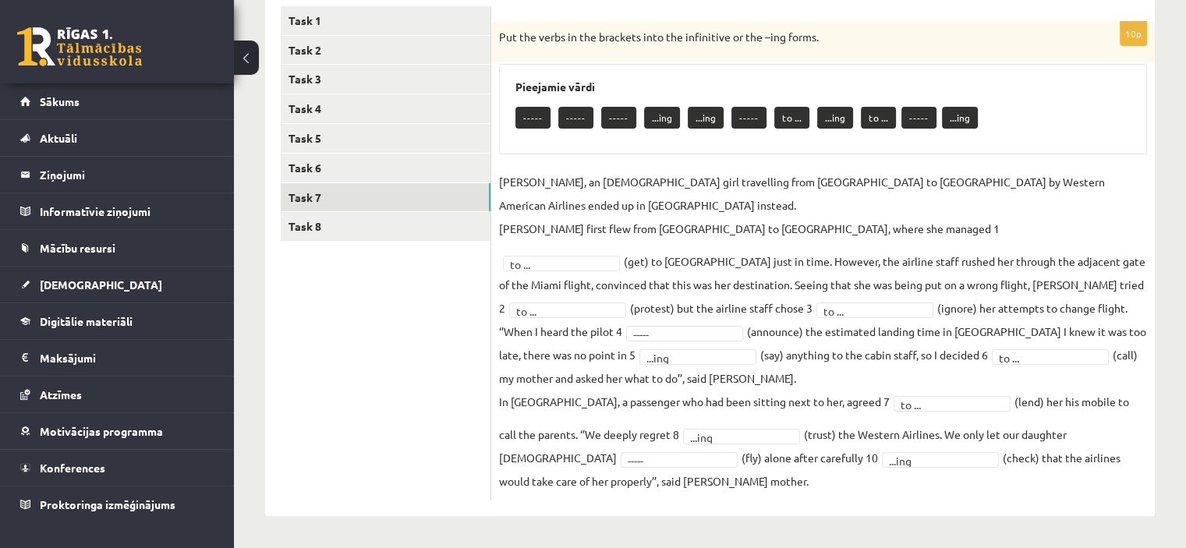
click at [1011, 125] on div "----- ----- ----- ...ing ...ing ----- to ... ...ing to ... ----- ...ing" at bounding box center [822, 119] width 615 height 37
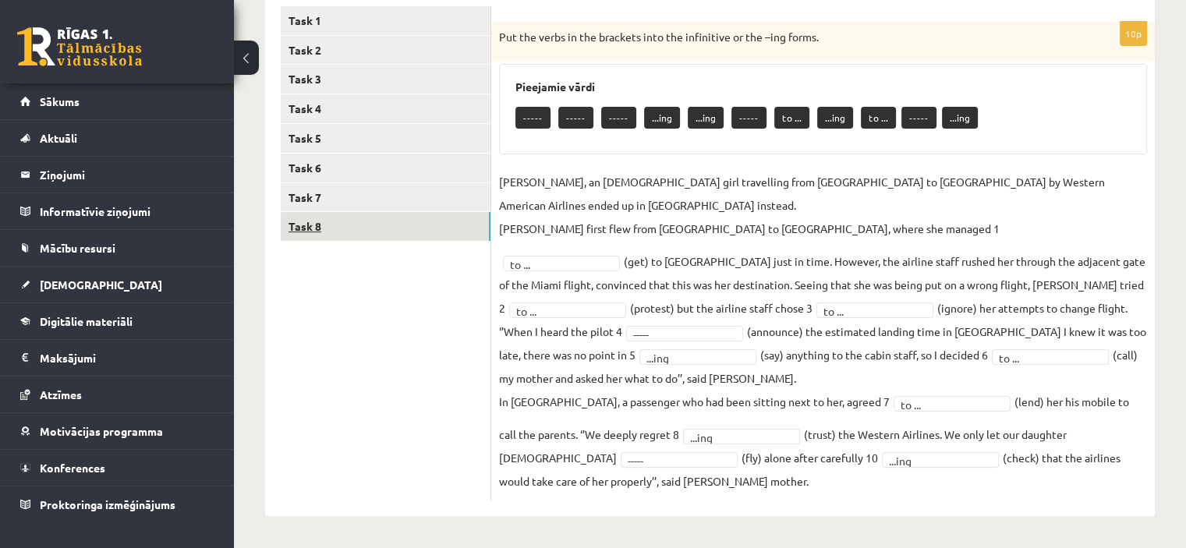
click at [377, 227] on link "Task 8" at bounding box center [386, 226] width 210 height 29
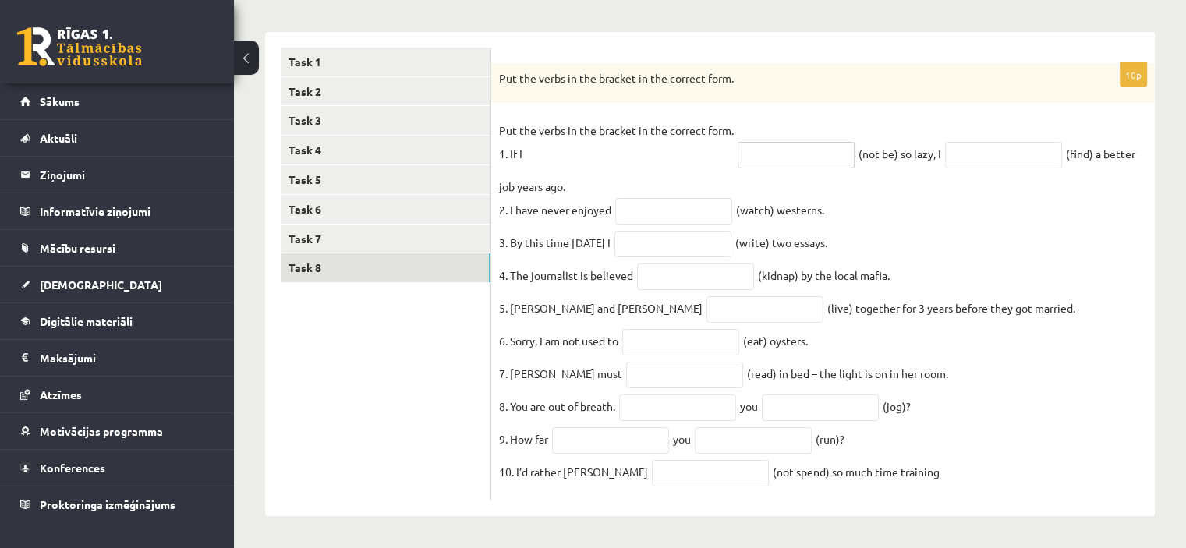
click at [817, 142] on input "text" at bounding box center [796, 155] width 117 height 27
type input "**********"
click at [1008, 146] on input "text" at bounding box center [1003, 155] width 117 height 27
type input "**********"
click at [661, 198] on input "text" at bounding box center [673, 211] width 117 height 27
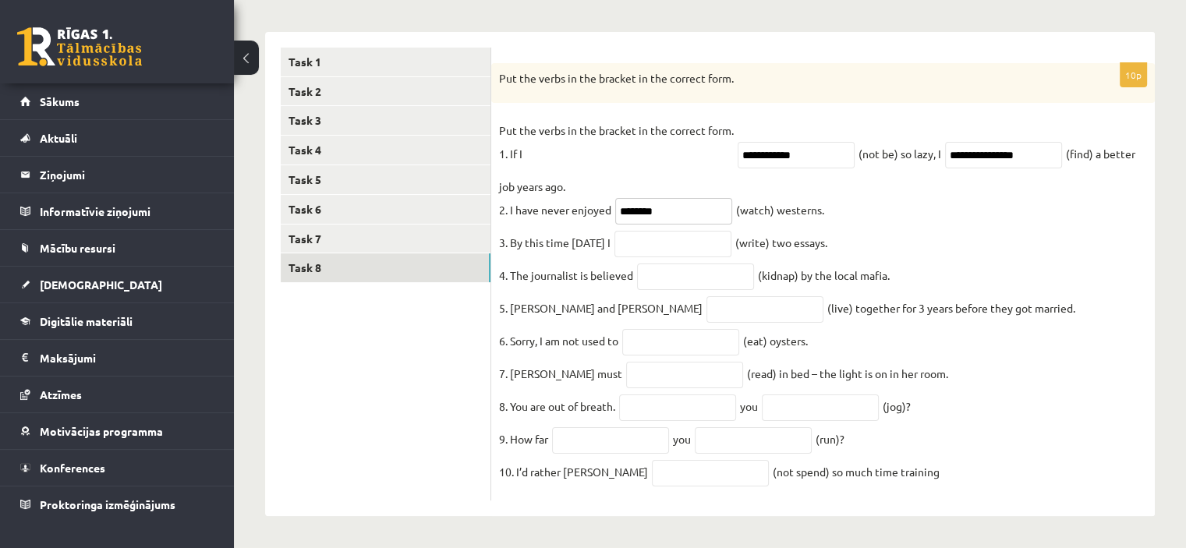
type input "********"
click at [663, 216] on fieldset "**********" at bounding box center [823, 306] width 648 height 374
click at [672, 231] on input "text" at bounding box center [672, 244] width 117 height 27
type input "**********"
click at [681, 273] on input "text" at bounding box center [695, 277] width 117 height 27
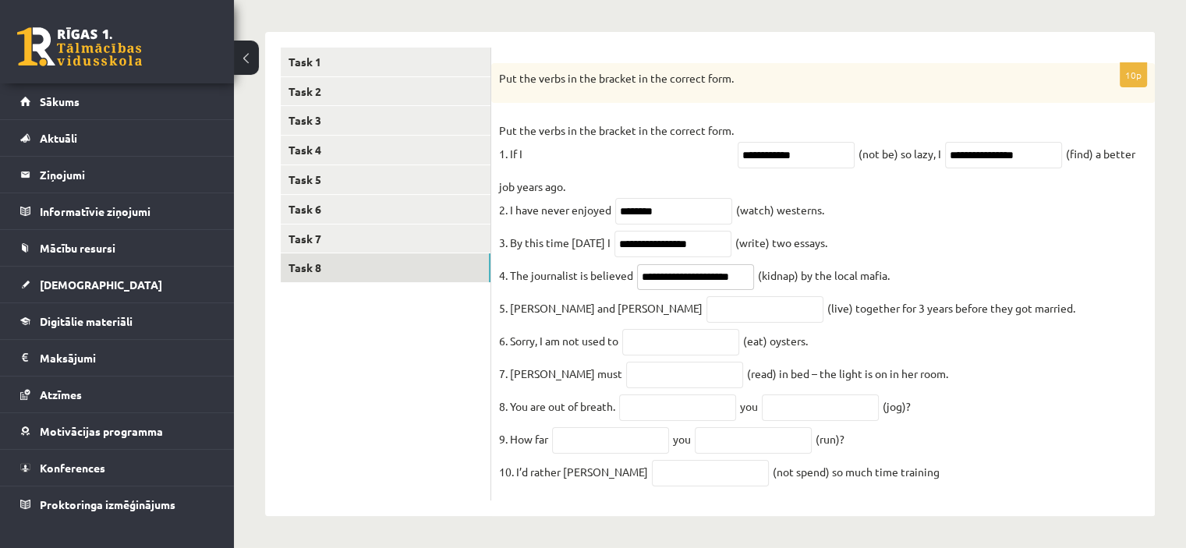
scroll to position [0, 10]
type input "**********"
click at [706, 310] on input "text" at bounding box center [764, 309] width 117 height 27
type input "*********"
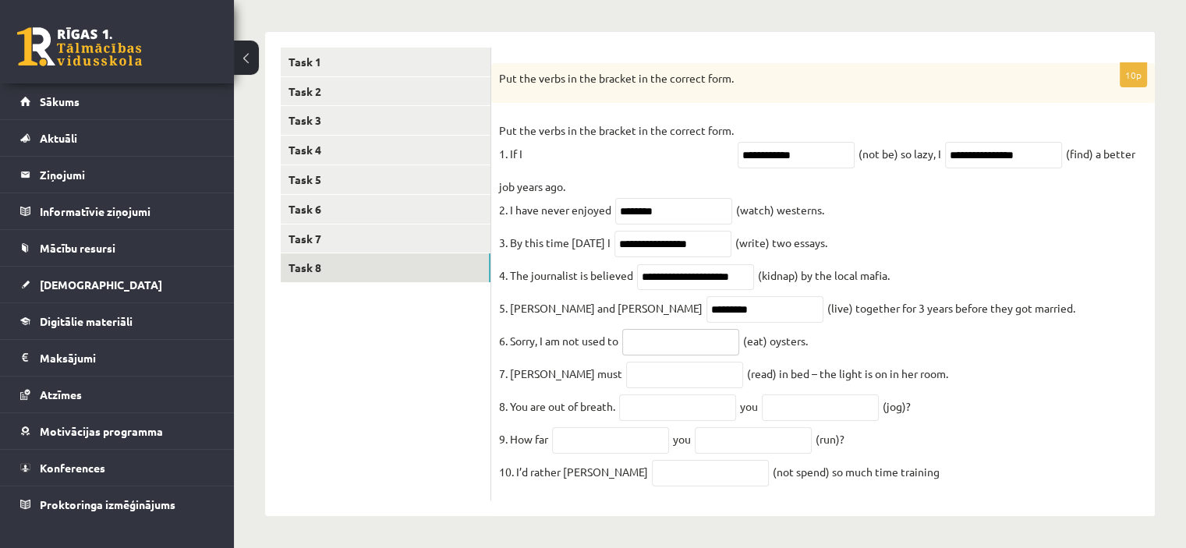
click at [693, 344] on input "text" at bounding box center [680, 342] width 117 height 27
type input "******"
click at [649, 370] on input "text" at bounding box center [684, 375] width 117 height 27
type input "**********"
click at [702, 405] on input "text" at bounding box center [677, 408] width 117 height 27
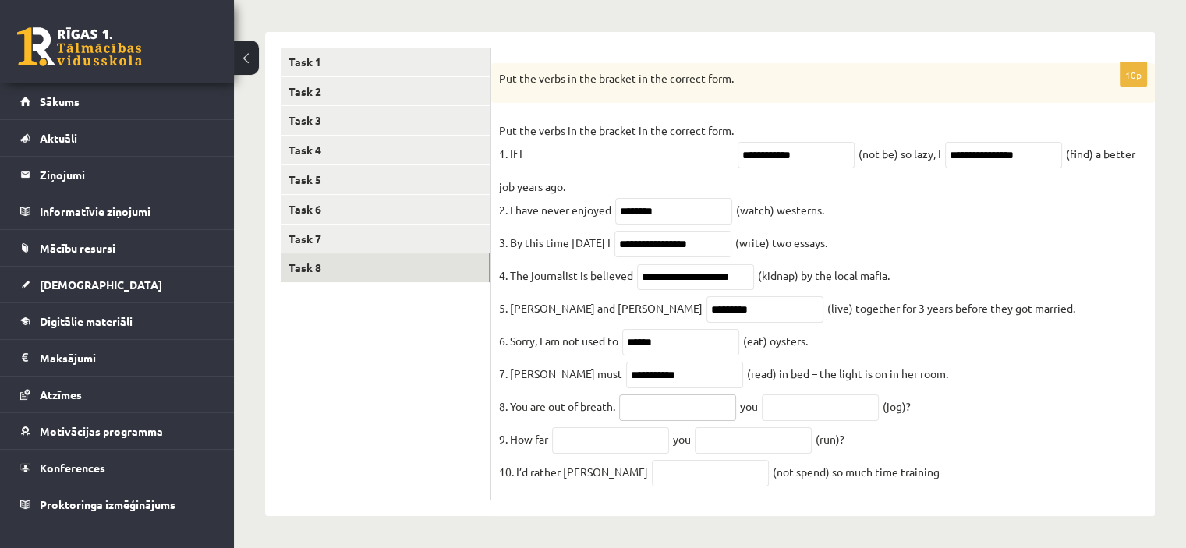
type input "*"
type input "****"
click at [833, 405] on input "text" at bounding box center [820, 408] width 117 height 27
type input "**********"
click at [628, 436] on input "text" at bounding box center [610, 440] width 117 height 27
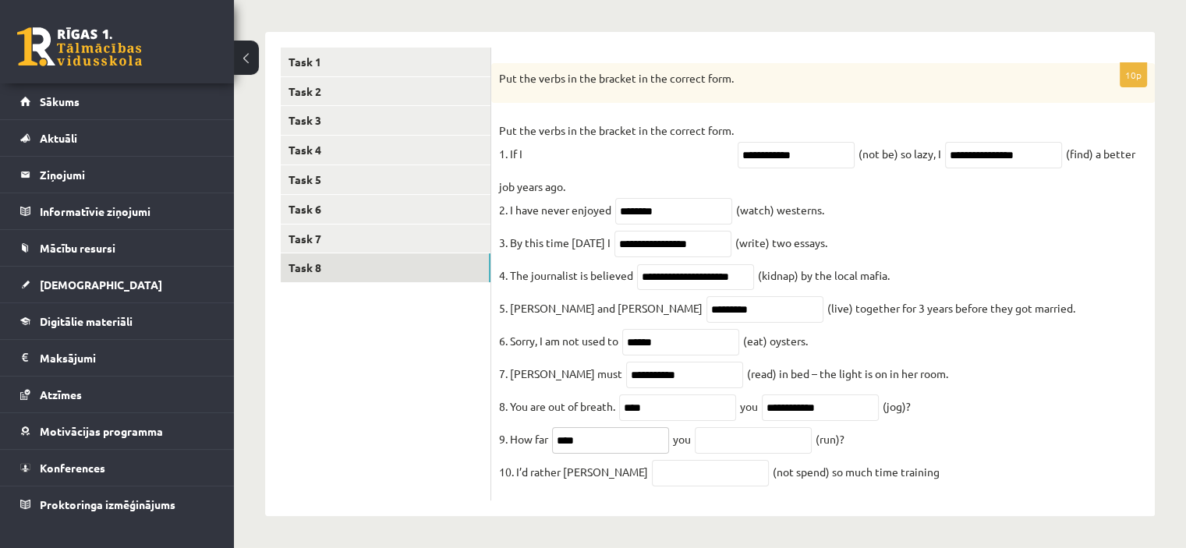
type input "****"
click at [742, 441] on input "text" at bounding box center [753, 440] width 117 height 27
type input "***"
click at [661, 480] on input "text" at bounding box center [710, 473] width 117 height 27
type input "**********"
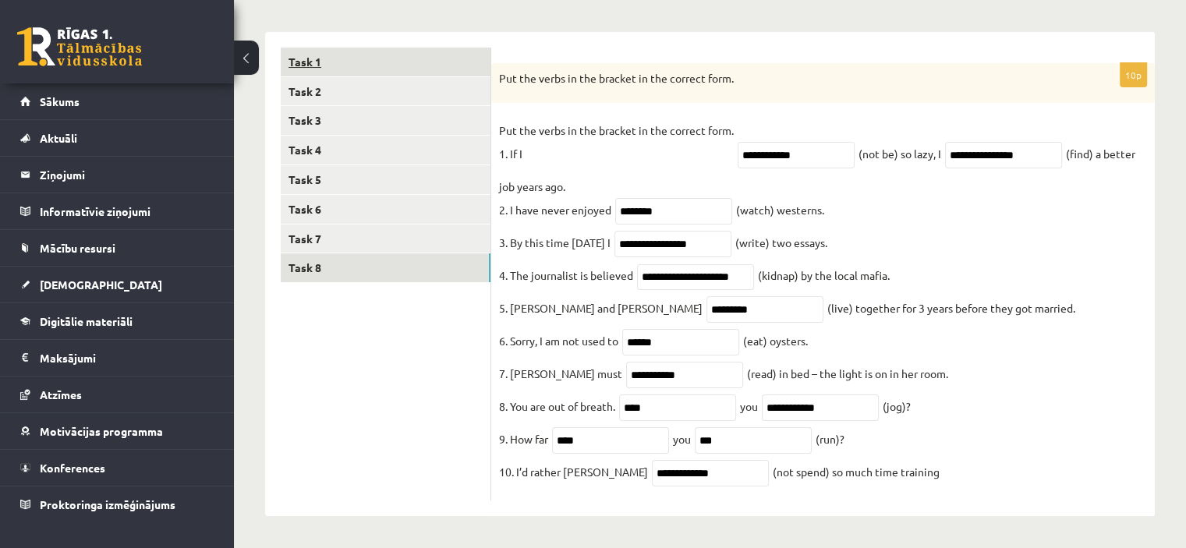
click at [449, 50] on link "Task 1" at bounding box center [386, 62] width 210 height 29
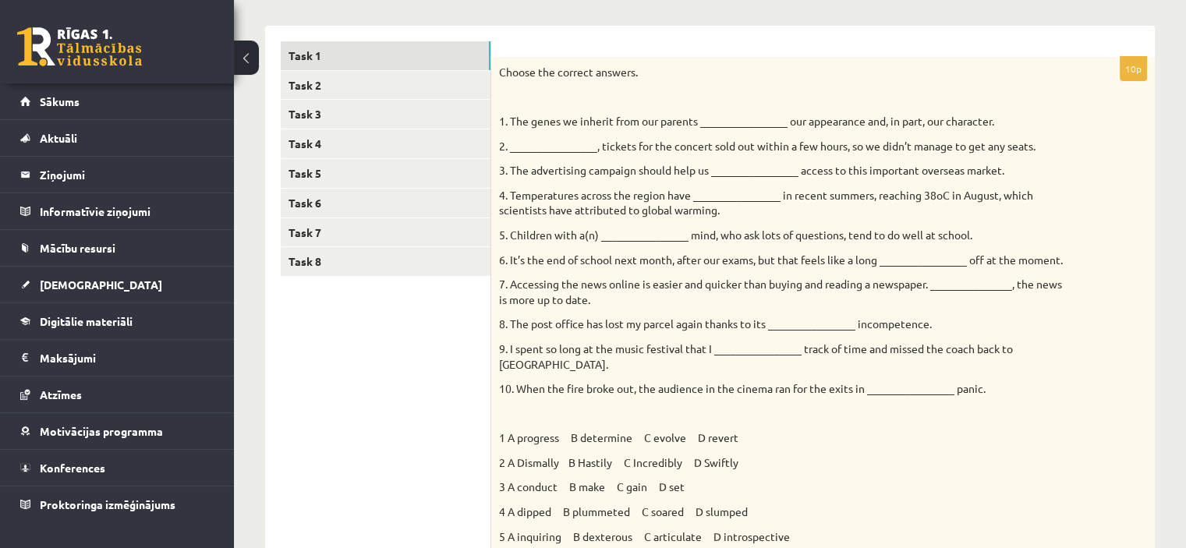
scroll to position [225, 0]
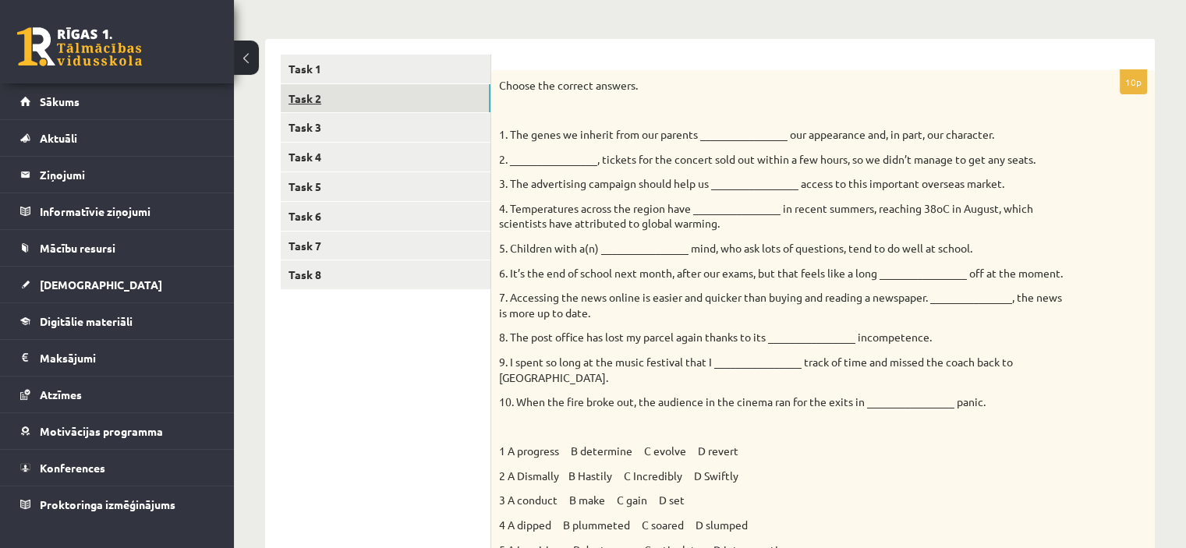
click at [487, 97] on link "Task 2" at bounding box center [386, 98] width 210 height 29
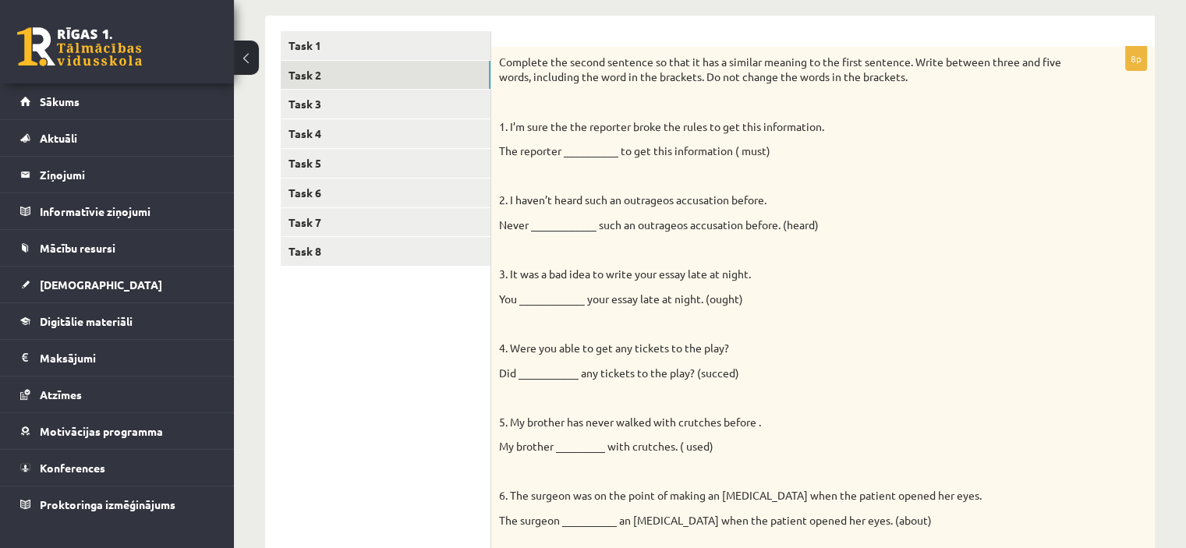
scroll to position [246, 0]
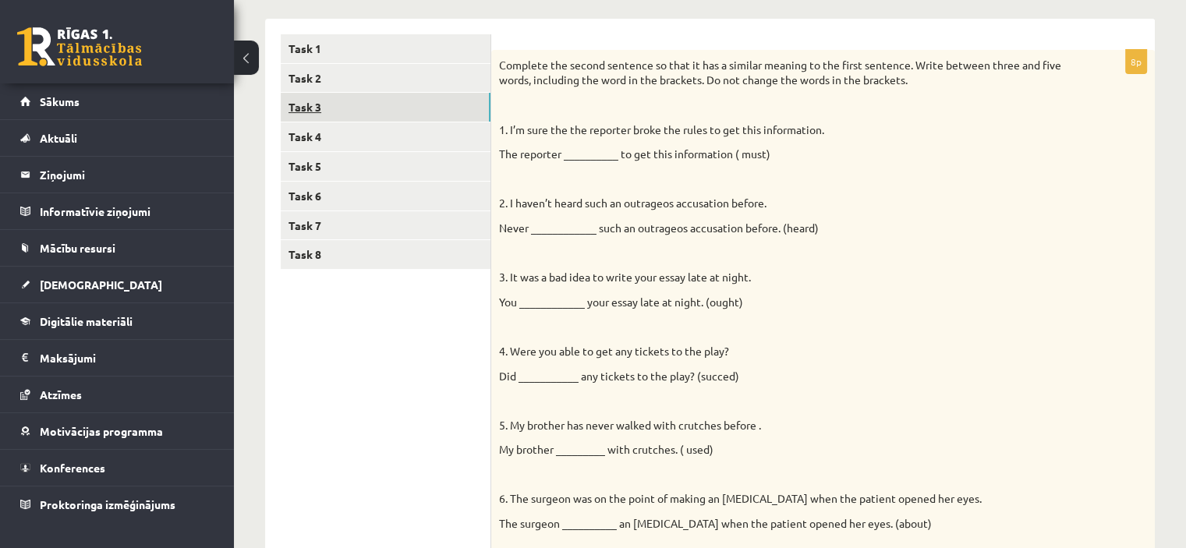
click at [452, 98] on link "Task 3" at bounding box center [386, 107] width 210 height 29
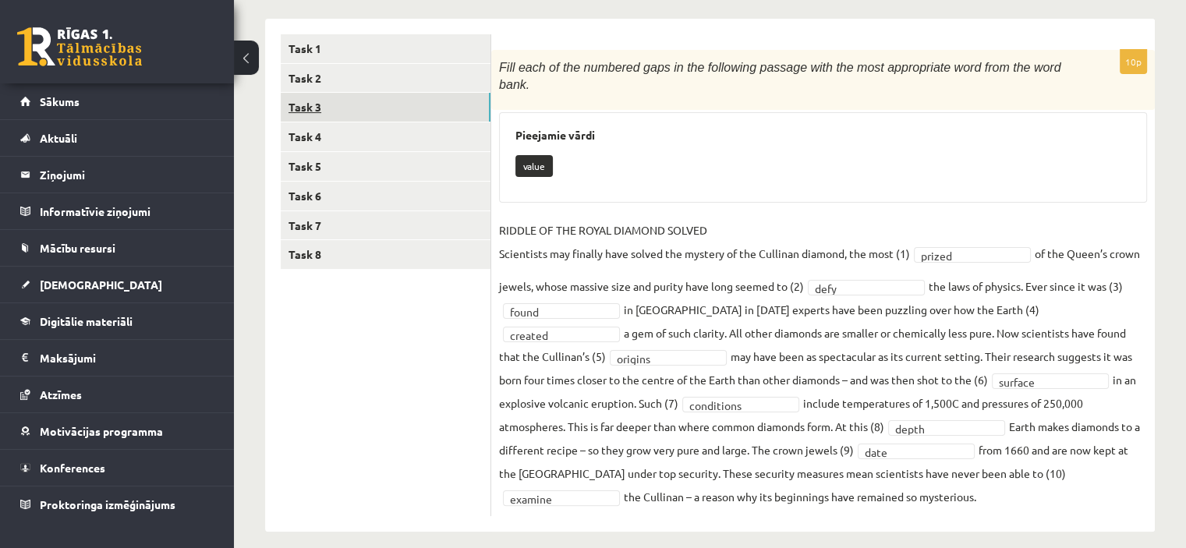
scroll to position [243, 0]
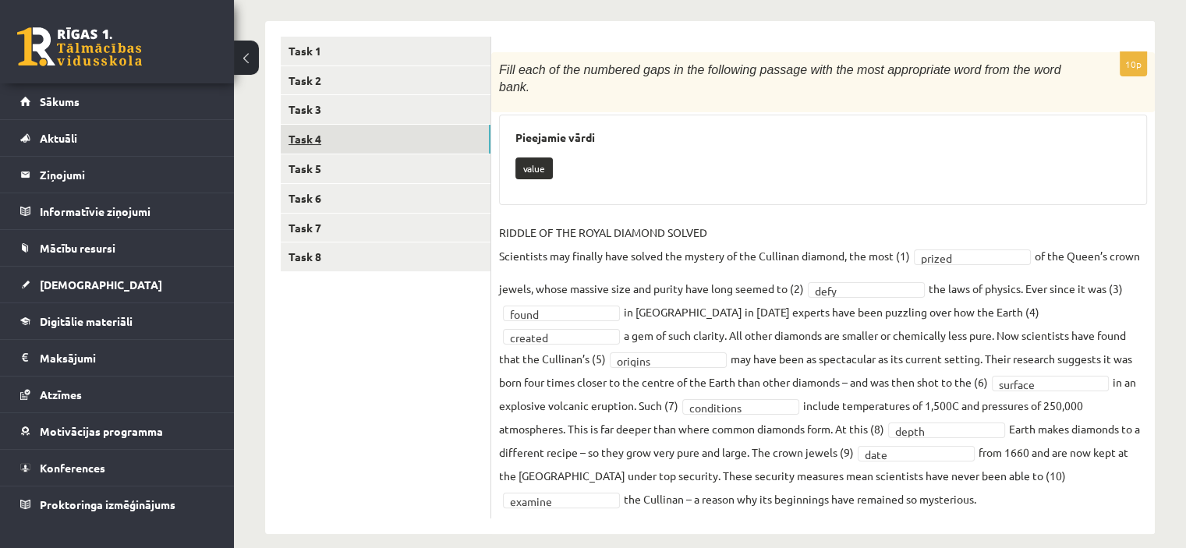
click at [476, 134] on link "Task 4" at bounding box center [386, 139] width 210 height 29
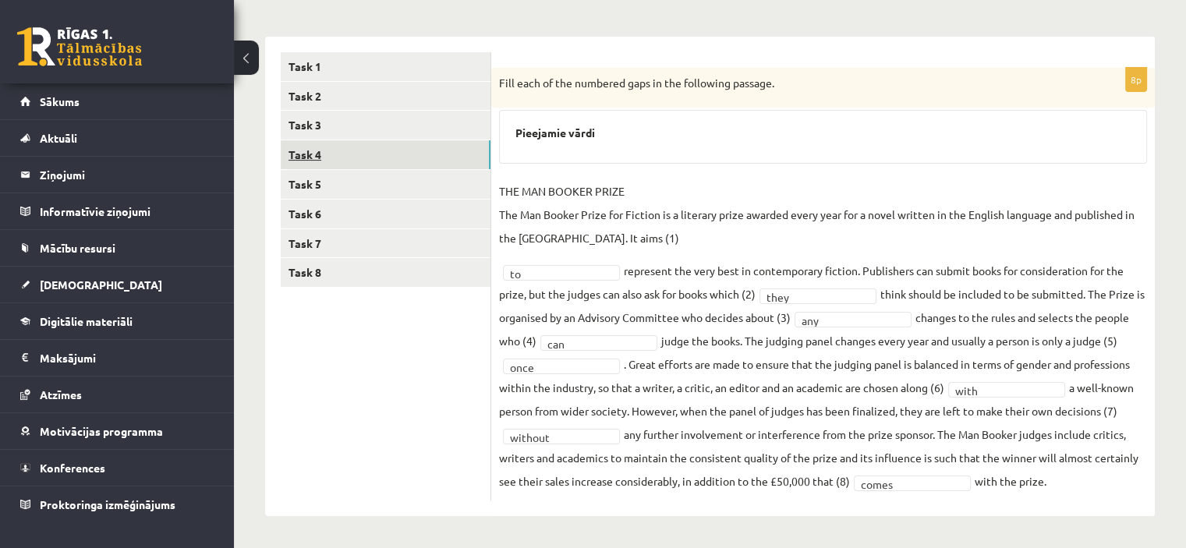
scroll to position [228, 0]
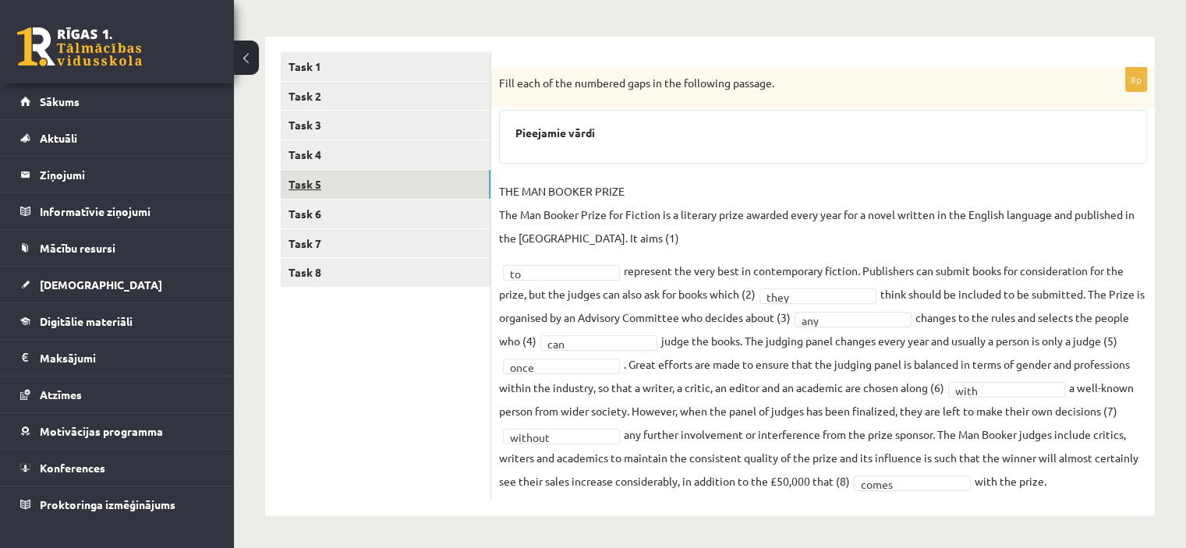
click at [474, 178] on link "Task 5" at bounding box center [386, 184] width 210 height 29
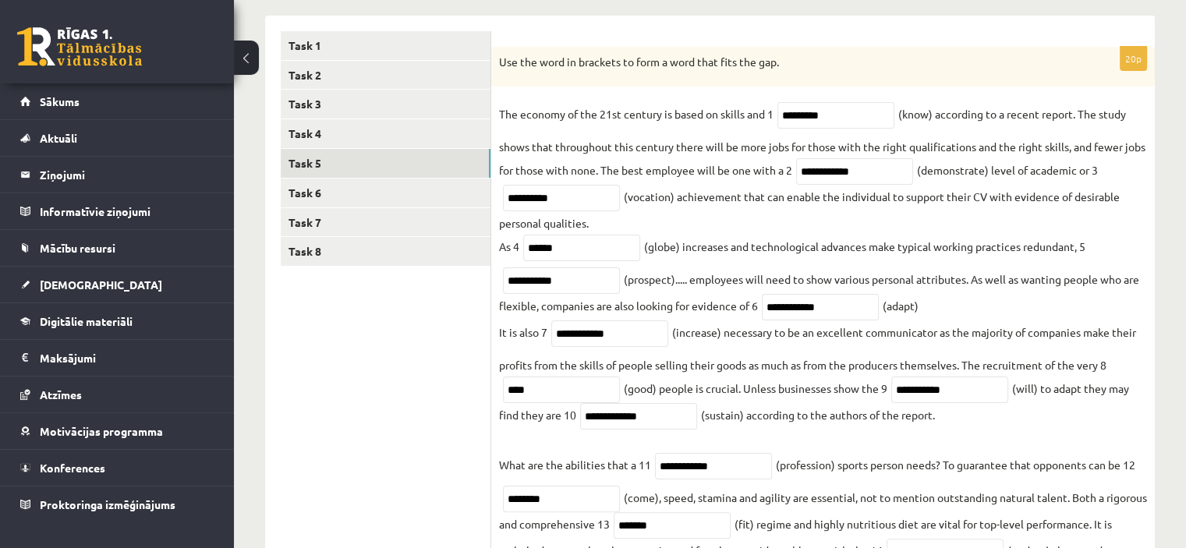
scroll to position [245, 0]
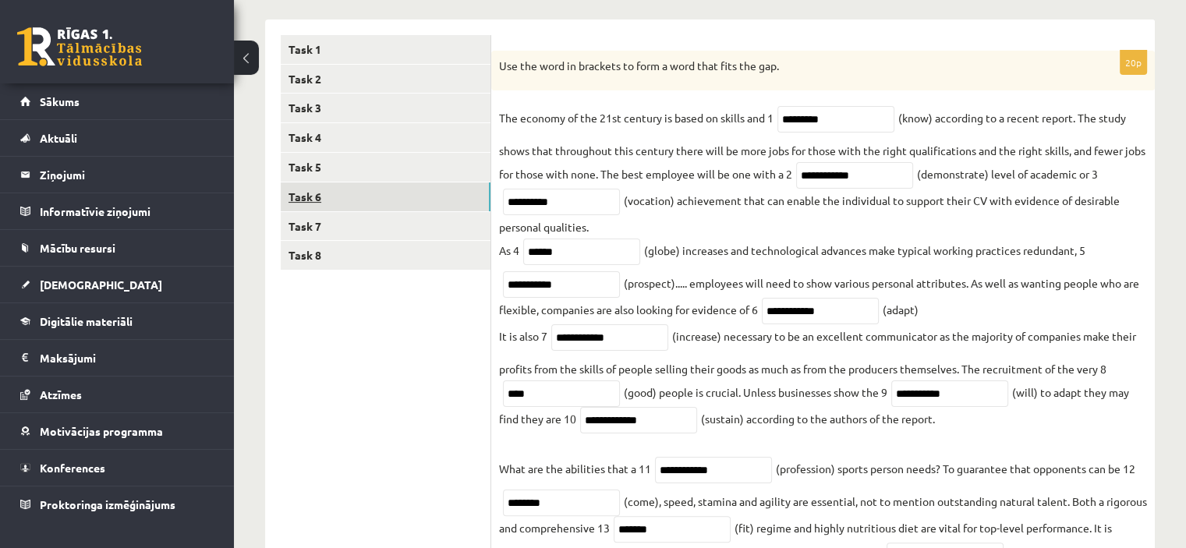
click at [464, 203] on link "Task 6" at bounding box center [386, 196] width 210 height 29
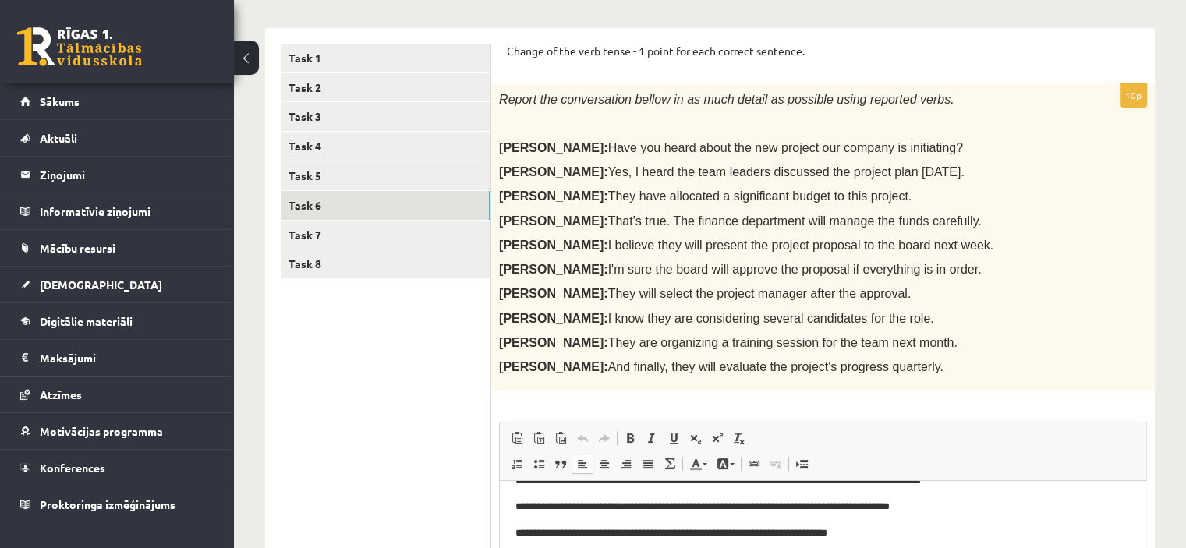
scroll to position [230, 0]
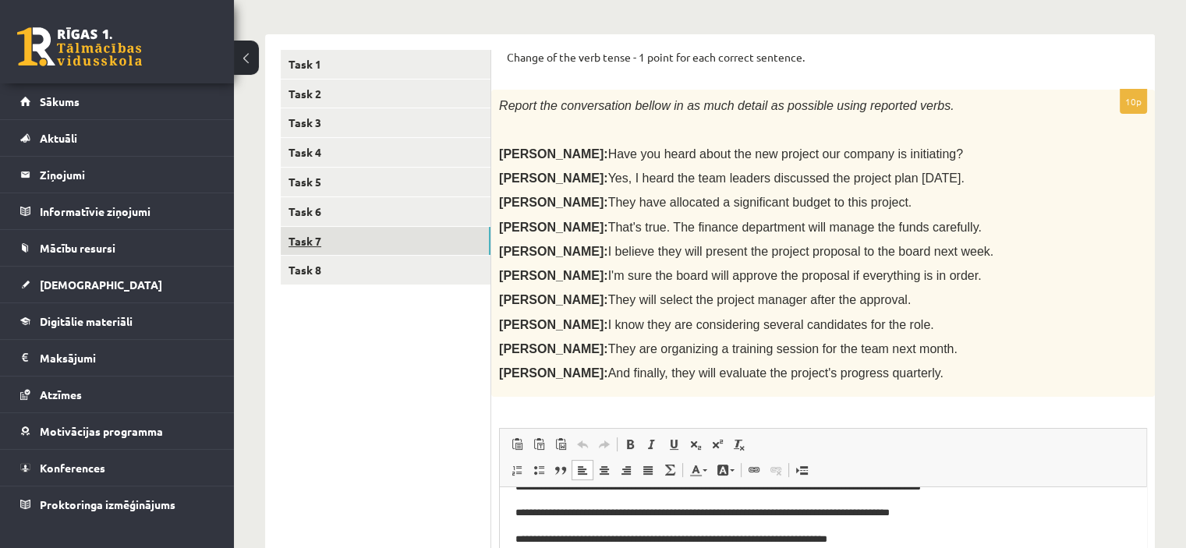
click at [440, 239] on link "Task 7" at bounding box center [386, 241] width 210 height 29
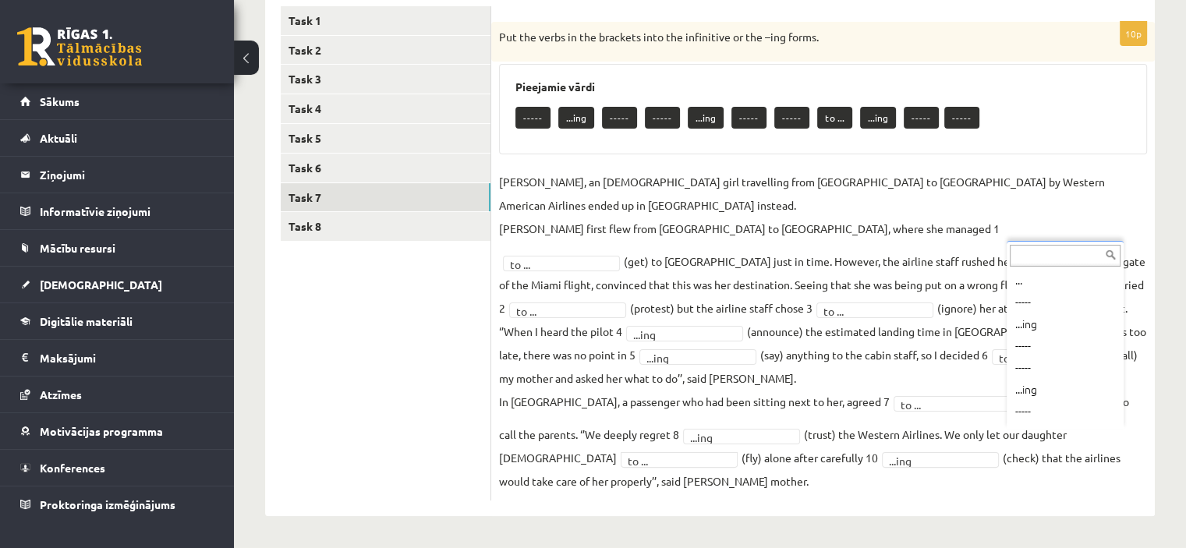
scroll to position [41, 0]
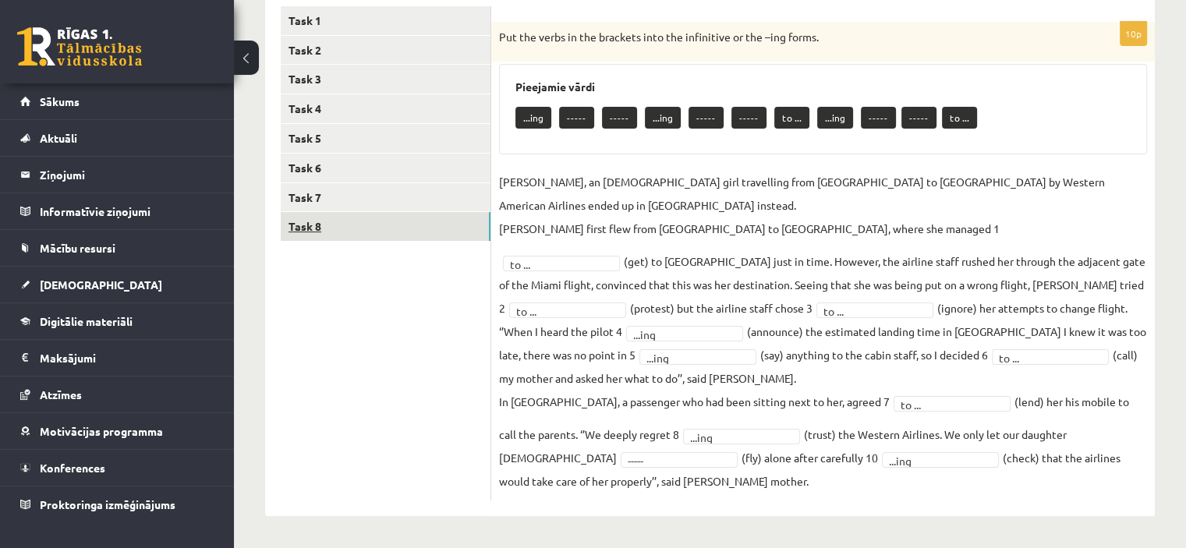
click at [368, 235] on link "Task 8" at bounding box center [386, 226] width 210 height 29
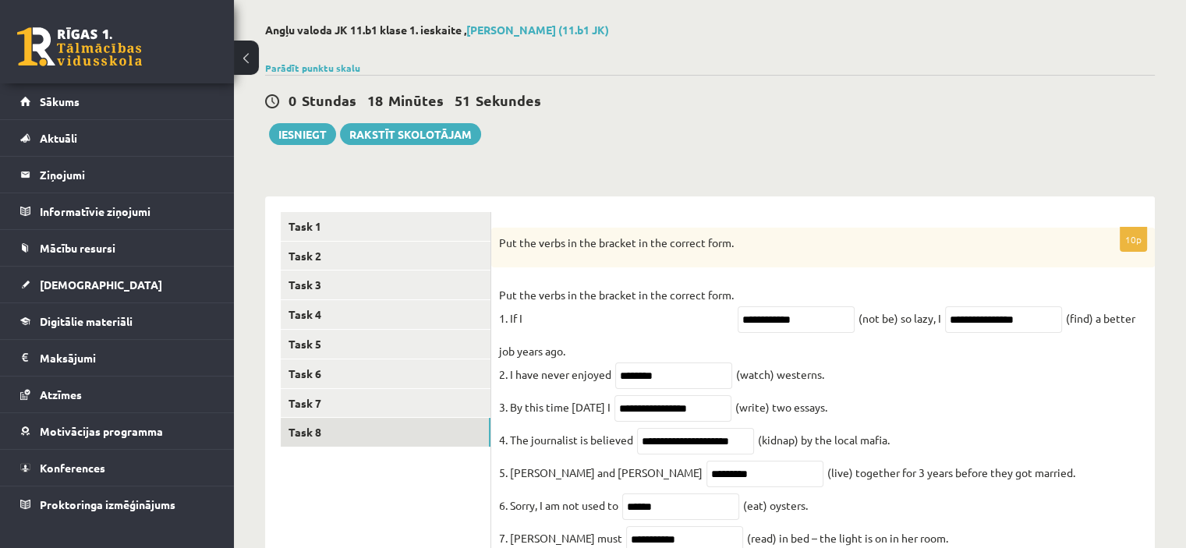
scroll to position [62, 0]
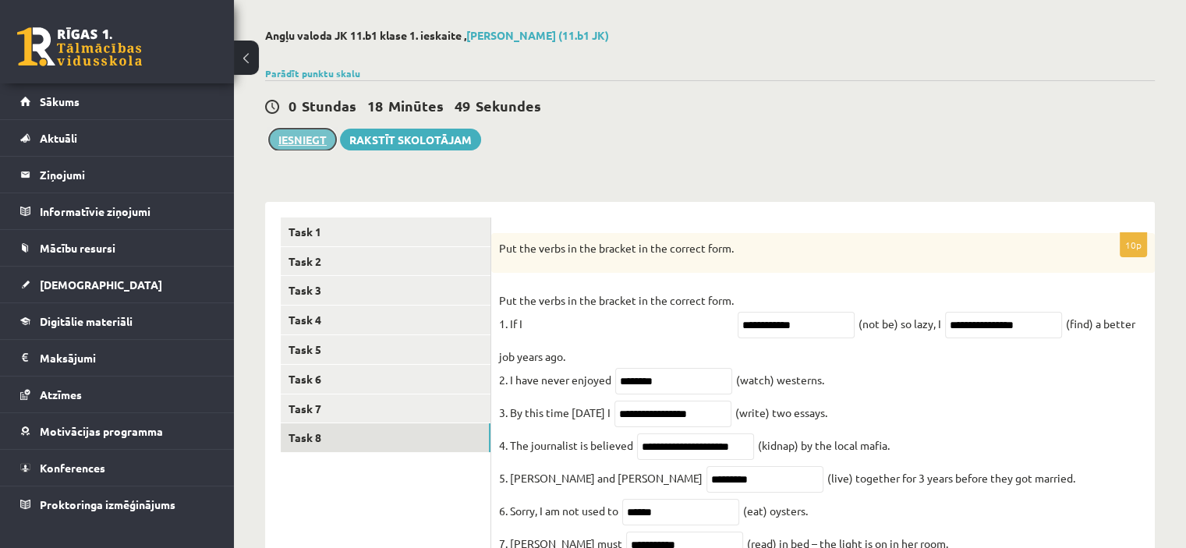
click at [311, 143] on button "Iesniegt" at bounding box center [302, 140] width 67 height 22
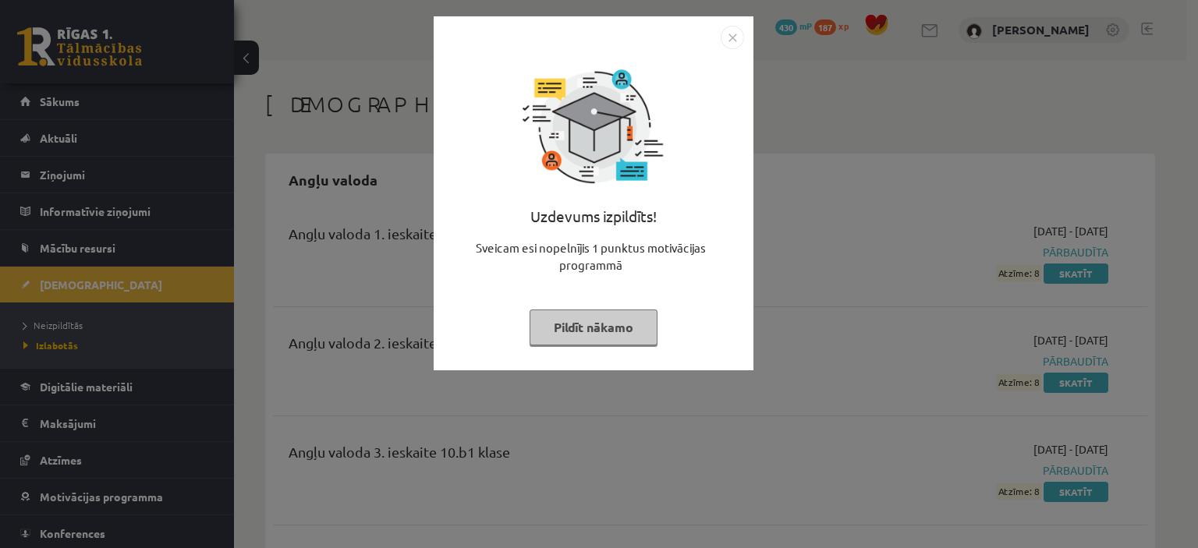
click at [624, 335] on button "Pildīt nākamo" at bounding box center [593, 328] width 128 height 36
